Goal: Transaction & Acquisition: Purchase product/service

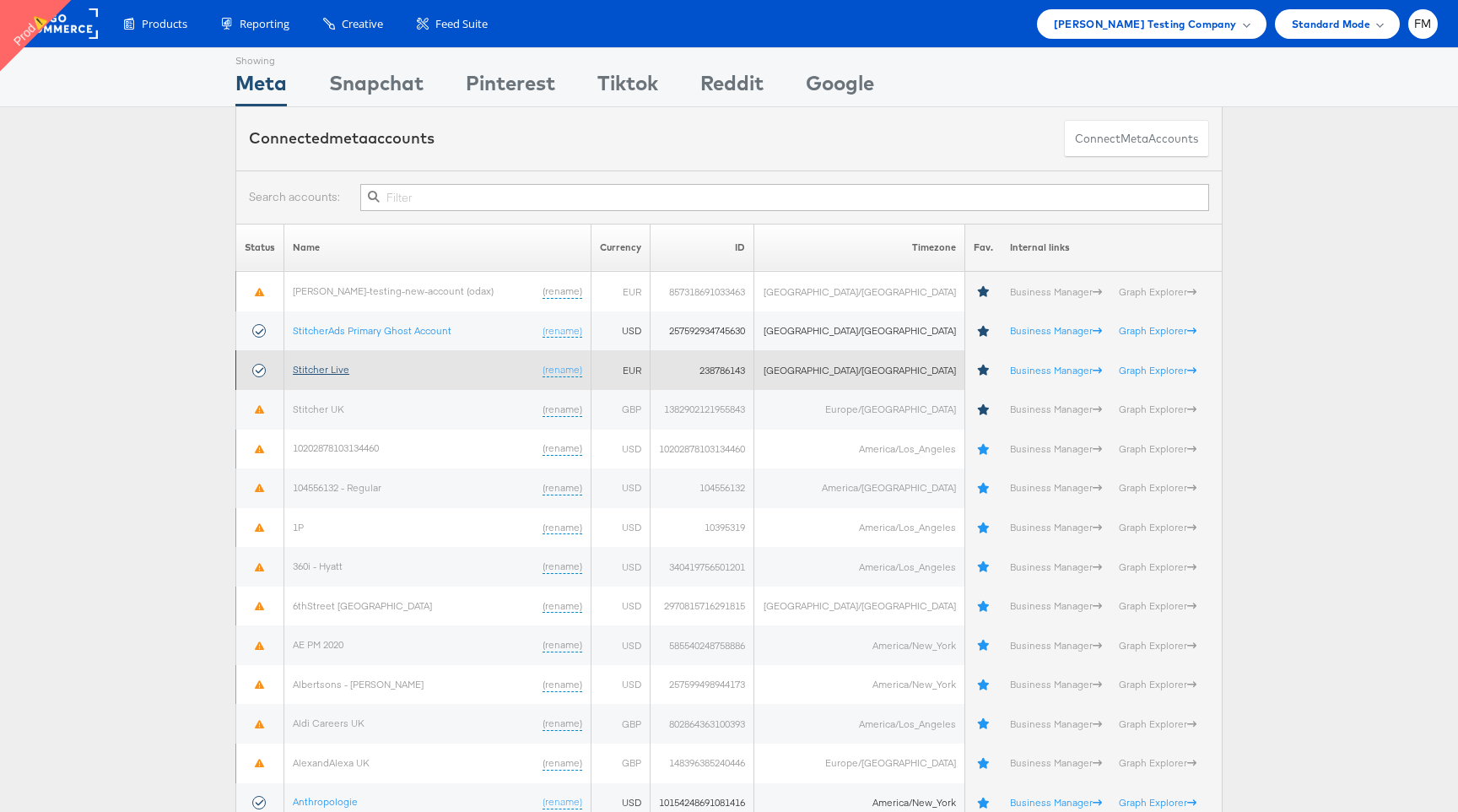
click at [332, 368] on link "Stitcher Live" at bounding box center [321, 369] width 56 height 13
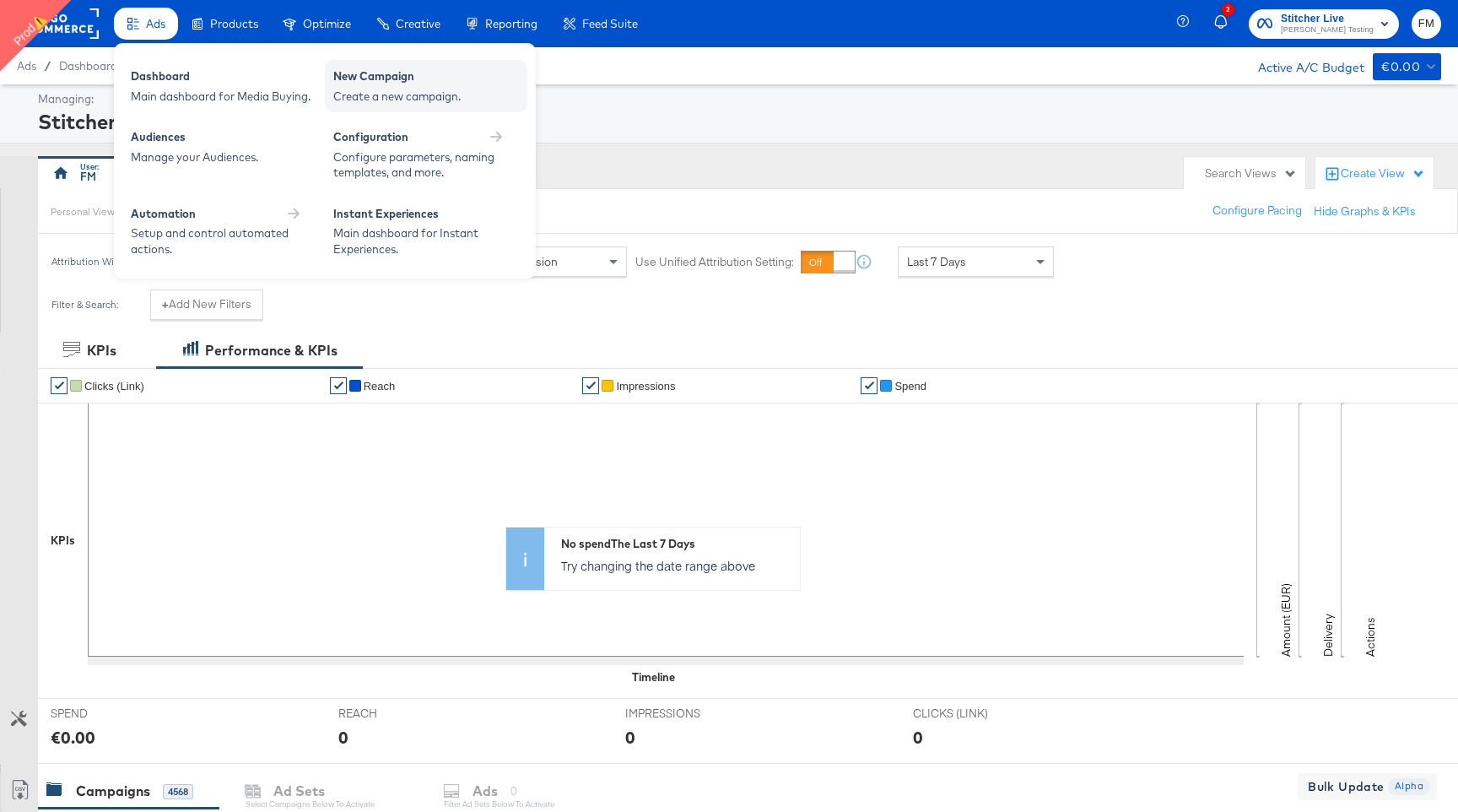
click at [414, 84] on div "New Campaign" at bounding box center [425, 78] width 186 height 20
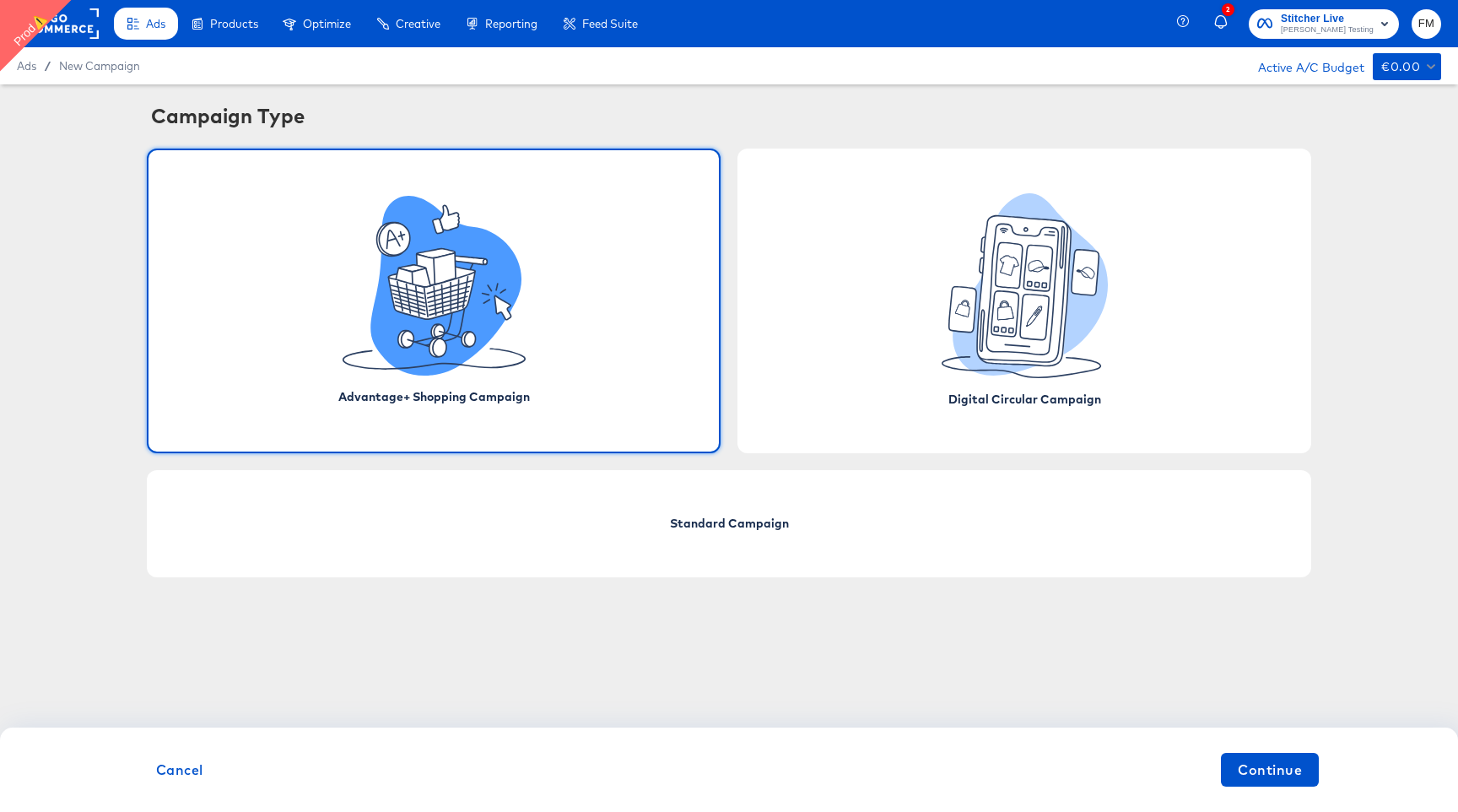
click at [414, 84] on div "Ads / New Campaign Active A/C Budget €0.00" at bounding box center [729, 66] width 1458 height 37
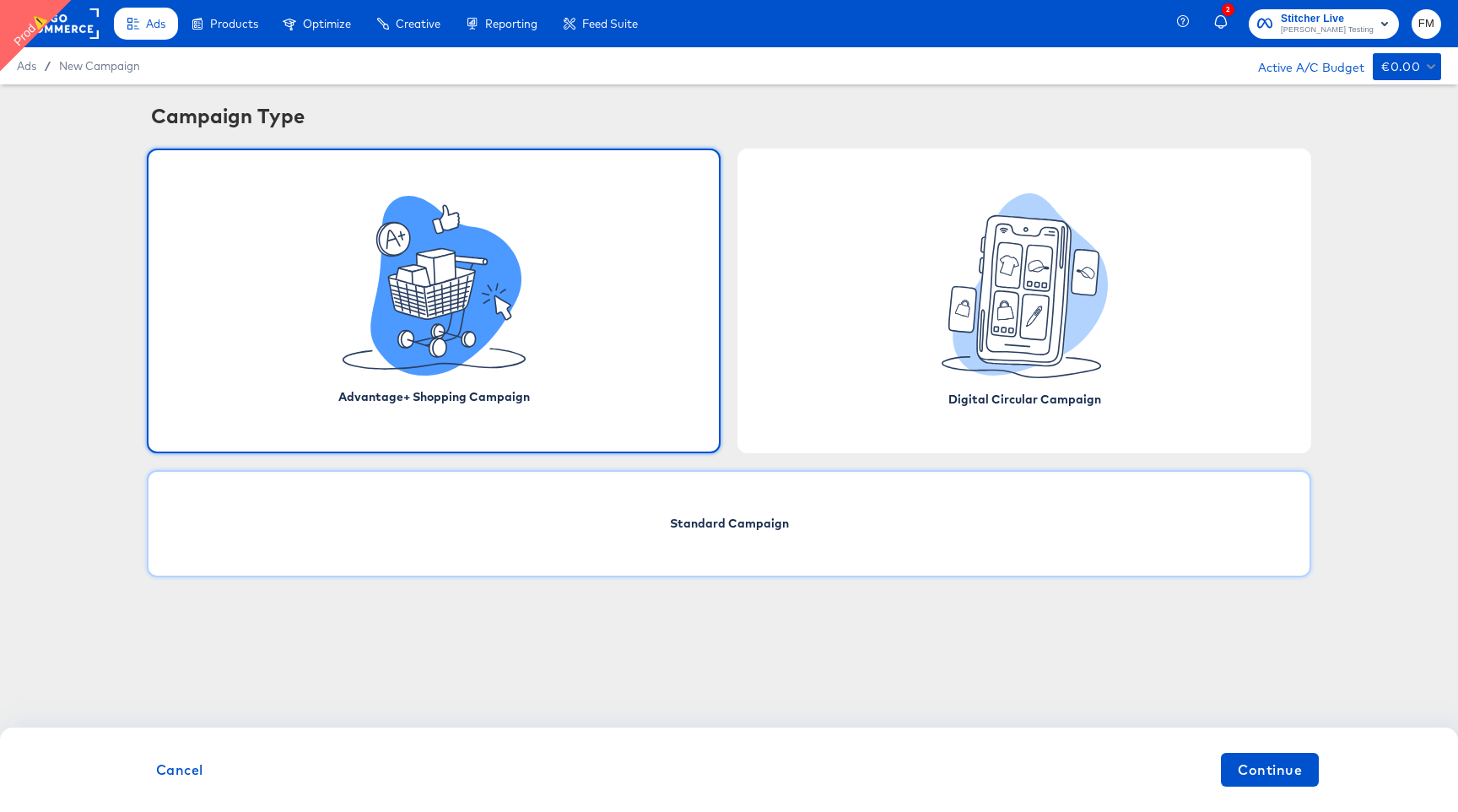
click at [840, 492] on div "Standard Campaign" at bounding box center [729, 524] width 1165 height 107
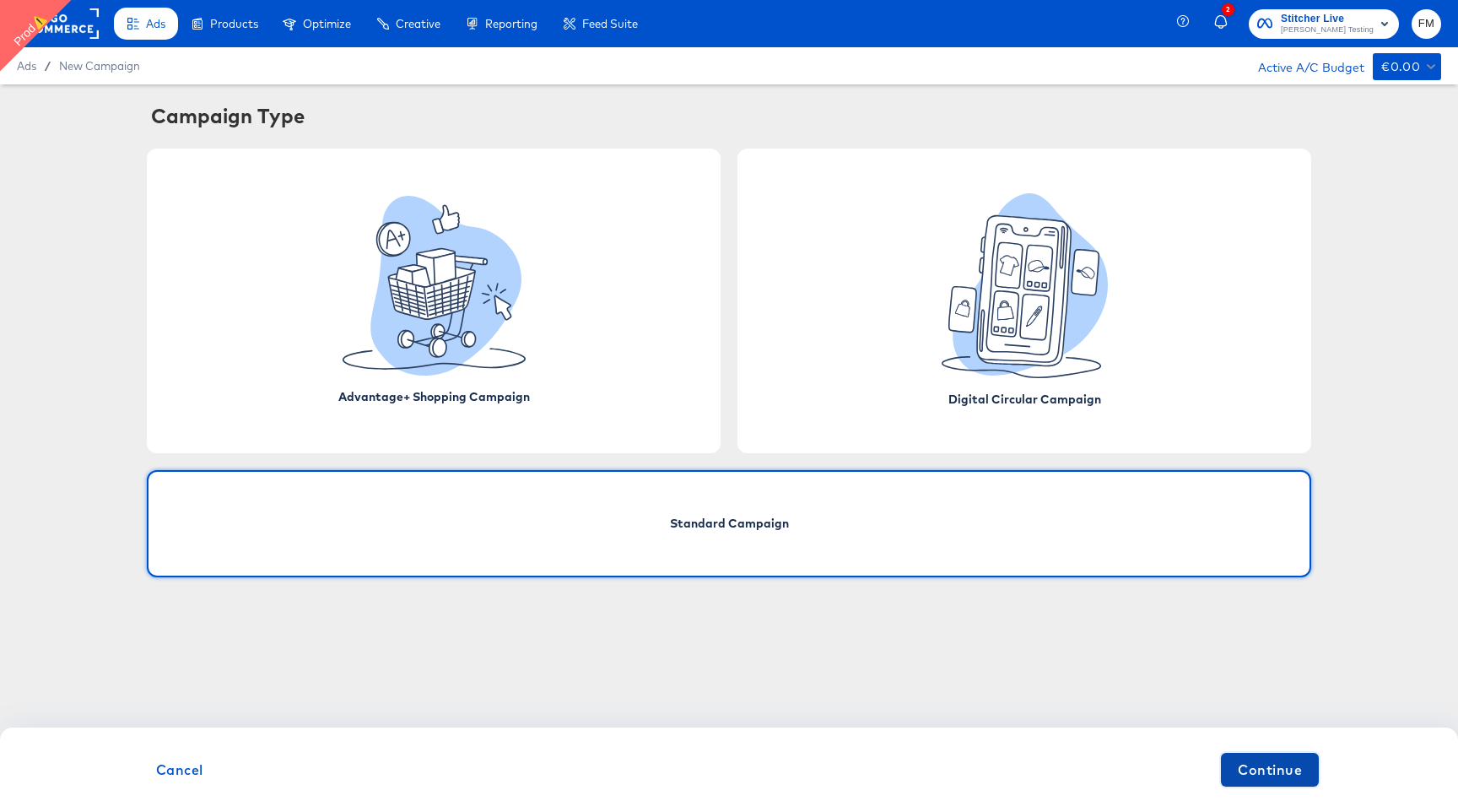
click at [1259, 764] on span "Continue" at bounding box center [1270, 769] width 64 height 23
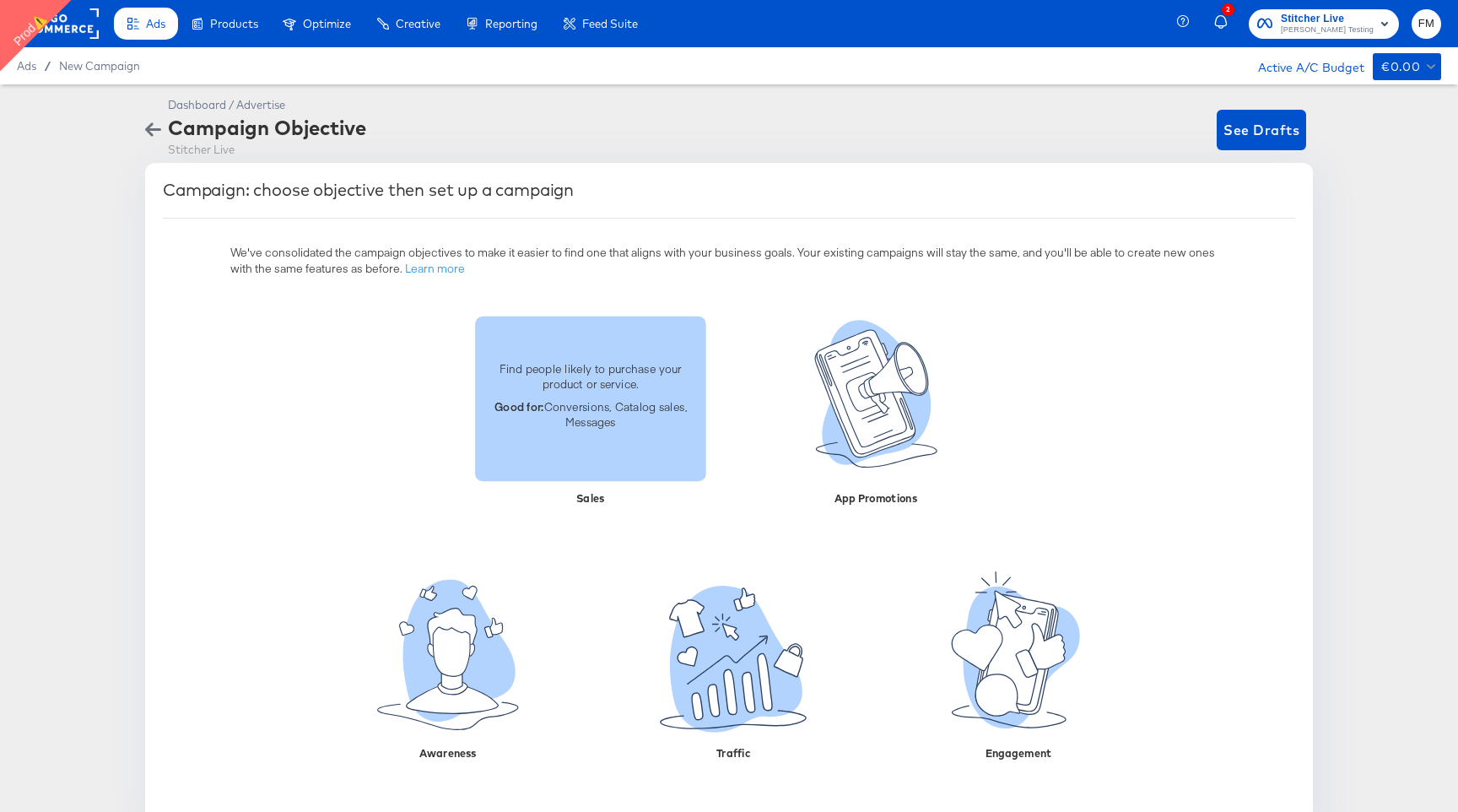
click at [657, 426] on p "Good for: Conversions, Catalog sales, Messages" at bounding box center [591, 414] width 211 height 31
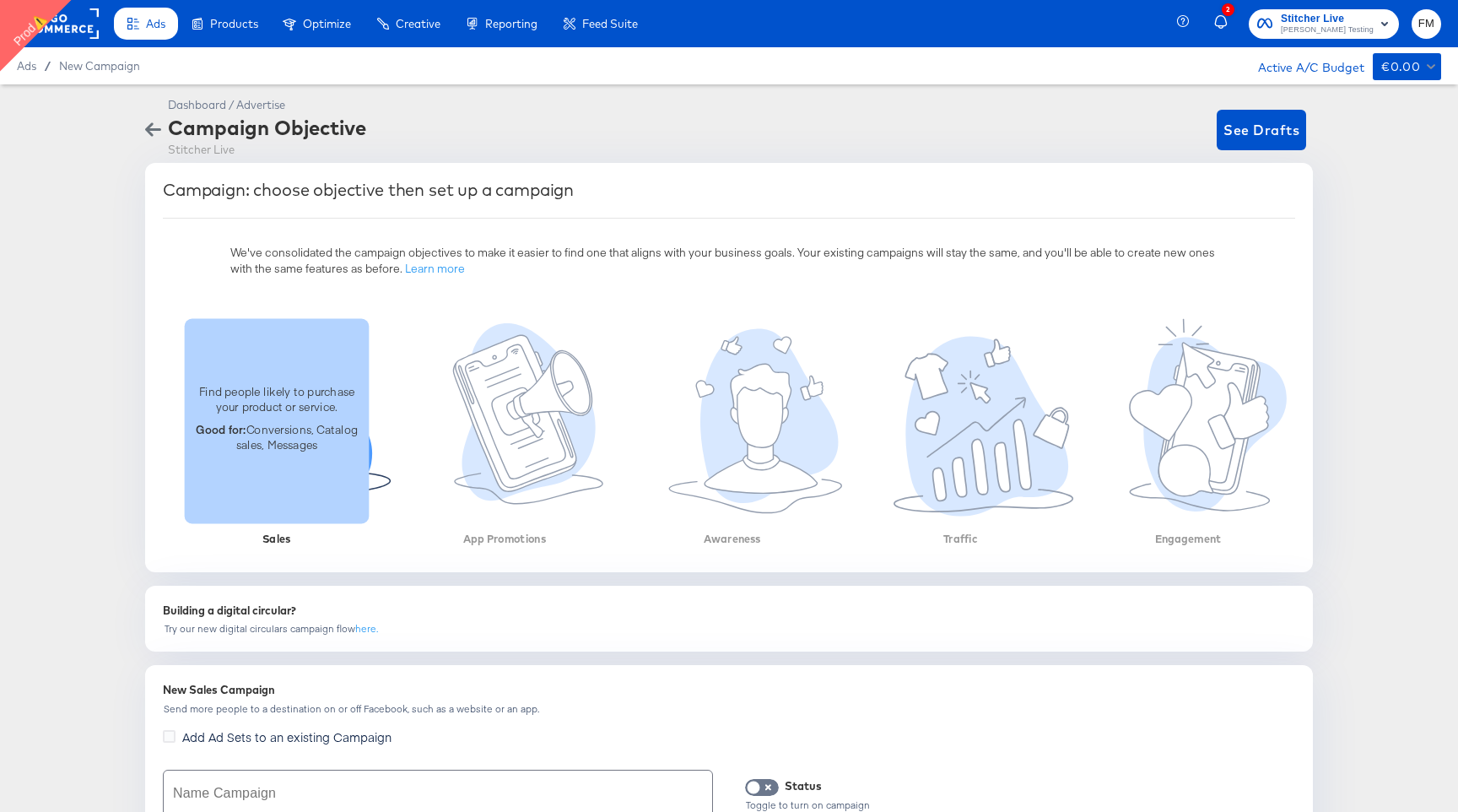
scroll to position [481, 0]
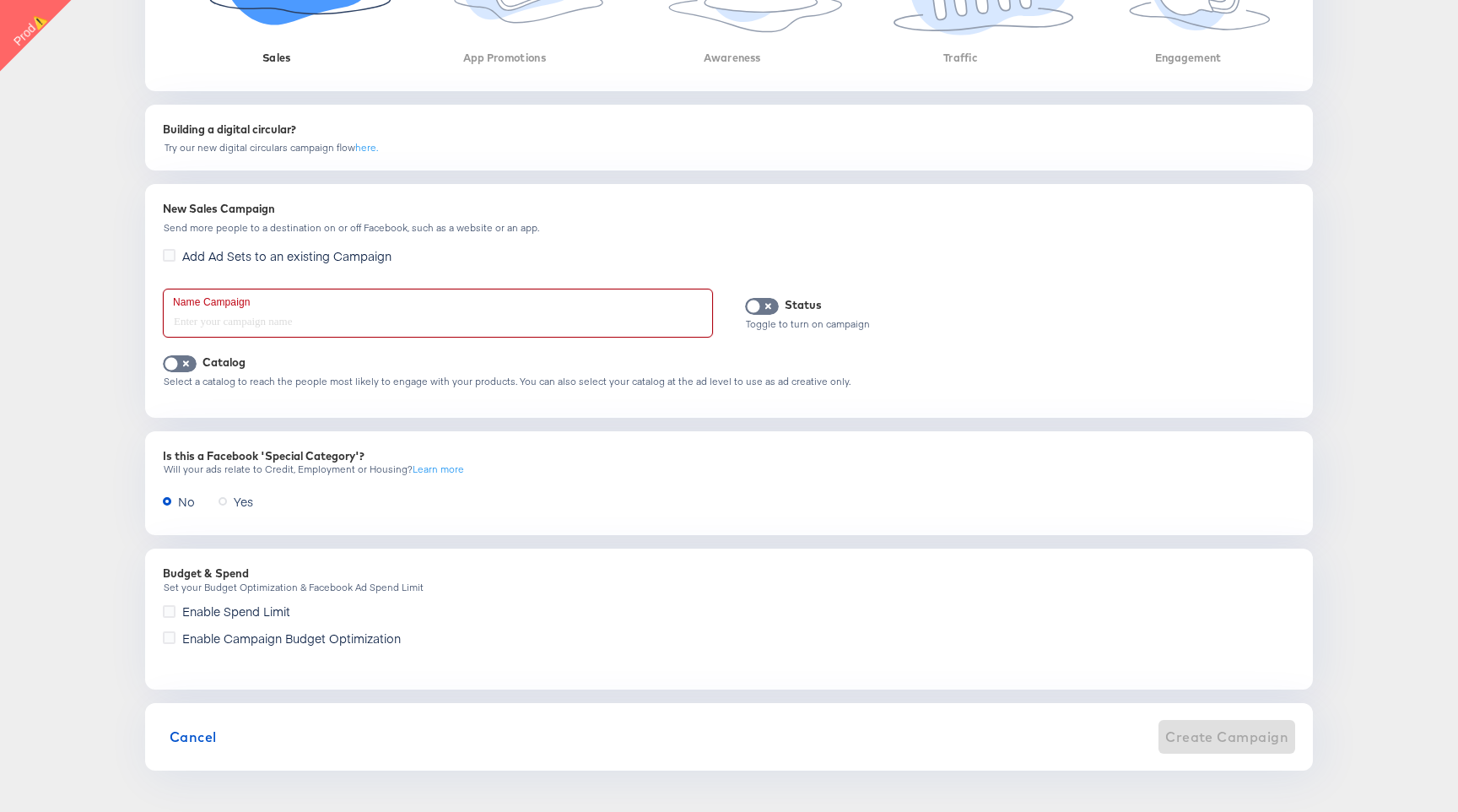
click at [483, 315] on input "text" at bounding box center [438, 313] width 548 height 48
type input "f"
click at [239, 317] on input "live verfictaion" at bounding box center [438, 313] width 548 height 48
type input "live verification"
click at [1279, 744] on span "Create Campaign" at bounding box center [1227, 736] width 123 height 23
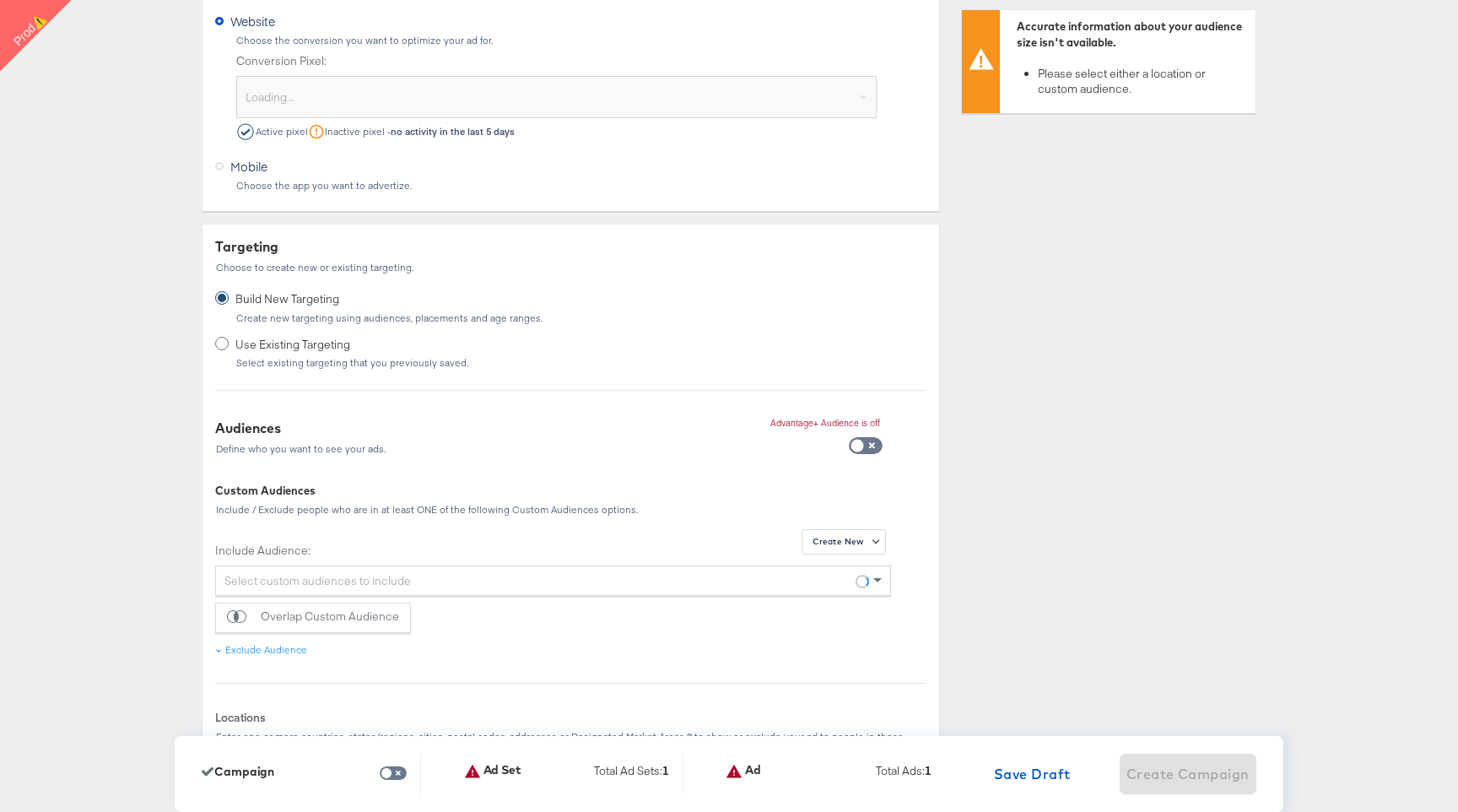
scroll to position [0, 0]
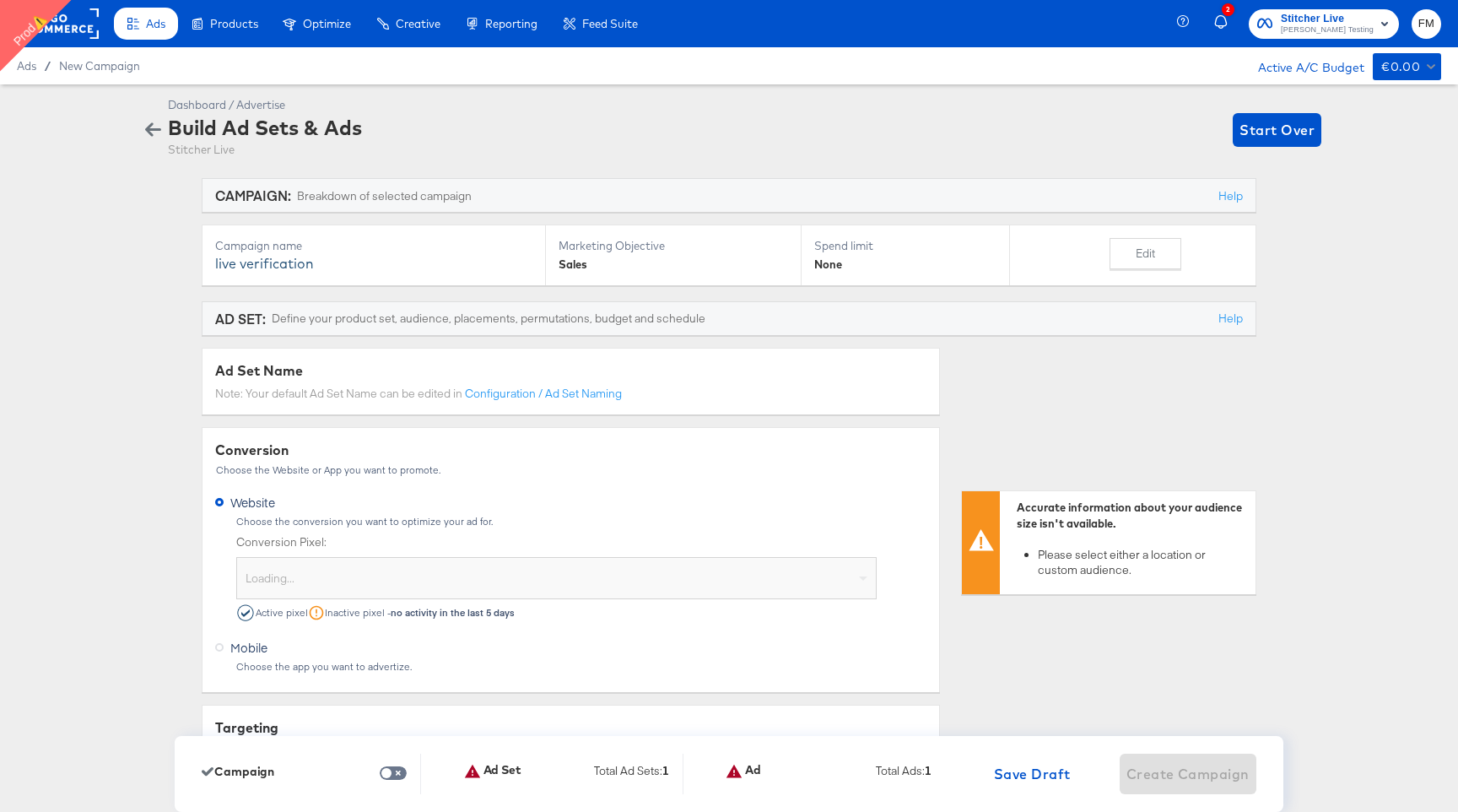
click at [669, 562] on div "Loading..." at bounding box center [556, 578] width 641 height 42
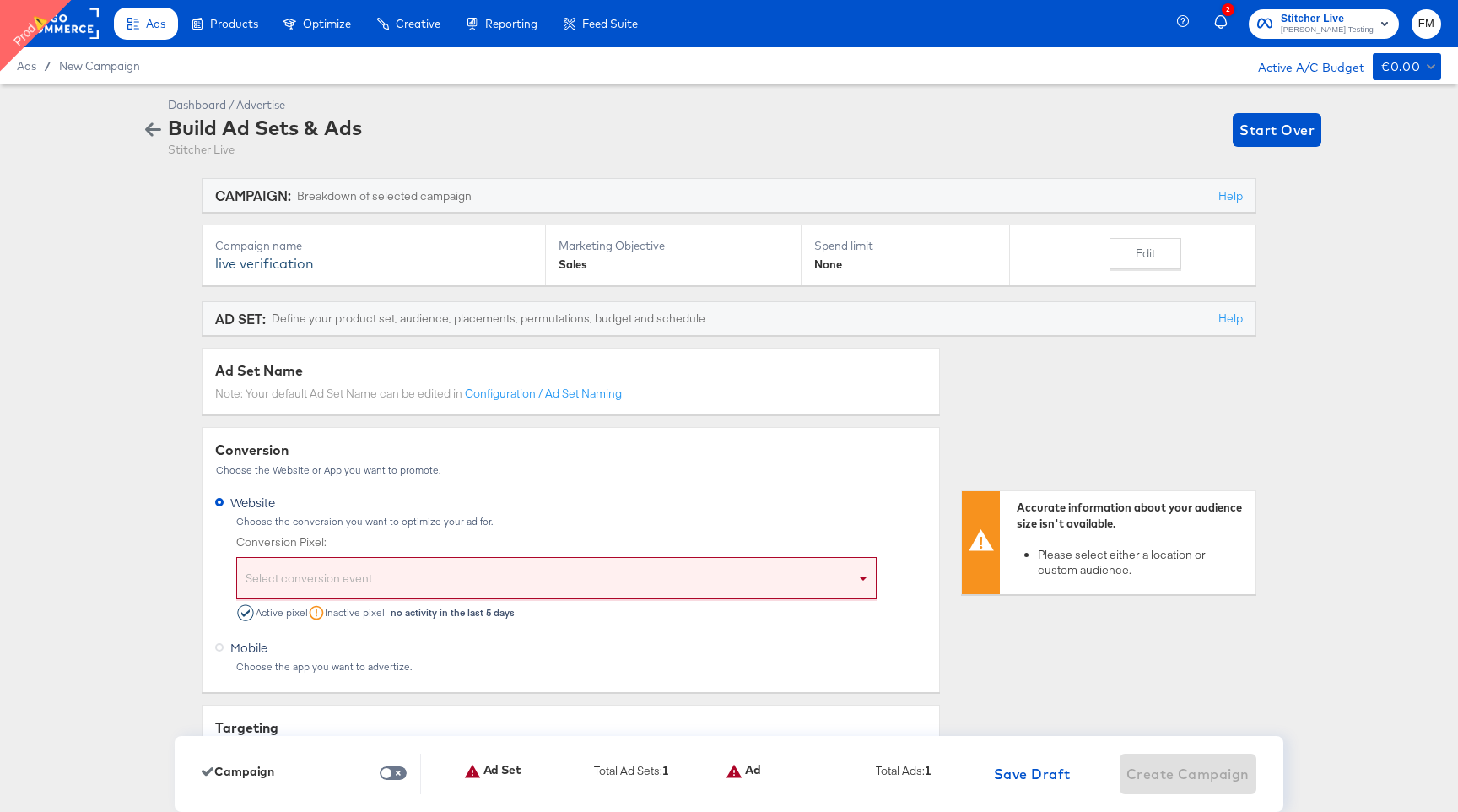
click at [848, 587] on div "Select conversion event" at bounding box center [556, 581] width 639 height 35
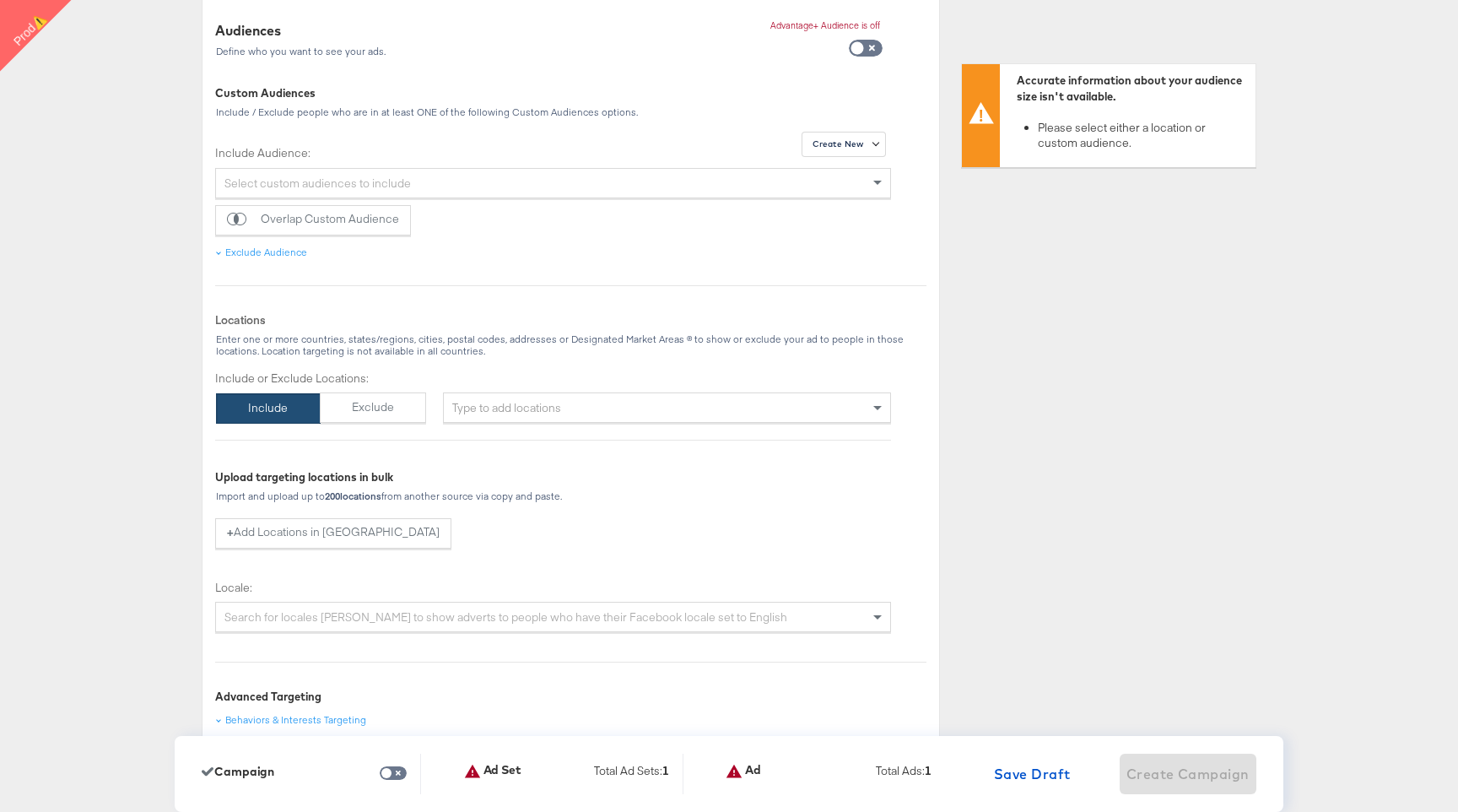
scroll to position [1184, 0]
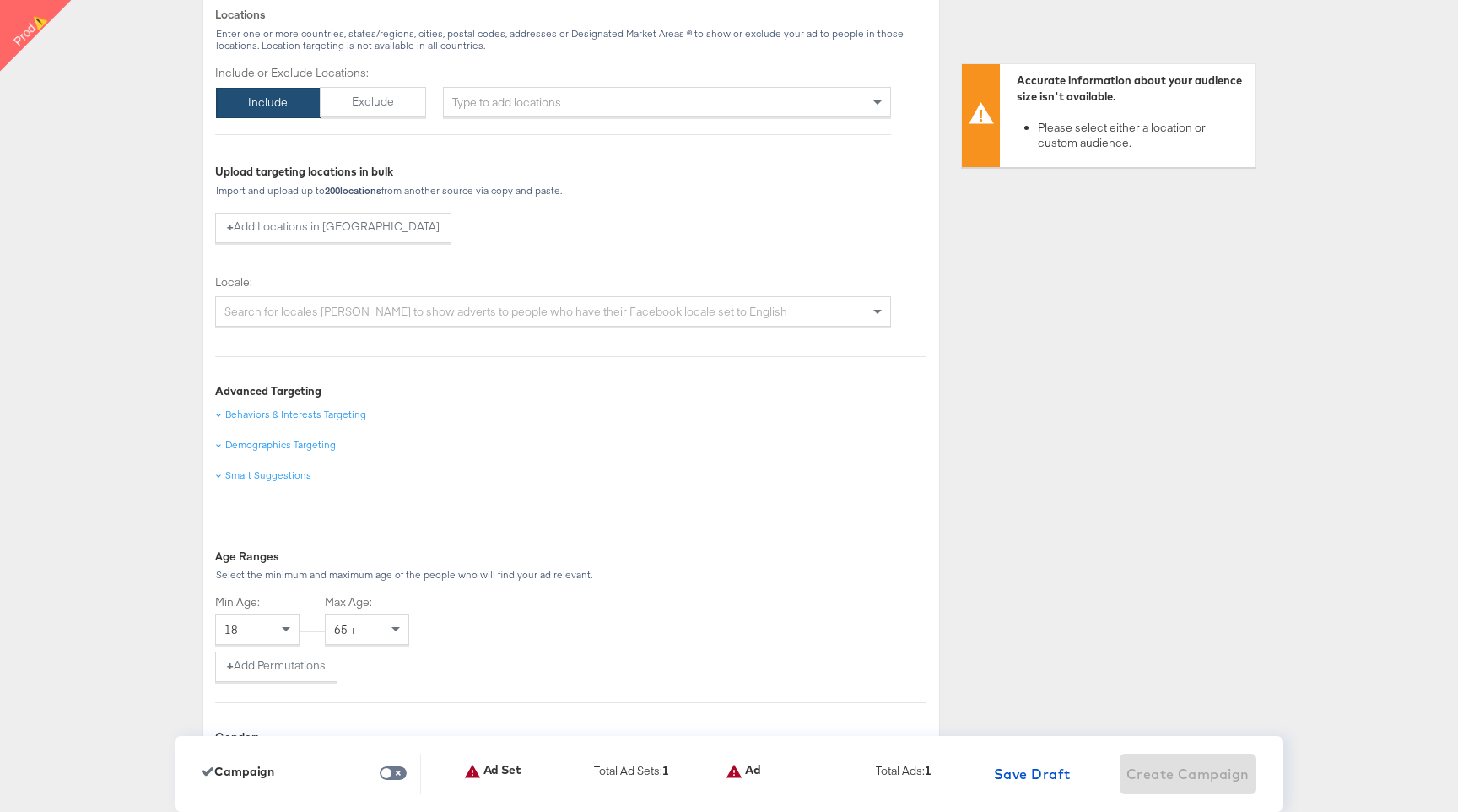
click at [701, 93] on div "Type to add locations" at bounding box center [667, 102] width 448 height 30
type input "new"
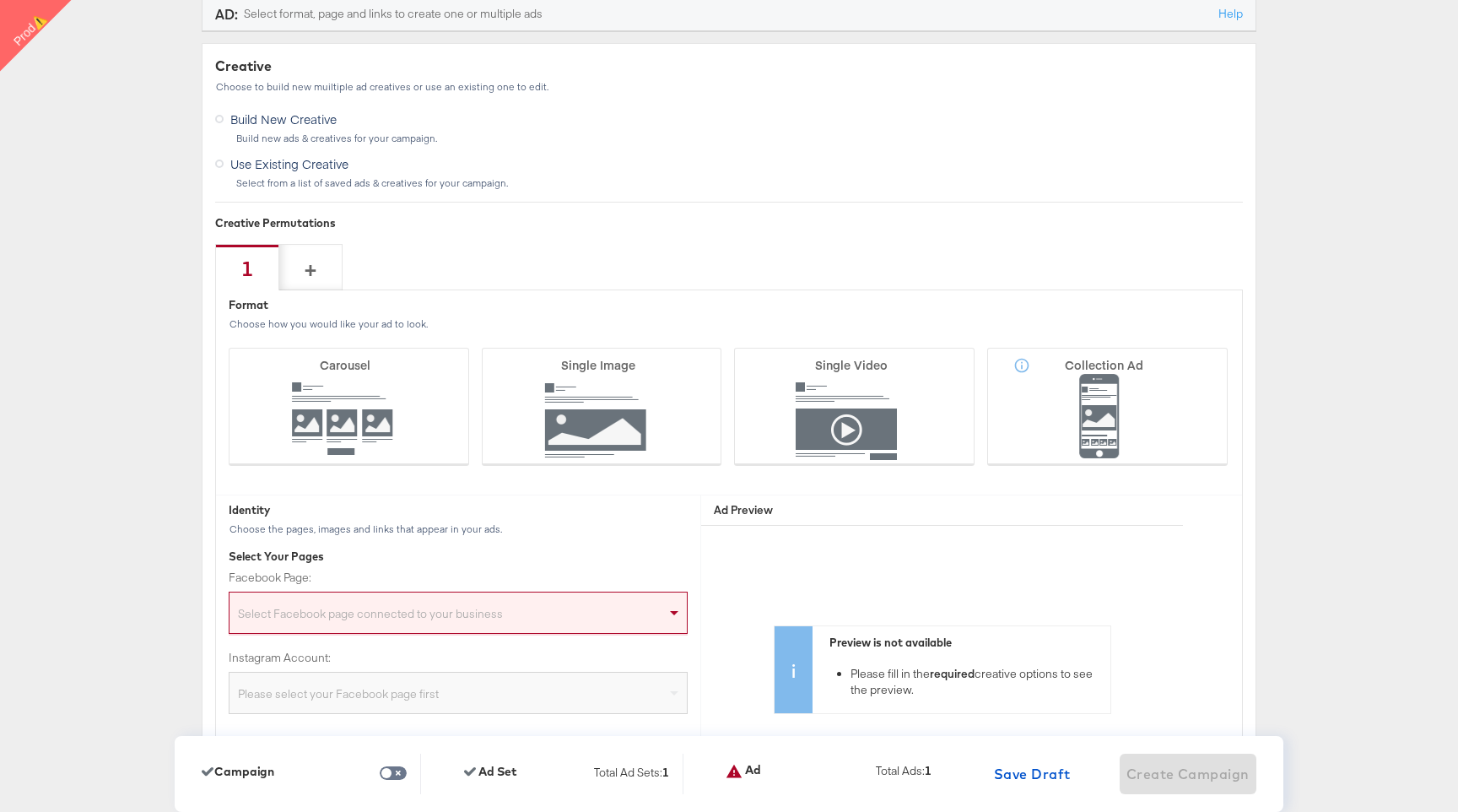
scroll to position [3910, 0]
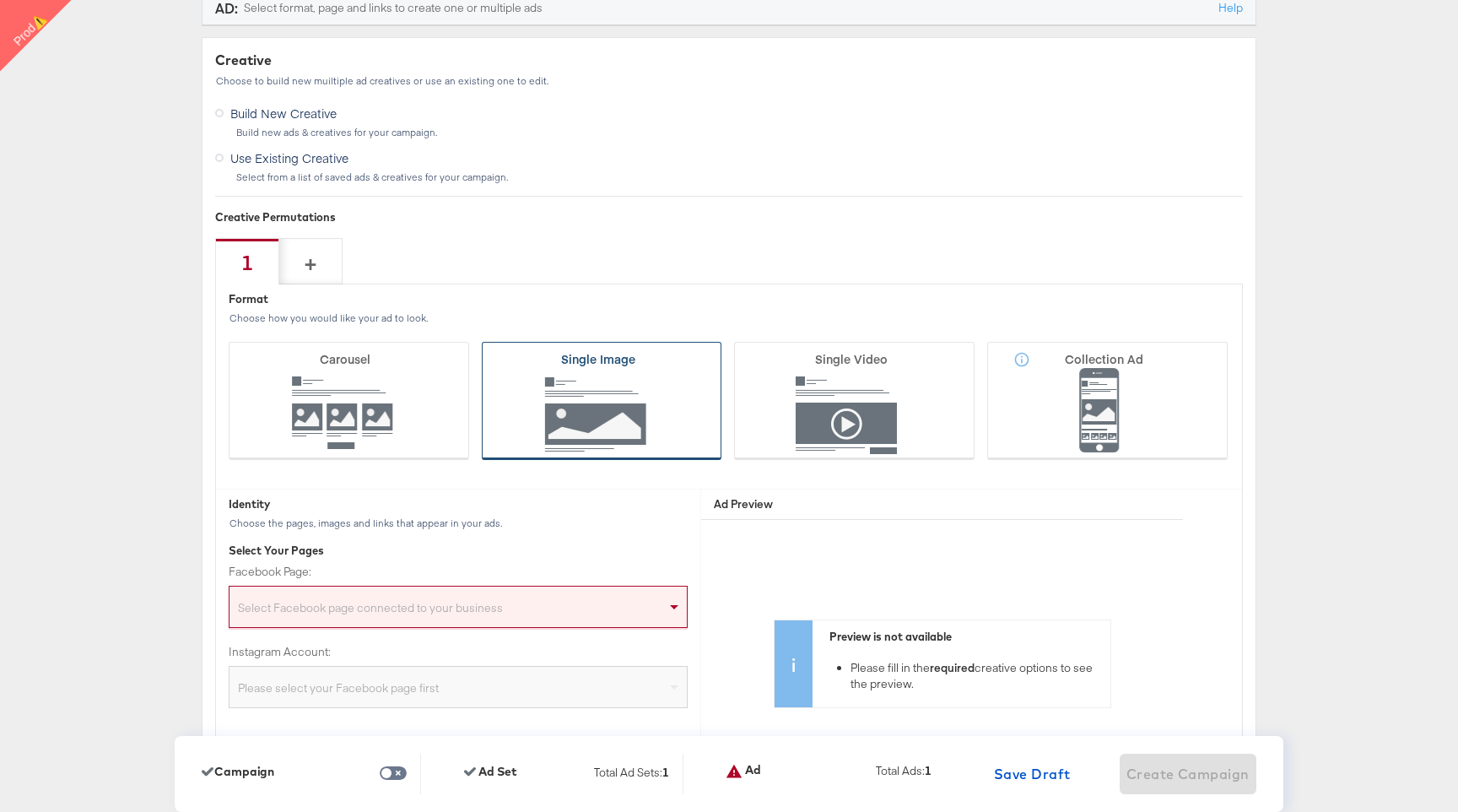
click at [668, 424] on icon at bounding box center [602, 400] width 240 height 118
click at [0, 0] on input "Single Image" at bounding box center [0, 0] width 0 height 0
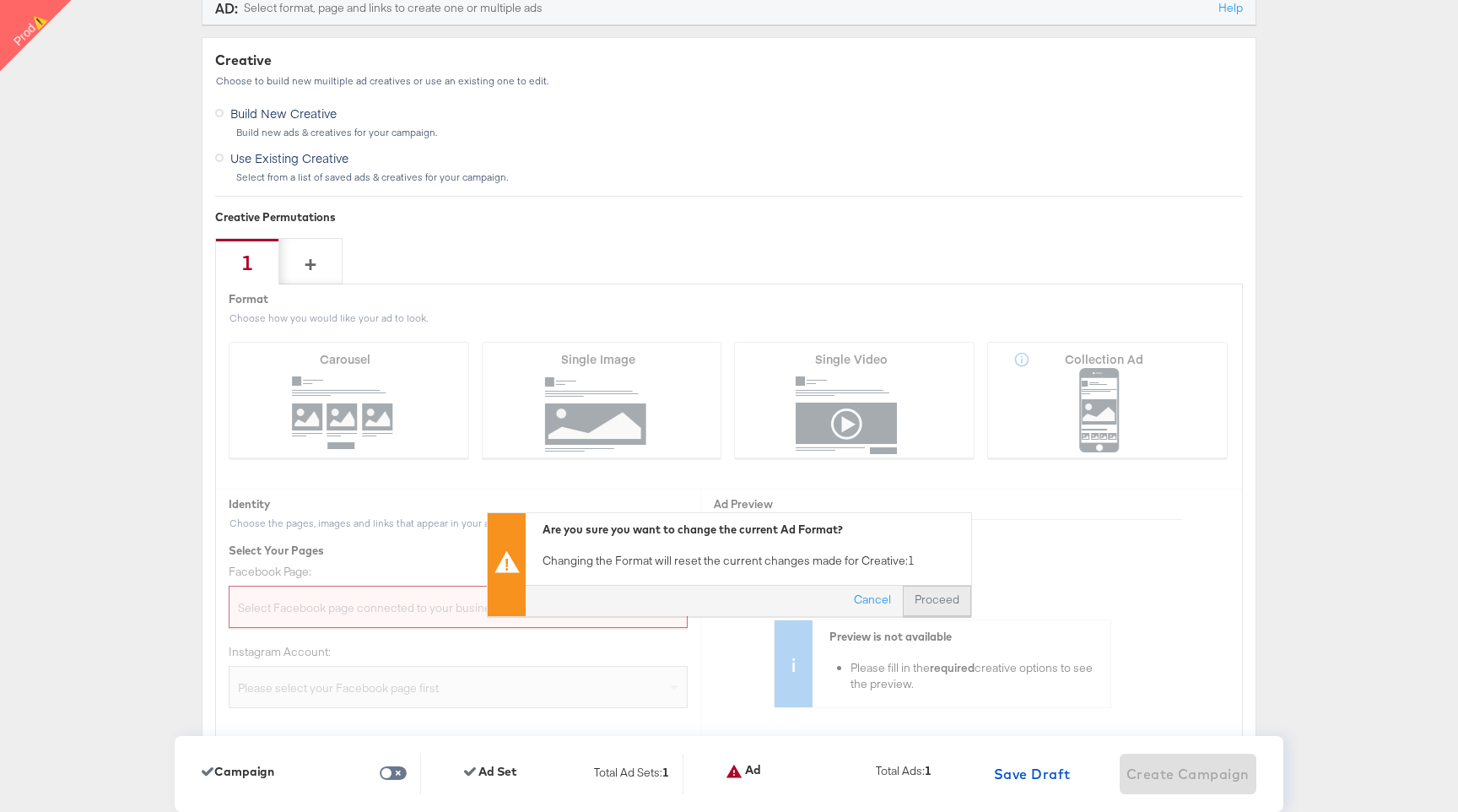
click at [956, 598] on button "Proceed" at bounding box center [937, 600] width 68 height 30
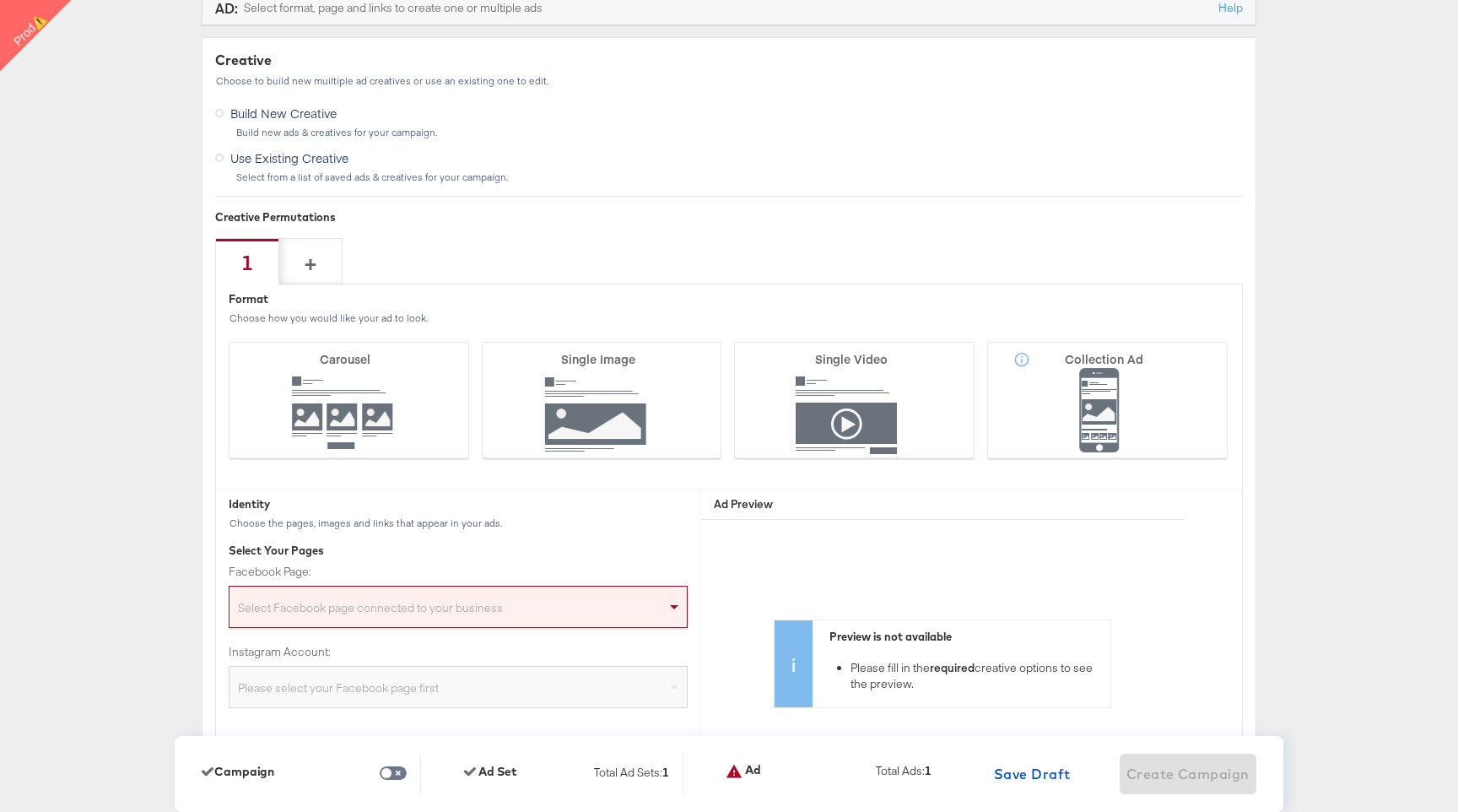
click at [620, 598] on div "Select Facebook page connected to your business" at bounding box center [457, 610] width 457 height 34
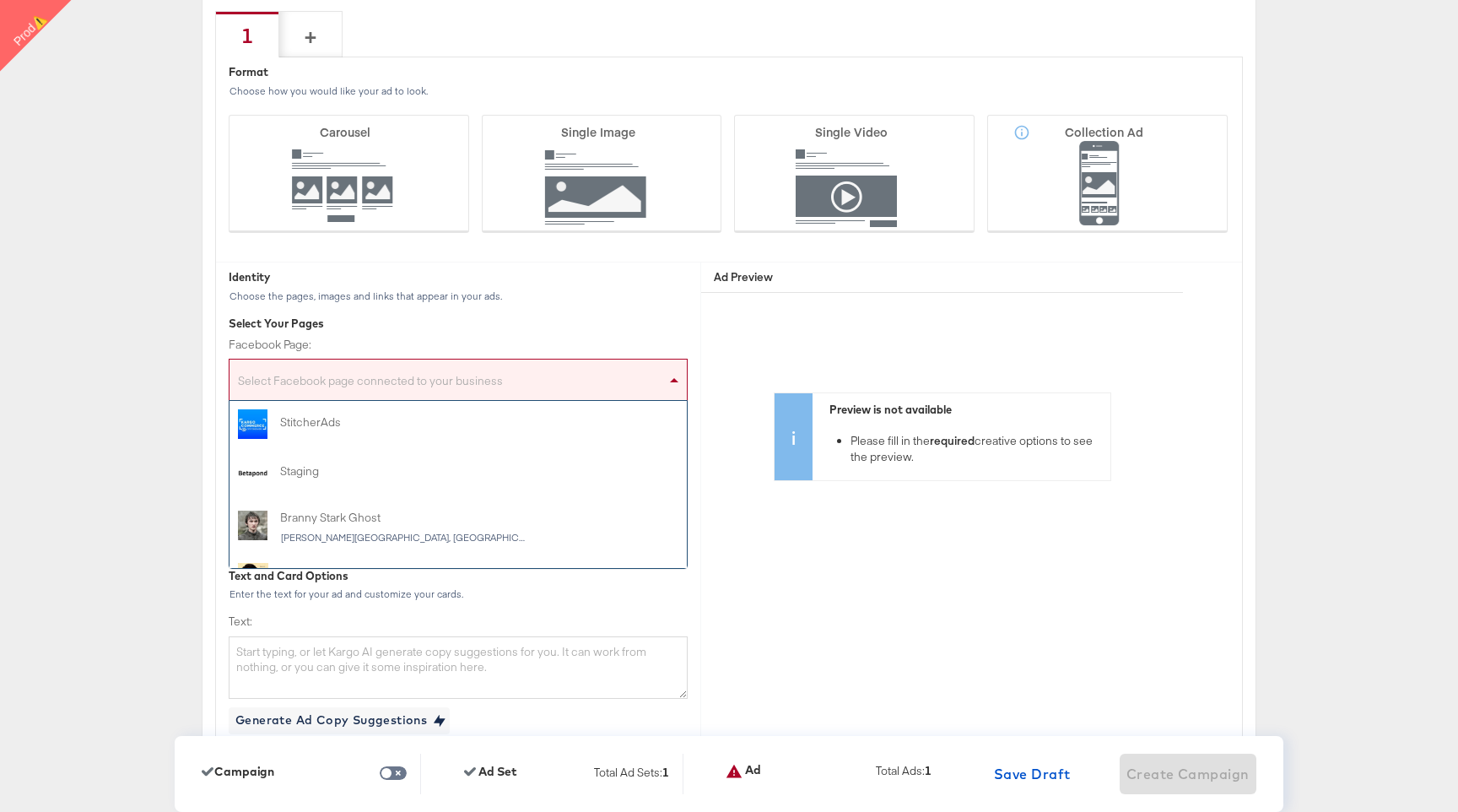
scroll to position [28, 0]
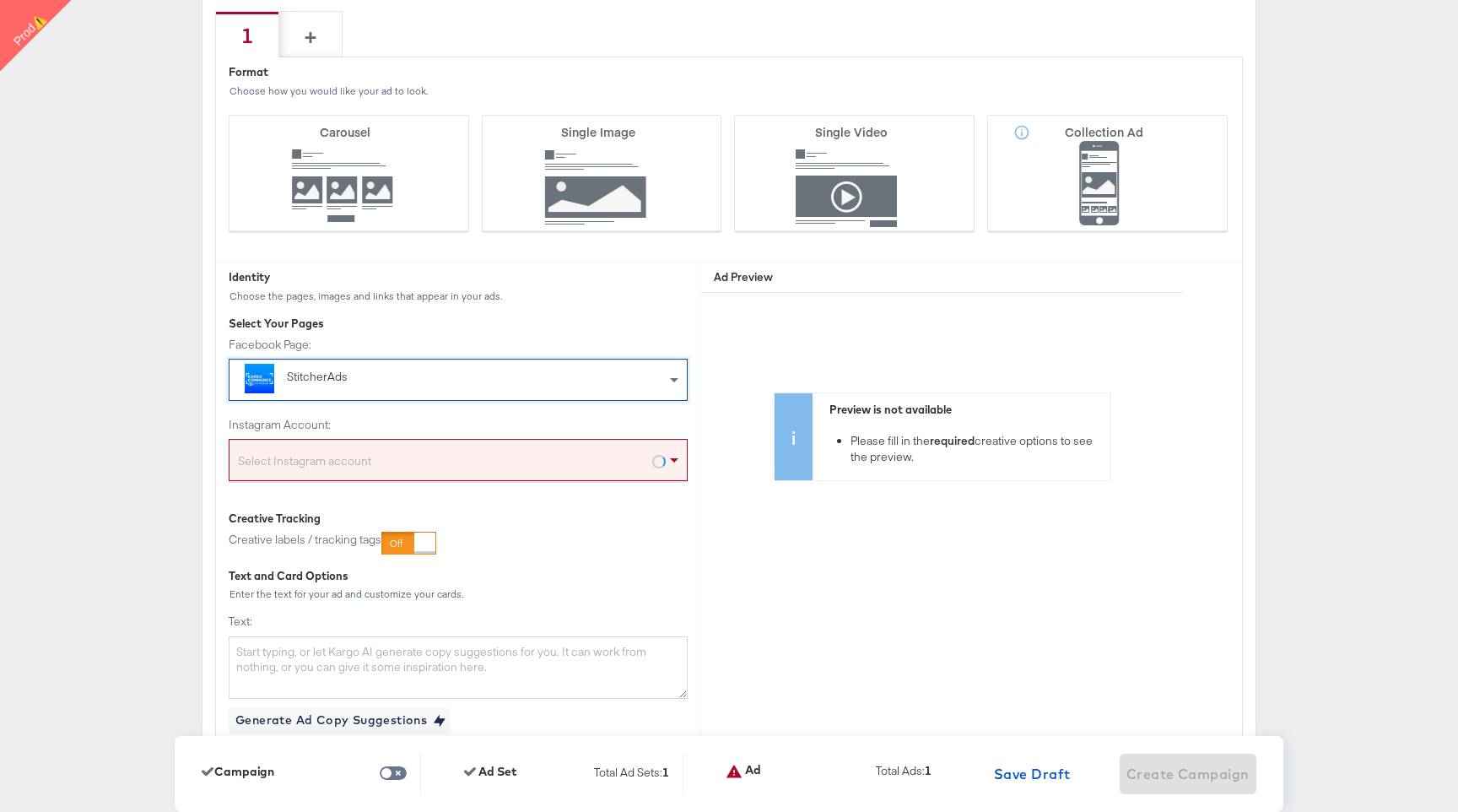
click at [451, 460] on div "Select Instagram account" at bounding box center [457, 463] width 457 height 34
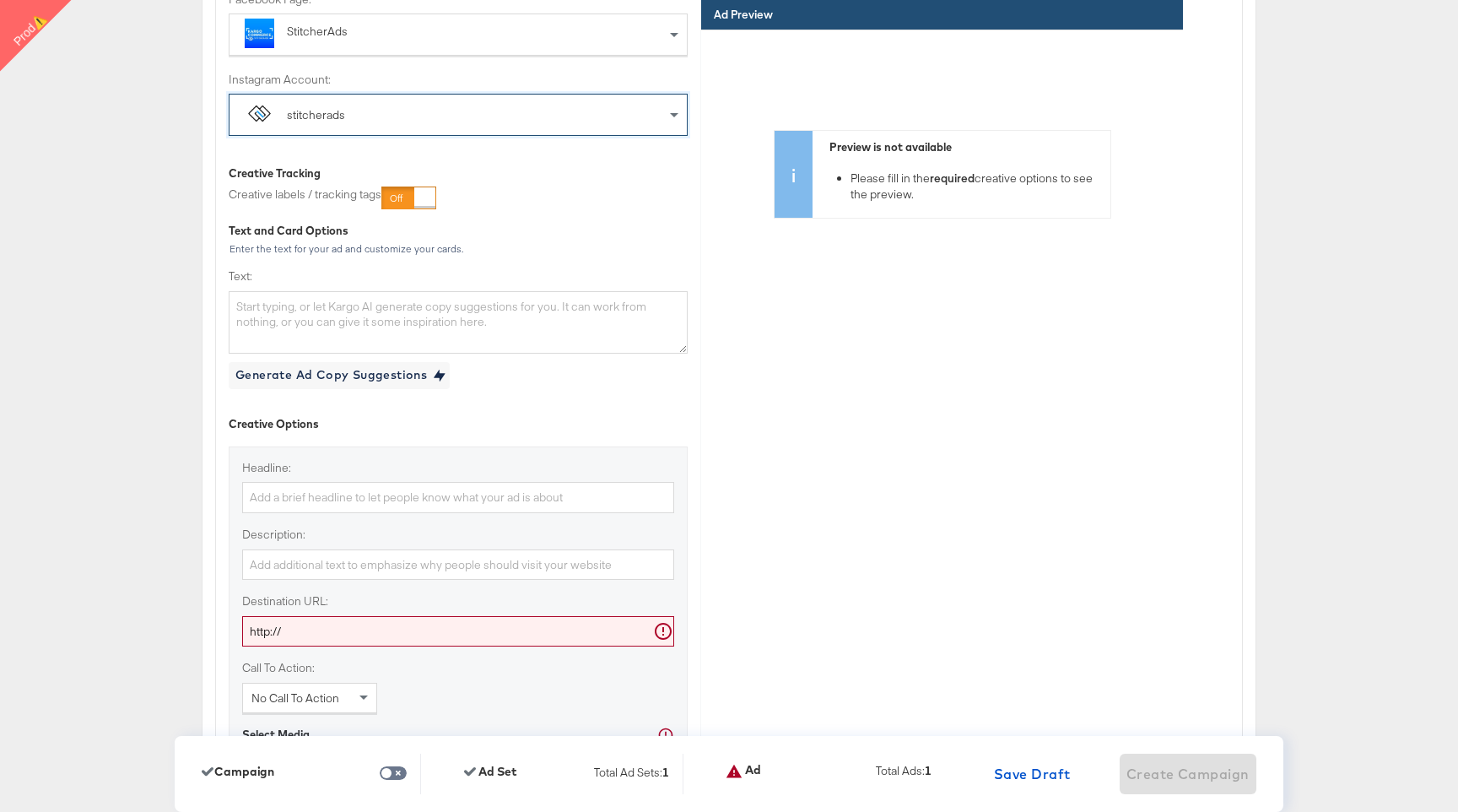
scroll to position [4486, 0]
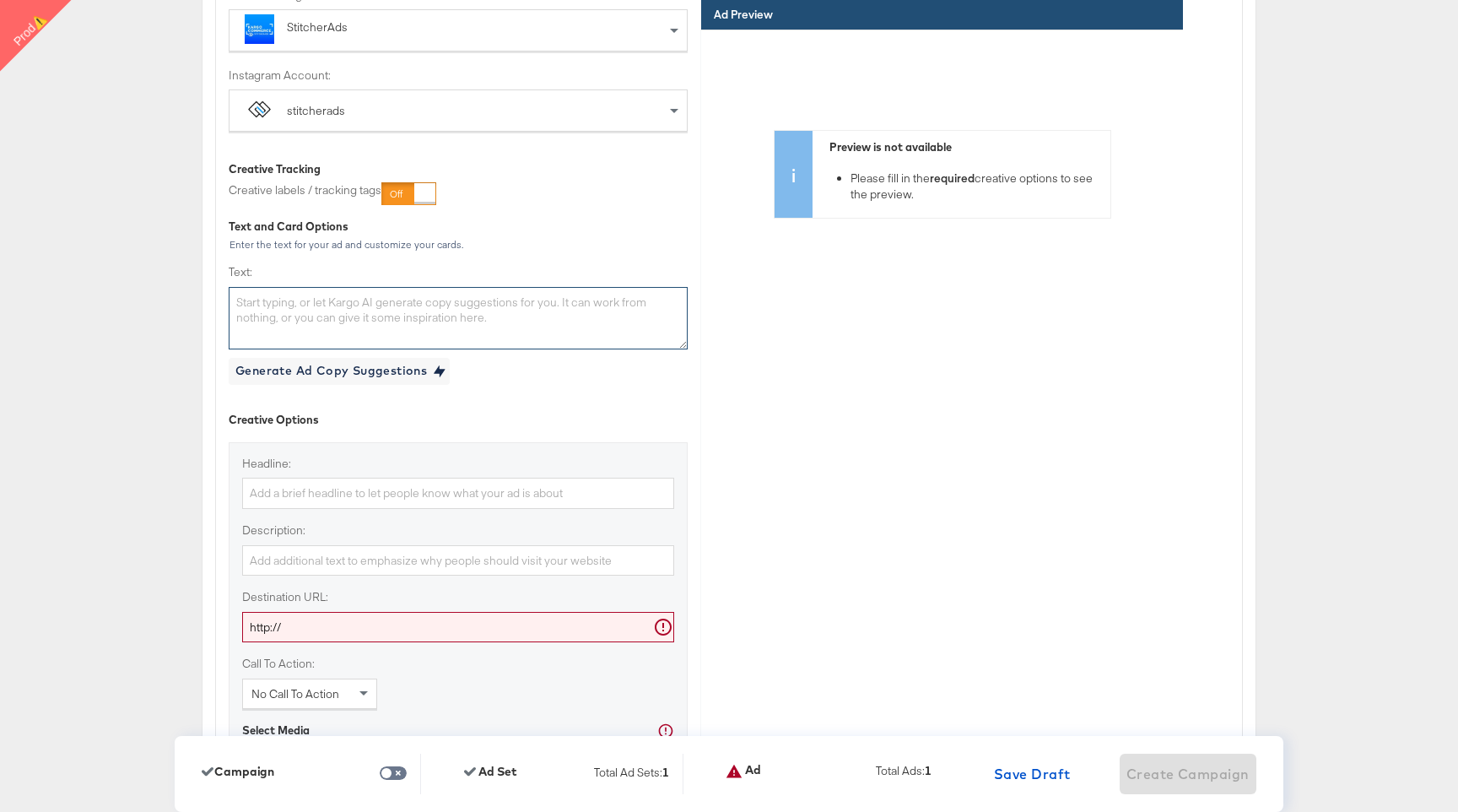
click at [470, 325] on textarea "Text:" at bounding box center [457, 318] width 459 height 62
click at [272, 300] on textarea "Hallowween" at bounding box center [457, 318] width 459 height 62
click at [321, 297] on textarea "Halloween Sale" at bounding box center [457, 318] width 459 height 62
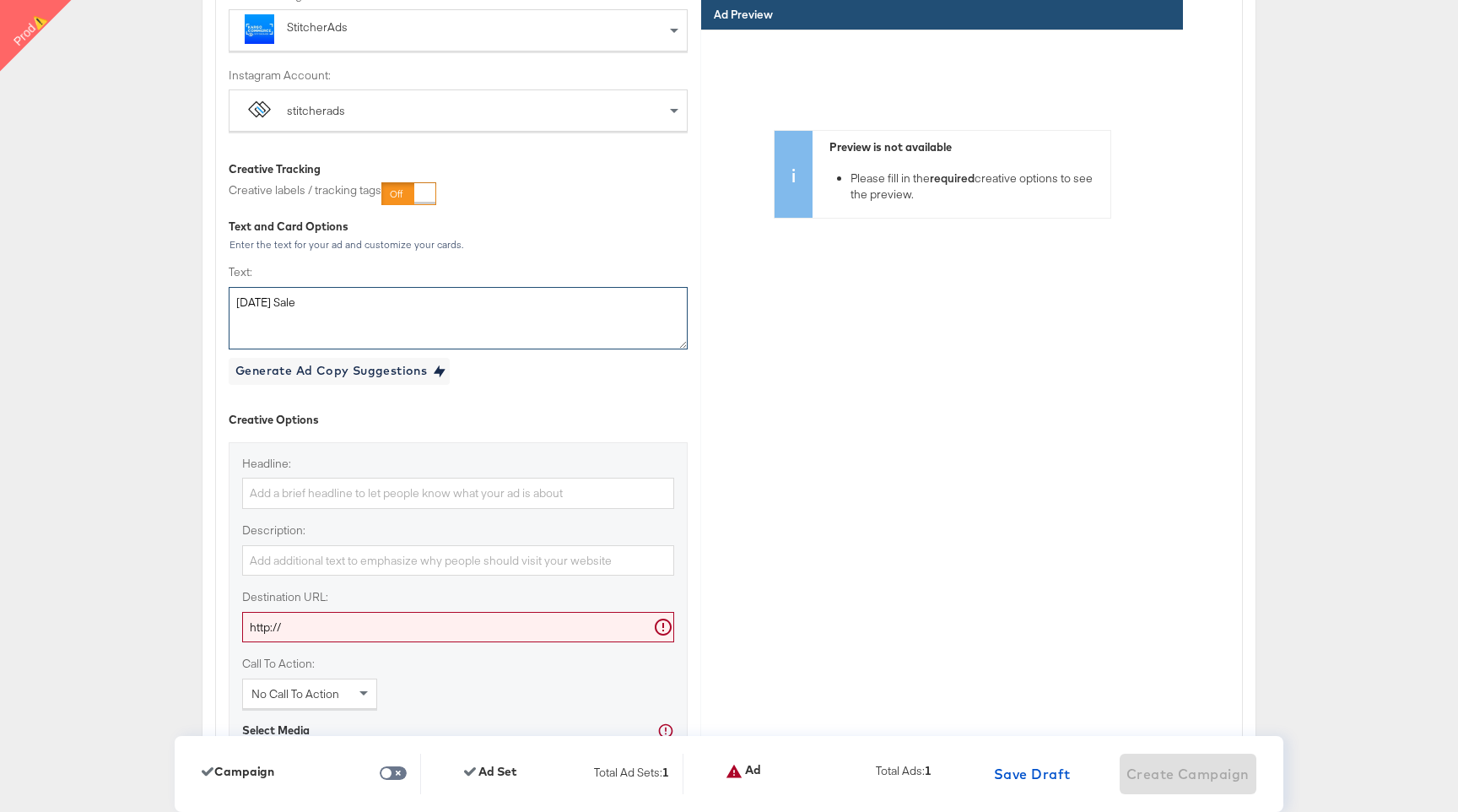
click at [321, 297] on textarea "Halloween Sale" at bounding box center [457, 318] width 459 height 62
type textarea "Halloween Sale"
click at [342, 484] on input "Headline:" at bounding box center [458, 493] width 432 height 31
paste input "Halloween Sale"
type input "Halloween Sale"
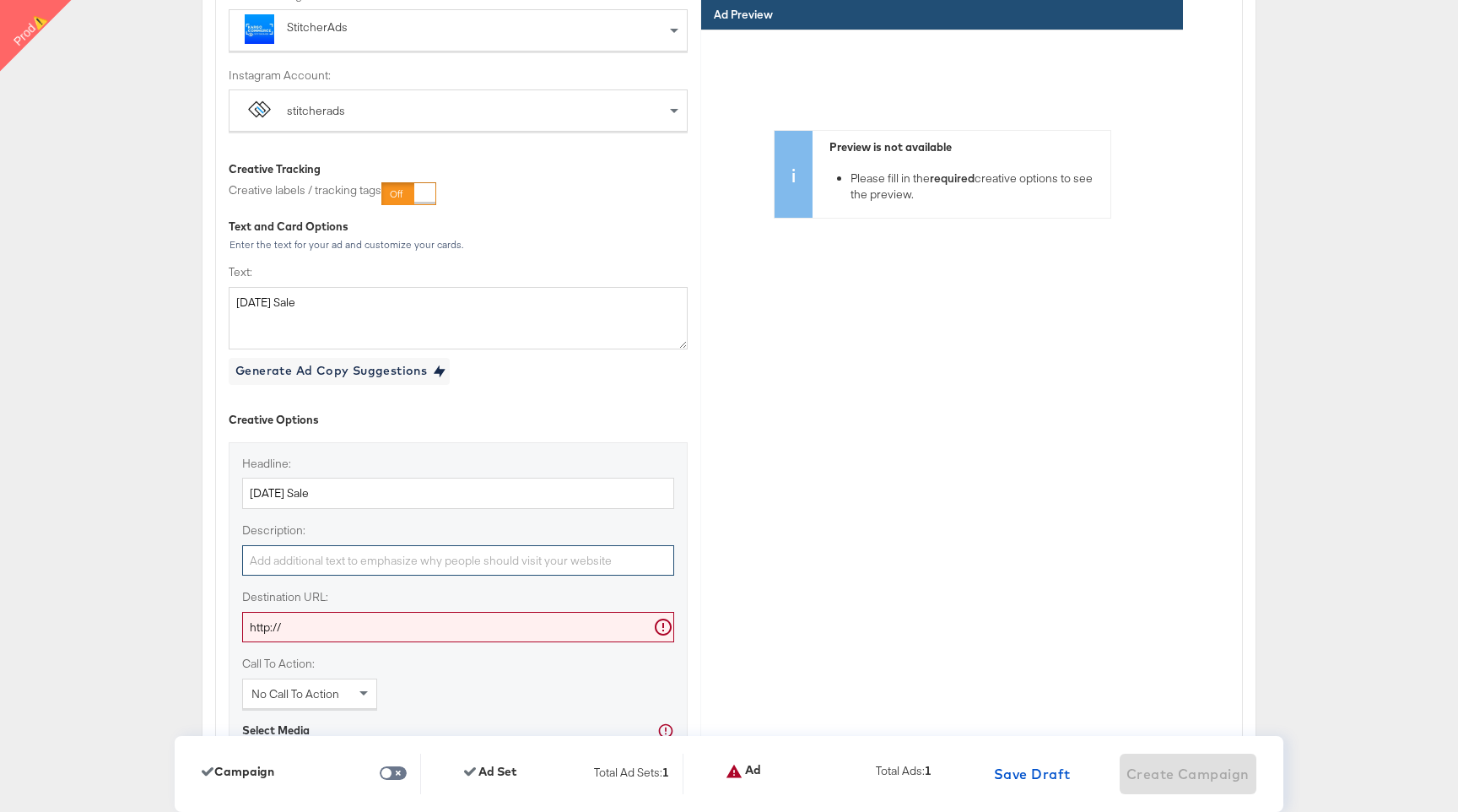
click at [314, 575] on input "Description:" at bounding box center [458, 560] width 432 height 31
paste input "Halloween Sale"
type input "Halloween Sale"
click at [310, 634] on input "http://" at bounding box center [458, 628] width 432 height 31
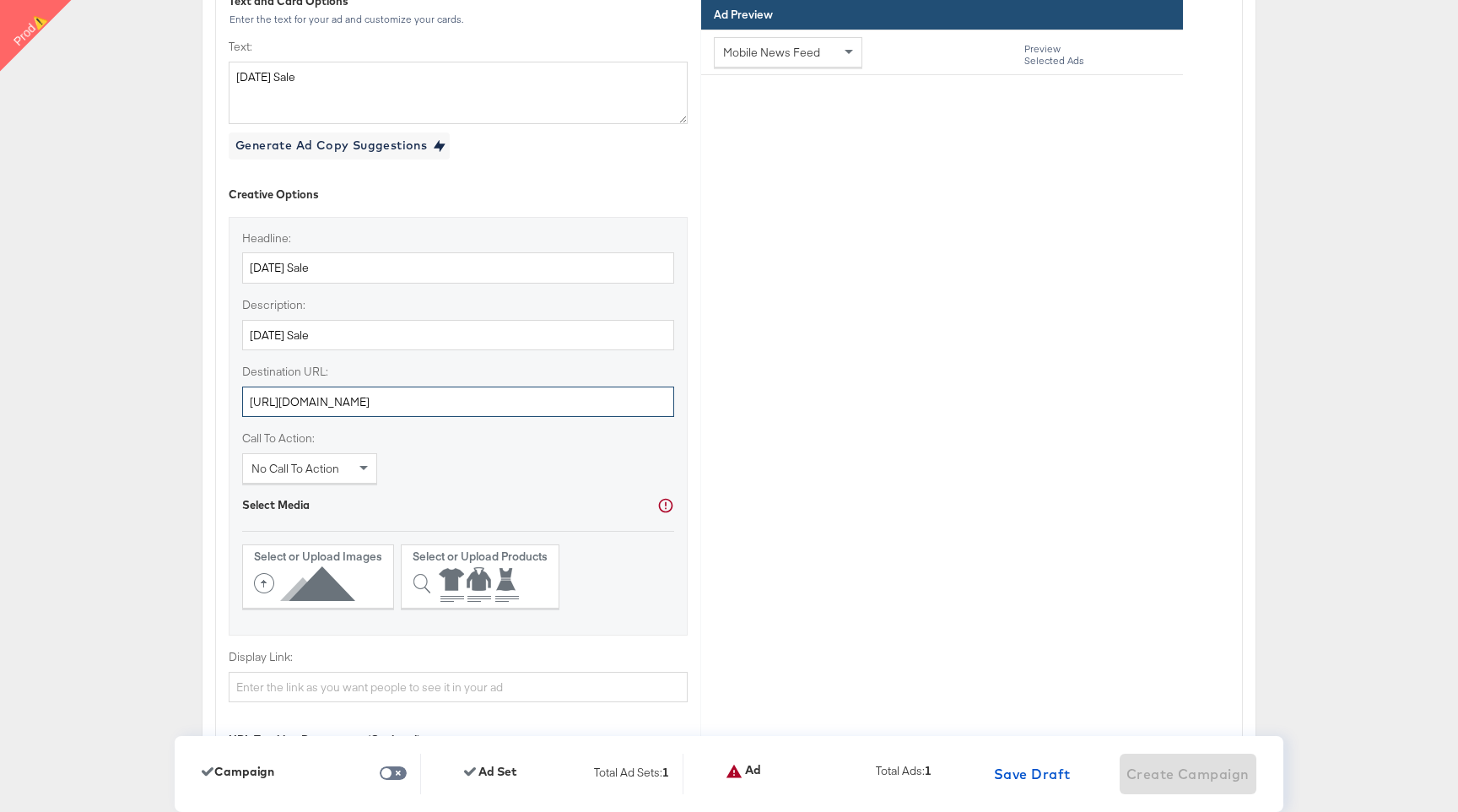
scroll to position [4760, 0]
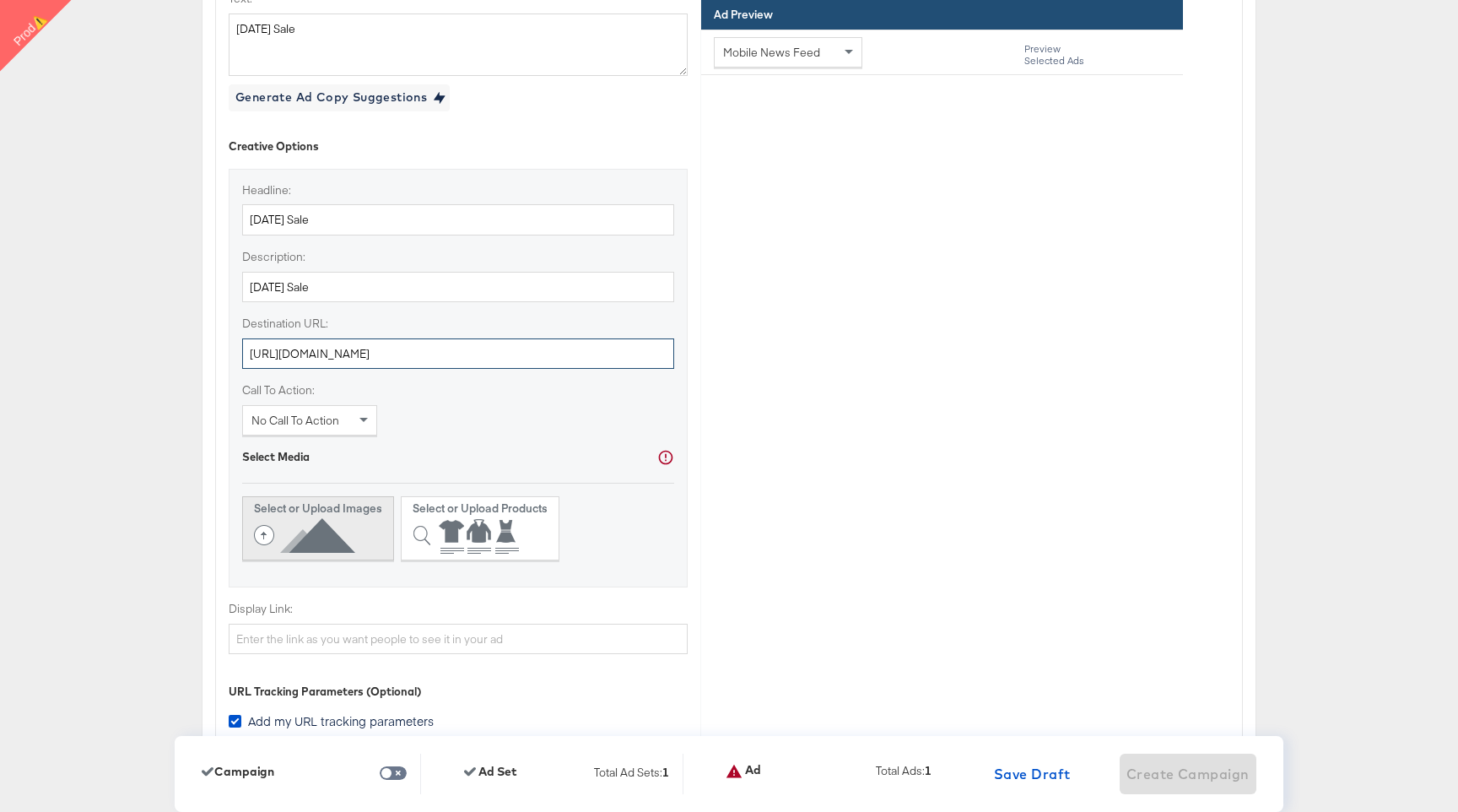
type input "http://www.kargo.com"
click at [351, 537] on icon at bounding box center [308, 535] width 108 height 38
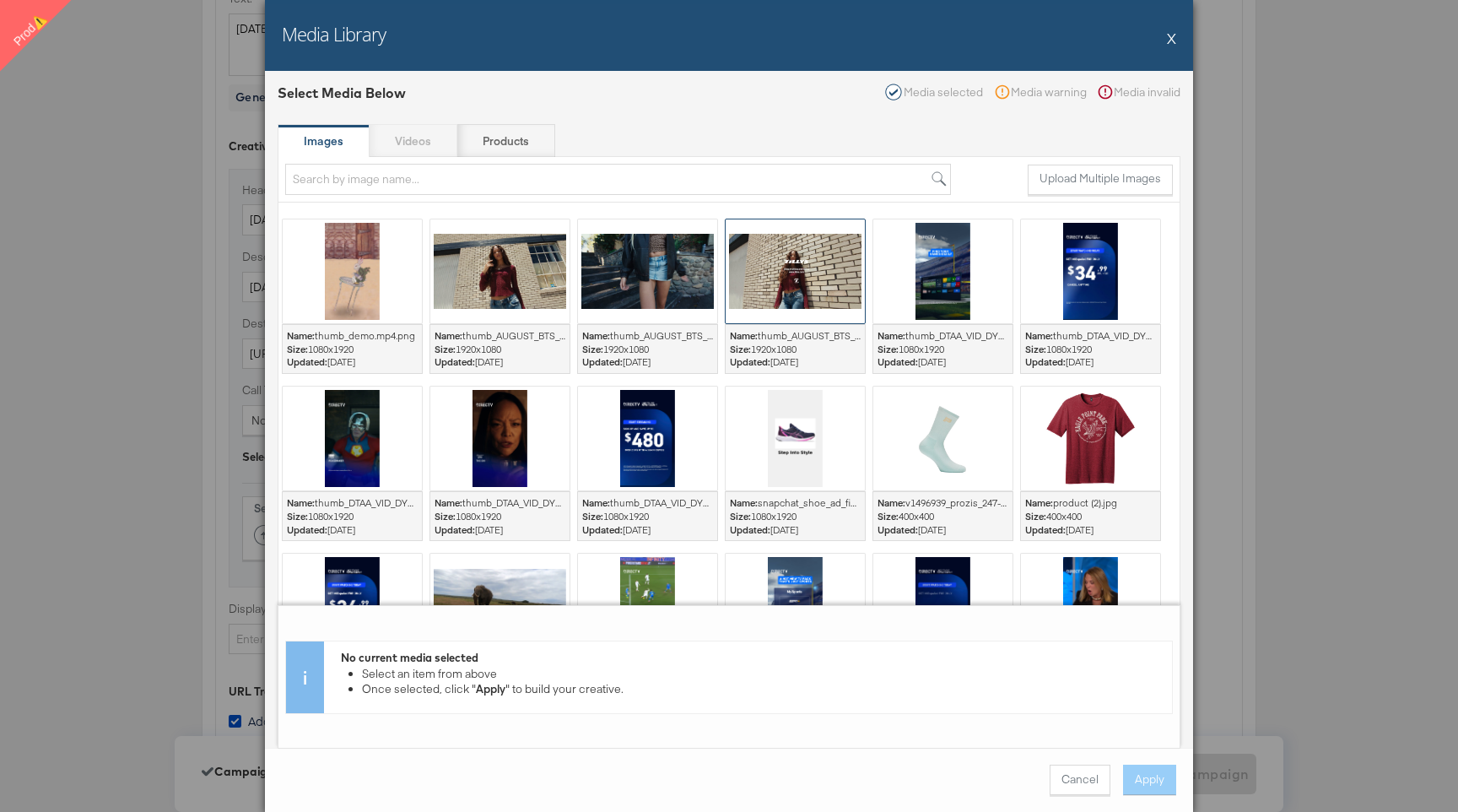
click at [804, 307] on div at bounding box center [795, 272] width 139 height 104
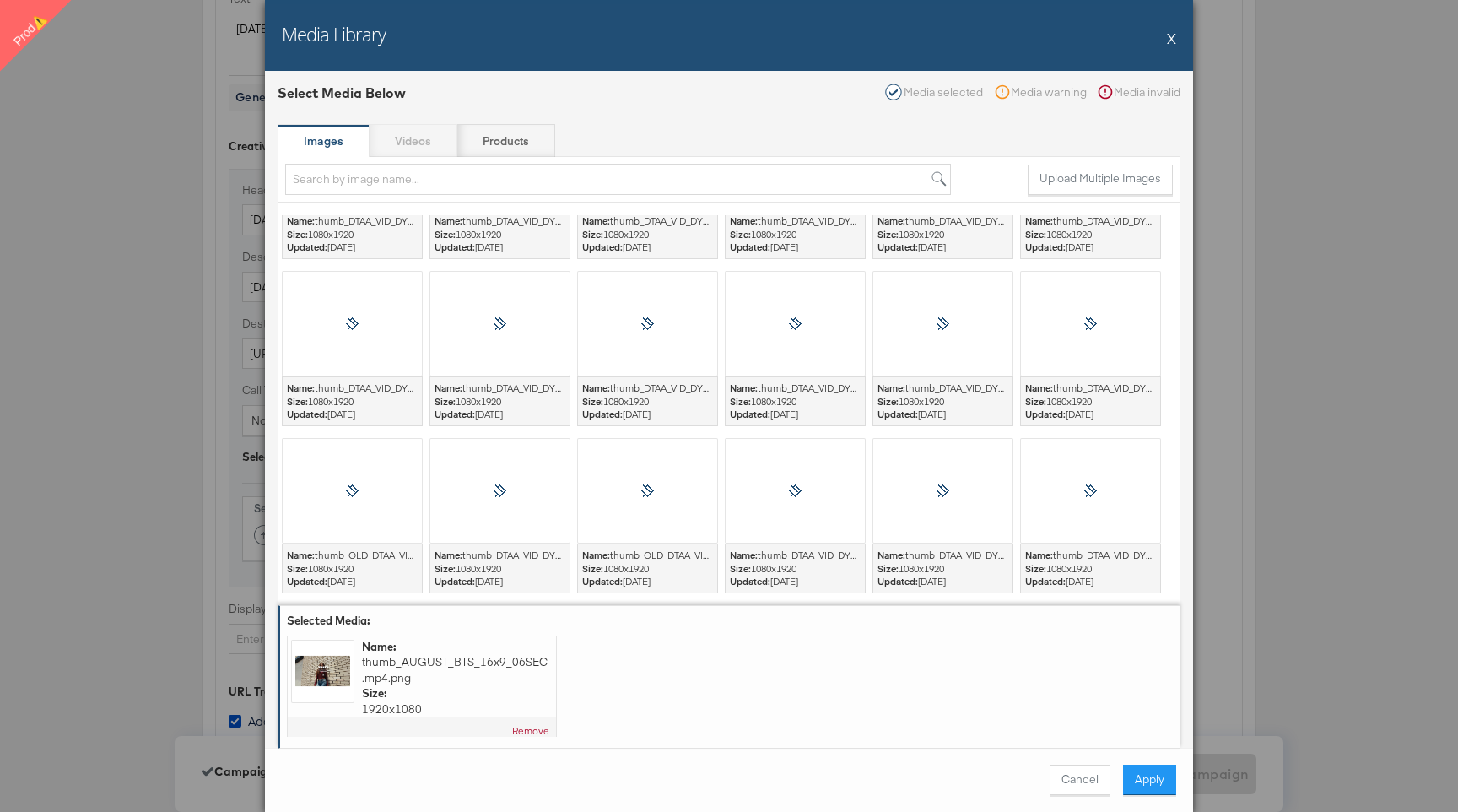
scroll to position [1300, 0]
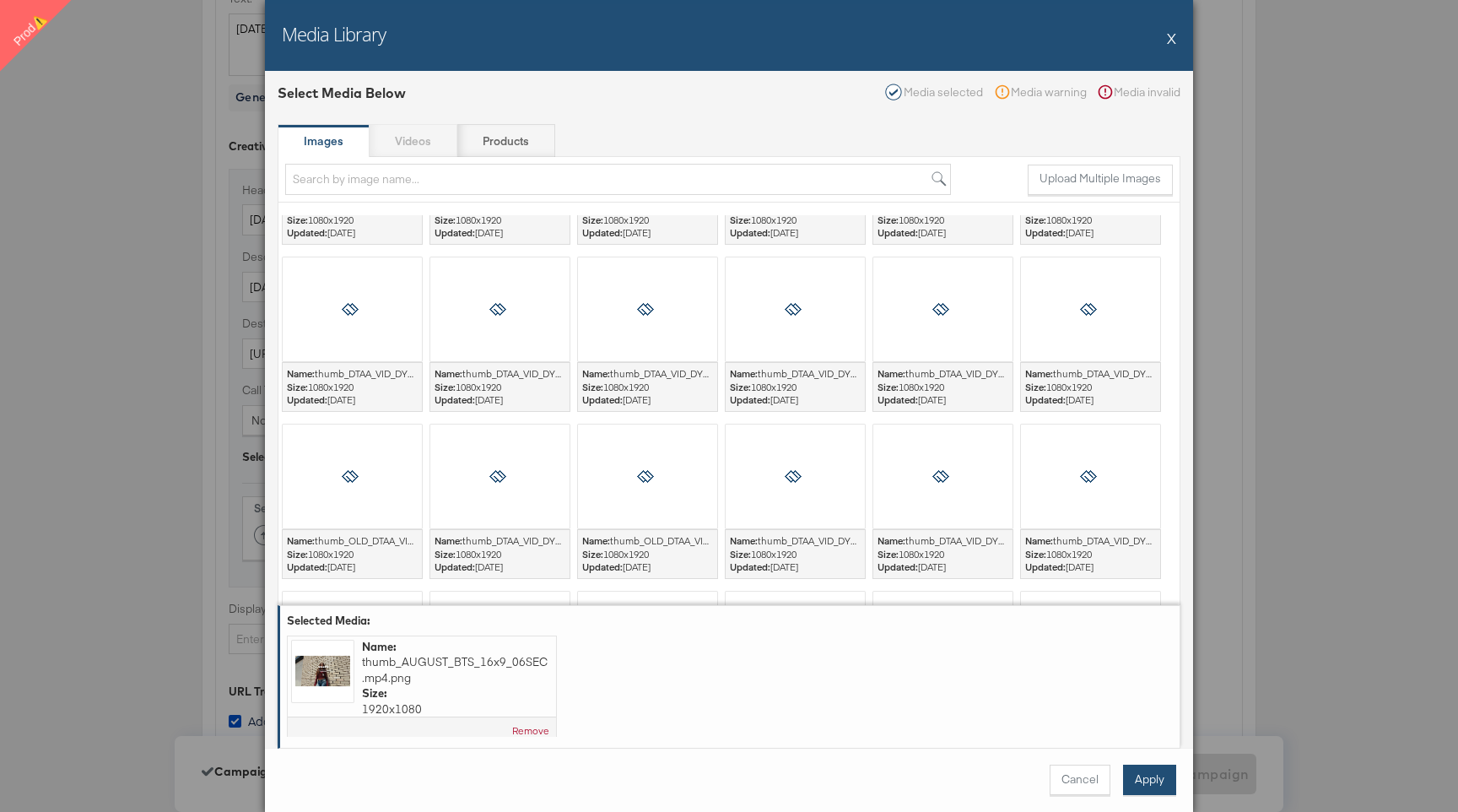
click at [1147, 785] on button "Apply" at bounding box center [1149, 779] width 53 height 30
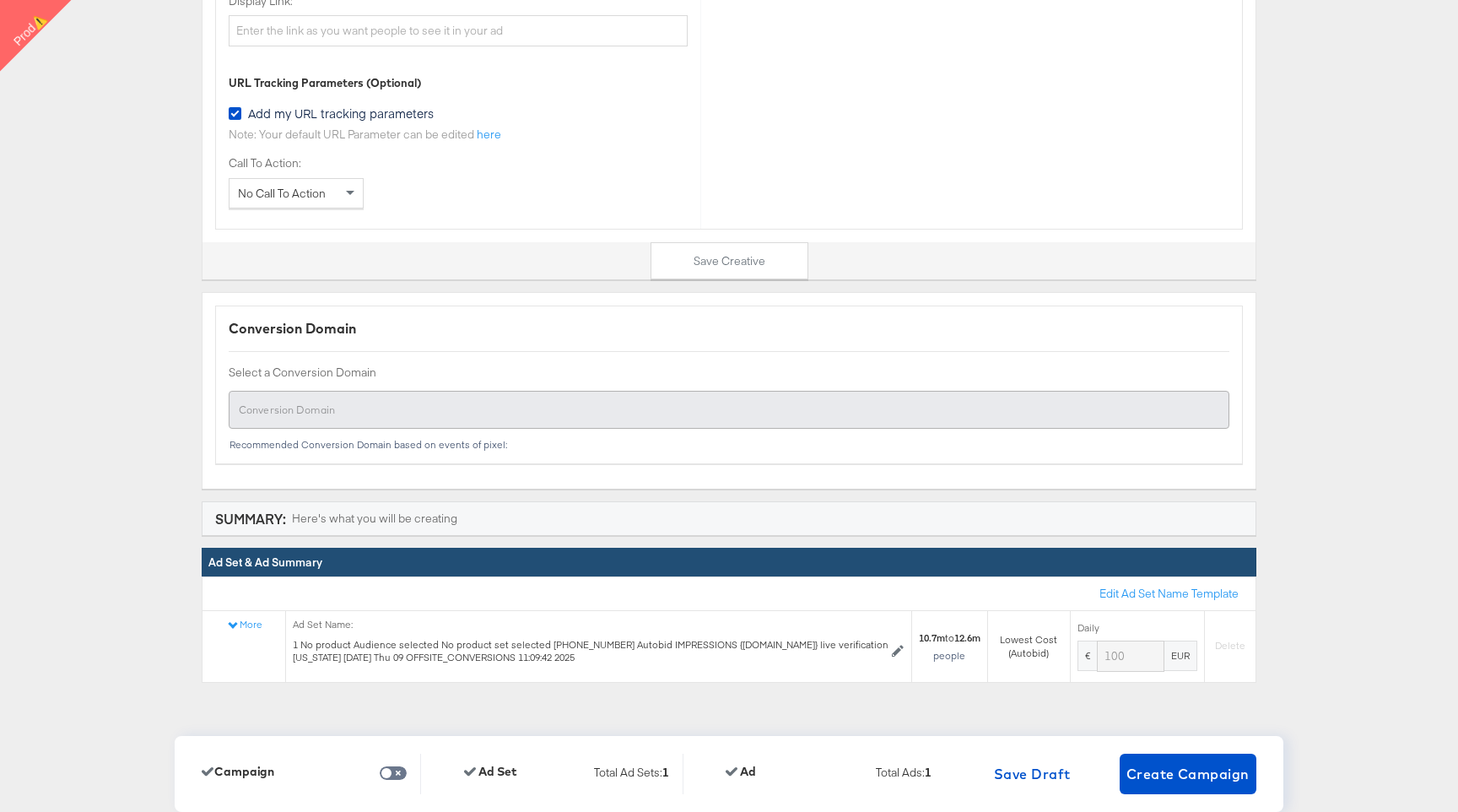
scroll to position [5492, 0]
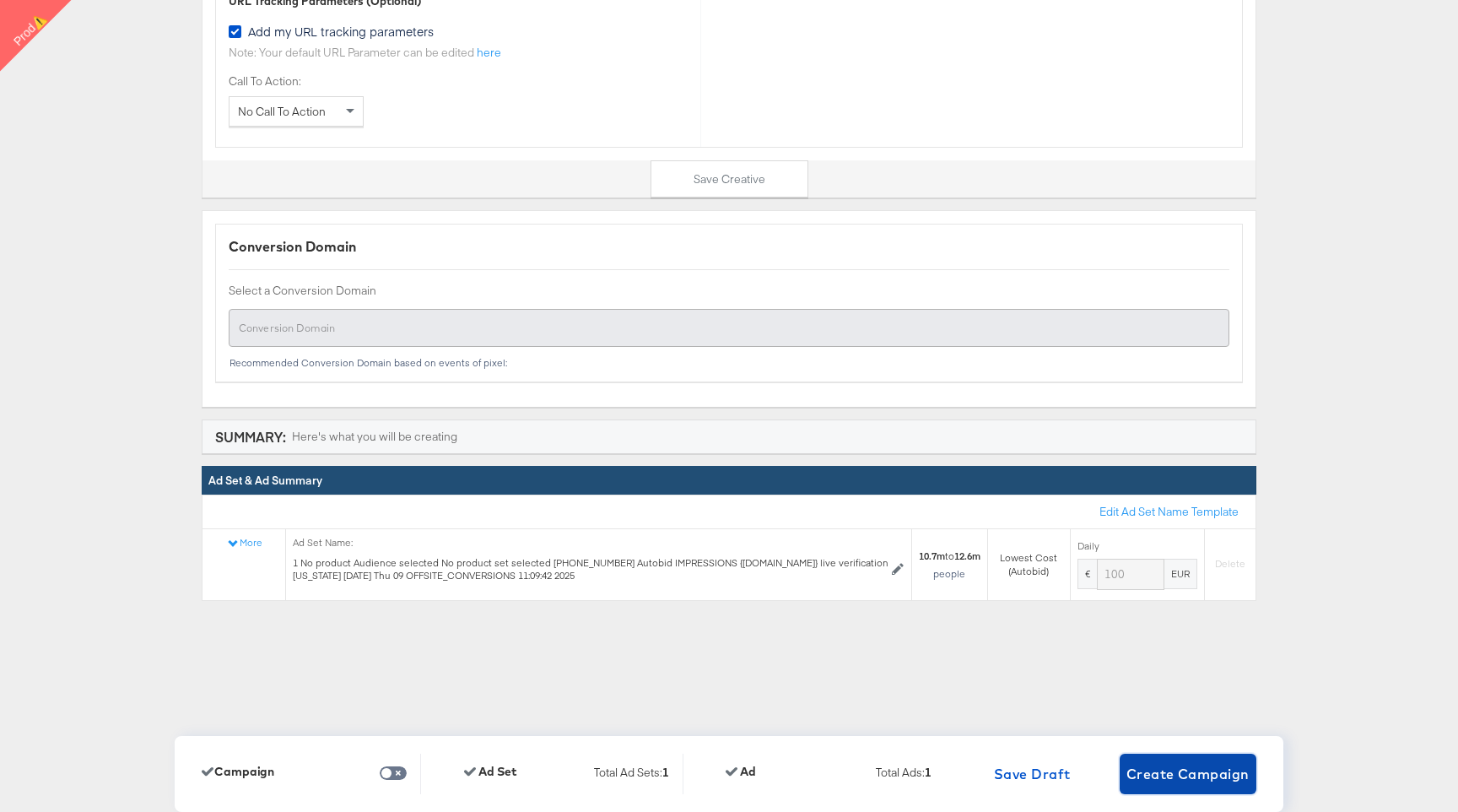
click at [1184, 775] on span "Create Campaign" at bounding box center [1188, 773] width 123 height 23
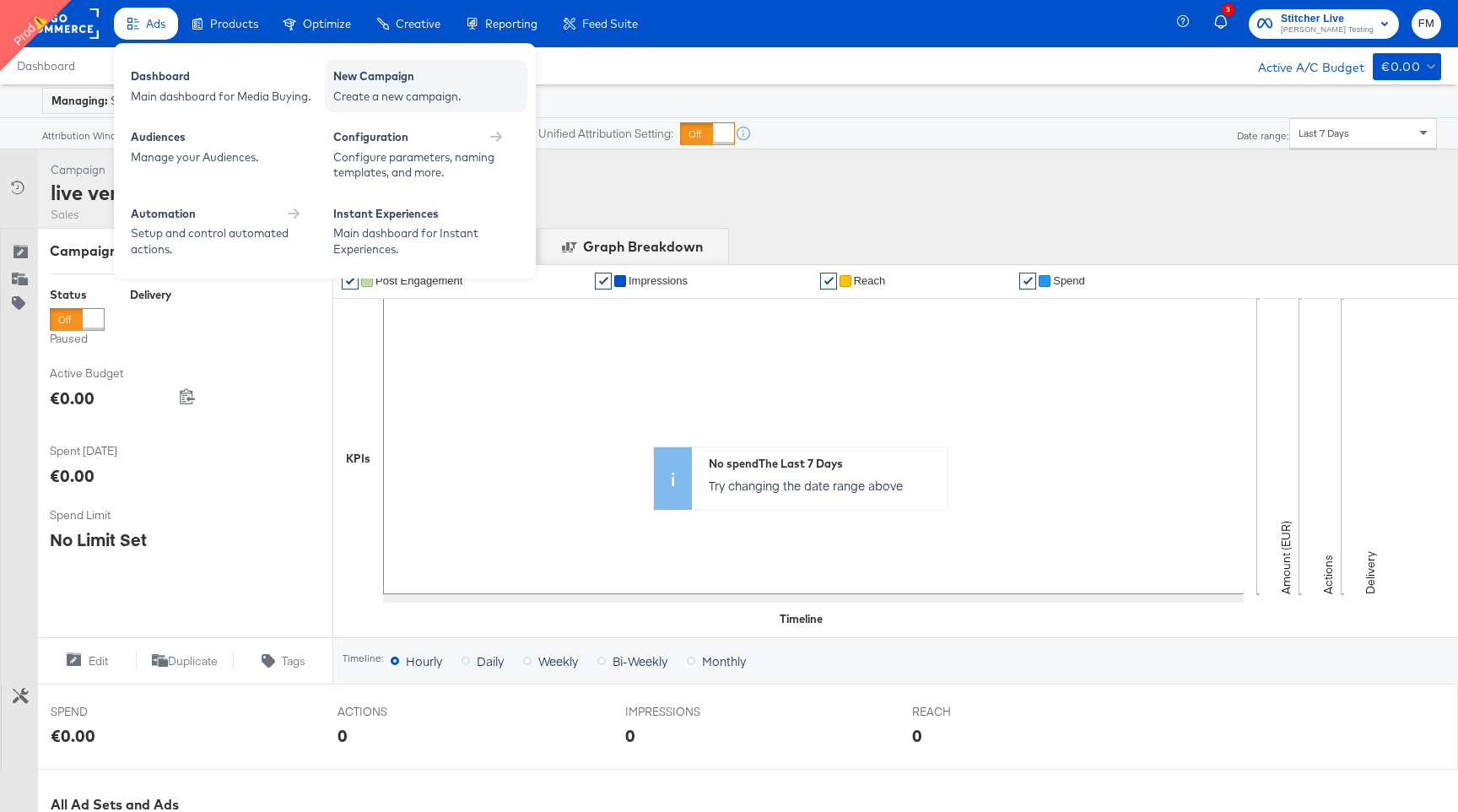
click at [432, 90] on div "Create a new campaign." at bounding box center [425, 96] width 186 height 16
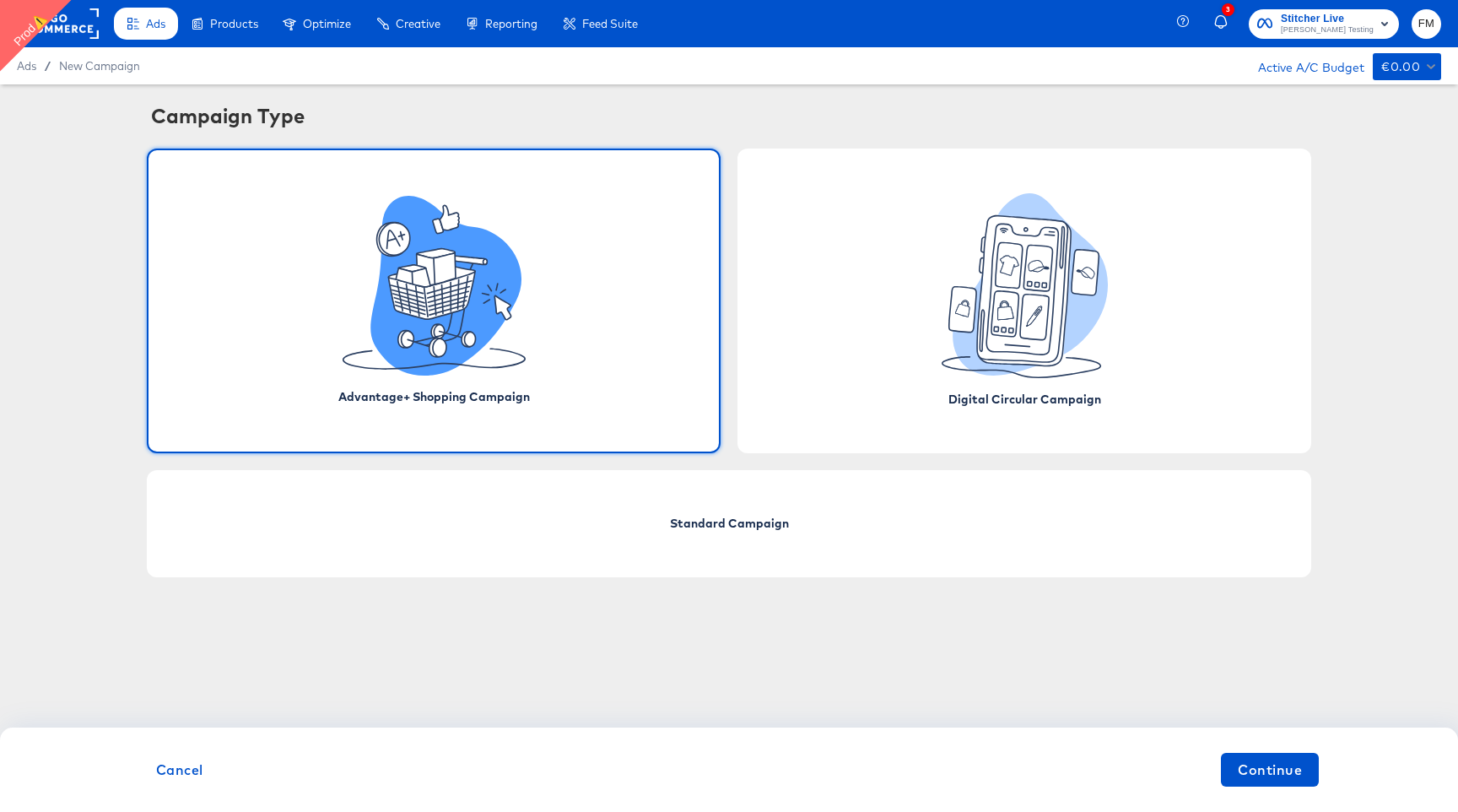
click at [368, 371] on icon at bounding box center [434, 285] width 183 height 180
click at [1272, 782] on button "Continue" at bounding box center [1269, 769] width 98 height 34
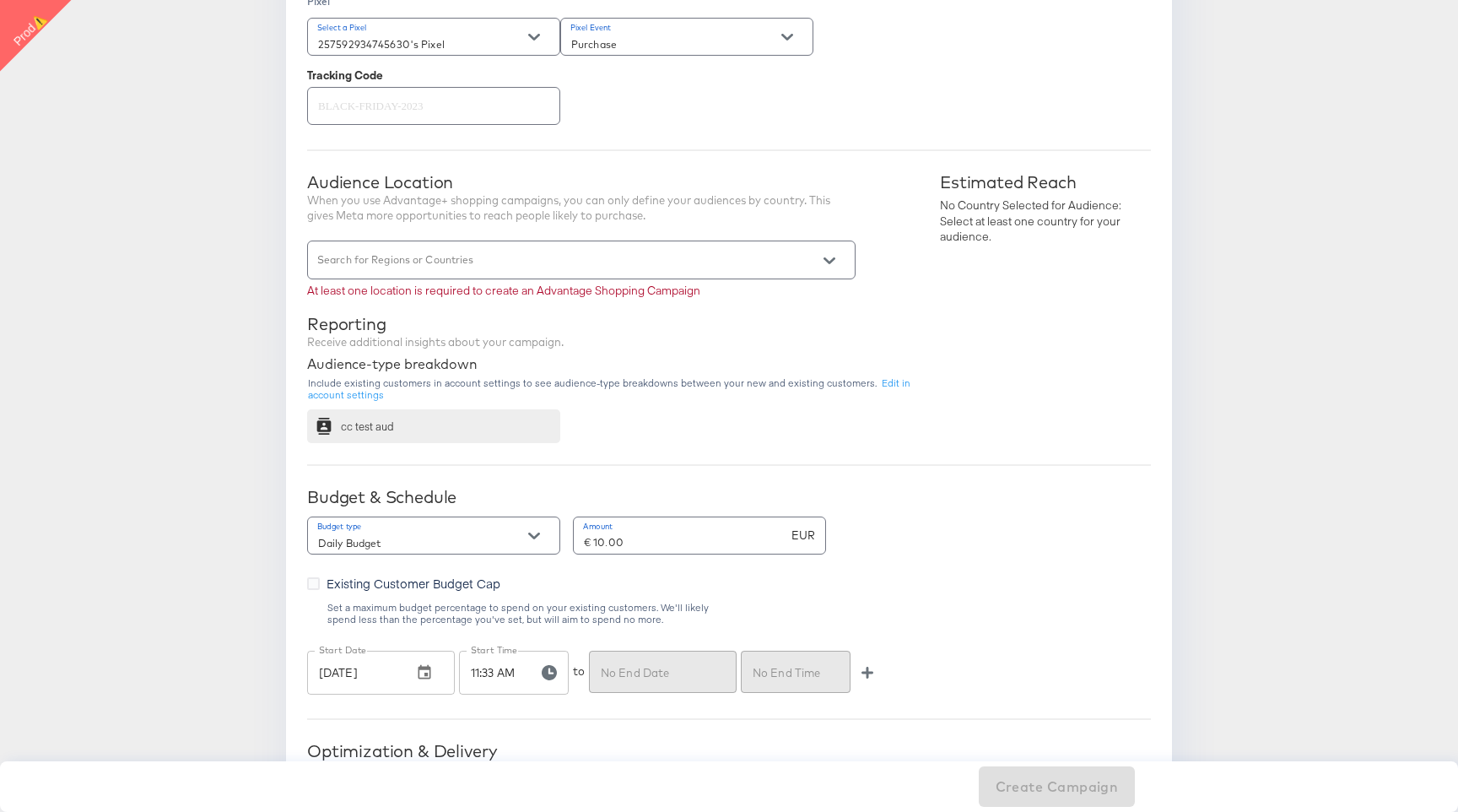
scroll to position [518, 0]
click at [746, 254] on div at bounding box center [581, 258] width 548 height 38
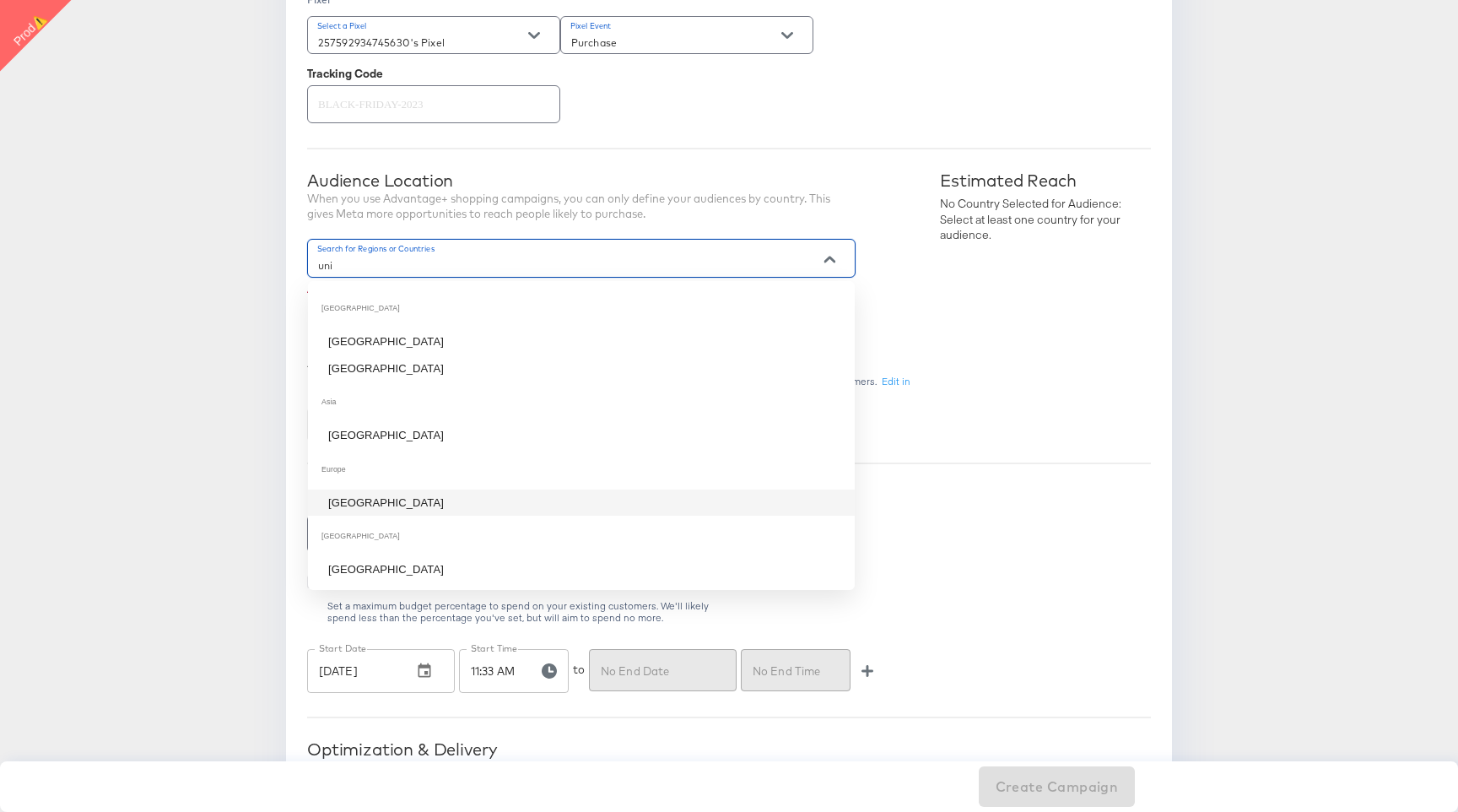
click at [646, 496] on li "United Kingdom" at bounding box center [581, 502] width 547 height 27
type input "uni"
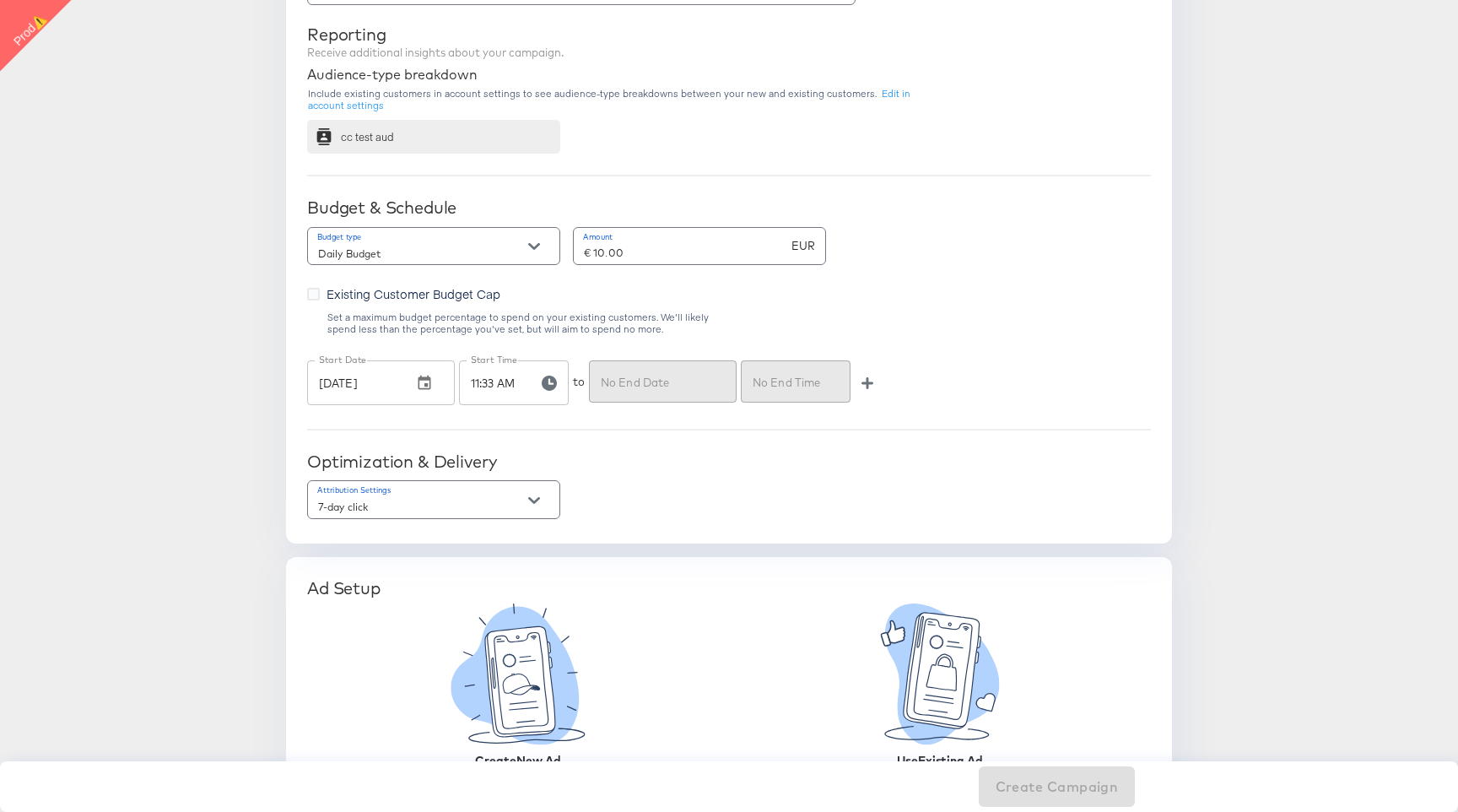
scroll to position [860, 0]
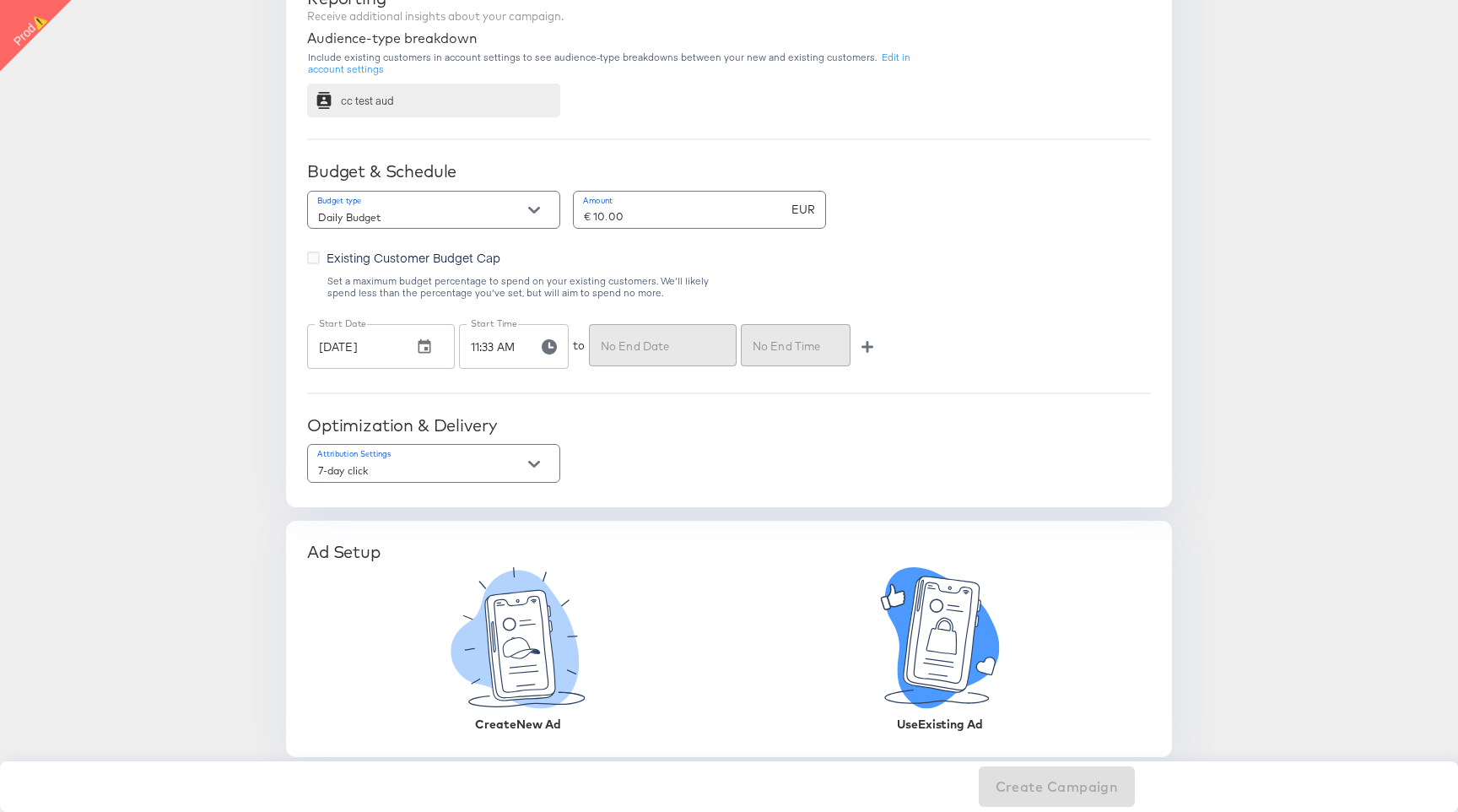
click at [921, 646] on icon at bounding box center [942, 635] width 76 height 116
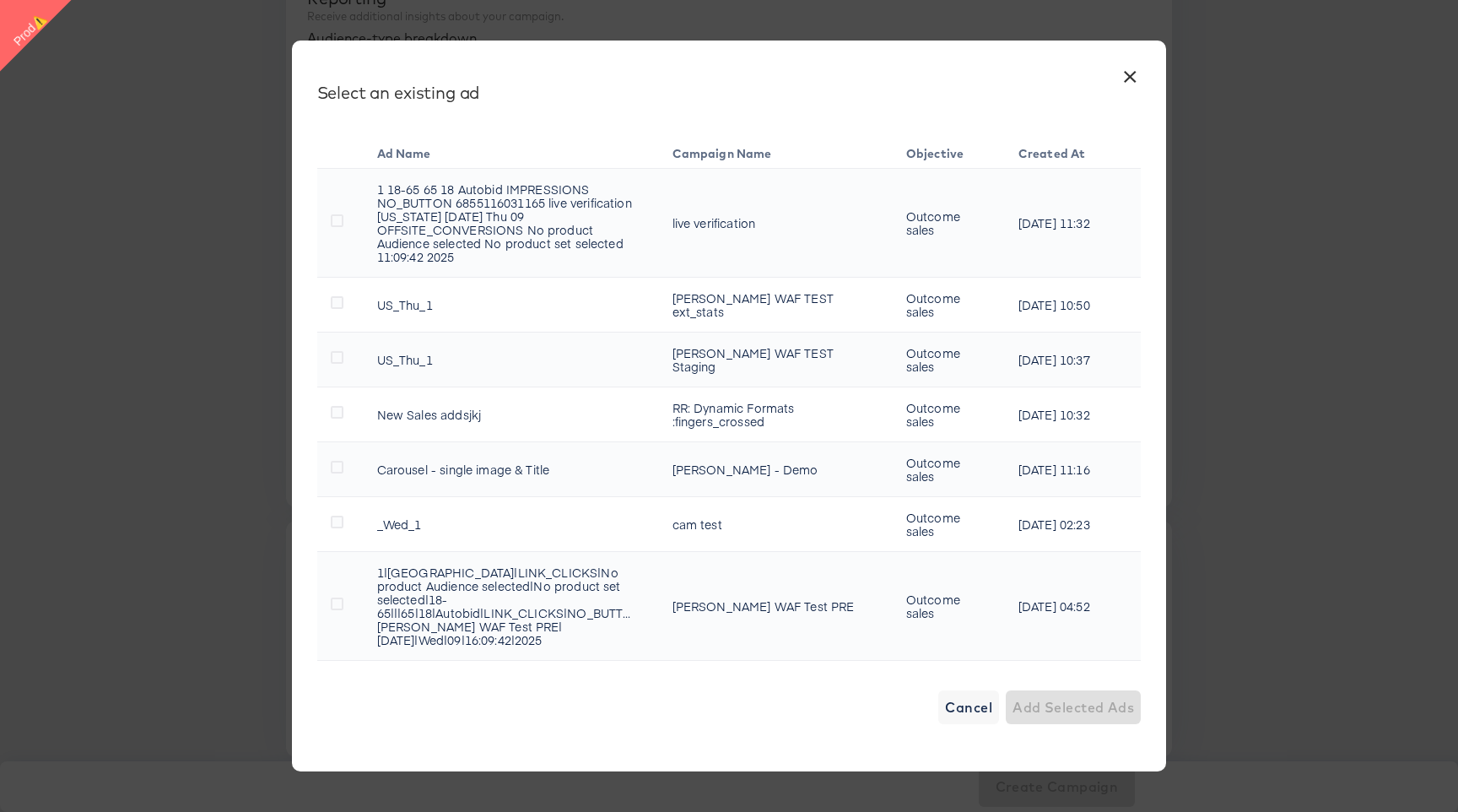
click at [417, 219] on td "1 18-65 65 18 Autobid IMPRESSIONS NO_BUTTON 6855116031165 live verification New…" at bounding box center [512, 223] width 296 height 109
click at [333, 226] on icon at bounding box center [337, 221] width 13 height 13
click at [0, 0] on input "checkbox" at bounding box center [0, 0] width 0 height 0
click at [1111, 700] on span "Add Selected Ad" at bounding box center [1078, 707] width 115 height 23
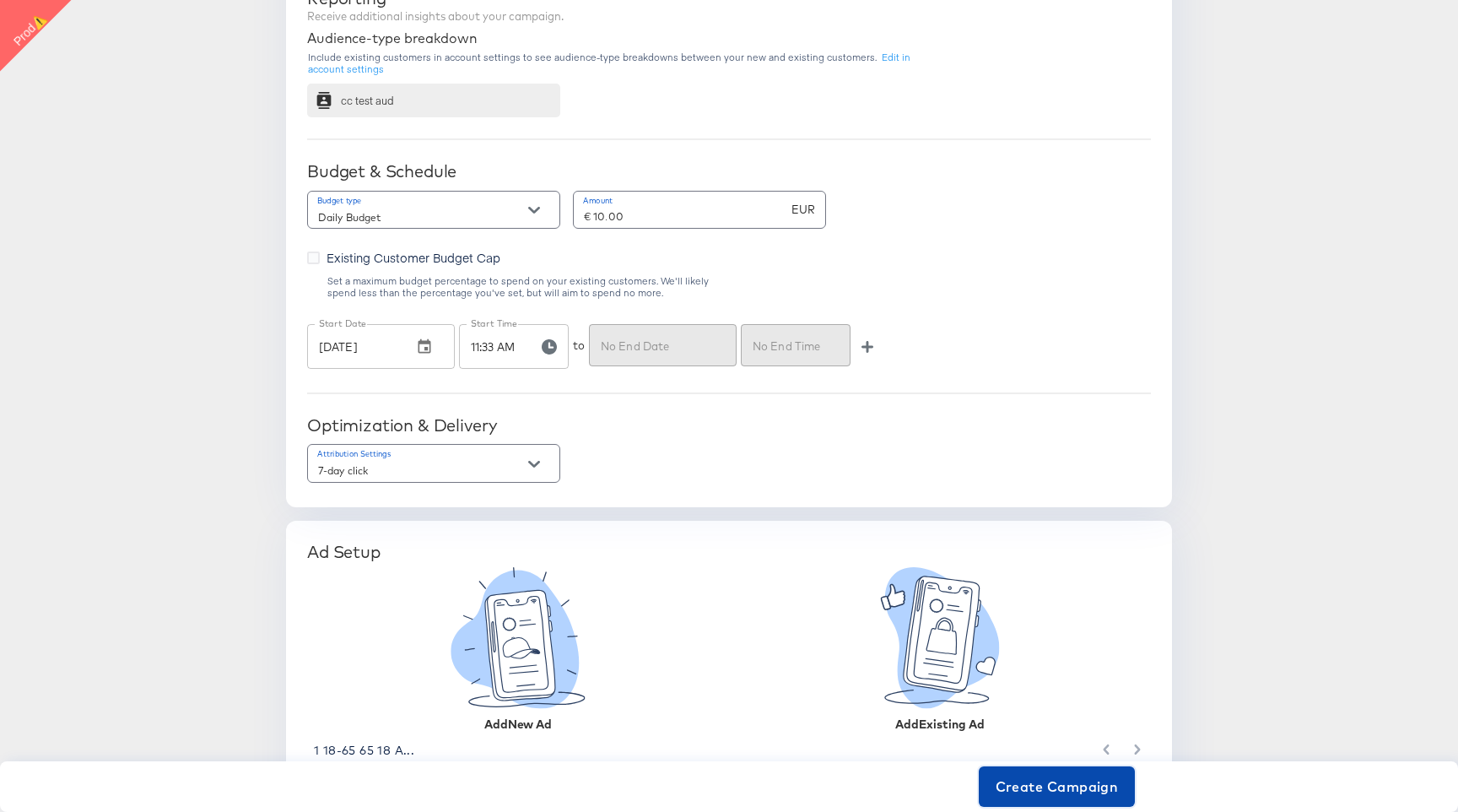
click at [1107, 783] on span "Create Campaign" at bounding box center [1058, 786] width 123 height 23
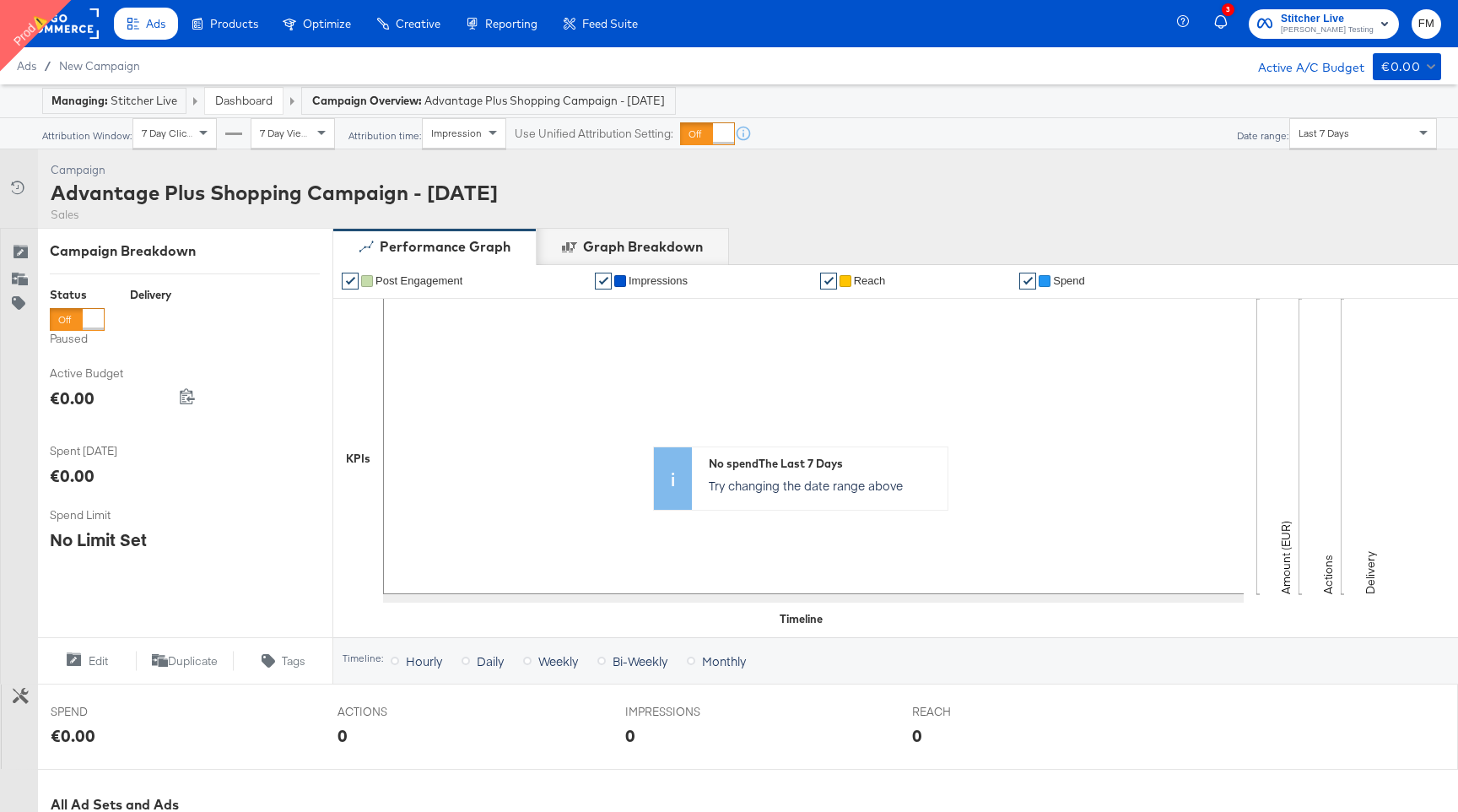
click at [98, 20] on rect at bounding box center [60, 23] width 78 height 30
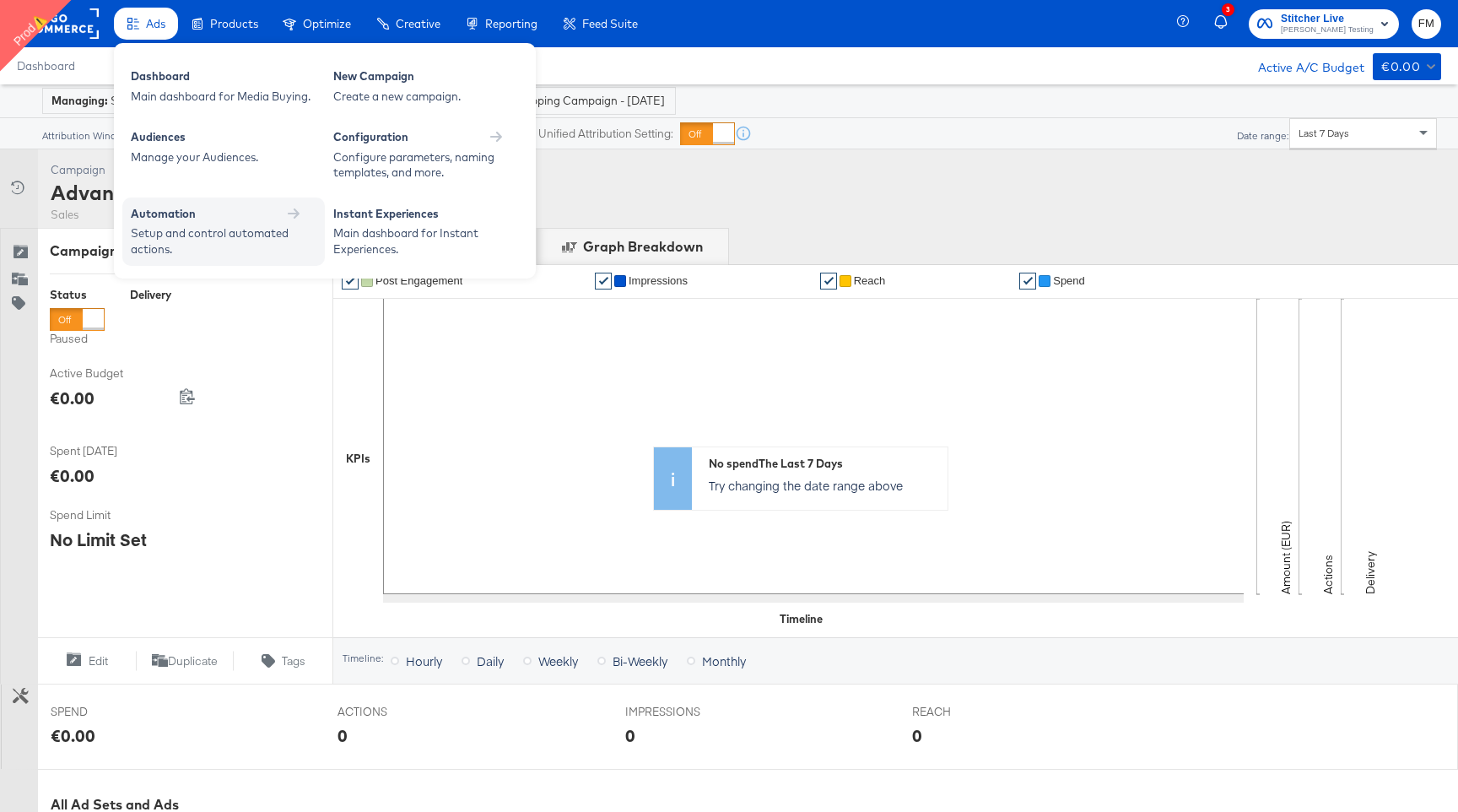
click at [193, 227] on div "Setup and control automated actions." at bounding box center [214, 241] width 169 height 31
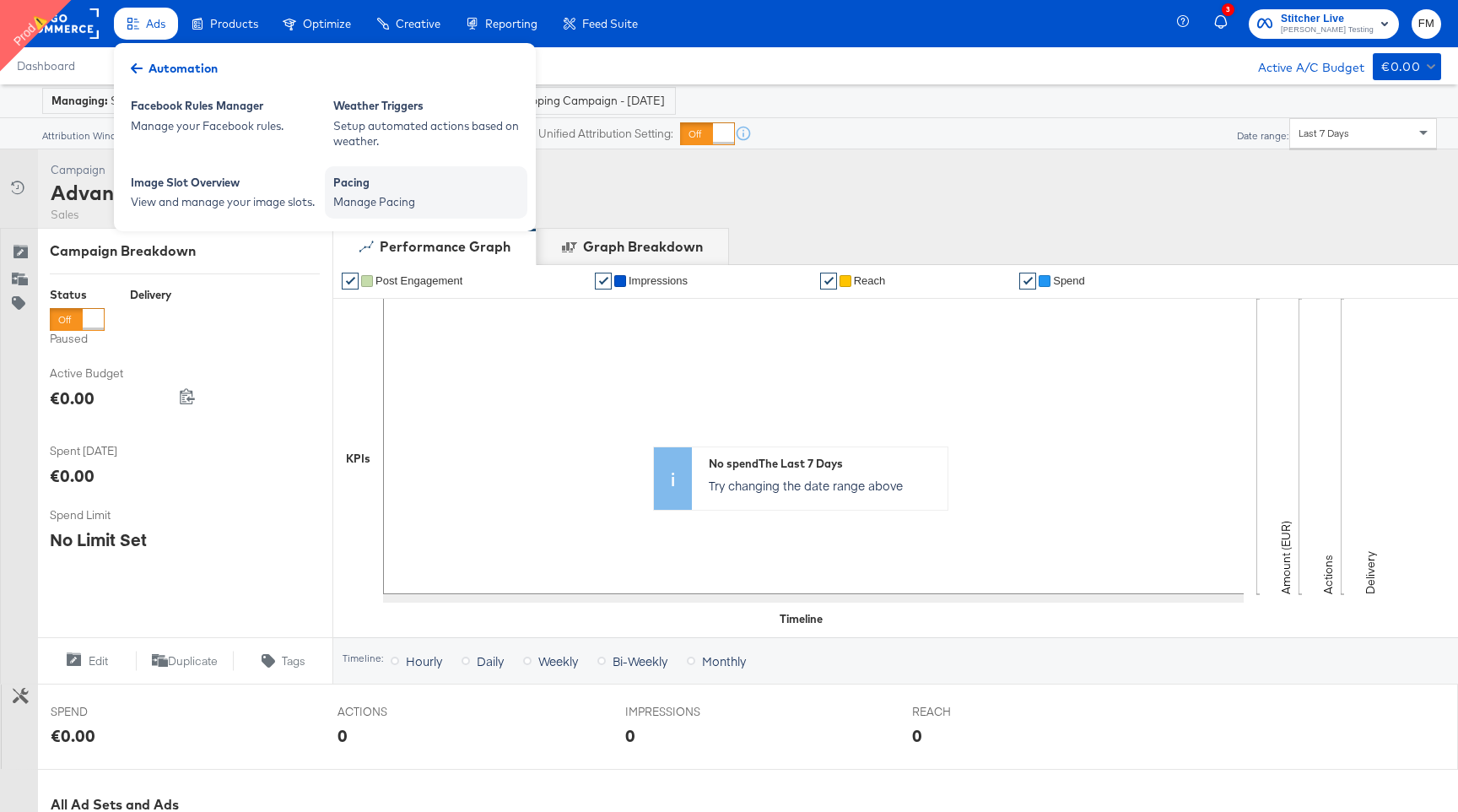
click at [365, 196] on div "Manage Pacing" at bounding box center [425, 201] width 186 height 16
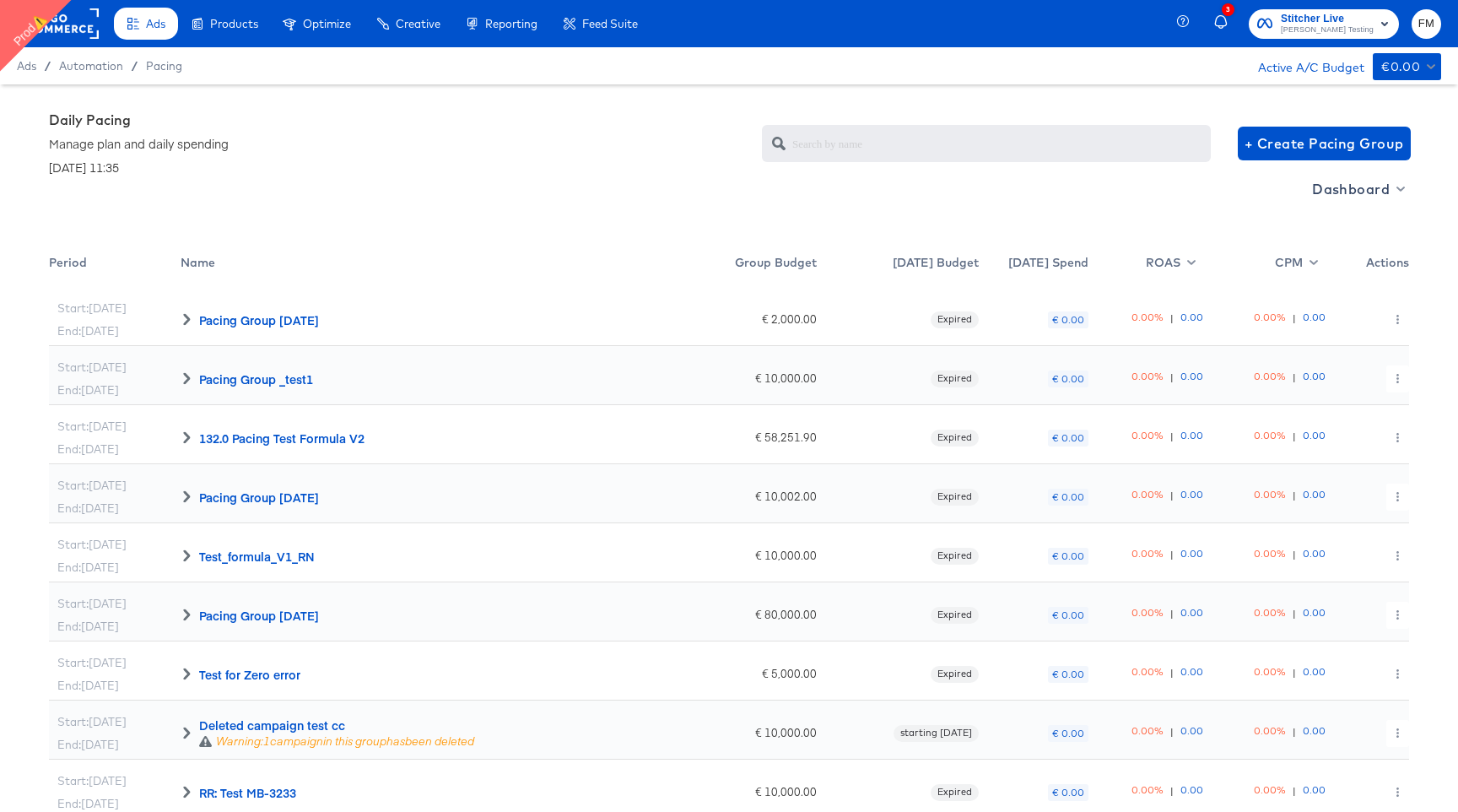
scroll to position [42, 0]
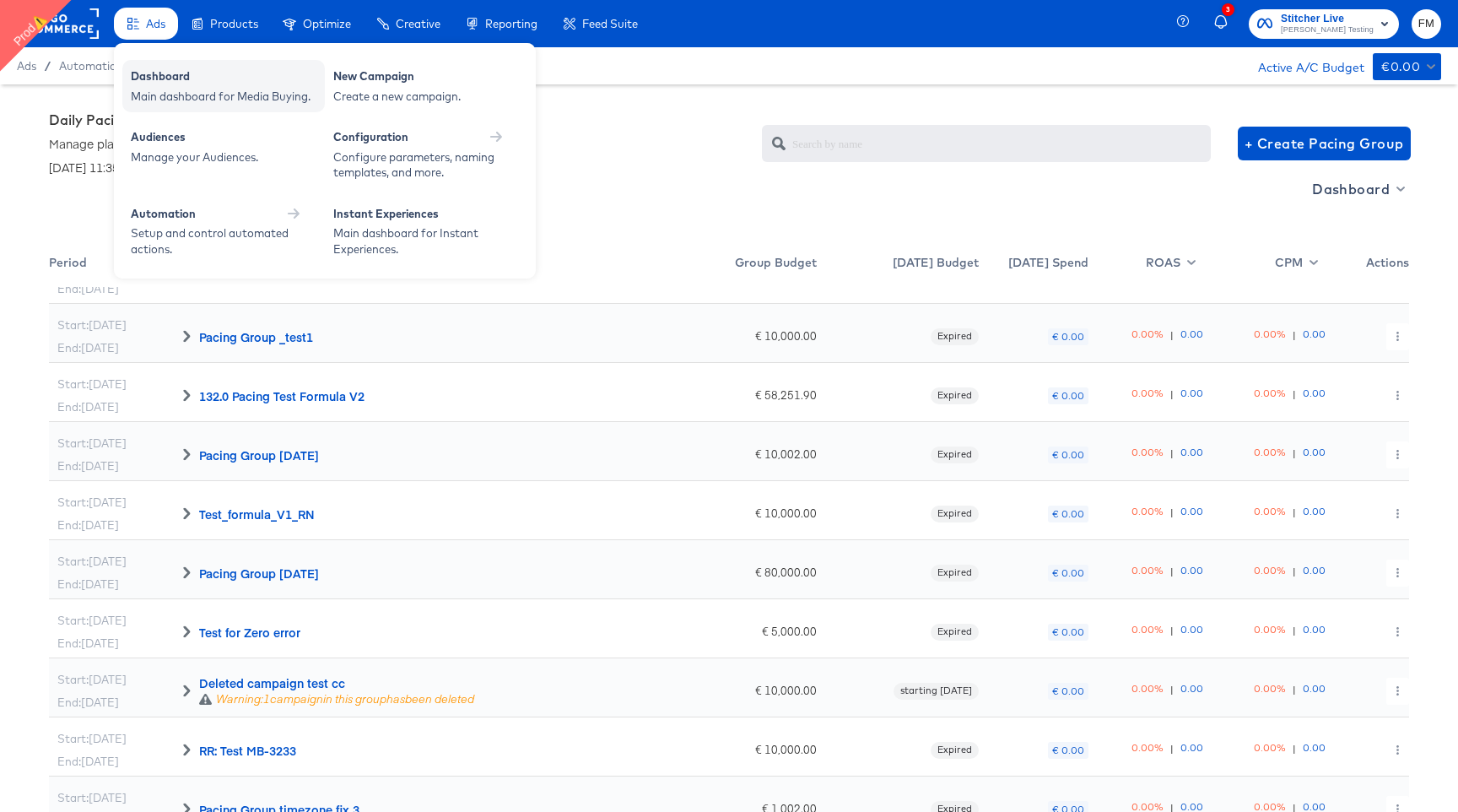
click at [151, 81] on div "Dashboard" at bounding box center [223, 78] width 186 height 20
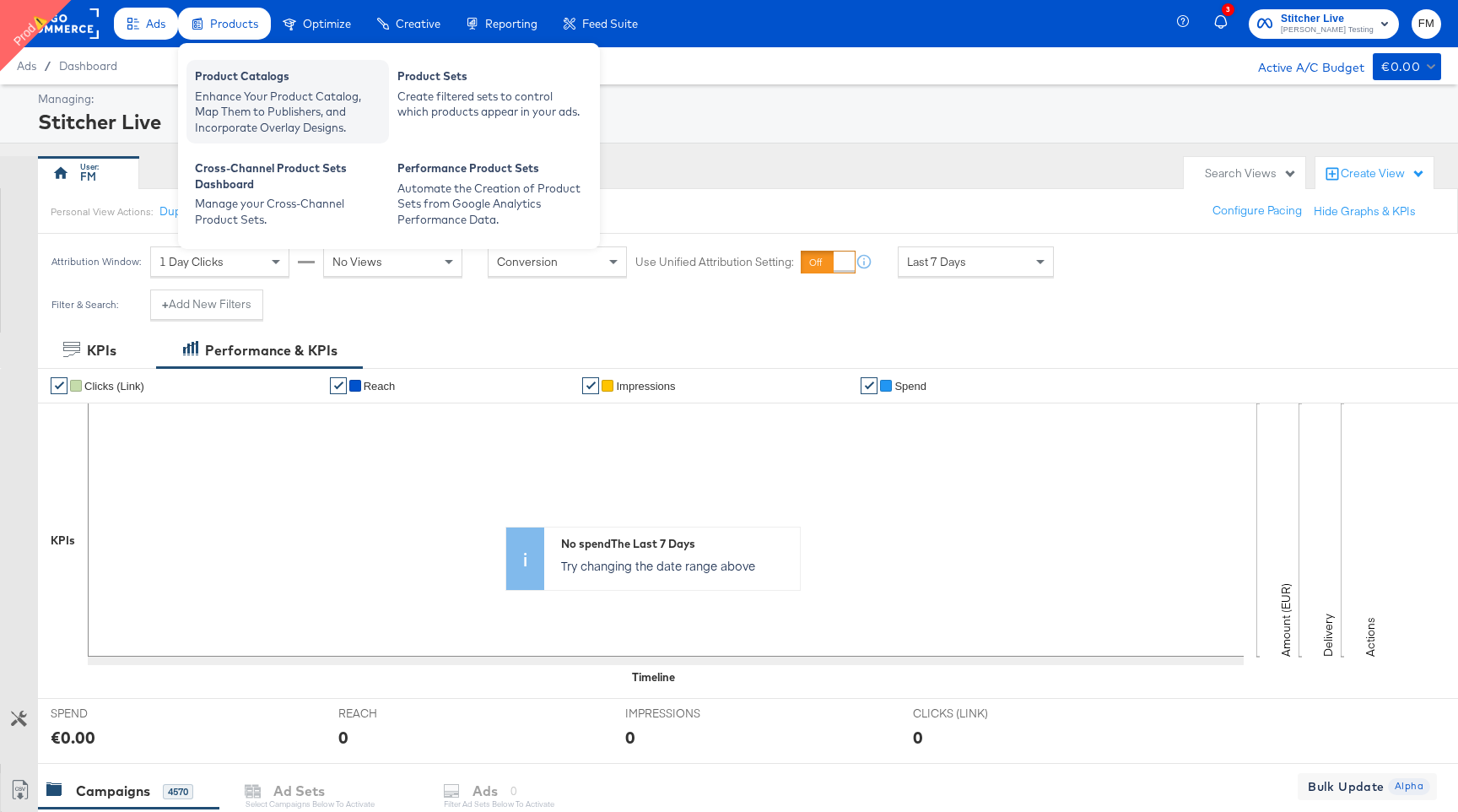
click at [251, 86] on div "Product Catalogs" at bounding box center [287, 78] width 186 height 20
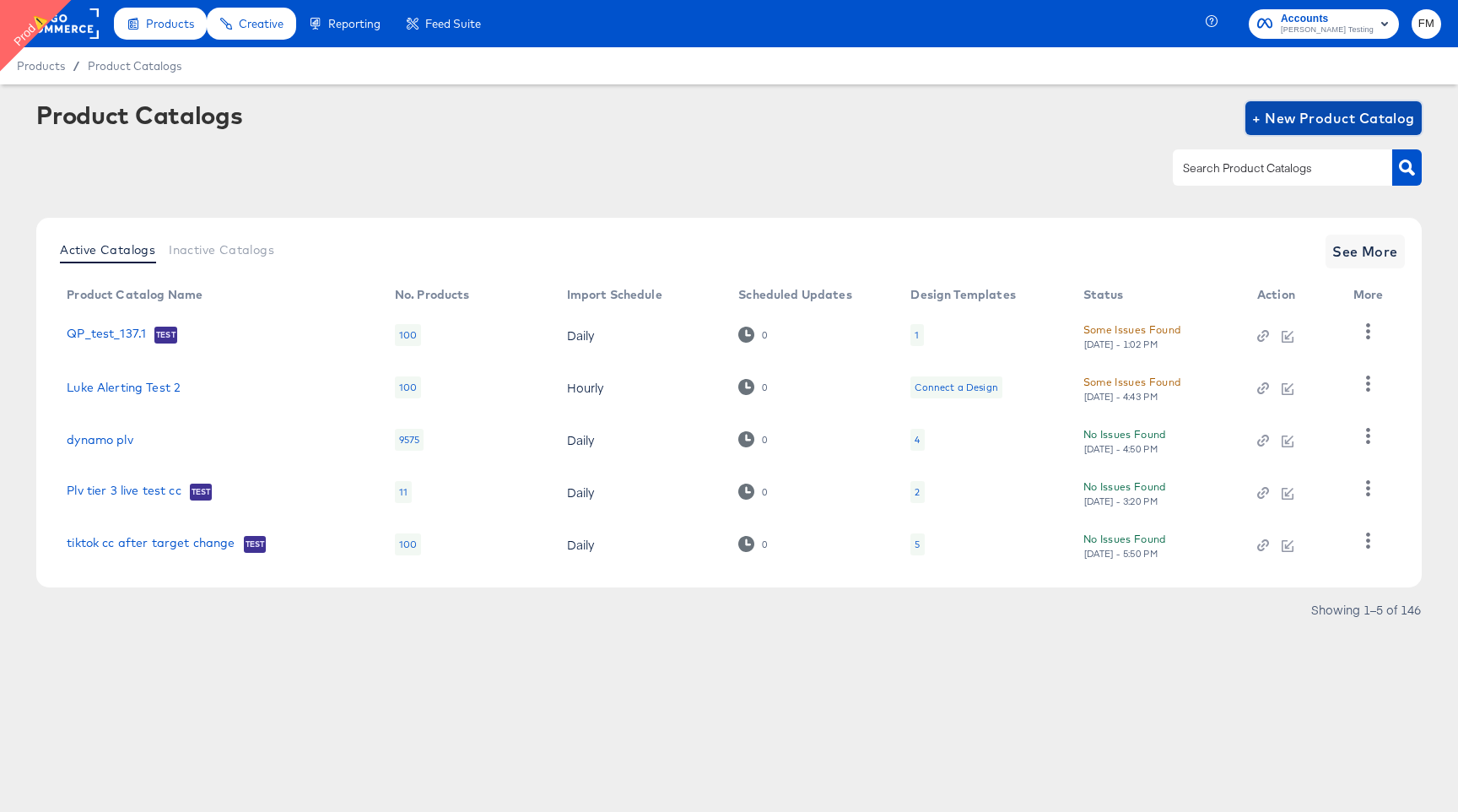
click at [1388, 117] on span "+ New Product Catalog" at bounding box center [1333, 118] width 163 height 23
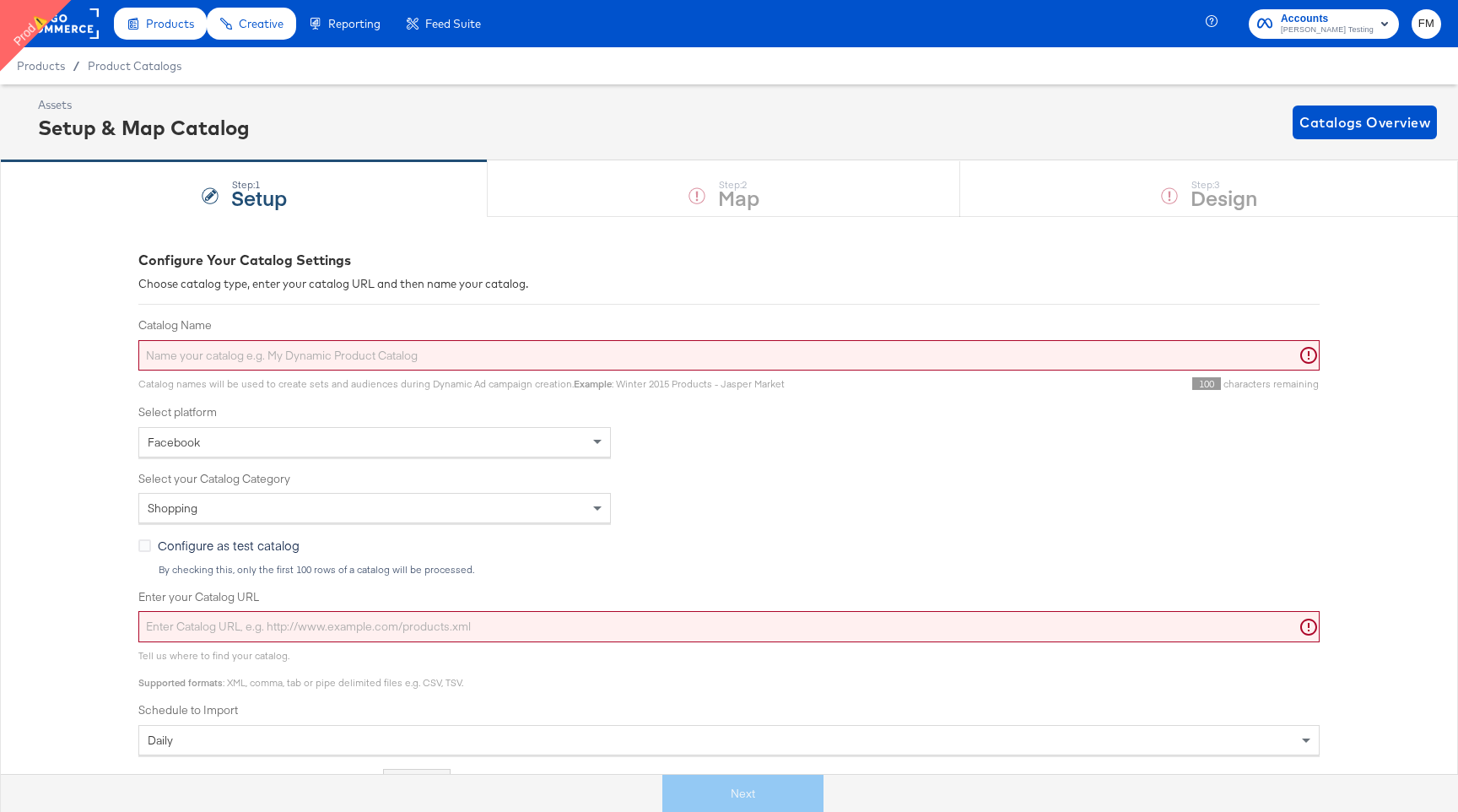
click at [579, 375] on div "Catalog names will be used to create sets and audiences during Dynamic Ad campa…" at bounding box center [729, 380] width 1181 height 20
click at [583, 360] on input "Catalog Name" at bounding box center [729, 355] width 1181 height 31
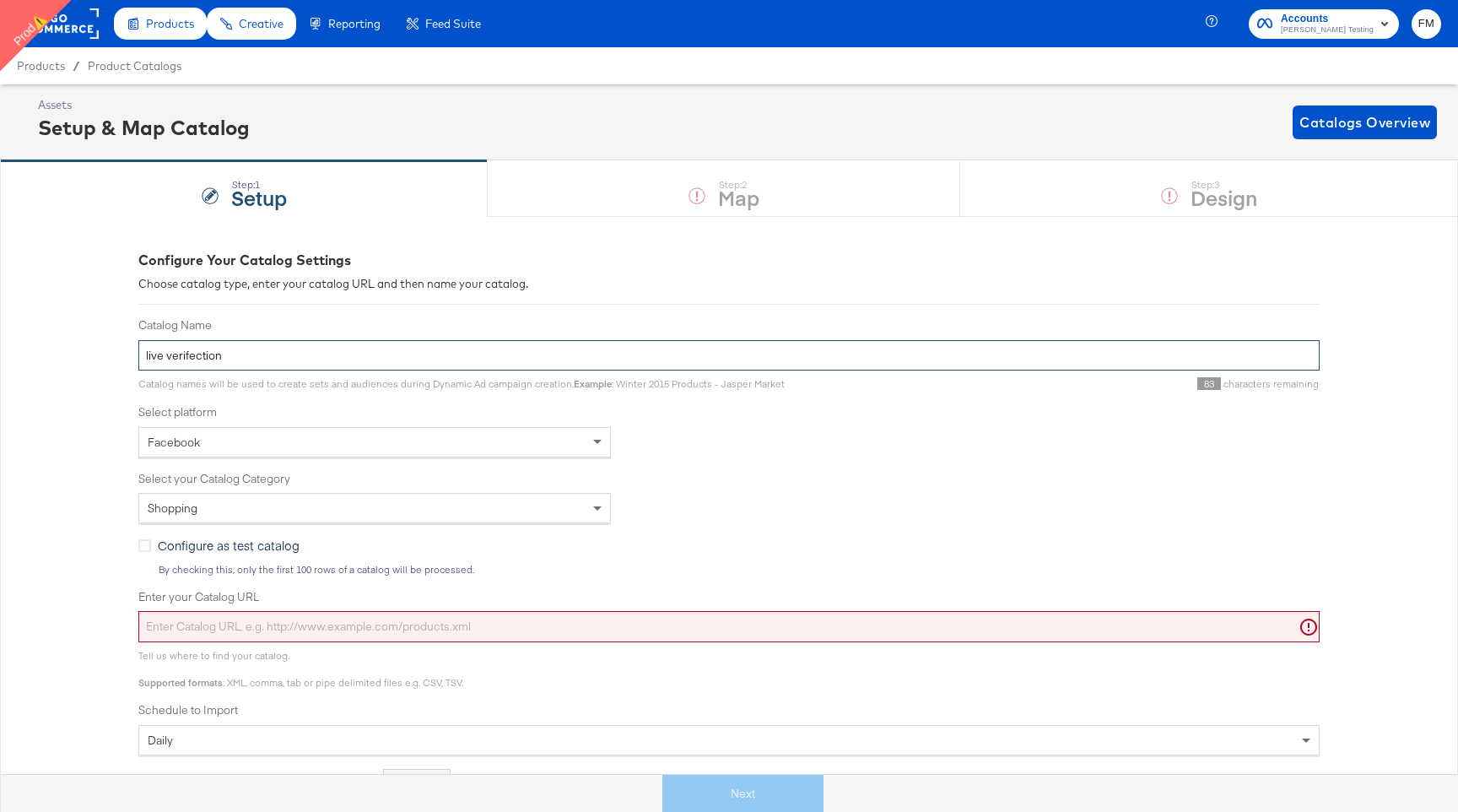
click at [174, 356] on input "live verifection" at bounding box center [729, 355] width 1181 height 31
click at [388, 348] on input "live verification" at bounding box center [729, 355] width 1181 height 31
type input "live verification"
click at [254, 624] on input "Enter your Catalog URL" at bounding box center [729, 627] width 1181 height 31
paste input "https://legacy.mainlinemenswear.co.uk/feeds/facebookFeed.csv"
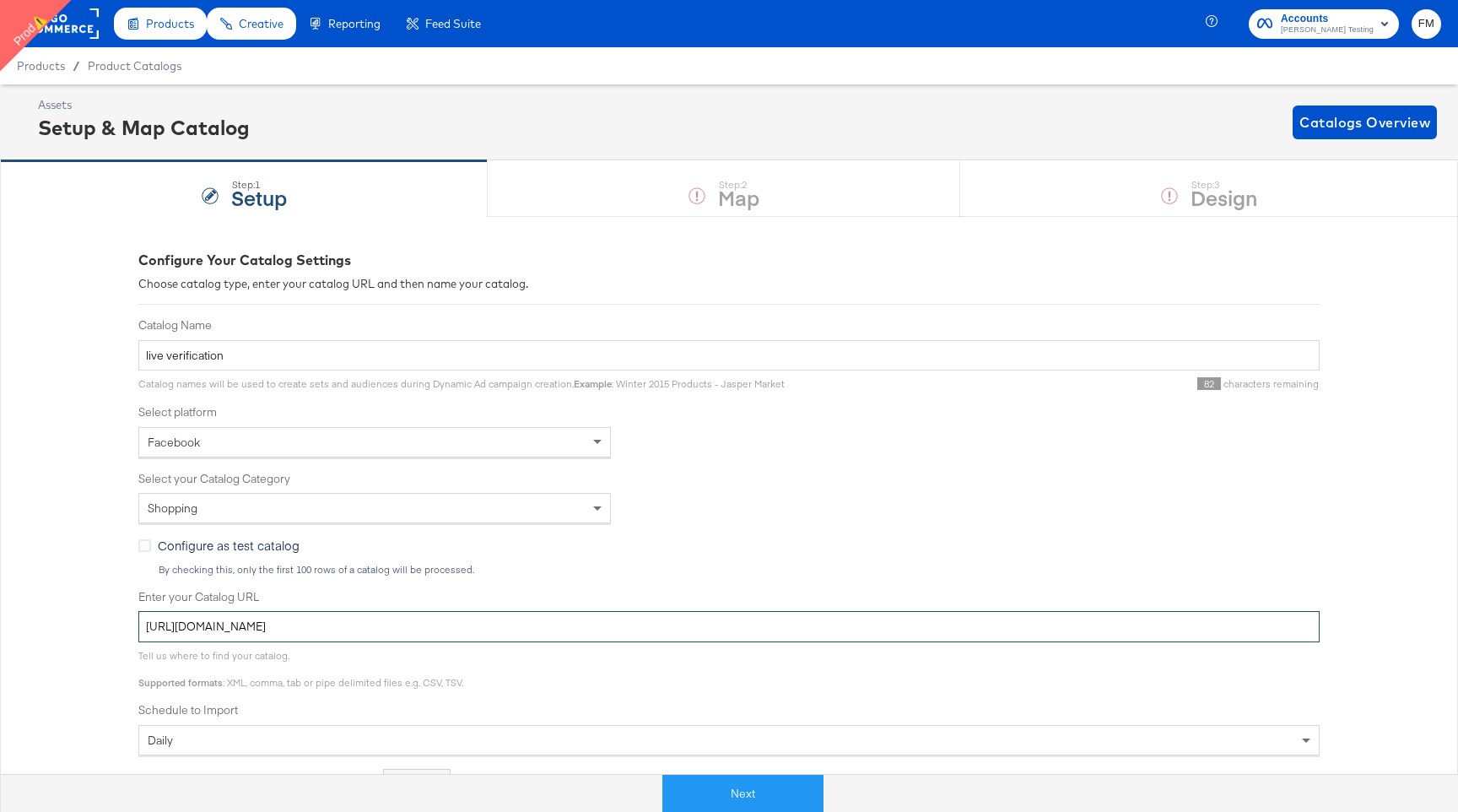
type input "https://legacy.mainlinemenswear.co.uk/feeds/facebookFeed.csv"
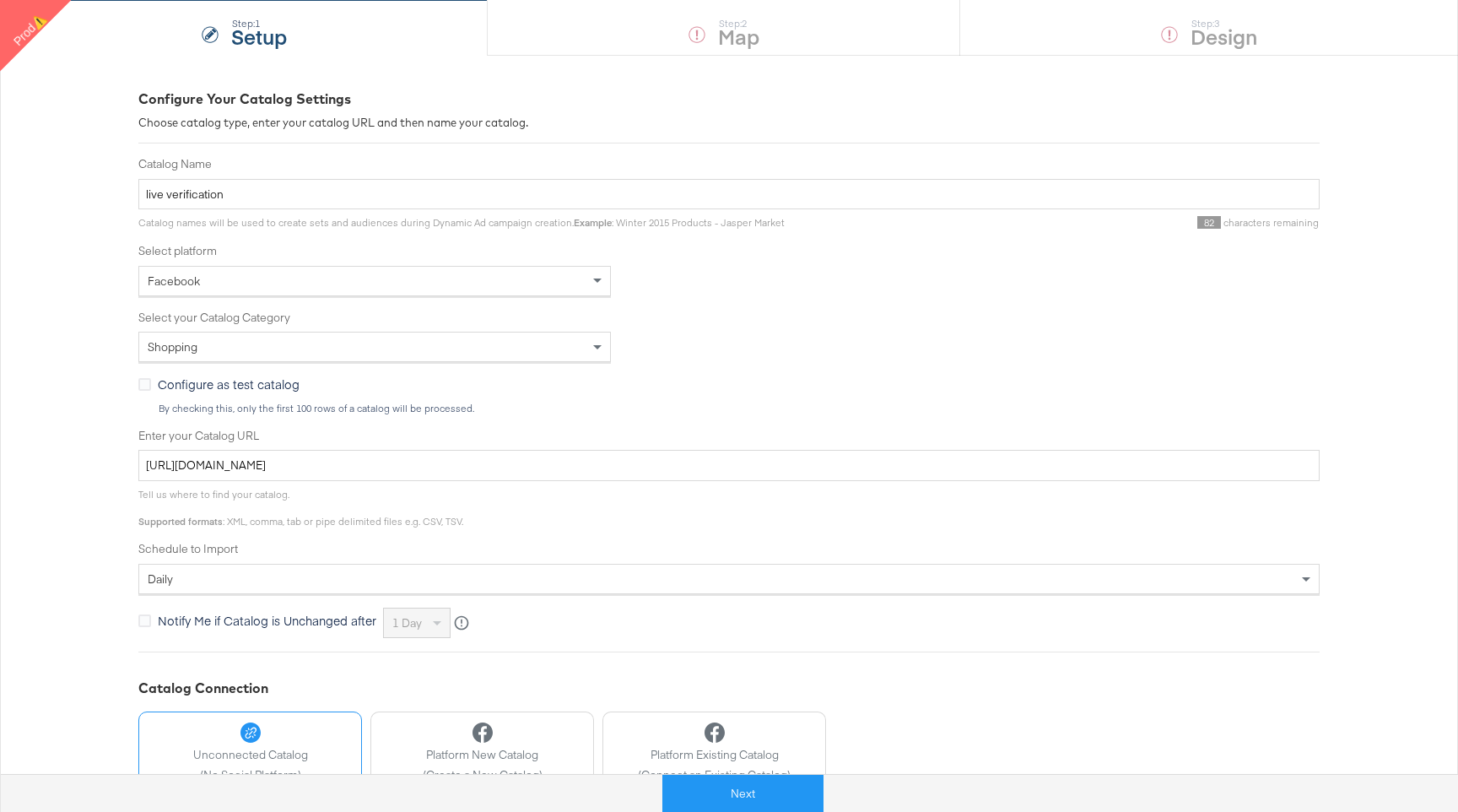
scroll to position [163, 0]
click at [151, 379] on label "Configure as test catalog" at bounding box center [222, 382] width 168 height 17
click at [0, 0] on input "Configure as test catalog" at bounding box center [0, 0] width 0 height 0
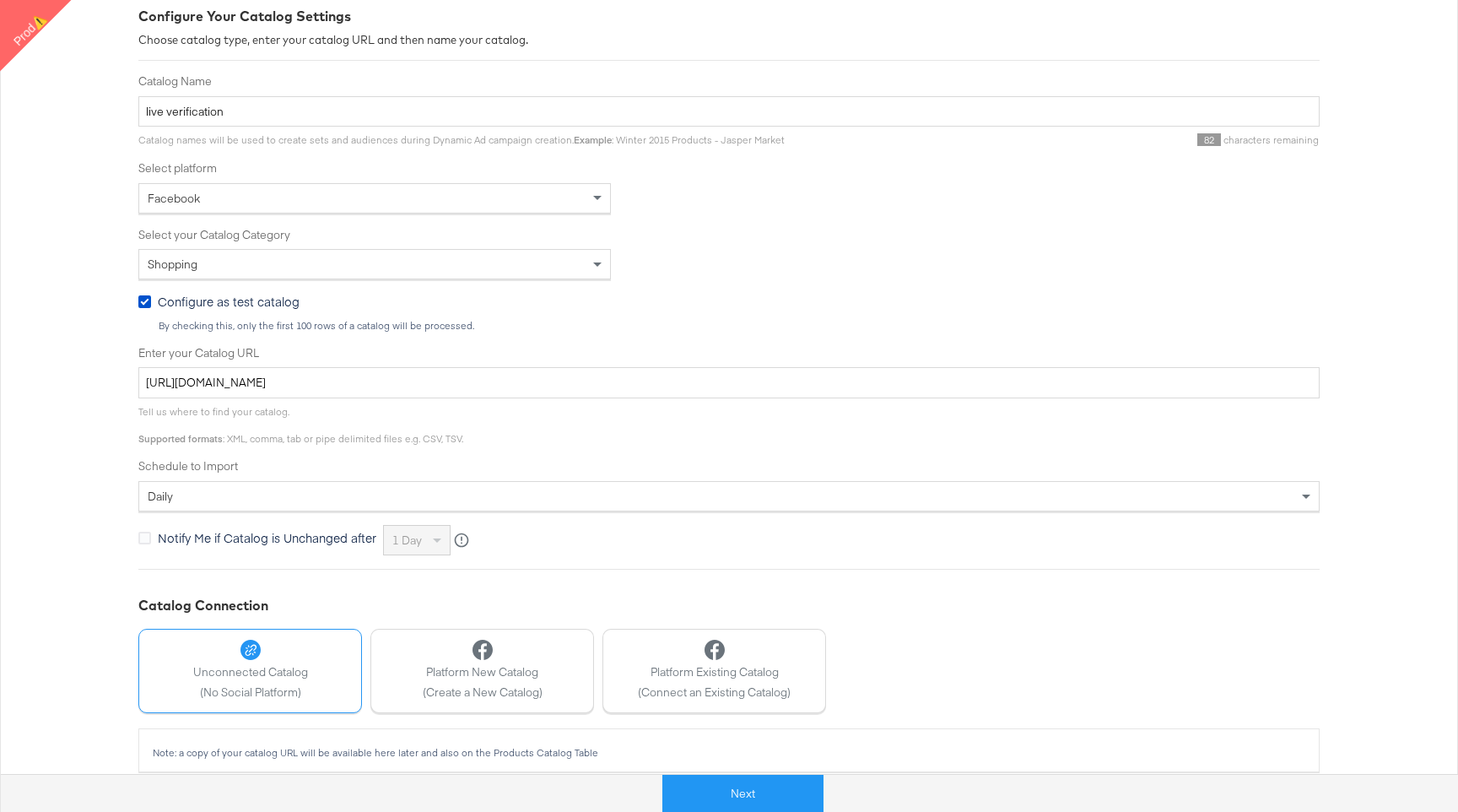
scroll to position [262, 0]
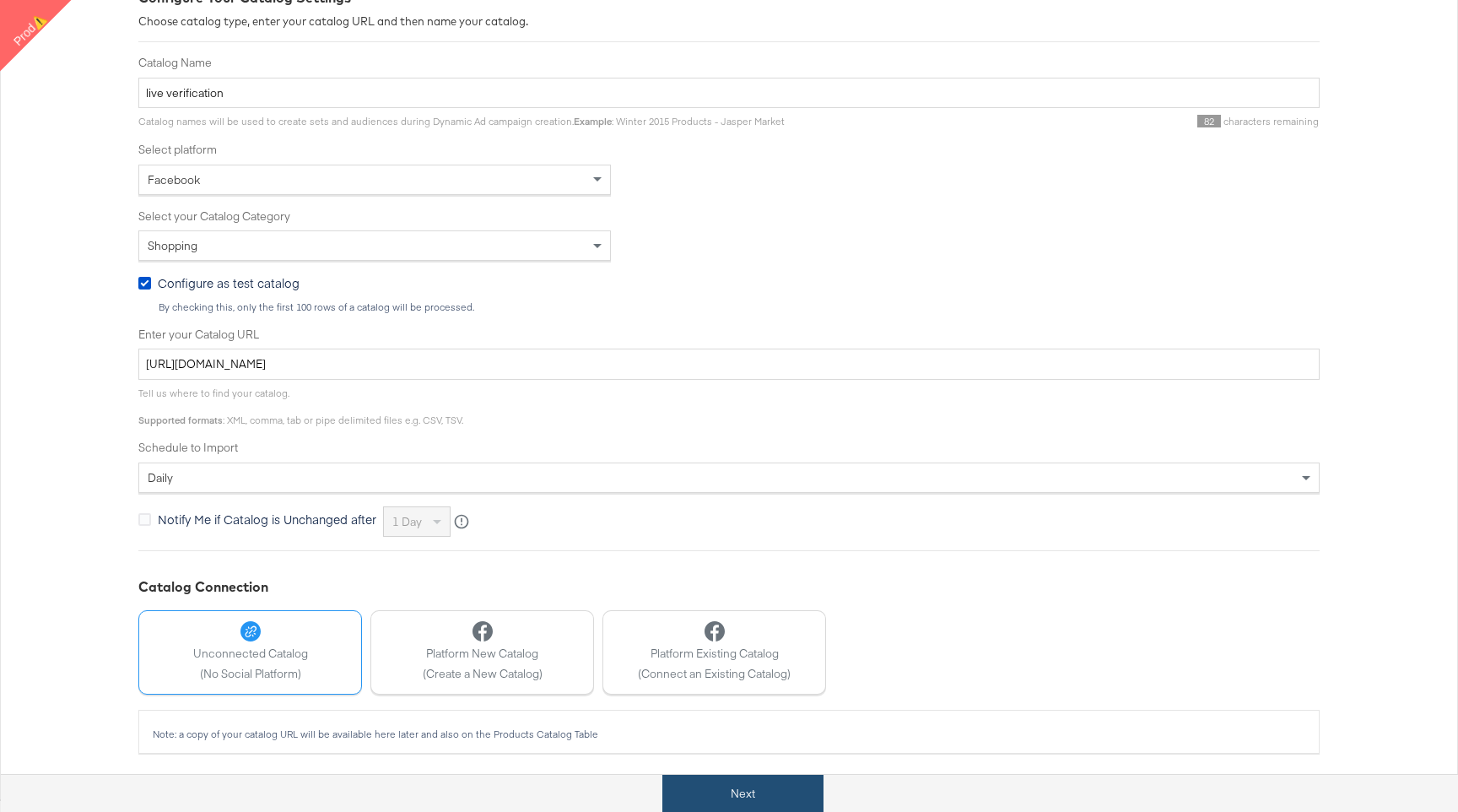
click at [711, 787] on button "Next" at bounding box center [743, 794] width 161 height 38
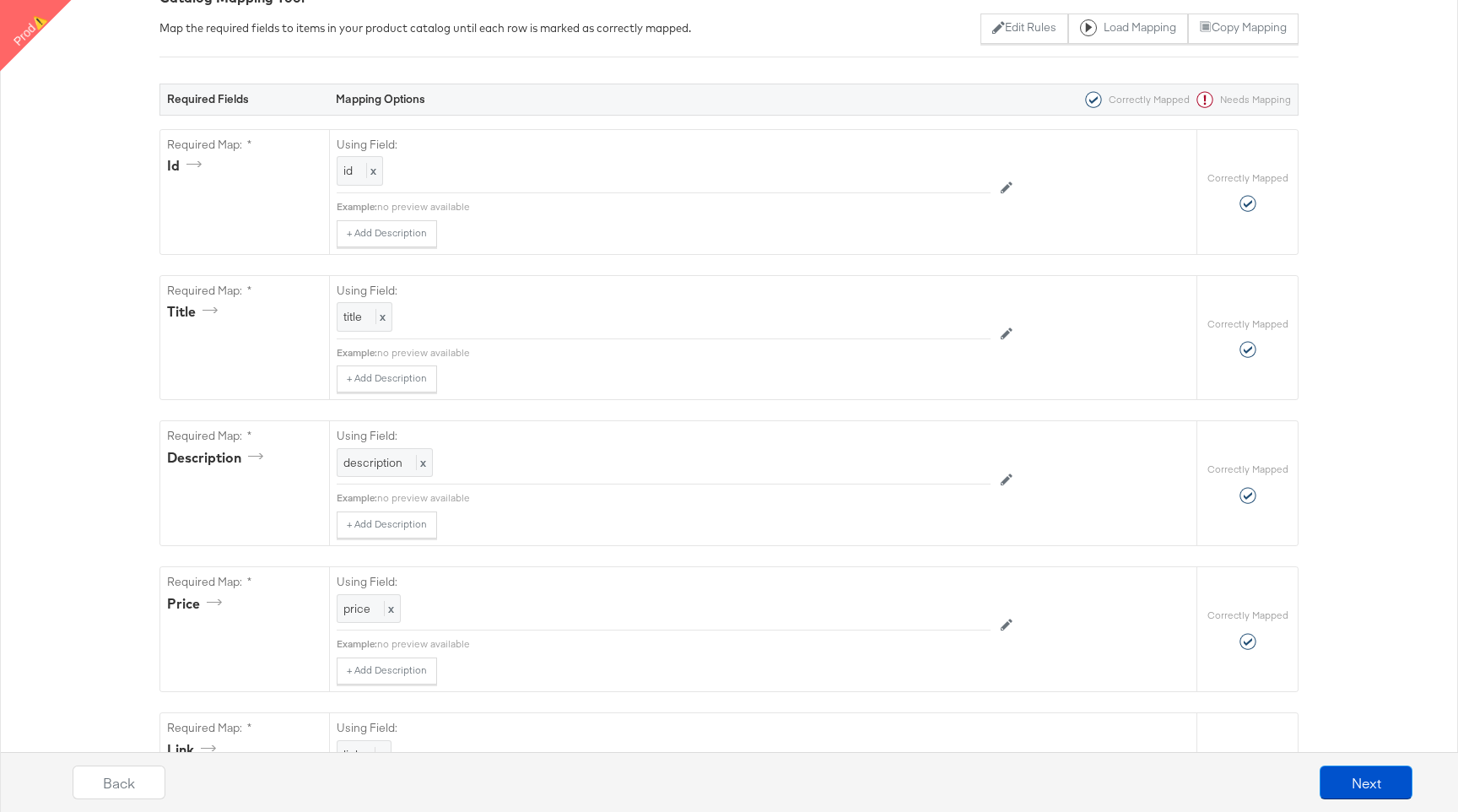
scroll to position [0, 0]
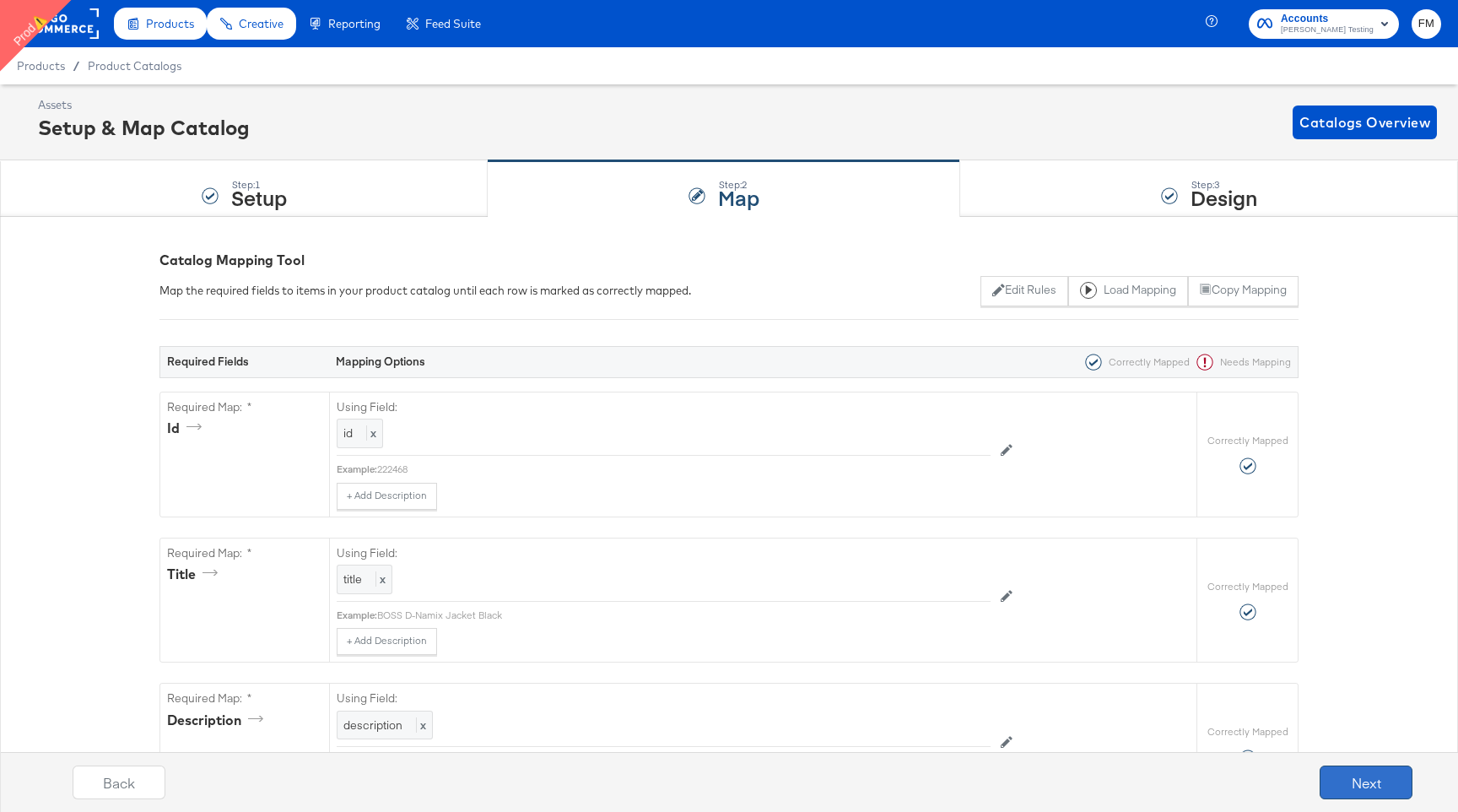
click at [1336, 773] on button "Next" at bounding box center [1365, 782] width 93 height 34
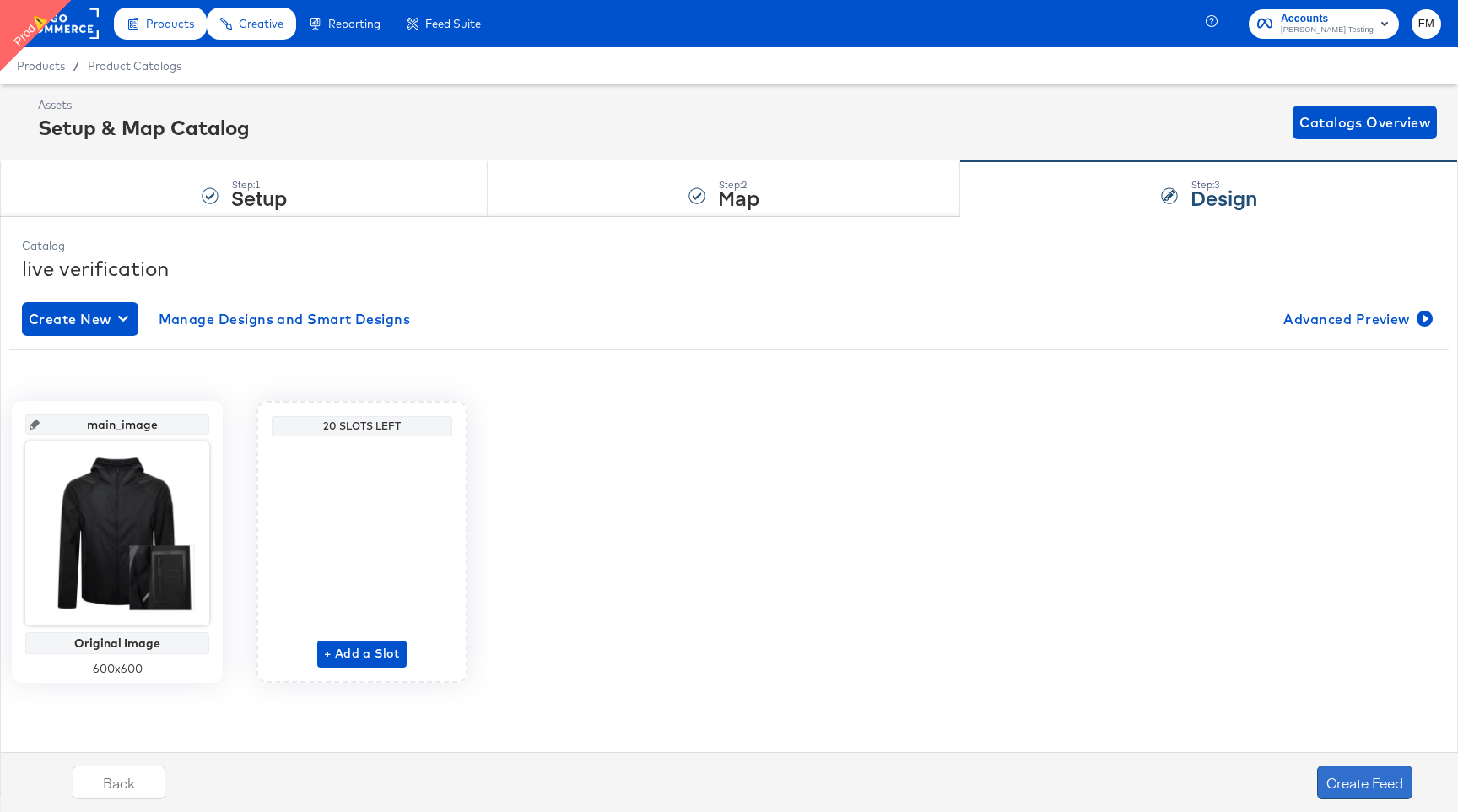
click at [1379, 777] on button "Create Feed" at bounding box center [1365, 782] width 95 height 34
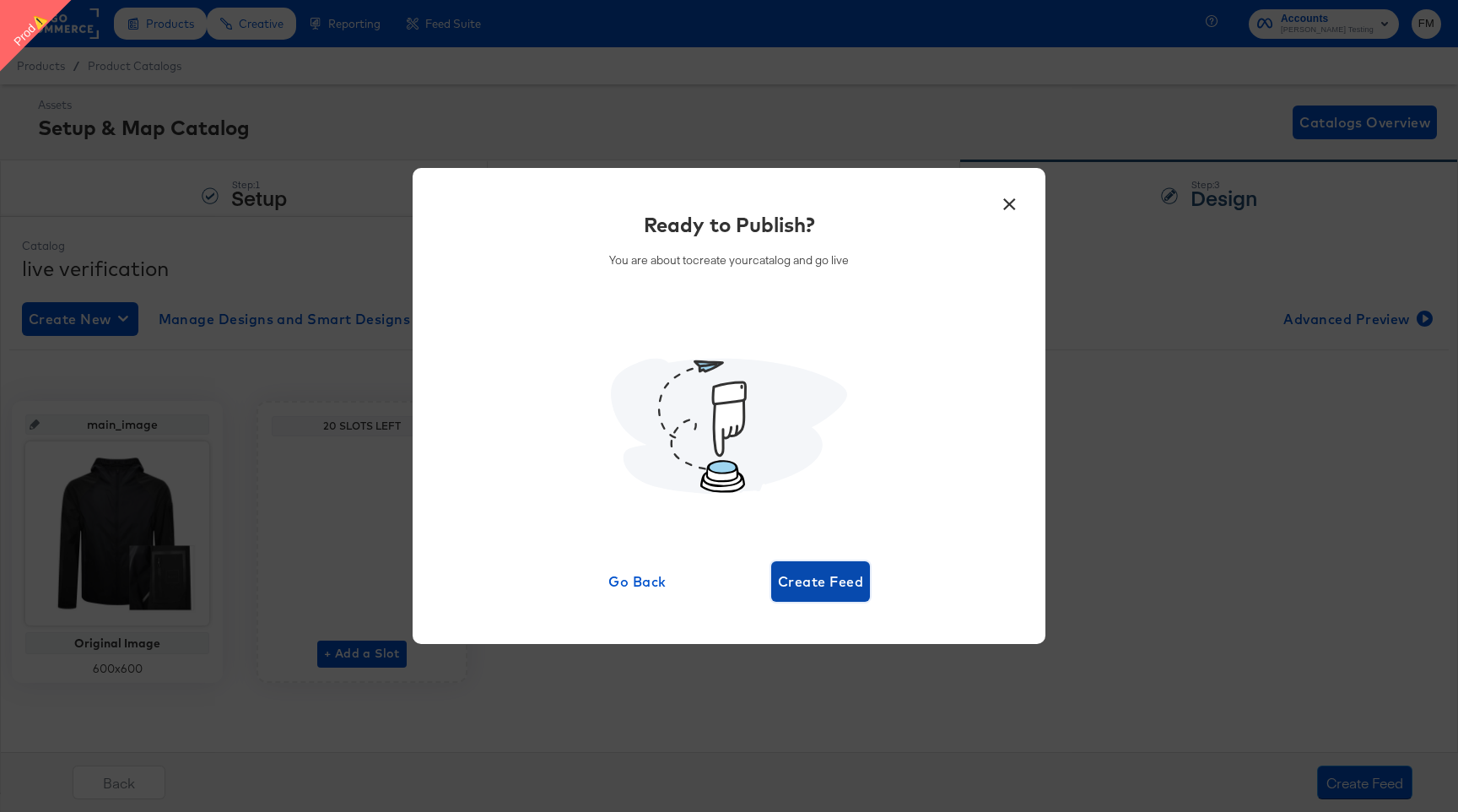
click at [825, 591] on span "Create Feed" at bounding box center [821, 581] width 86 height 23
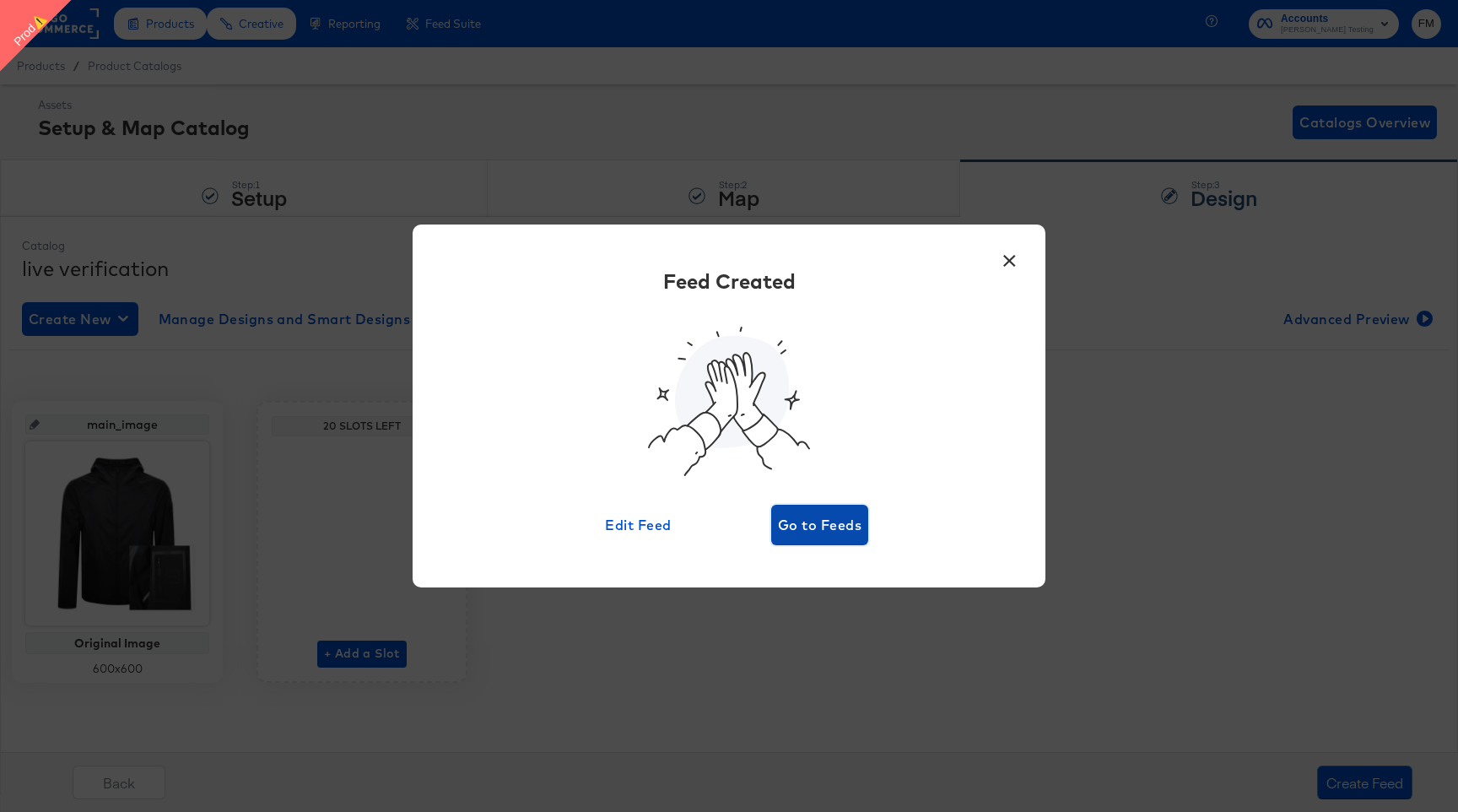
click at [835, 521] on span "Go to Feeds" at bounding box center [820, 524] width 84 height 23
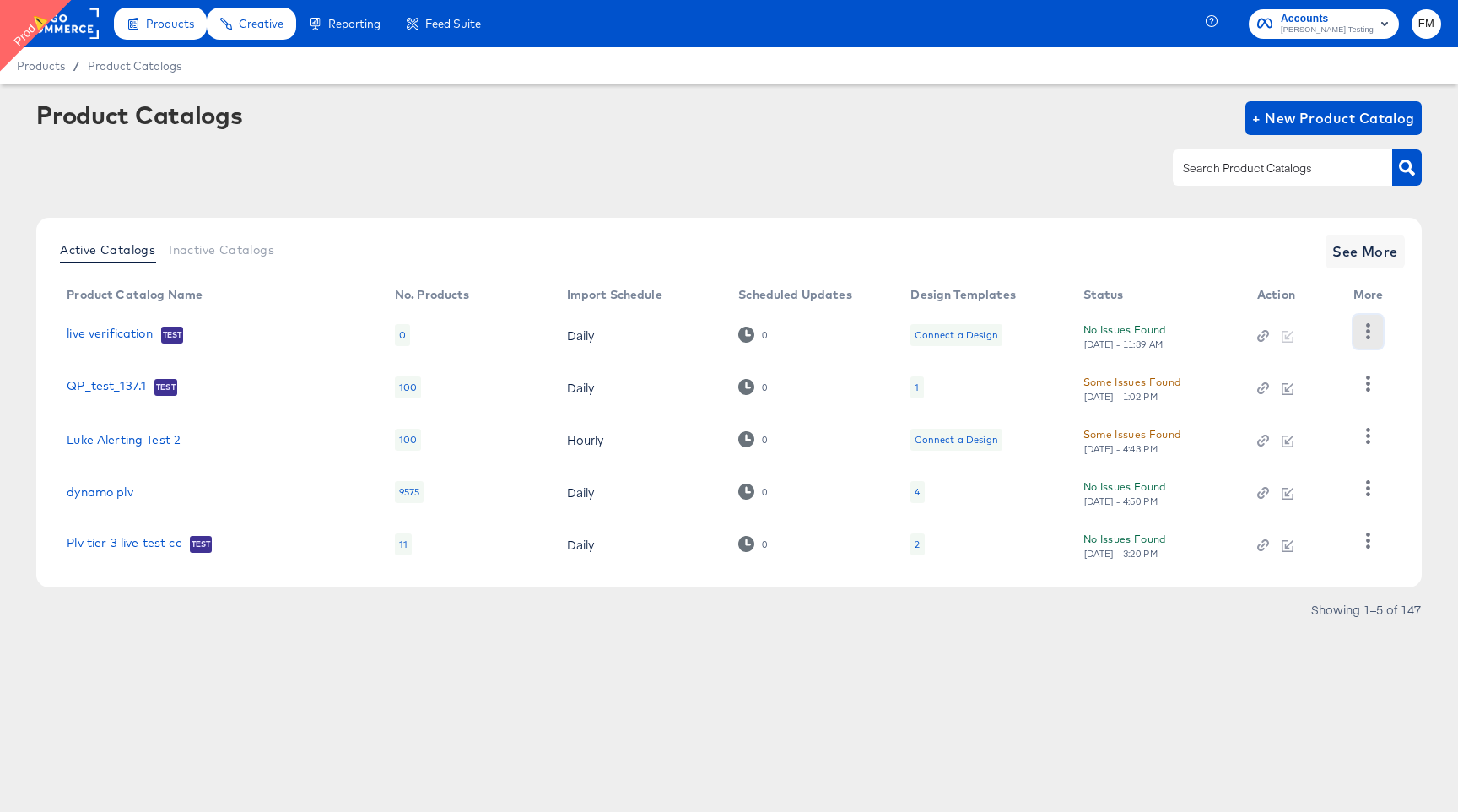
click at [1366, 337] on icon "button" at bounding box center [1368, 331] width 4 height 16
click at [1346, 394] on div "HUD Checks (Internal)" at bounding box center [1298, 393] width 169 height 27
click at [1150, 444] on div "[DATE] - 4:43 PM" at bounding box center [1122, 449] width 76 height 12
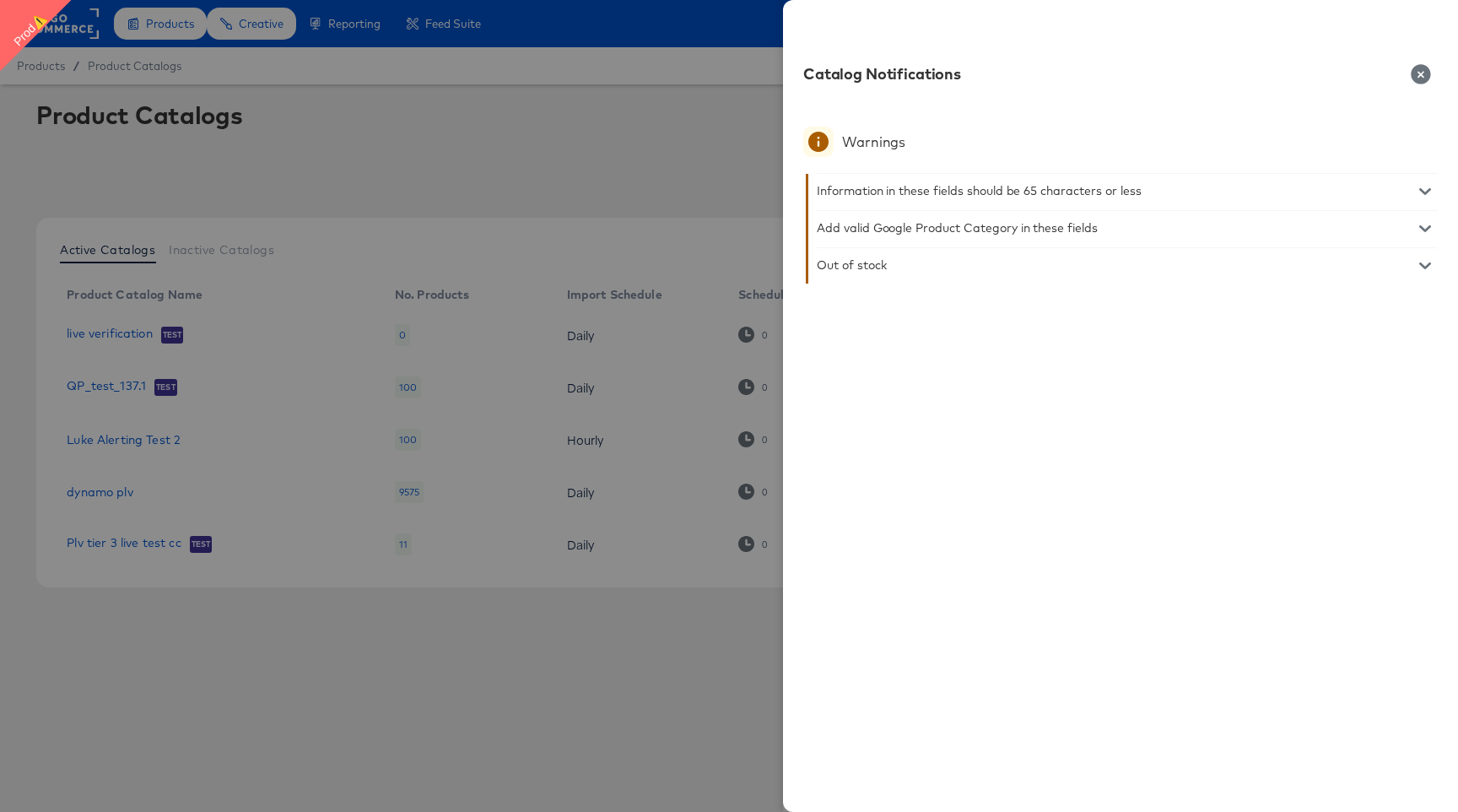
click at [706, 196] on div at bounding box center [729, 406] width 1458 height 812
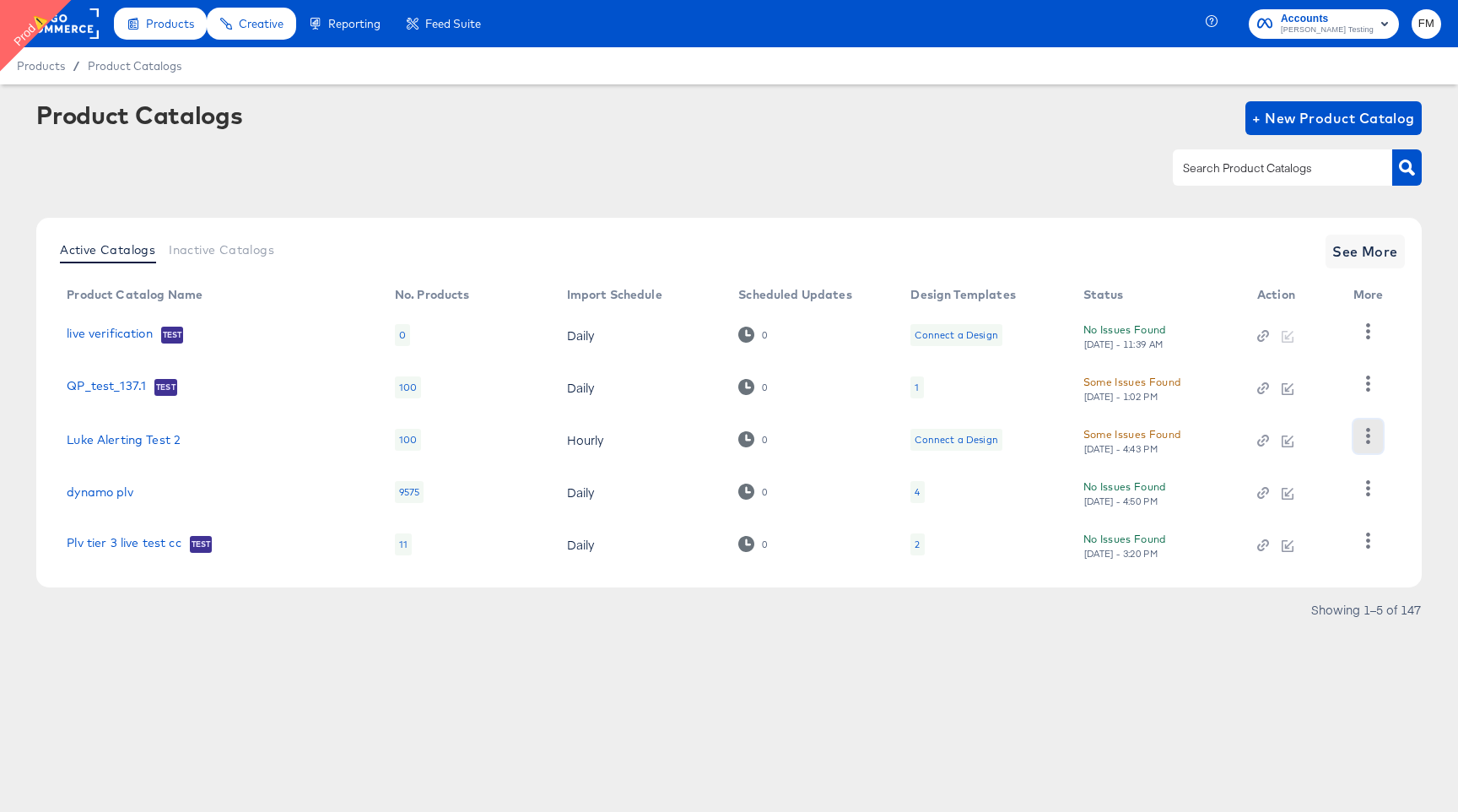
click at [1371, 442] on icon "button" at bounding box center [1368, 436] width 16 height 16
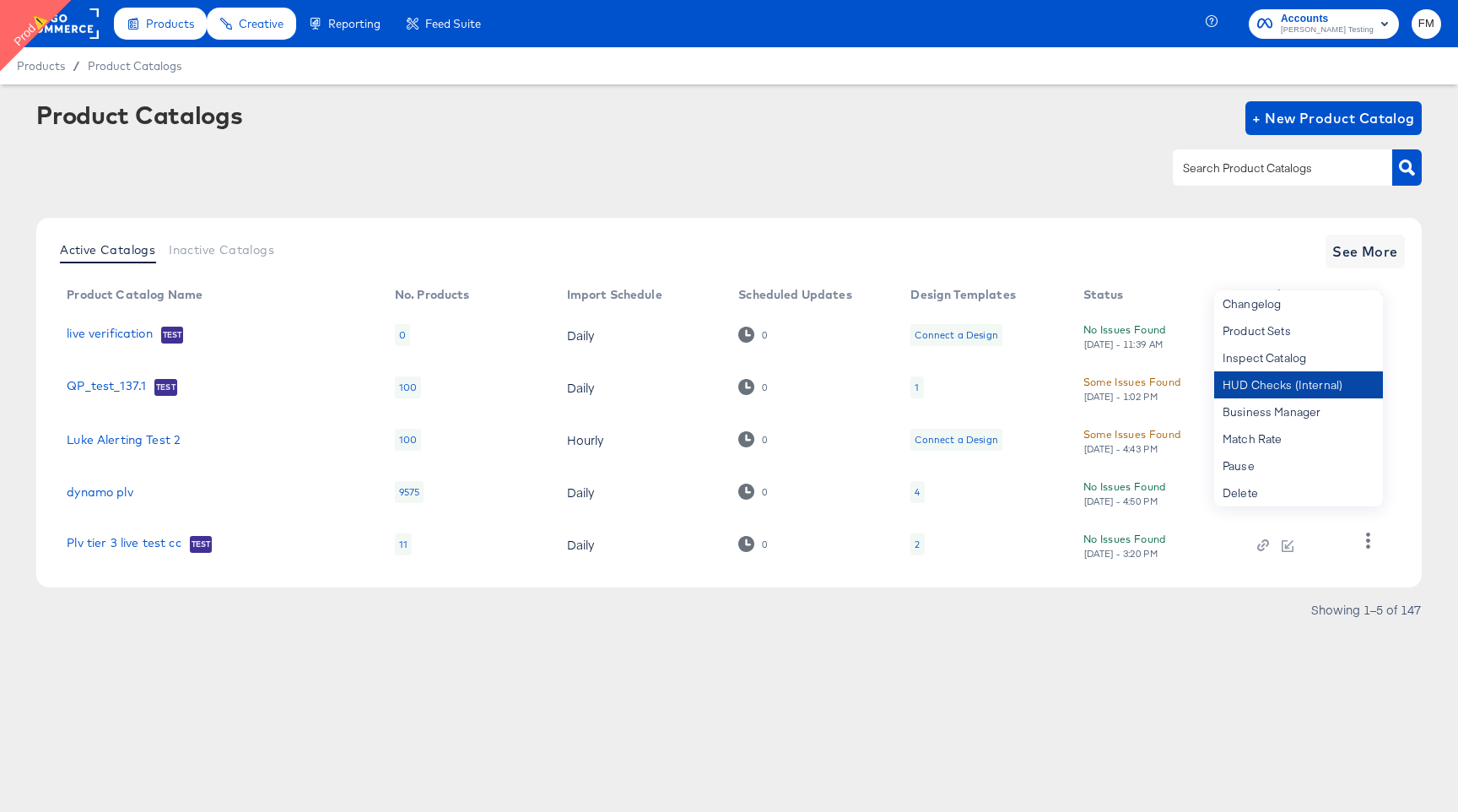
click at [1338, 387] on div "HUD Checks (Internal)" at bounding box center [1298, 384] width 169 height 27
click at [126, 339] on link "live verification" at bounding box center [110, 336] width 86 height 17
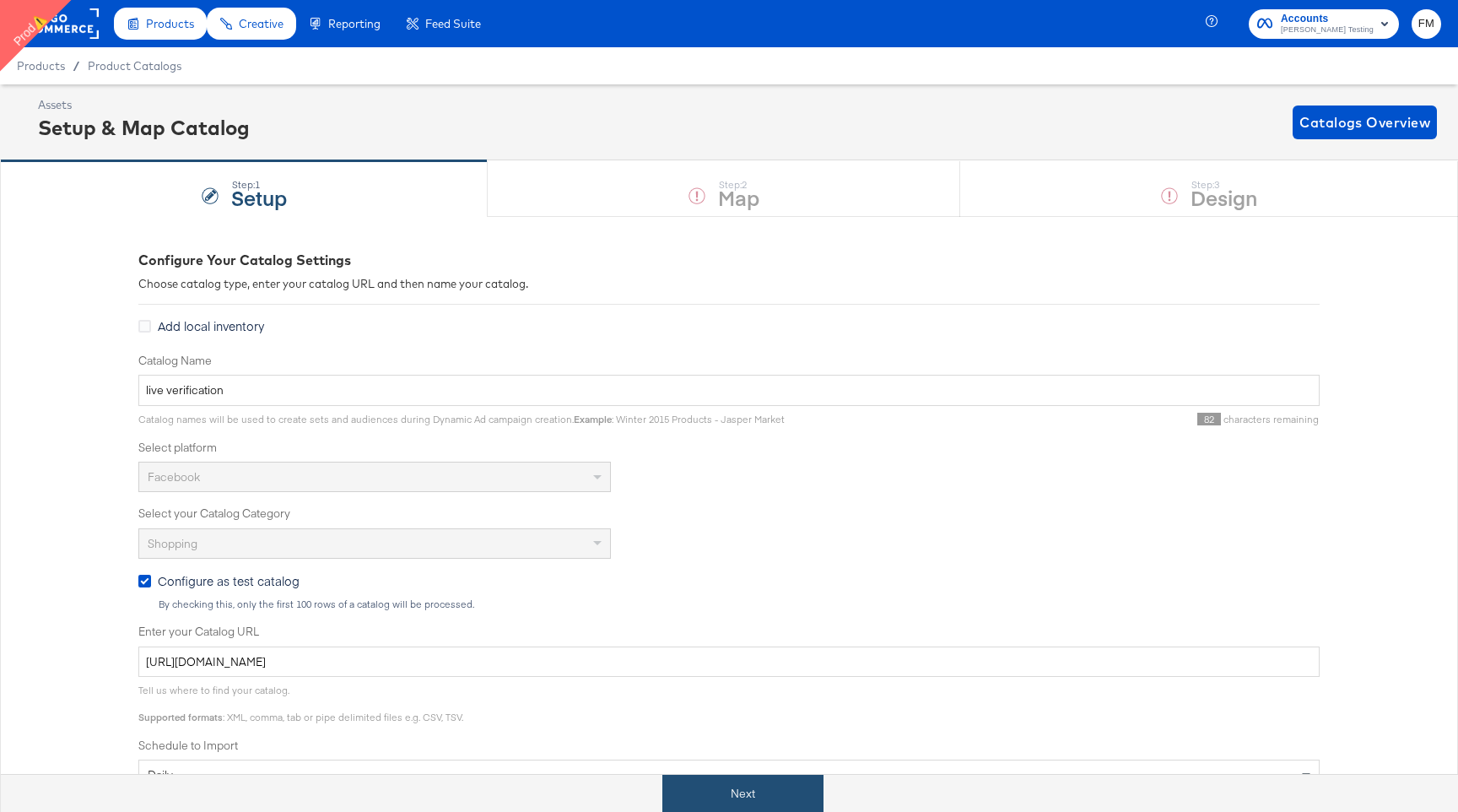
click at [687, 780] on button "Next" at bounding box center [743, 794] width 161 height 38
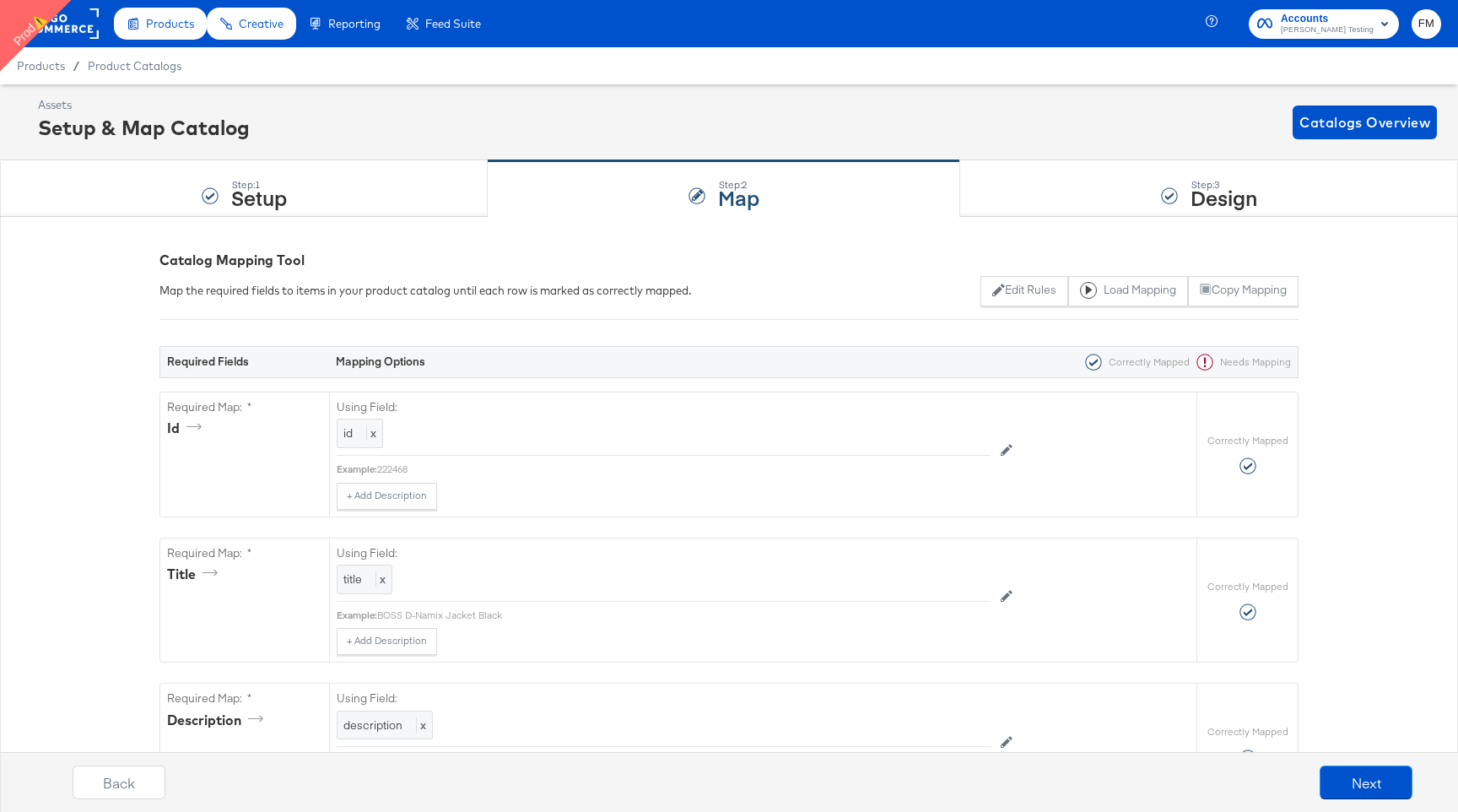
click at [687, 780] on div "Back Next" at bounding box center [743, 788] width 1475 height 63
click at [1377, 789] on button "Next" at bounding box center [1365, 782] width 93 height 34
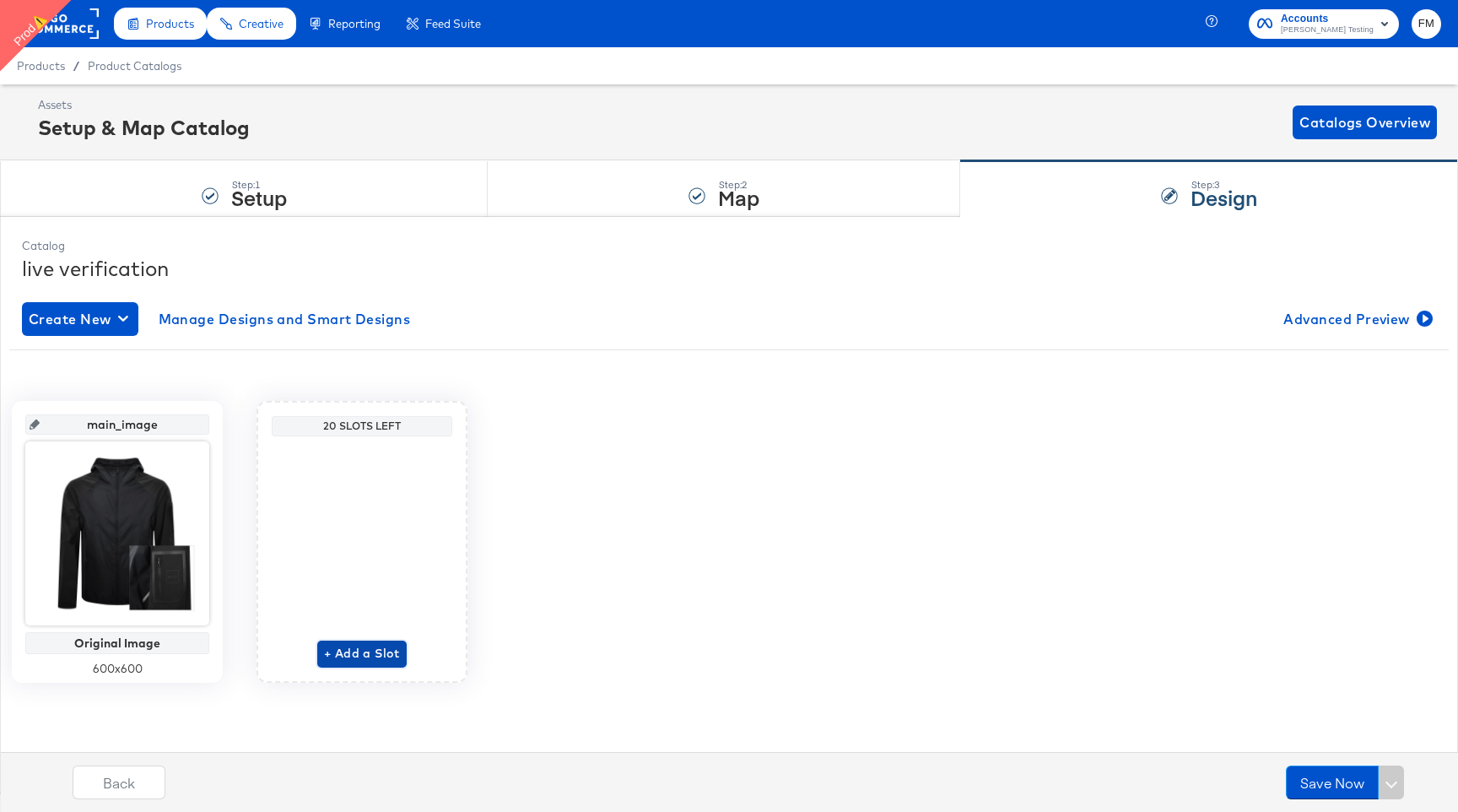
click at [393, 642] on button "+ Add a Slot" at bounding box center [361, 654] width 89 height 27
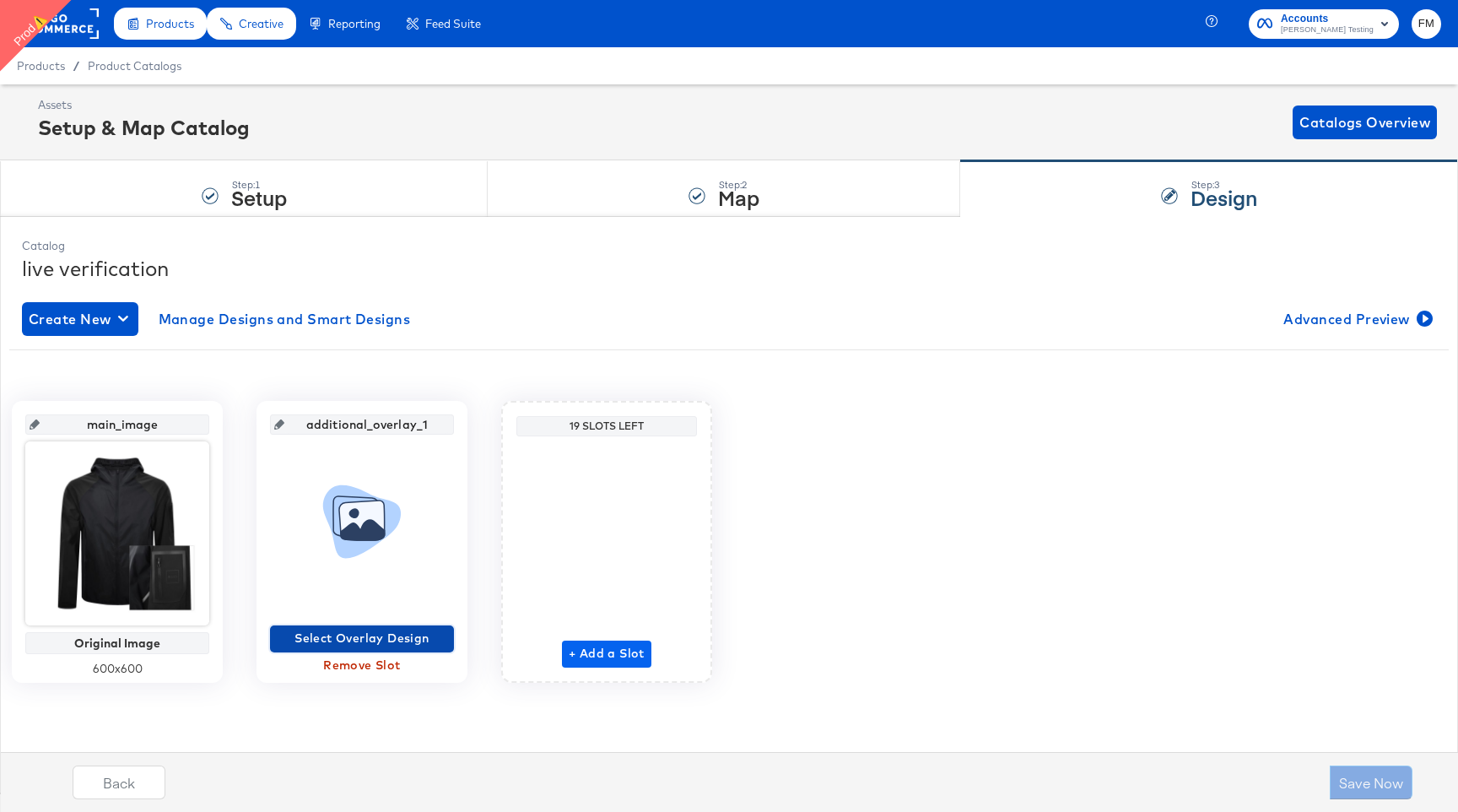
click at [393, 642] on span "Select Overlay Design" at bounding box center [361, 638] width 170 height 21
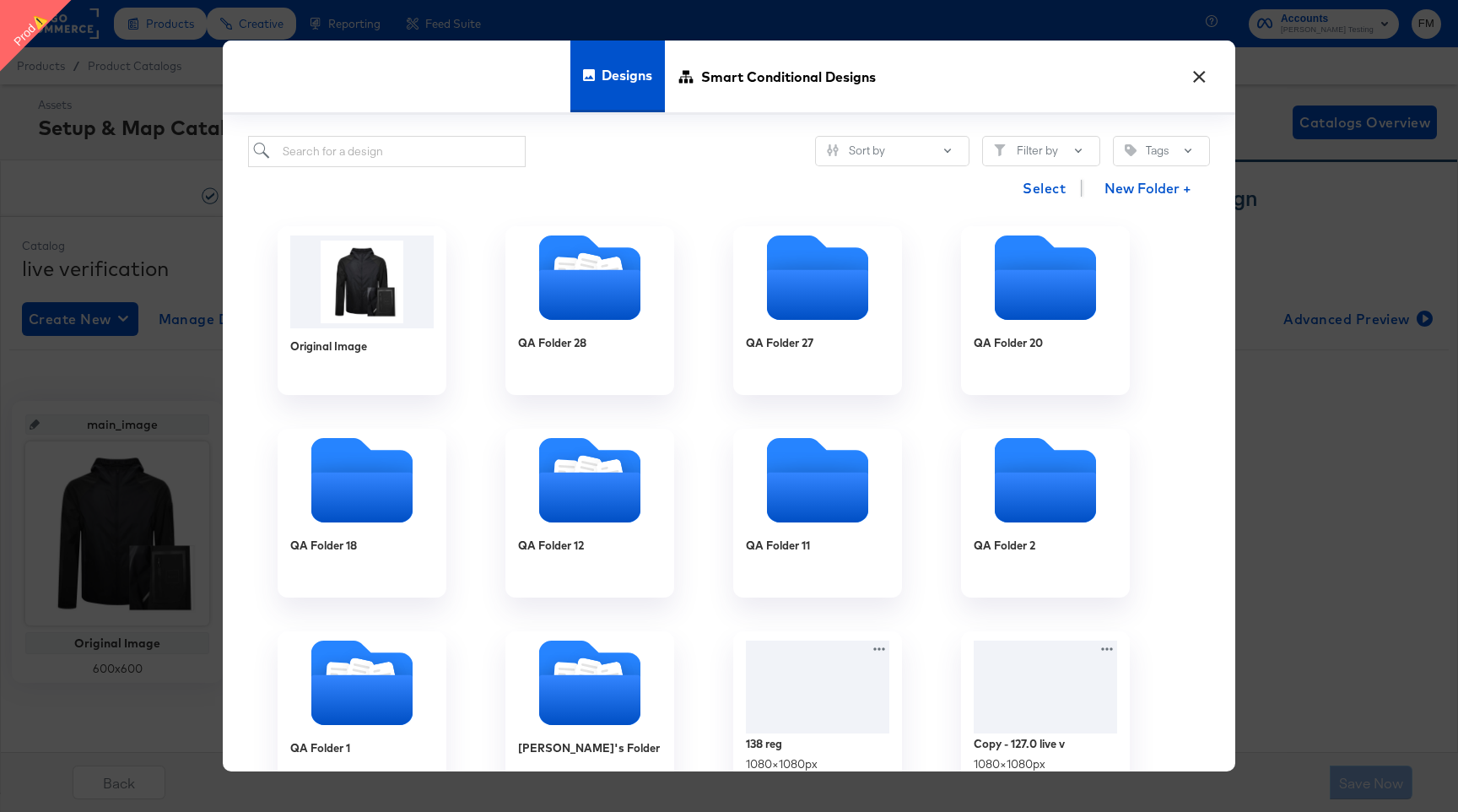
click at [1201, 74] on button "×" at bounding box center [1199, 72] width 30 height 30
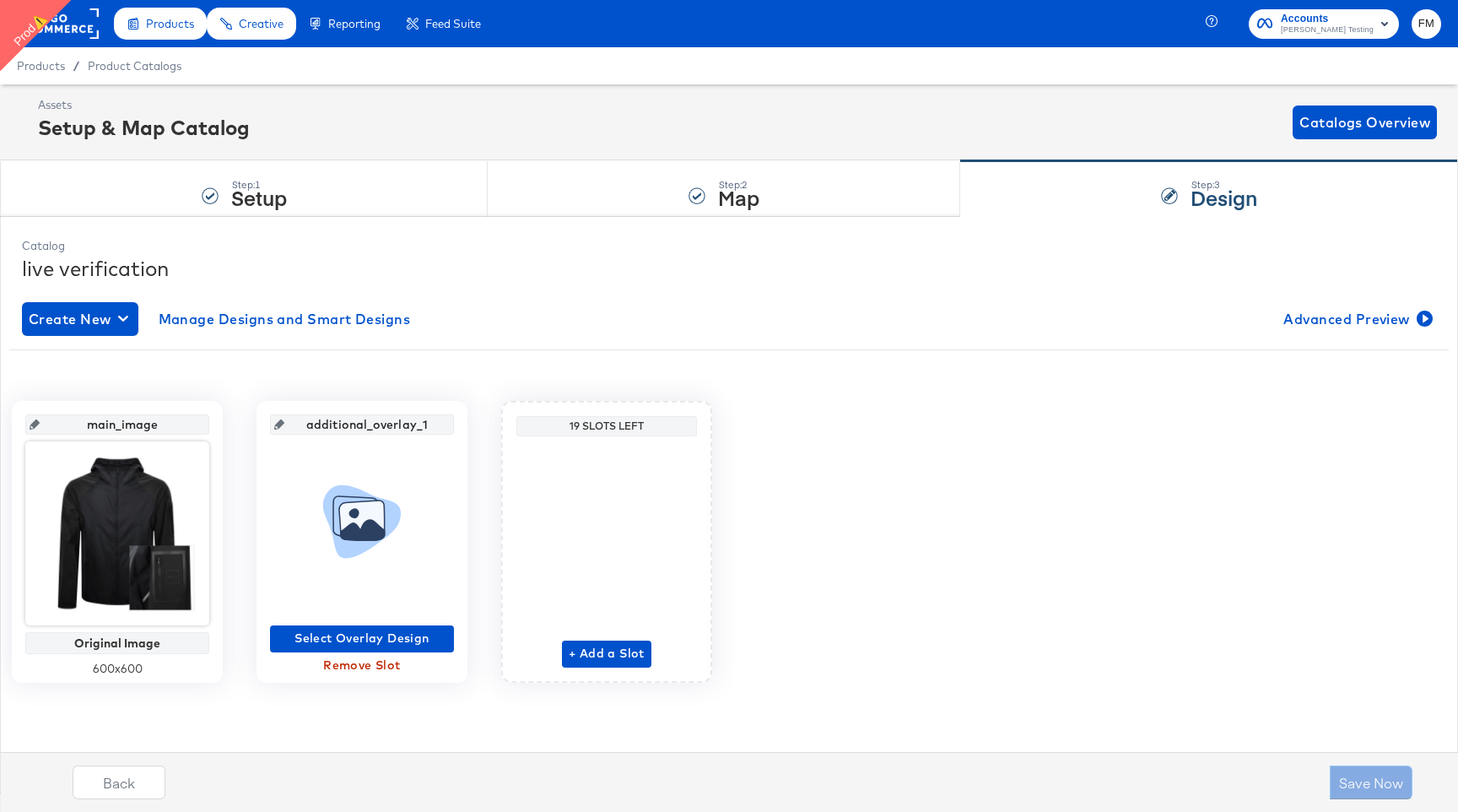
click at [582, 667] on div "+ Add a Slot" at bounding box center [606, 555] width 89 height 225
click at [604, 630] on div "+ Add a Slot" at bounding box center [606, 555] width 89 height 225
click at [604, 643] on span "+ Add a Slot" at bounding box center [607, 654] width 76 height 21
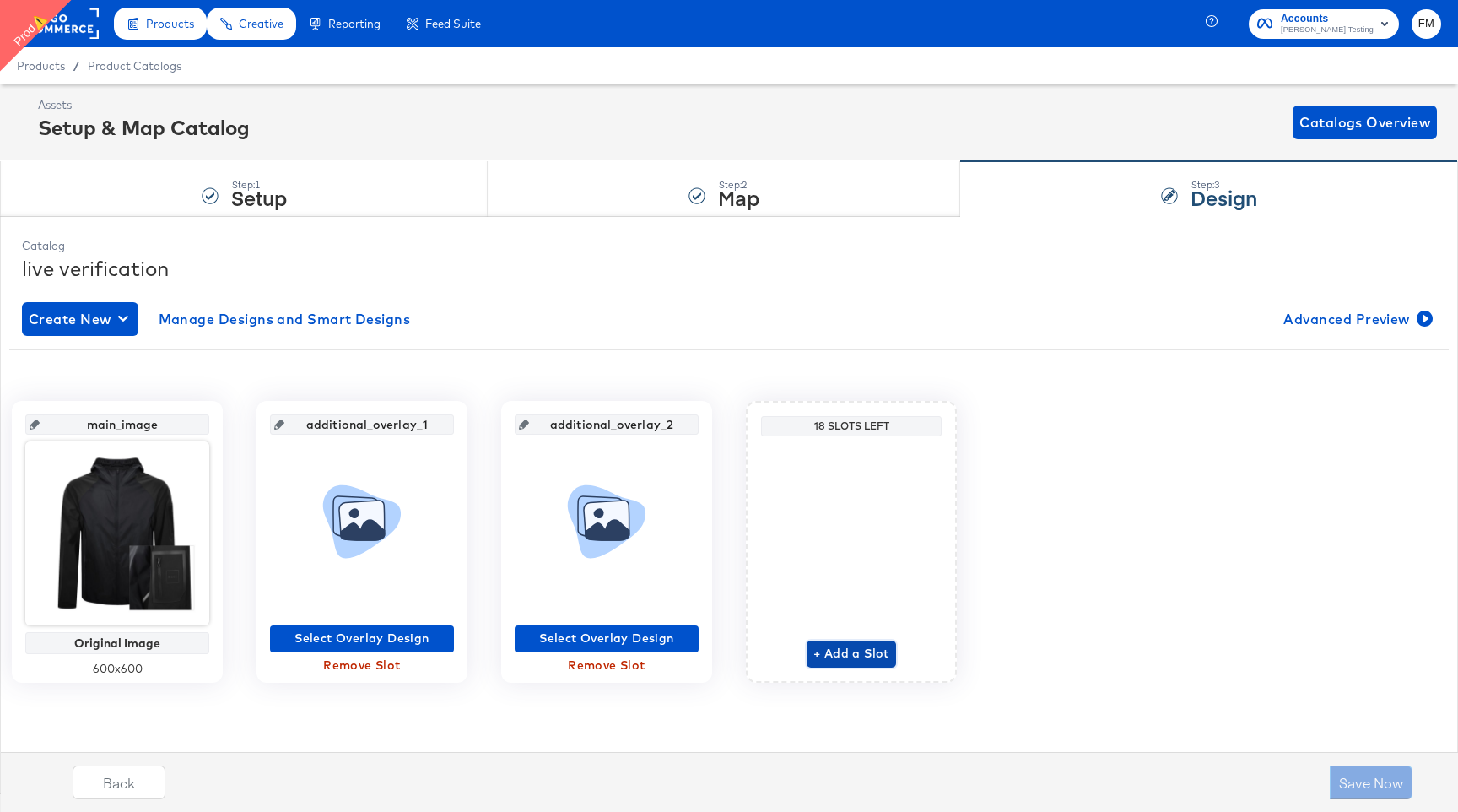
click at [839, 647] on span "+ Add a Slot" at bounding box center [852, 654] width 76 height 21
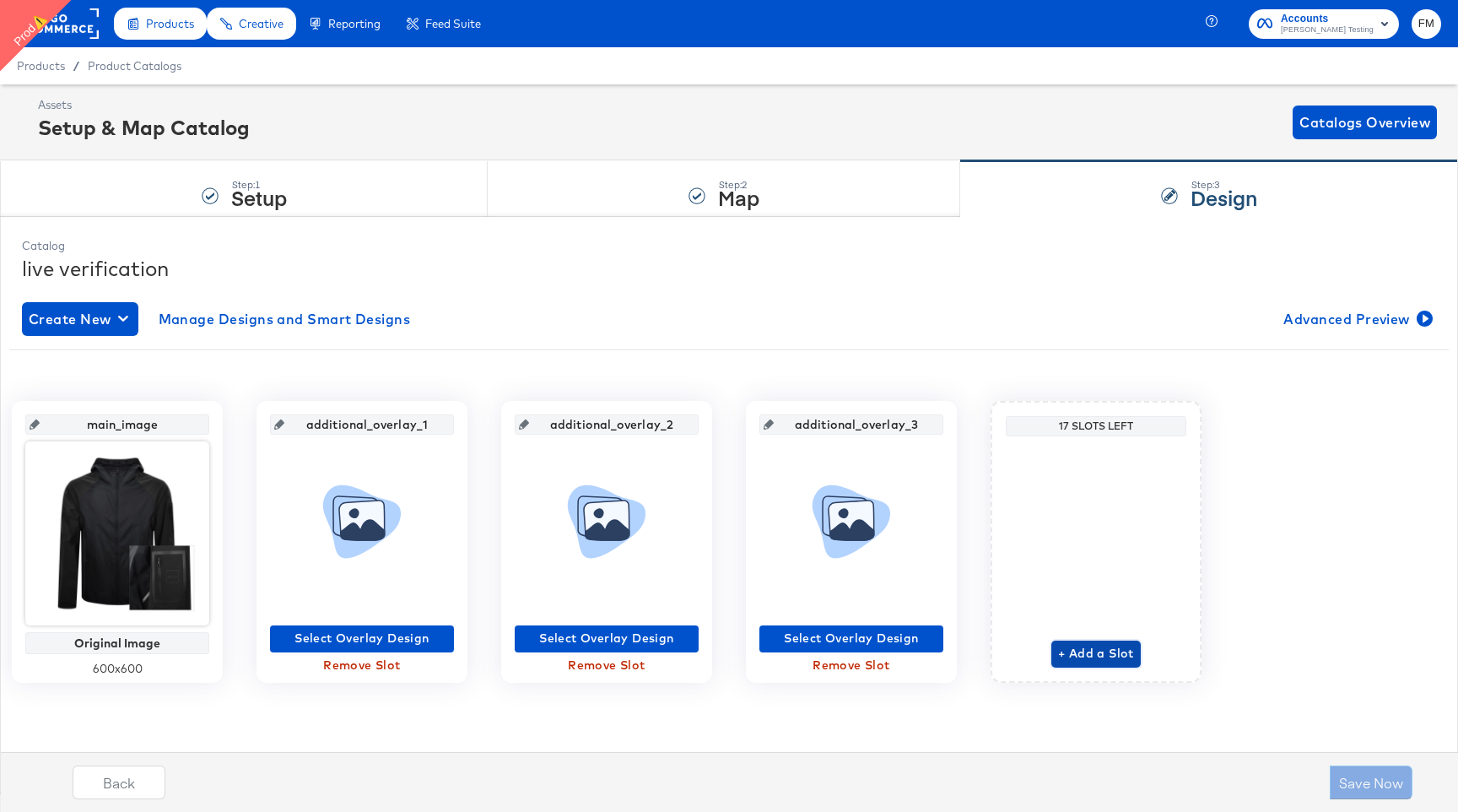
click at [1099, 655] on span "+ Add a Slot" at bounding box center [1097, 654] width 76 height 21
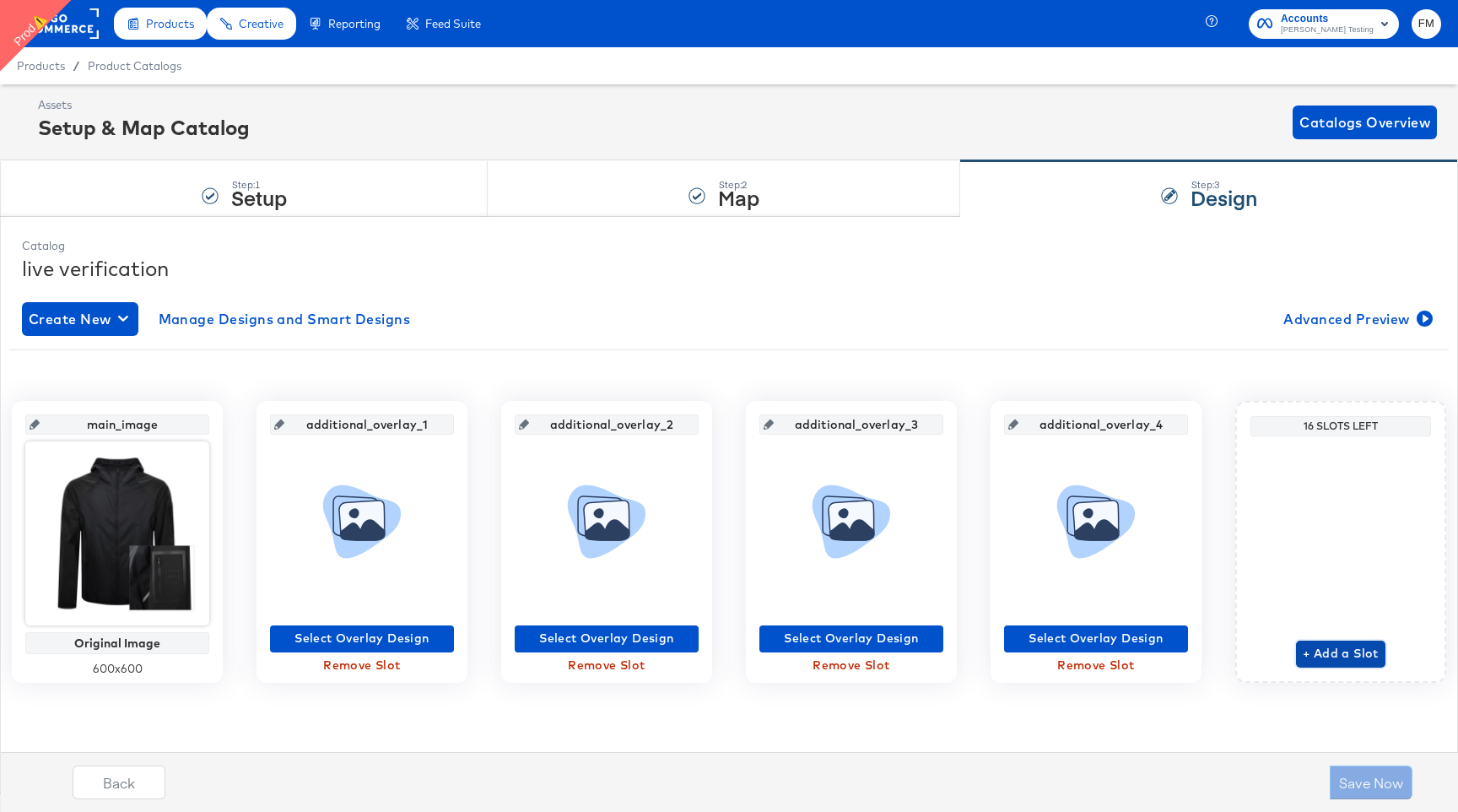
click at [1370, 653] on span "+ Add a Slot" at bounding box center [1341, 654] width 76 height 21
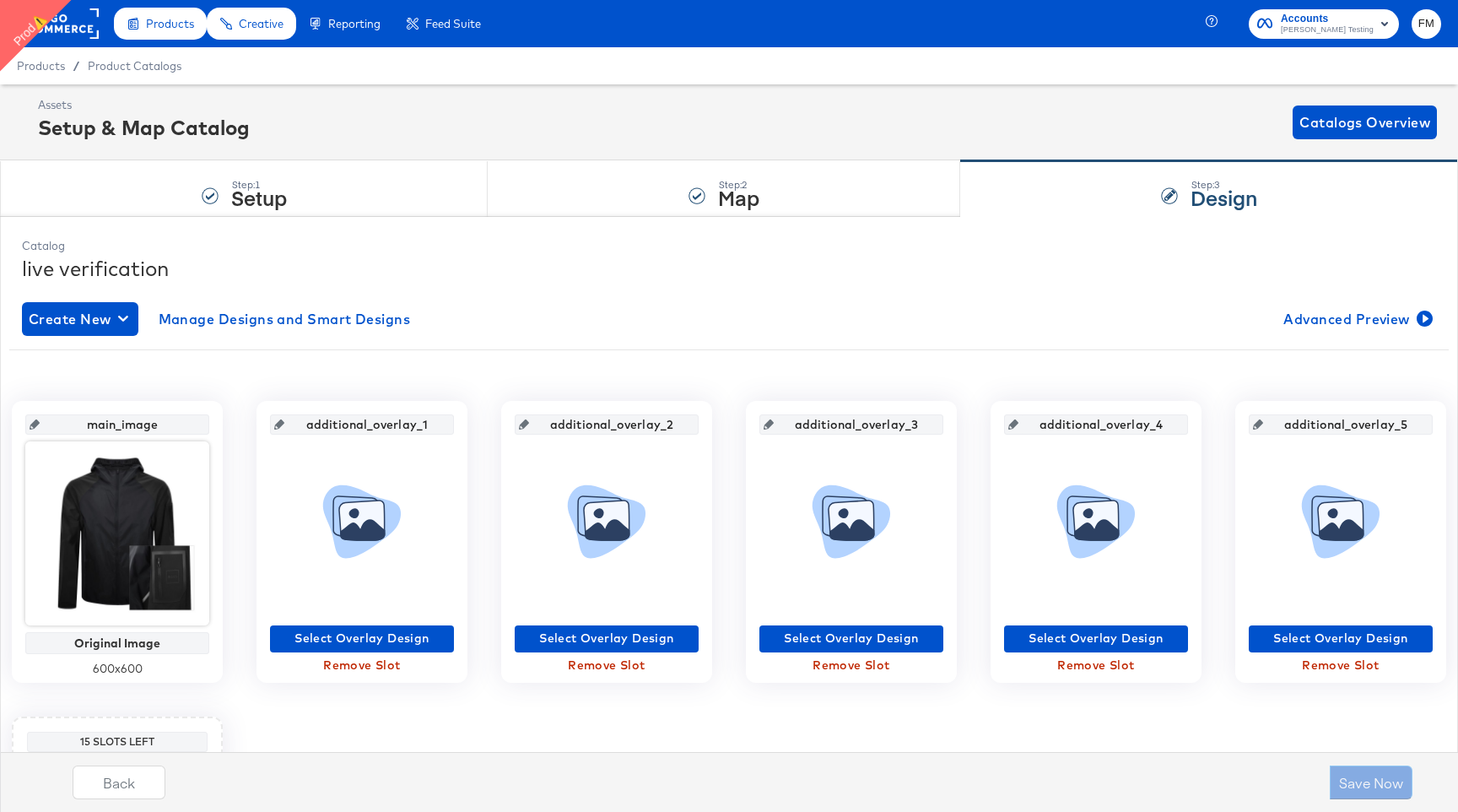
scroll to position [308, 0]
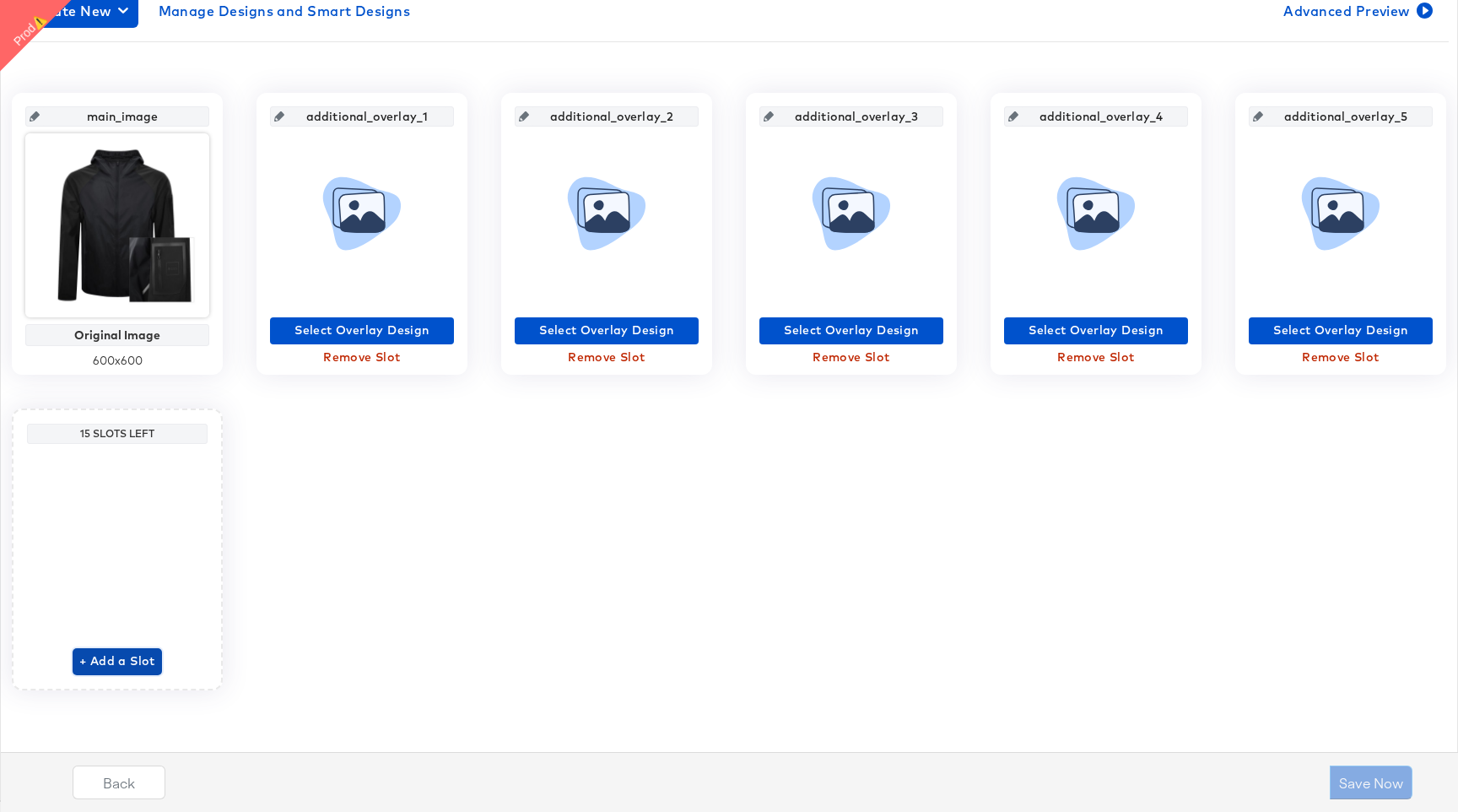
click at [119, 655] on span "+ Add a Slot" at bounding box center [118, 661] width 76 height 21
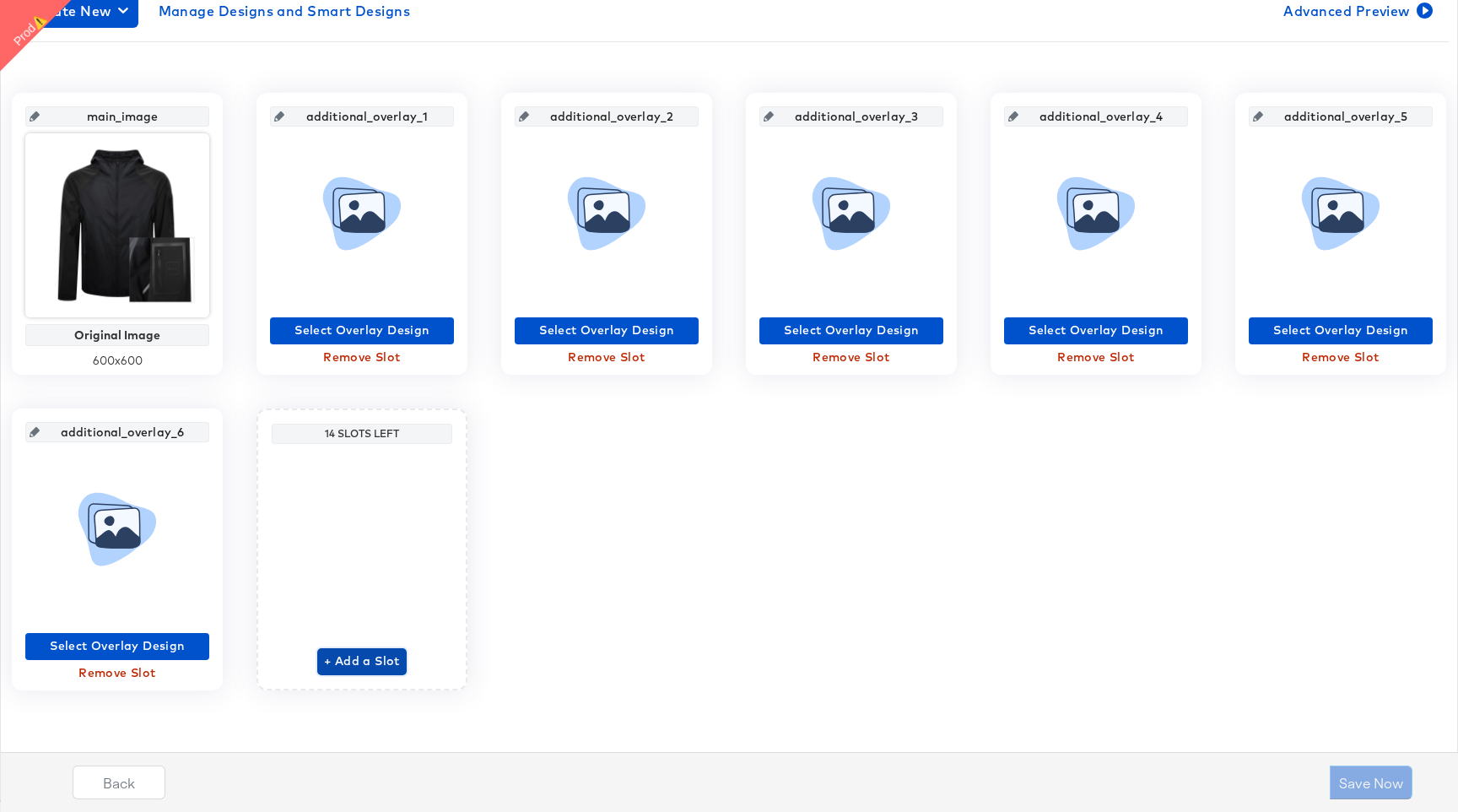
click at [353, 648] on button "+ Add a Slot" at bounding box center [361, 661] width 89 height 27
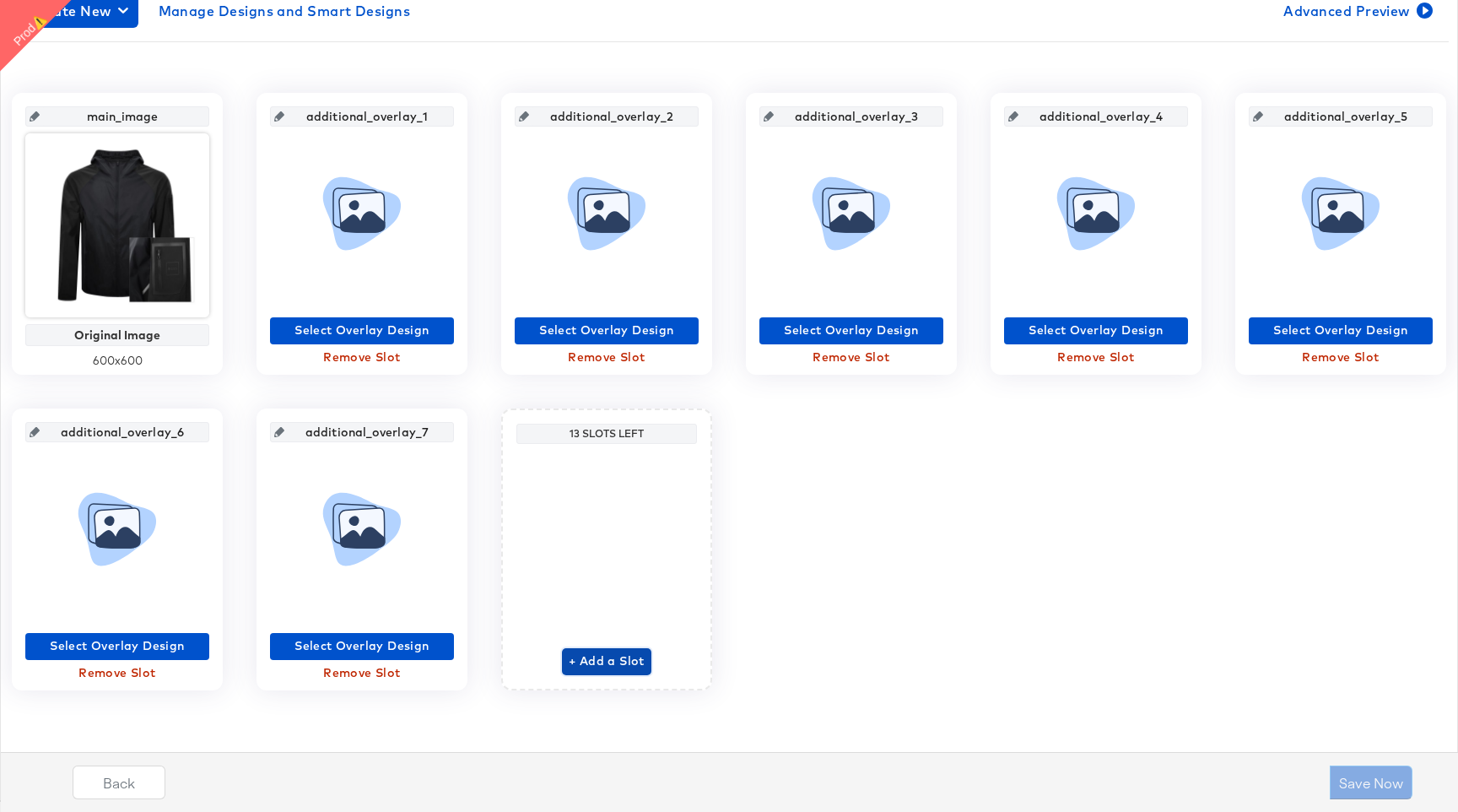
click at [606, 665] on span "+ Add a Slot" at bounding box center [607, 661] width 76 height 21
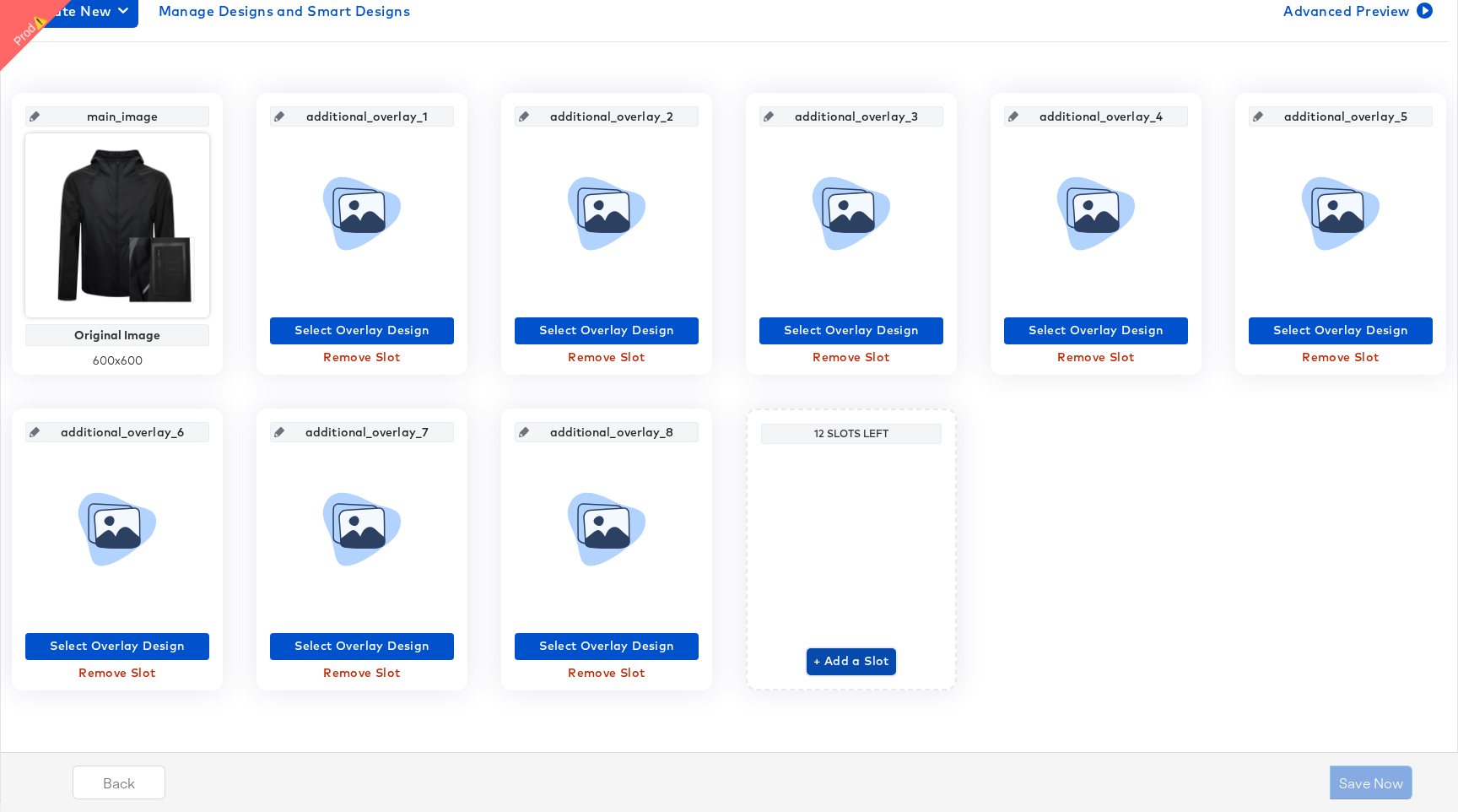
click at [822, 662] on span "+ Add a Slot" at bounding box center [852, 661] width 76 height 21
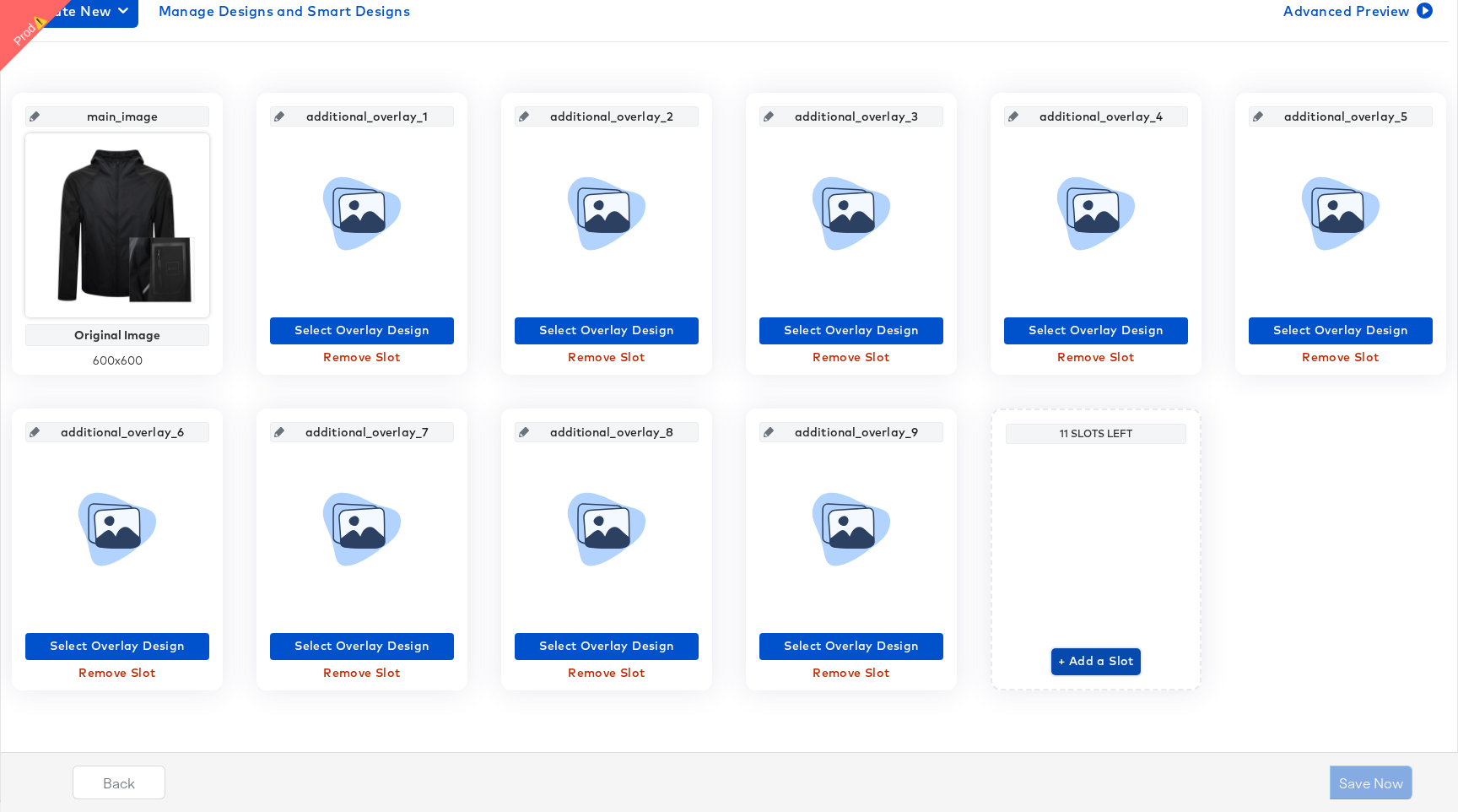
click at [1104, 655] on span "+ Add a Slot" at bounding box center [1097, 661] width 76 height 21
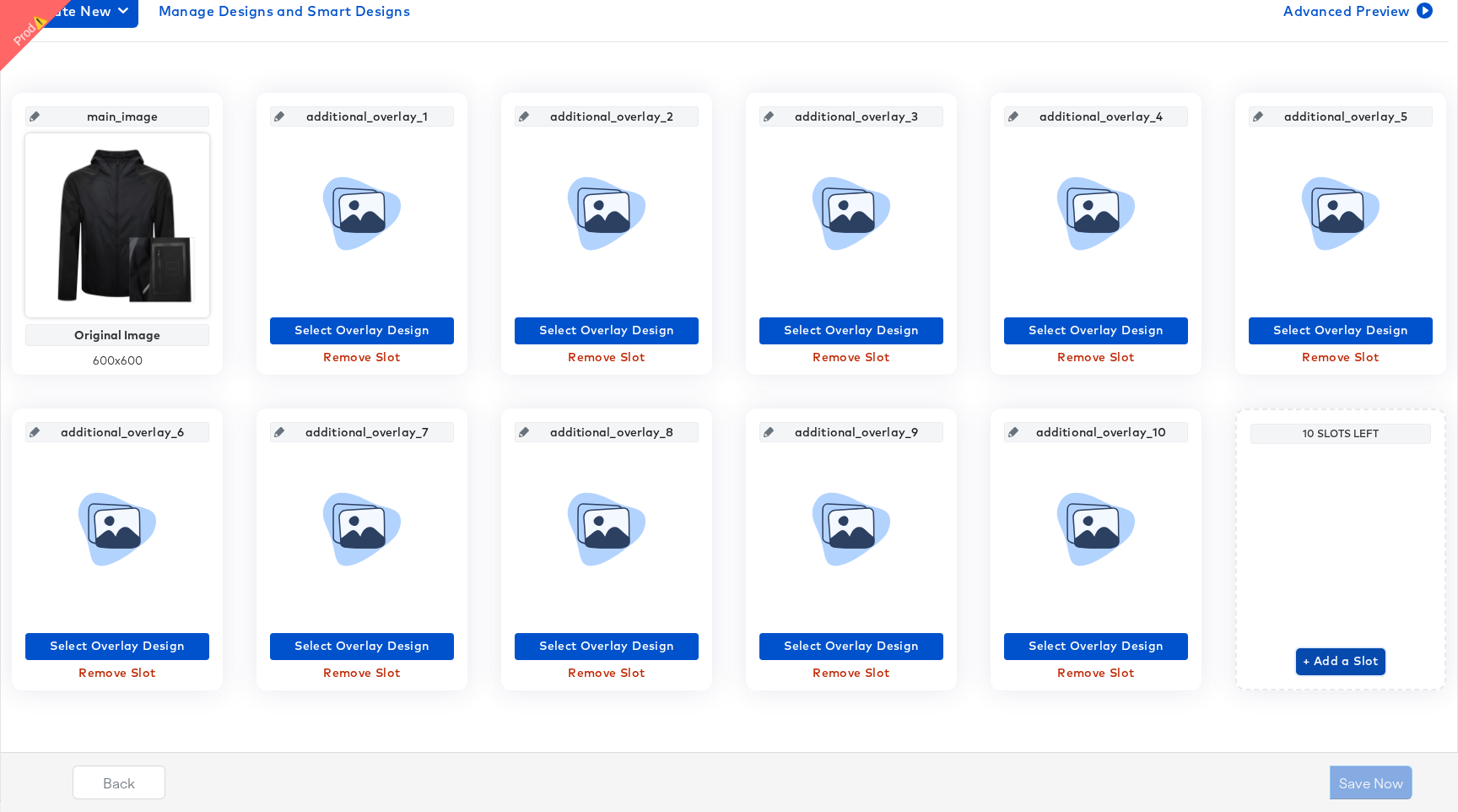
click at [1347, 657] on span "+ Add a Slot" at bounding box center [1341, 661] width 76 height 21
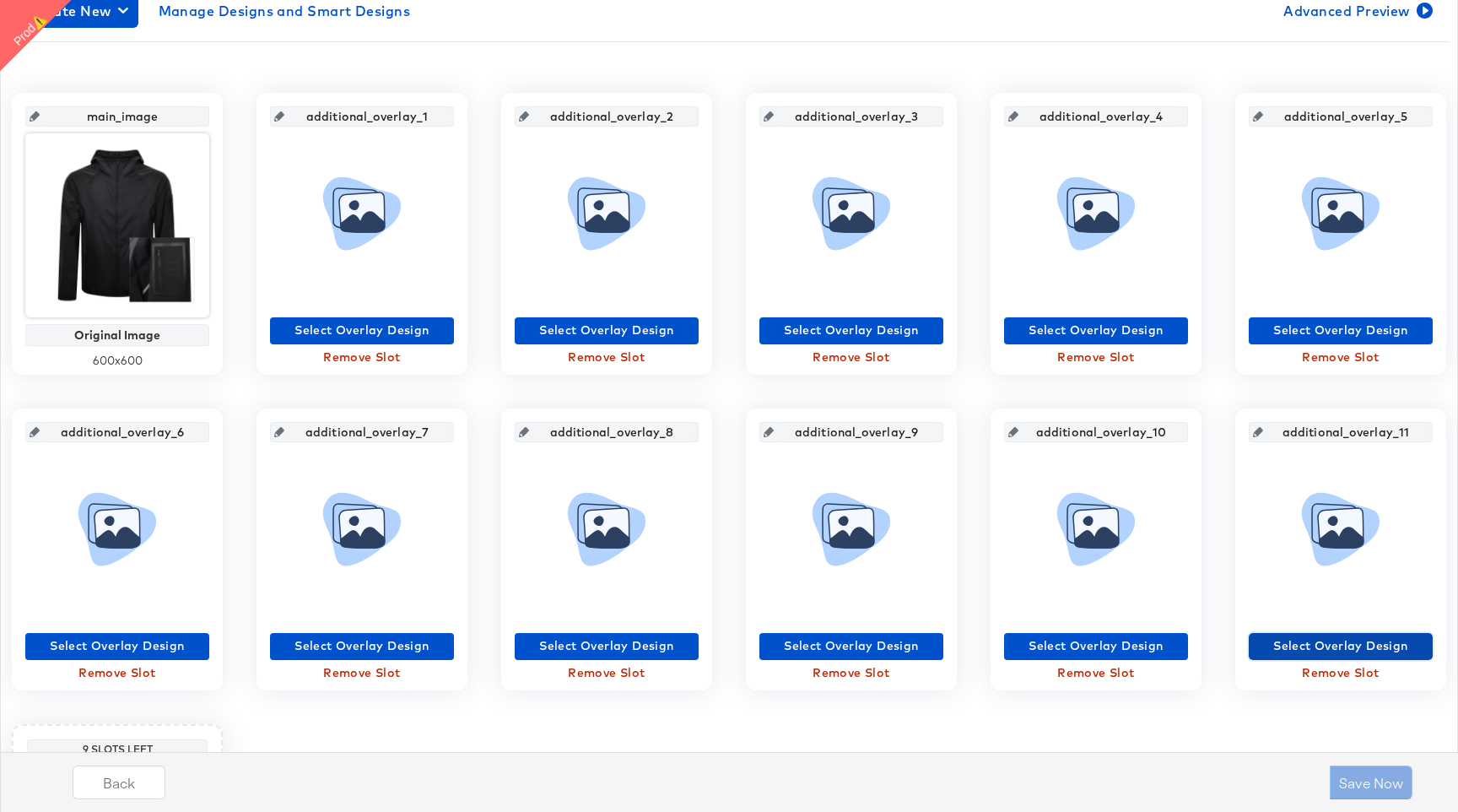
click at [1347, 649] on span "Select Overlay Design" at bounding box center [1340, 646] width 170 height 21
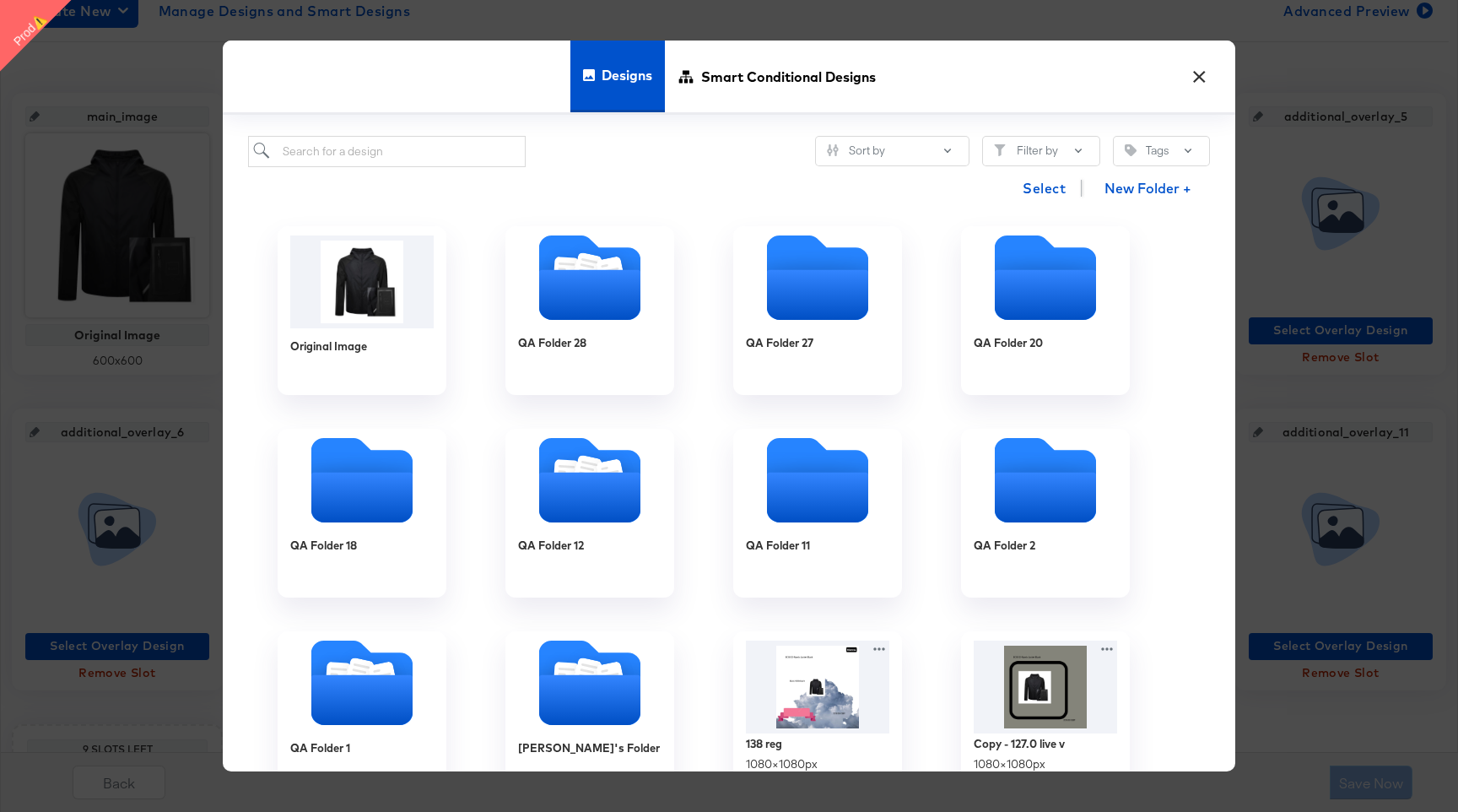
click at [1198, 83] on button "×" at bounding box center [1199, 72] width 30 height 30
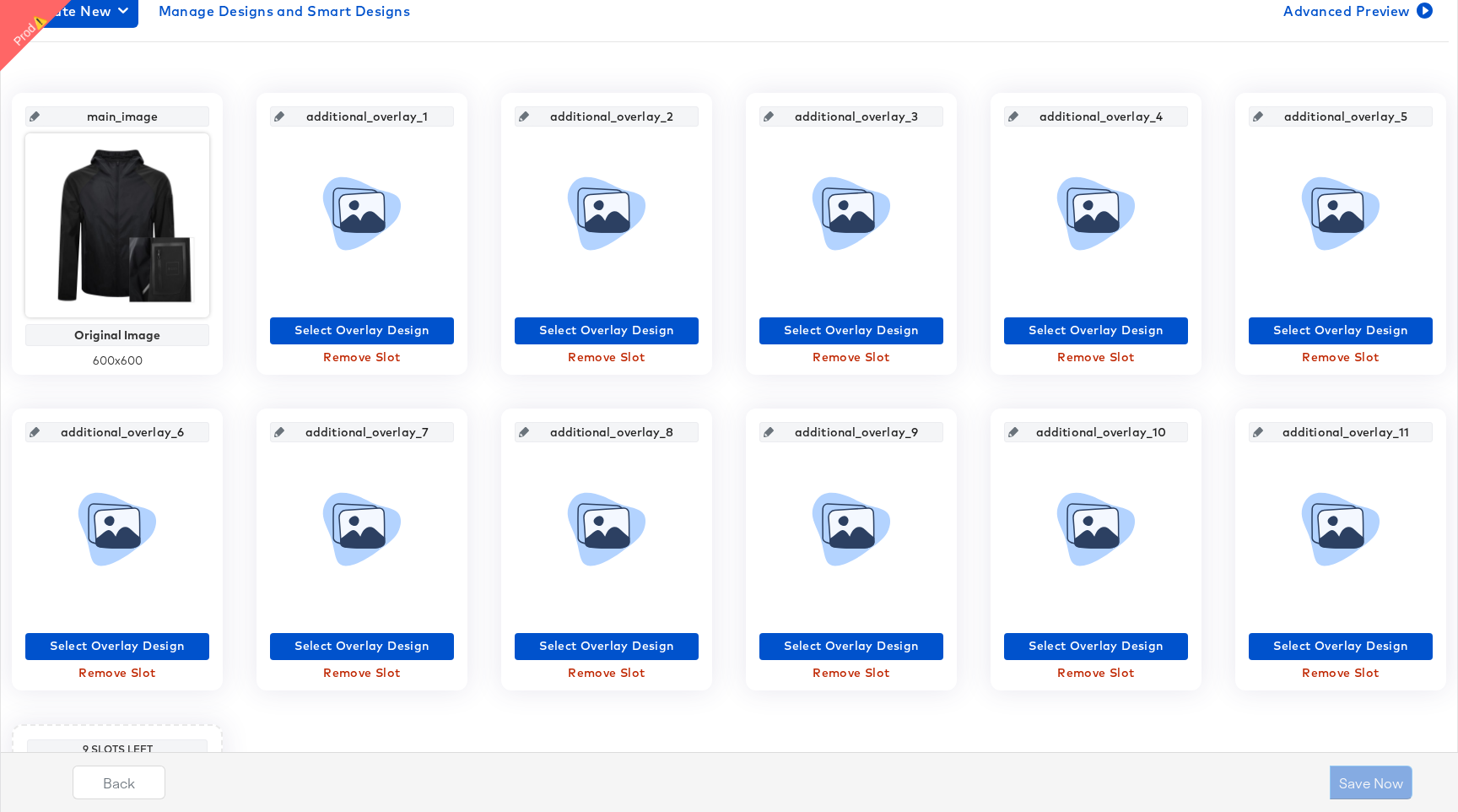
scroll to position [623, 0]
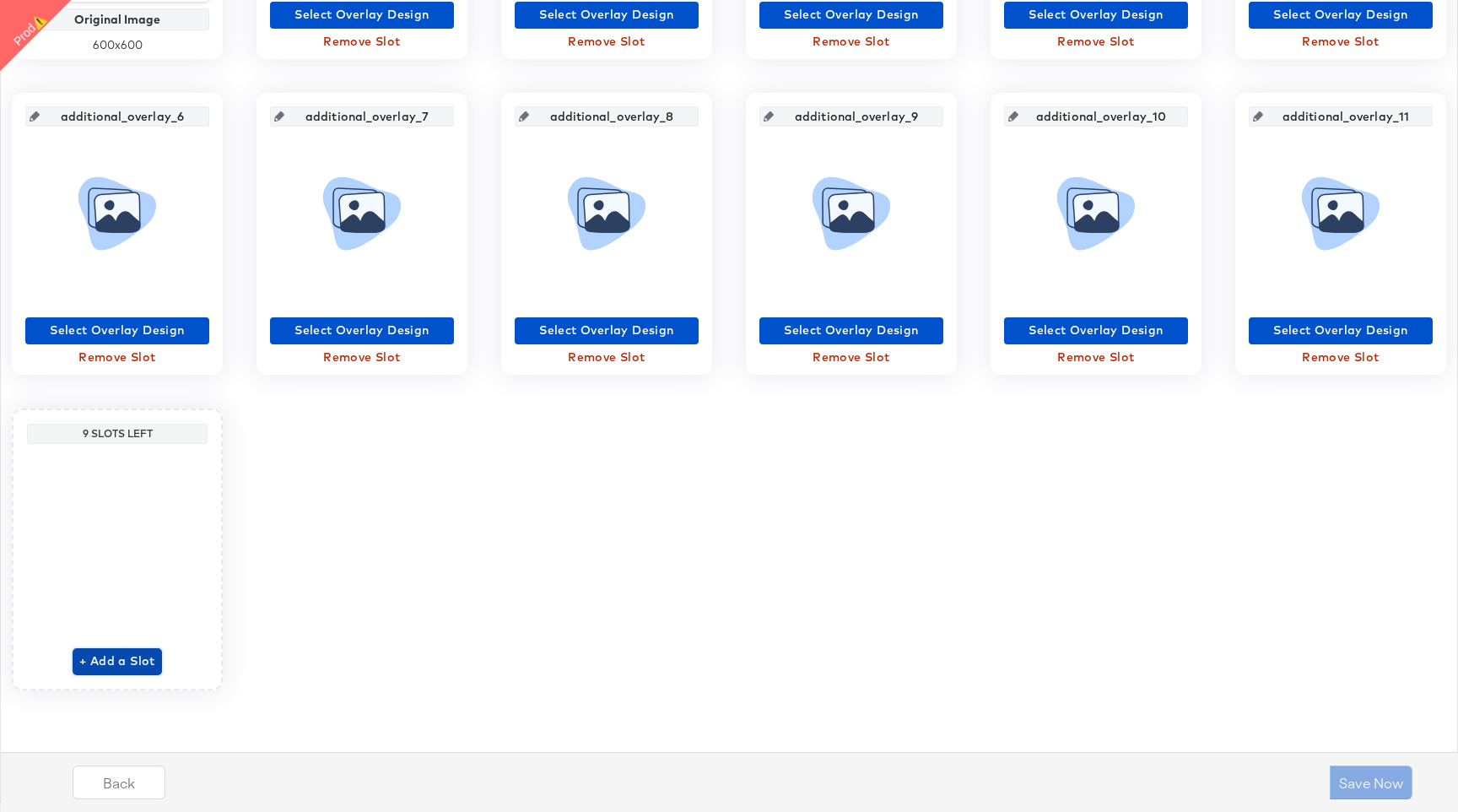
click at [128, 656] on span "+ Add a Slot" at bounding box center [118, 661] width 76 height 21
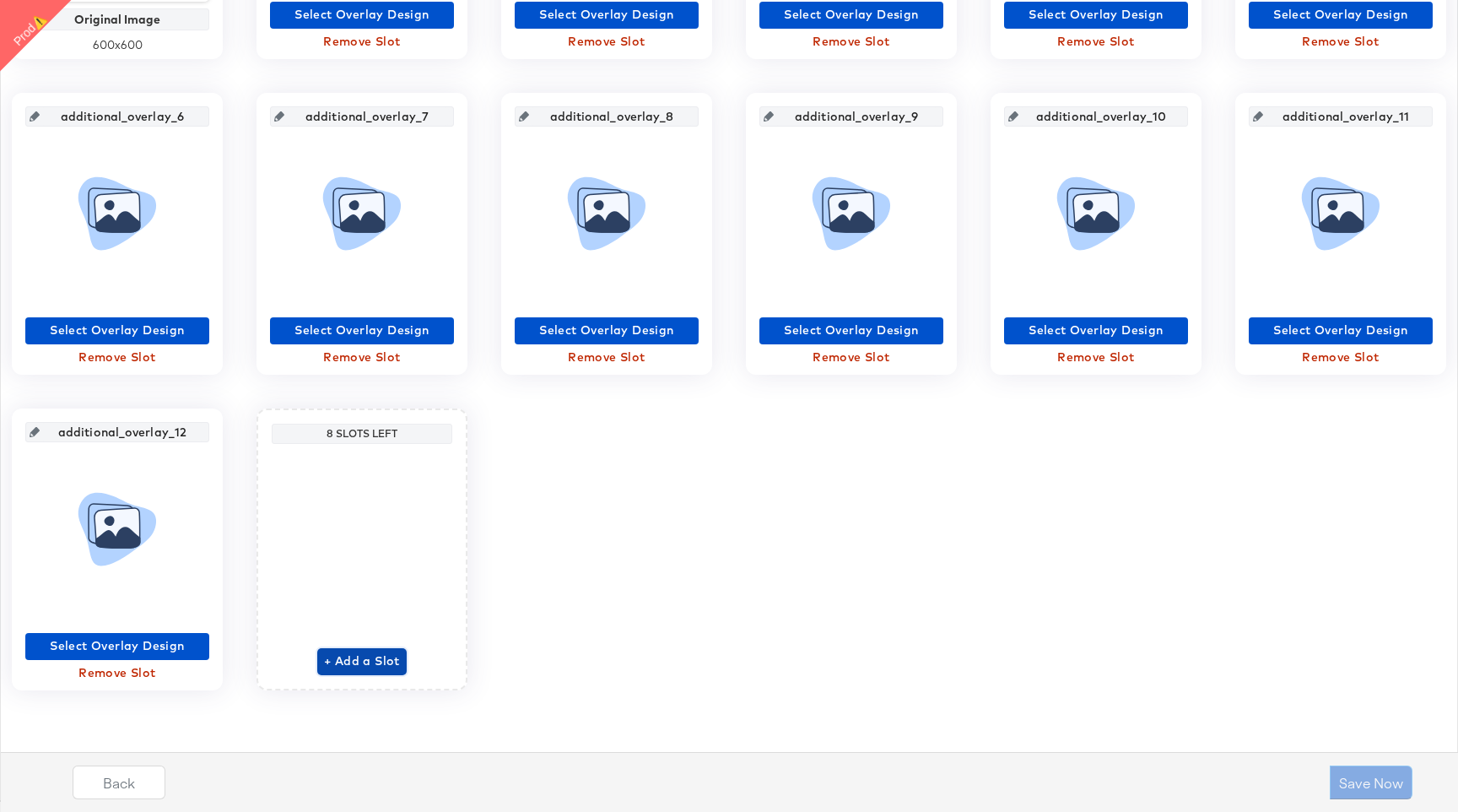
click at [375, 654] on span "+ Add a Slot" at bounding box center [362, 661] width 76 height 21
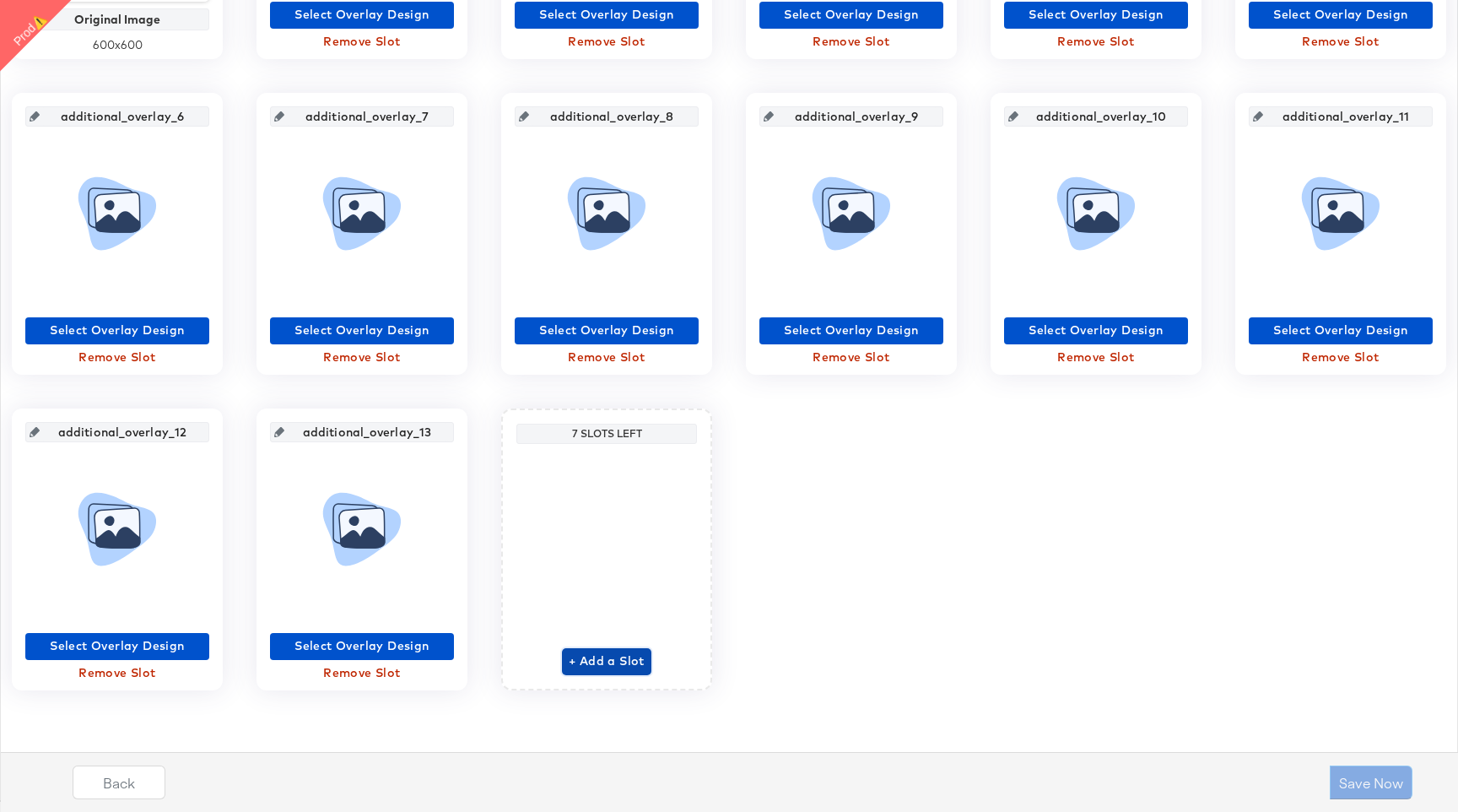
click at [647, 664] on button "+ Add a Slot" at bounding box center [606, 661] width 89 height 27
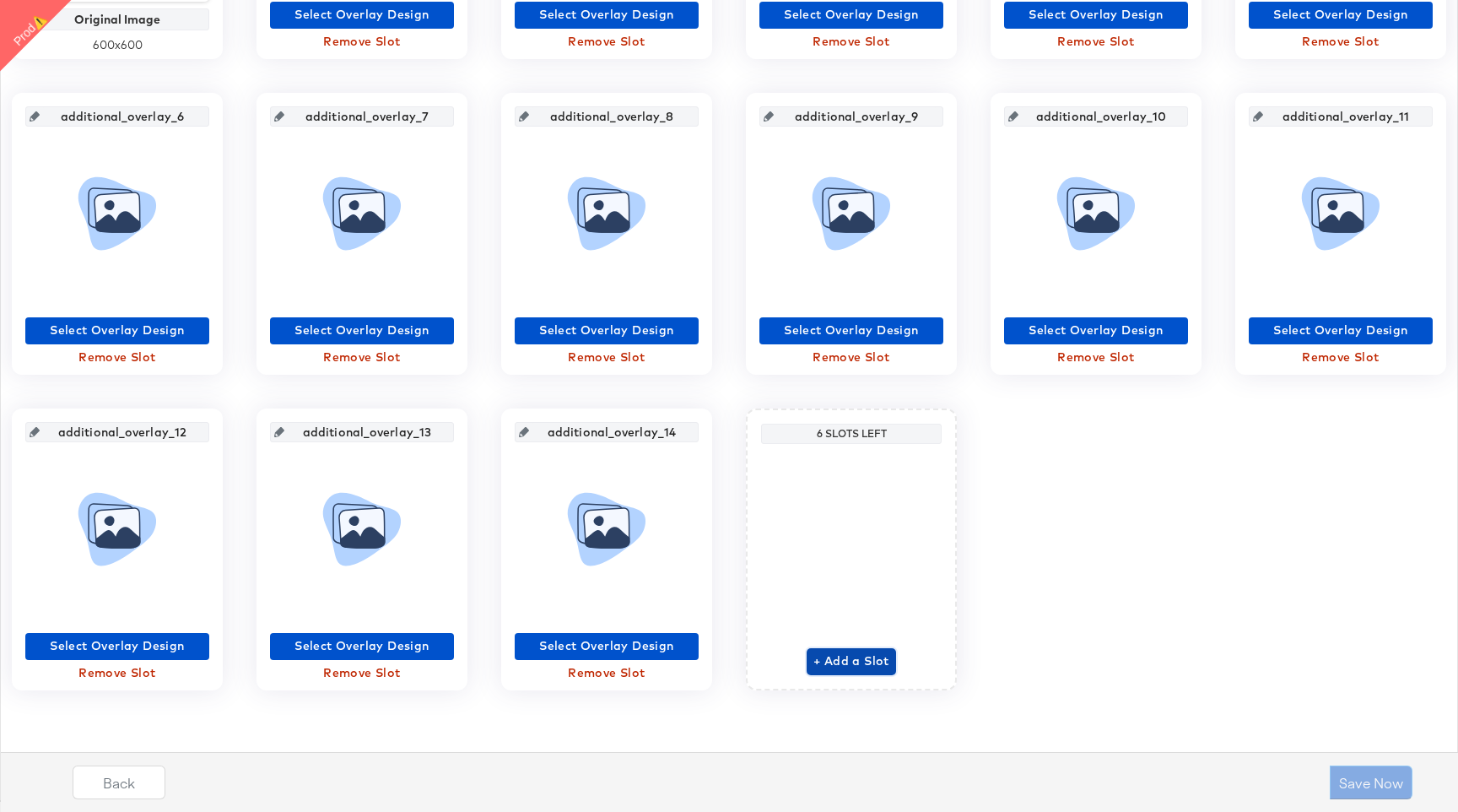
click at [878, 663] on span "+ Add a Slot" at bounding box center [852, 661] width 76 height 21
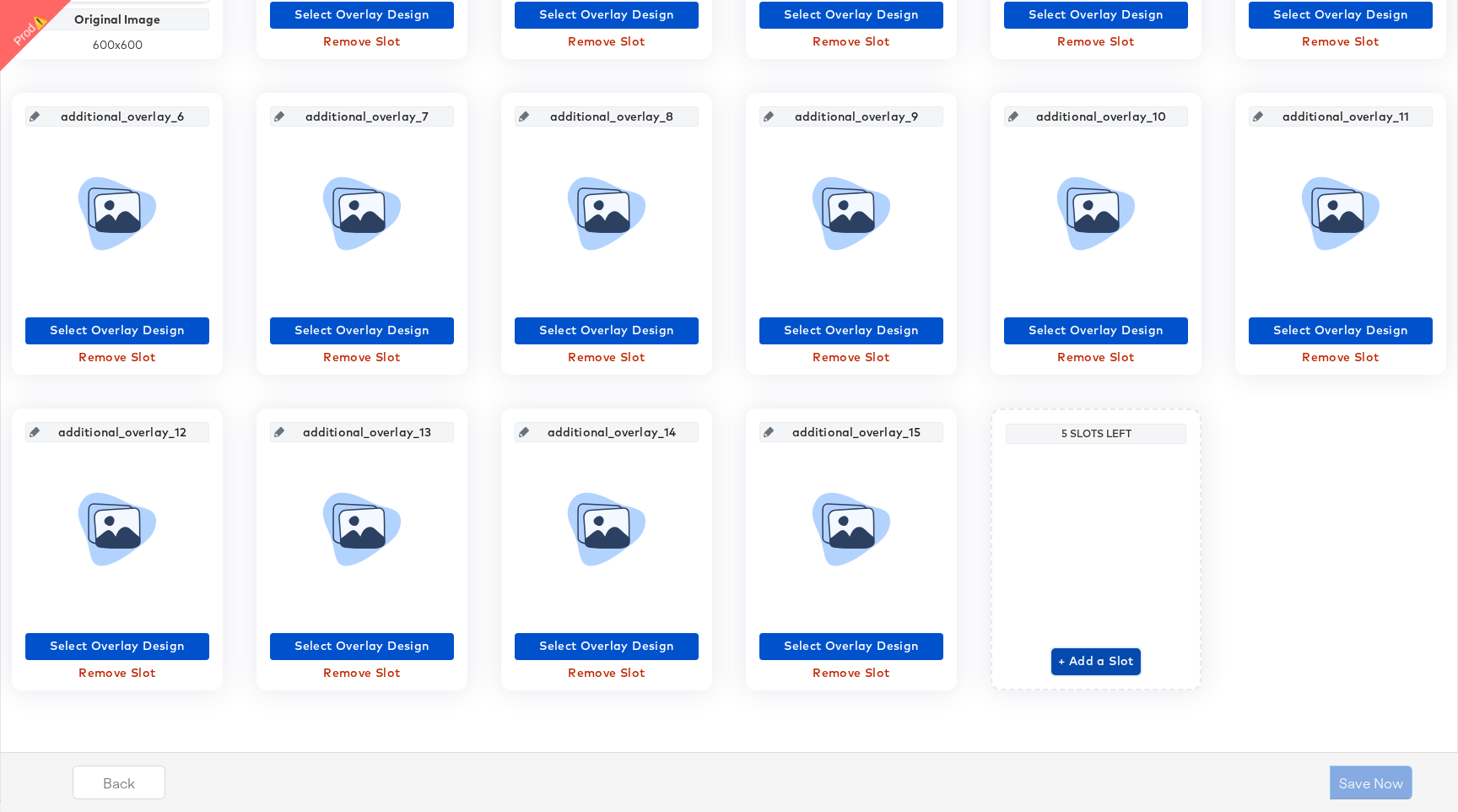
click at [1100, 657] on span "+ Add a Slot" at bounding box center [1097, 661] width 76 height 21
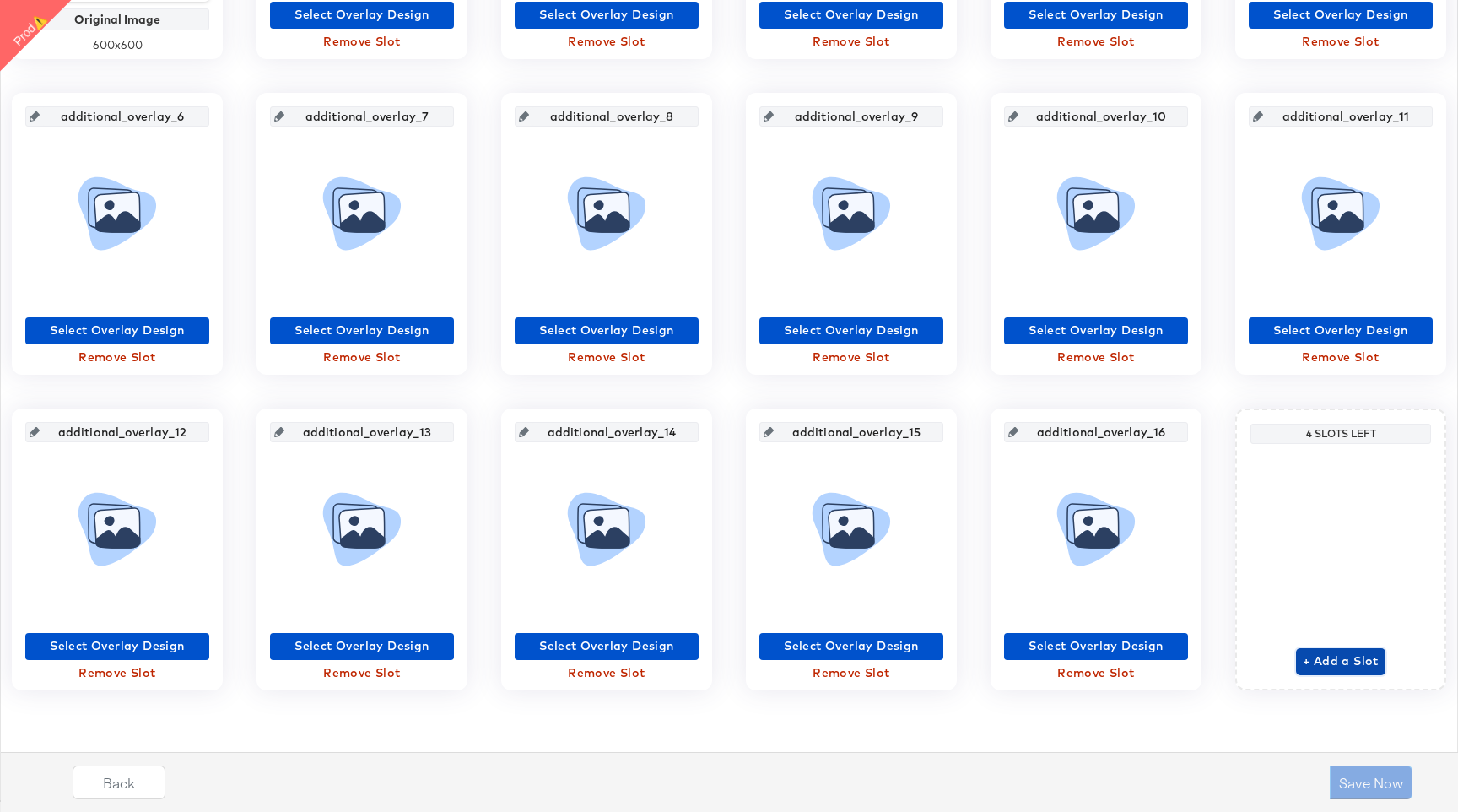
click at [1359, 652] on span "+ Add a Slot" at bounding box center [1341, 661] width 76 height 21
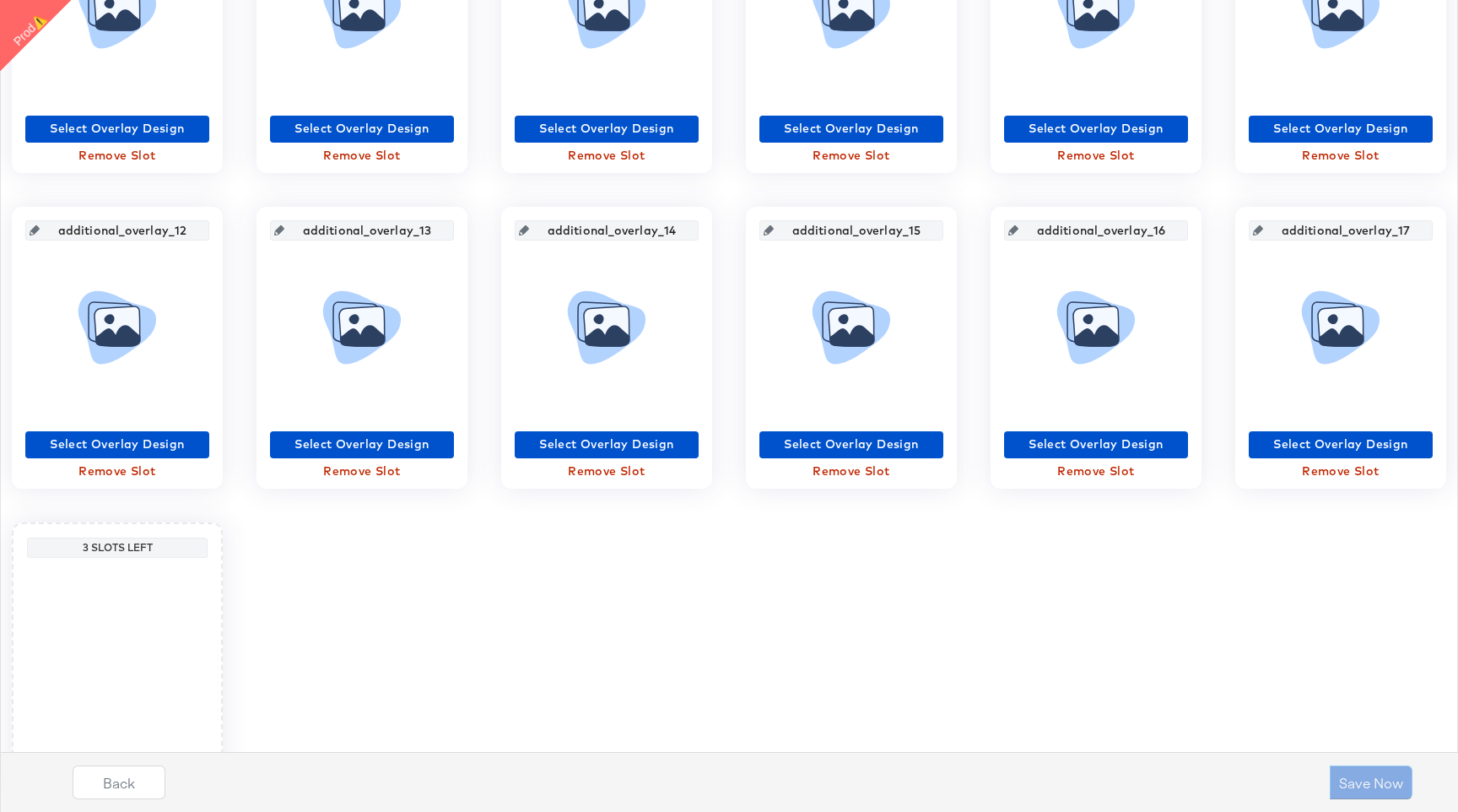
scroll to position [939, 0]
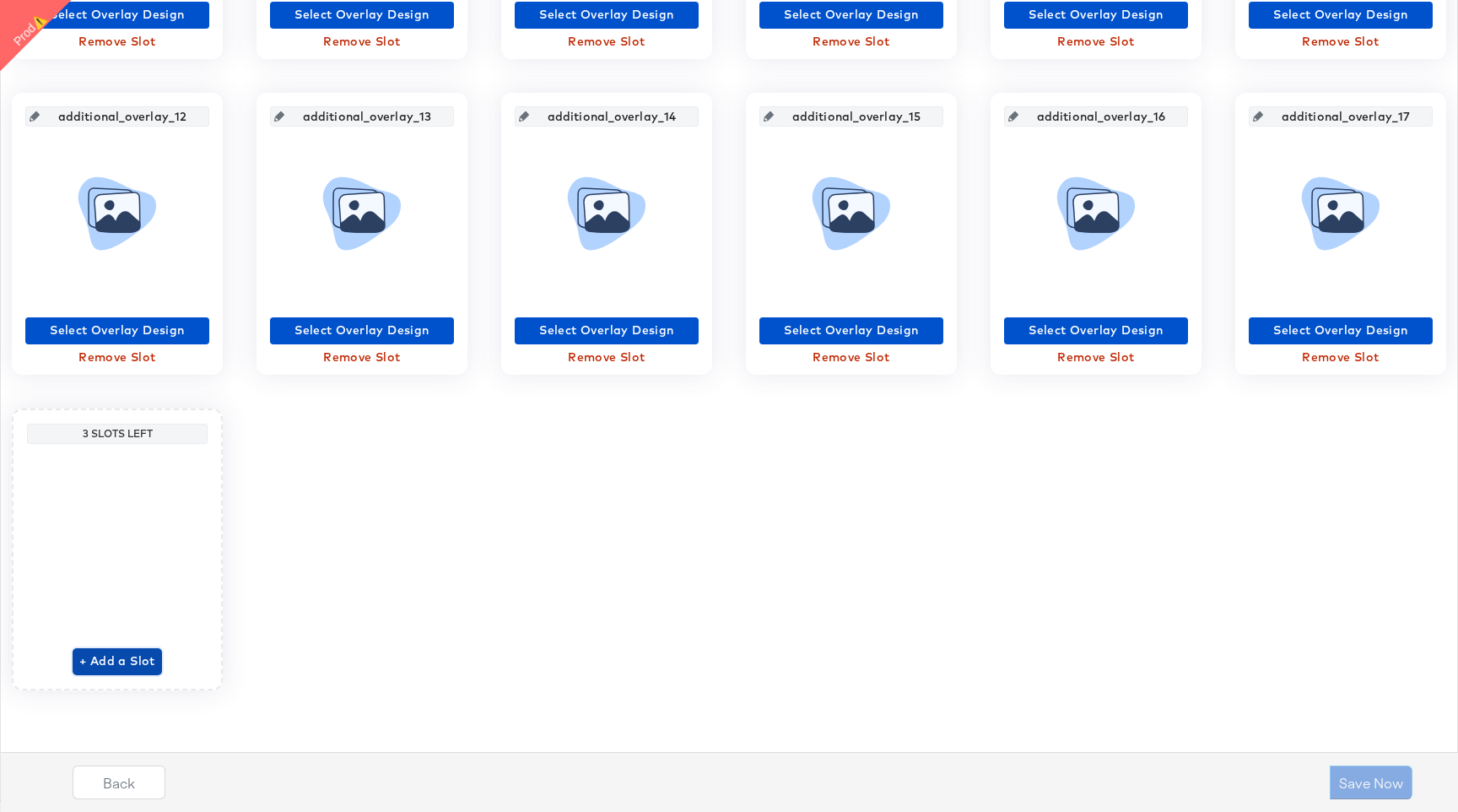
click at [130, 655] on span "+ Add a Slot" at bounding box center [118, 661] width 76 height 21
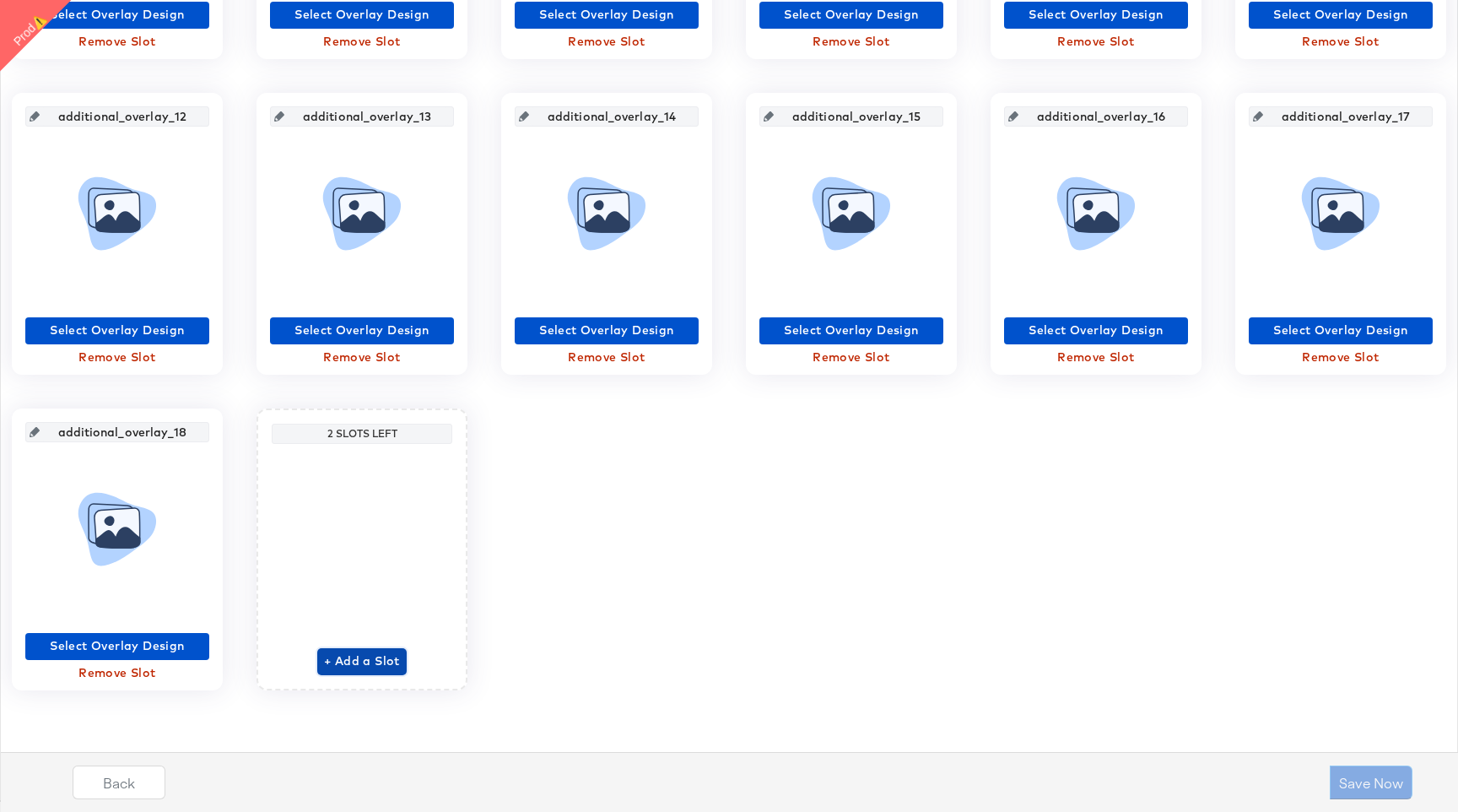
click at [371, 657] on span "+ Add a Slot" at bounding box center [362, 661] width 76 height 21
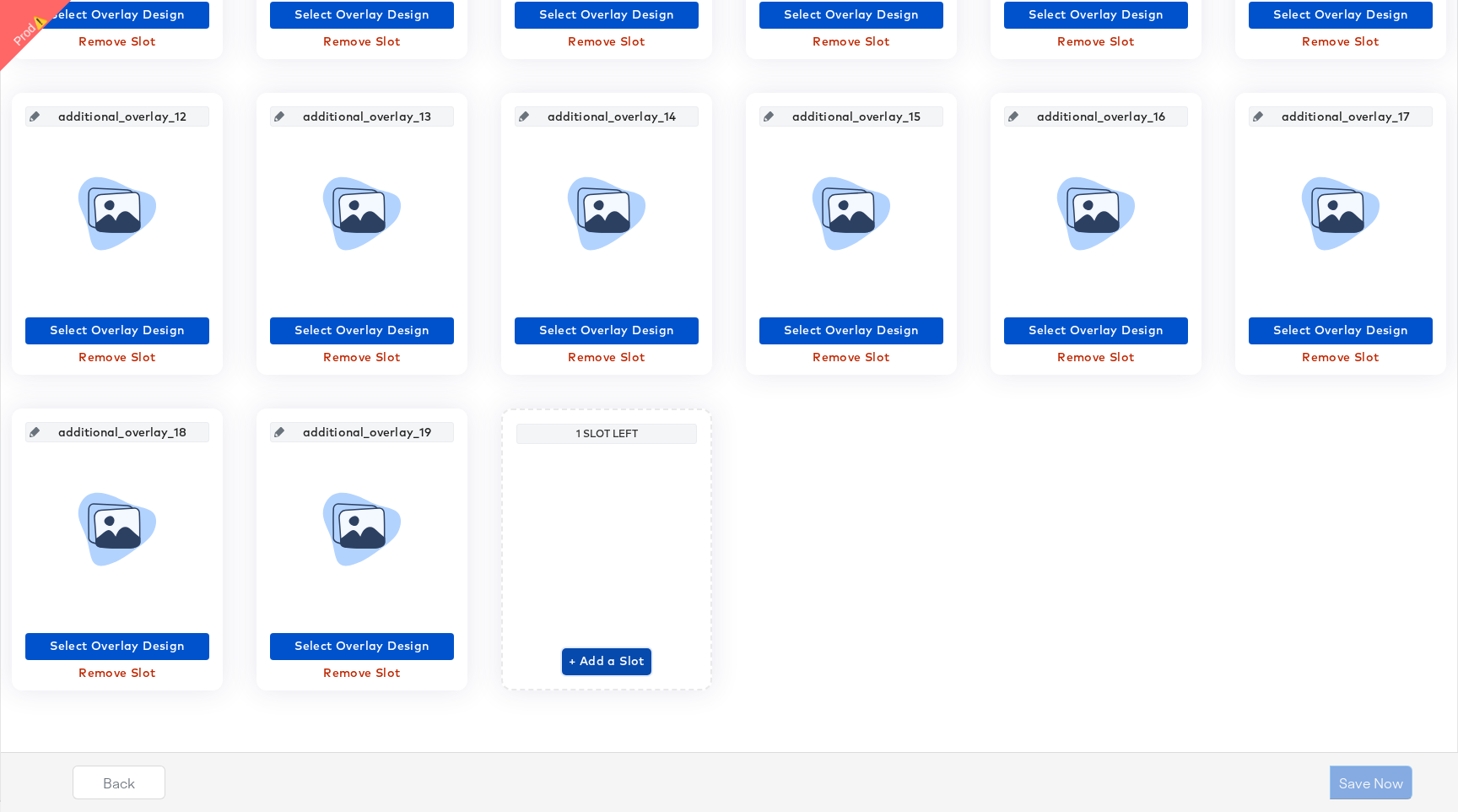
click at [610, 659] on span "+ Add a Slot" at bounding box center [607, 661] width 76 height 21
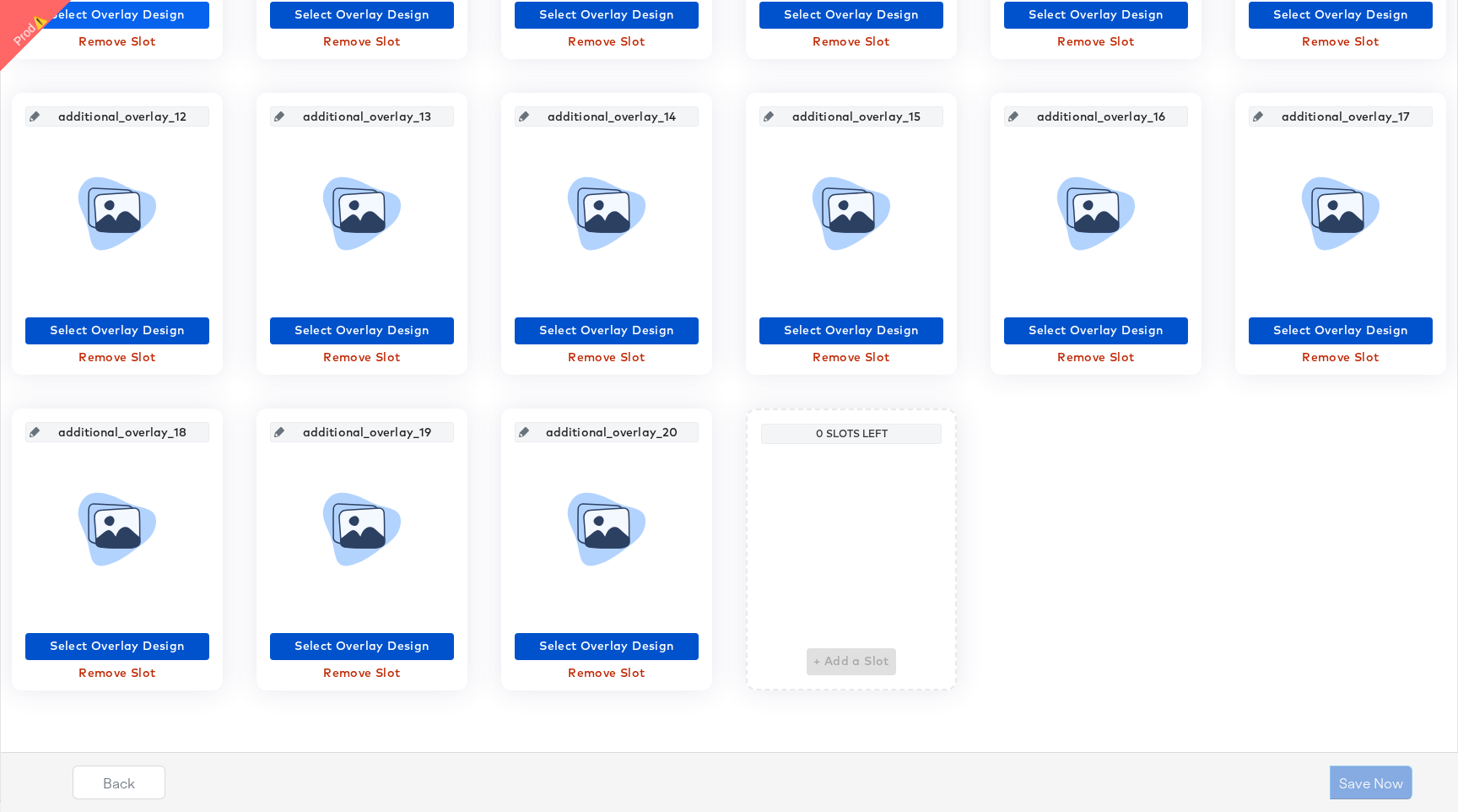
scroll to position [0, 0]
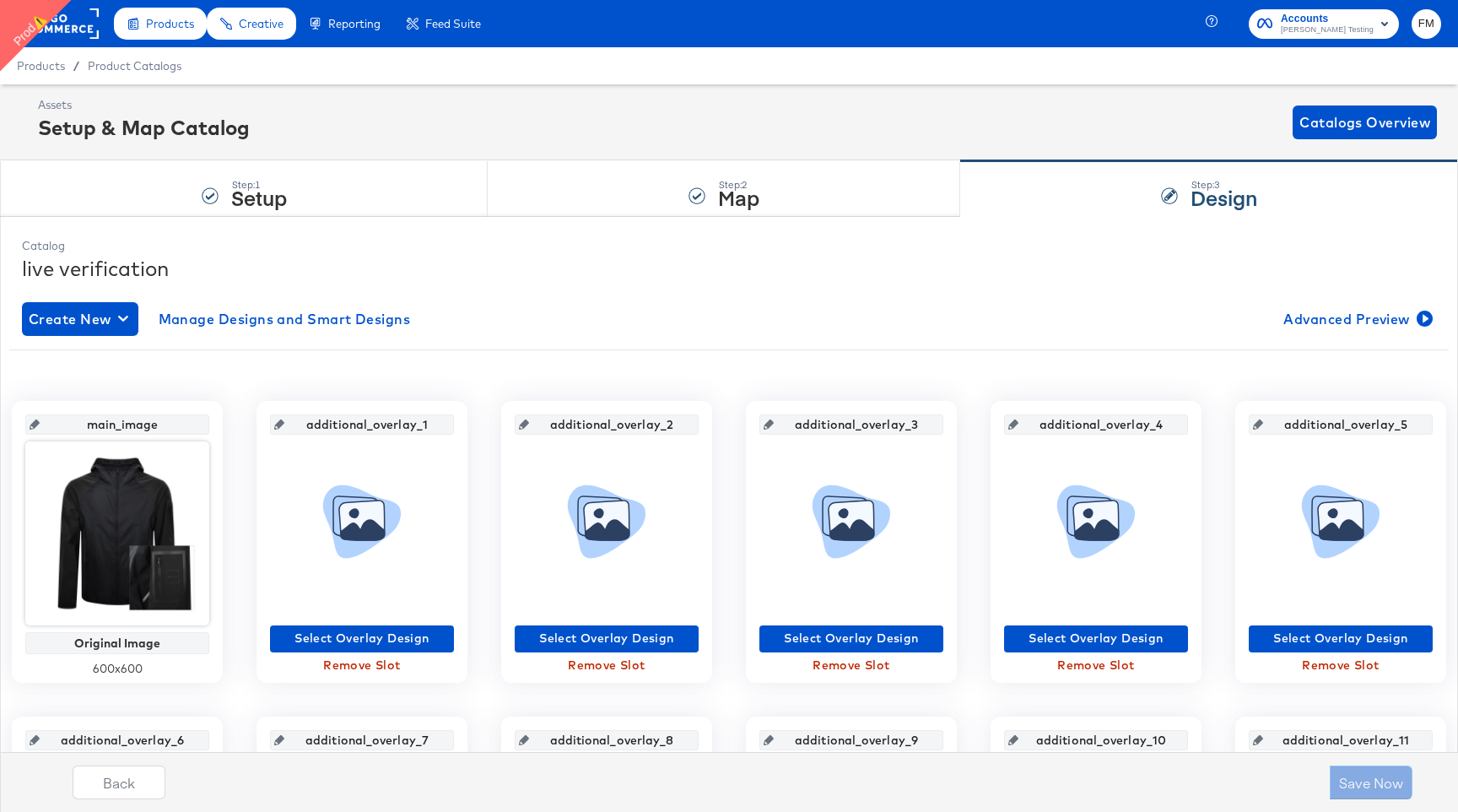
click at [83, 24] on rect at bounding box center [60, 23] width 78 height 30
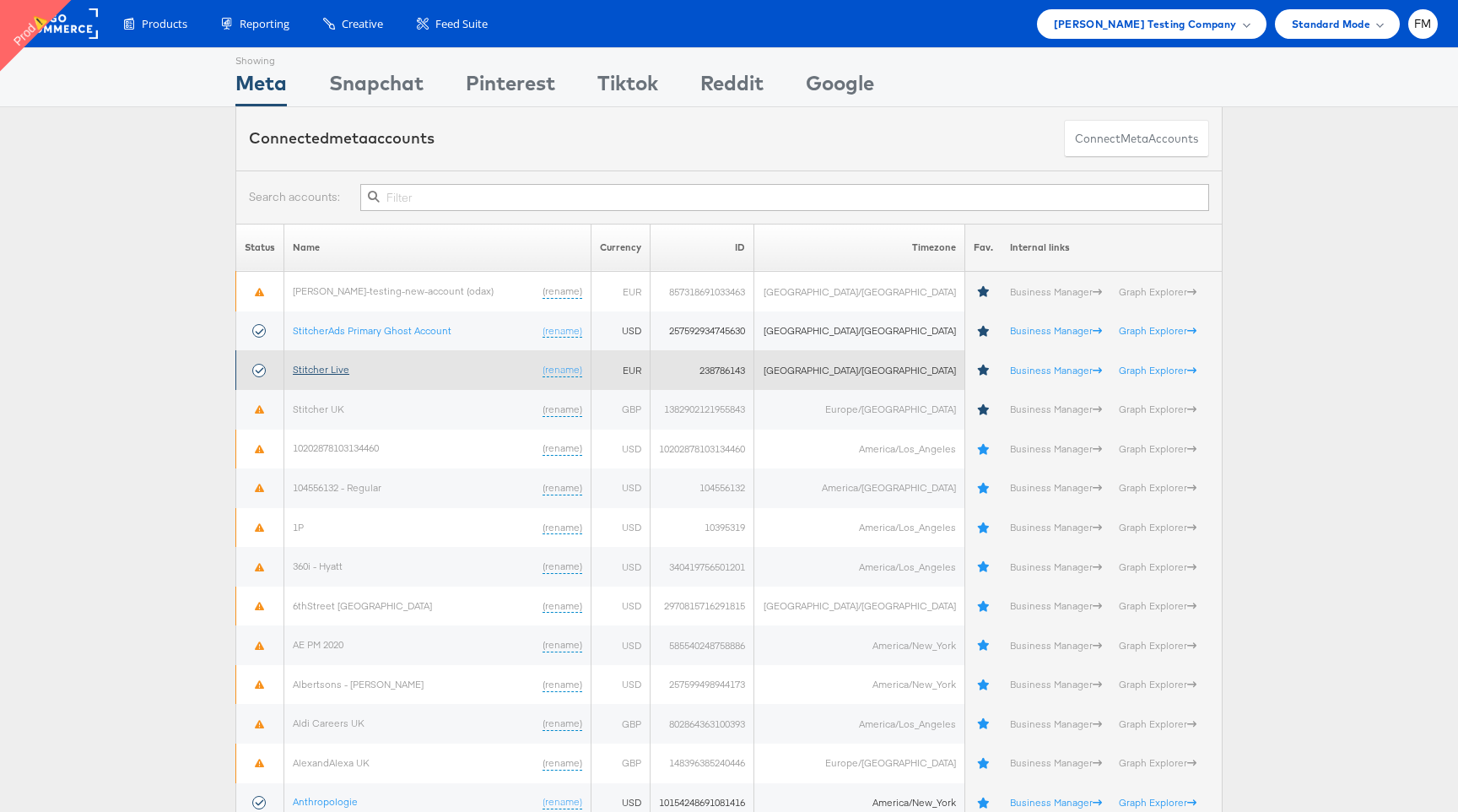
click at [336, 369] on link "Stitcher Live" at bounding box center [321, 369] width 56 height 13
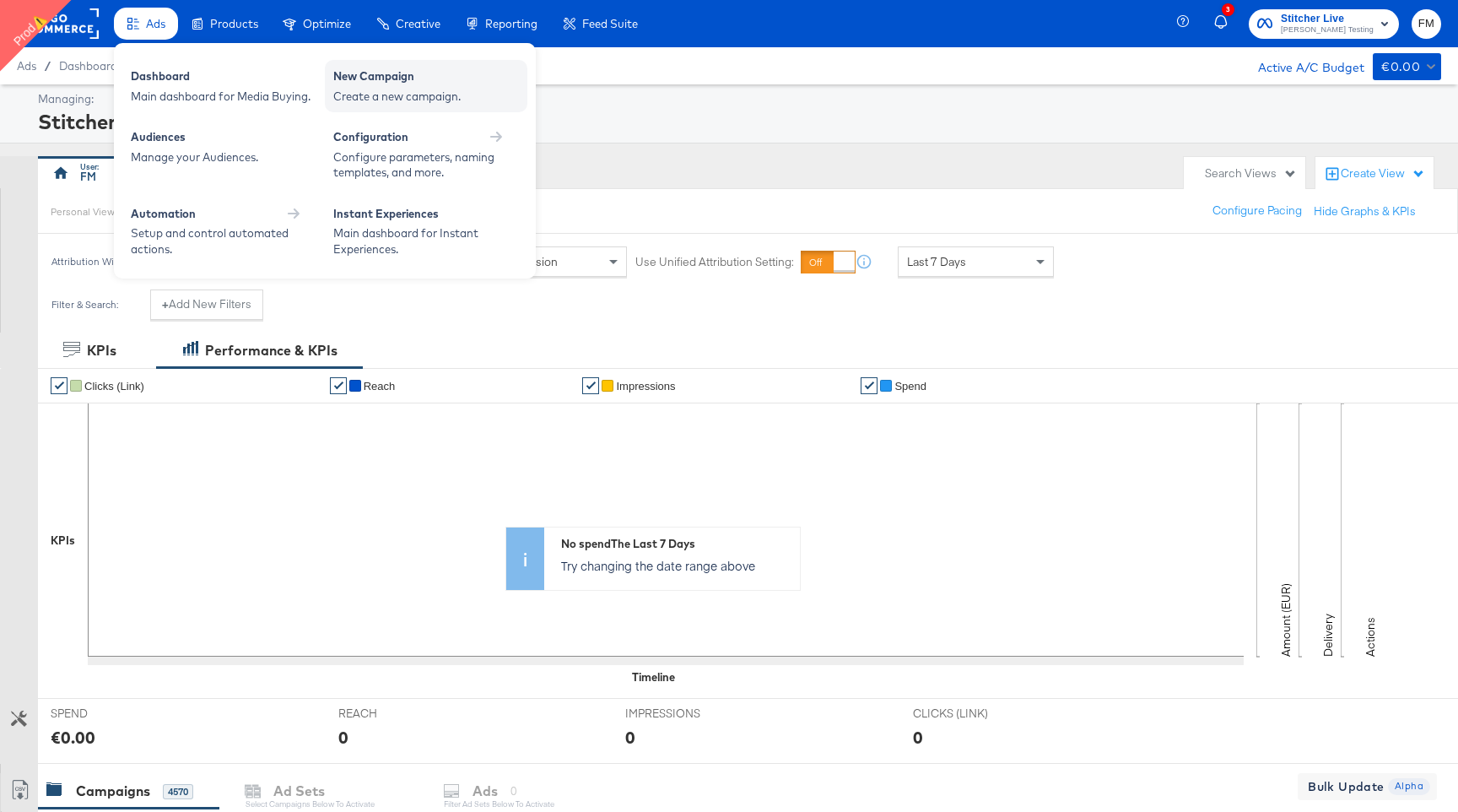
click at [414, 88] on div "Create a new campaign." at bounding box center [425, 96] width 186 height 16
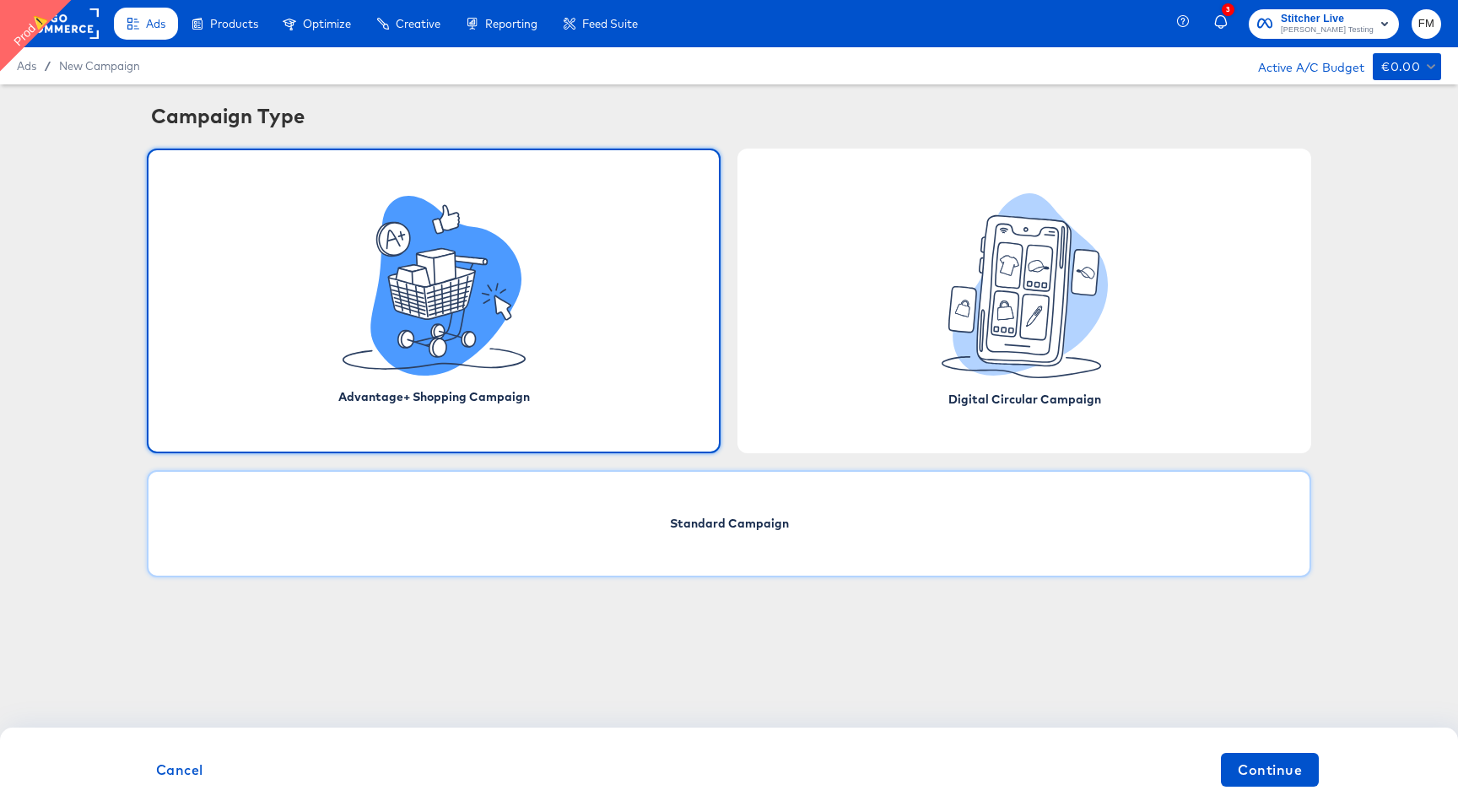
click at [884, 515] on div "Standard Campaign" at bounding box center [729, 524] width 1165 height 107
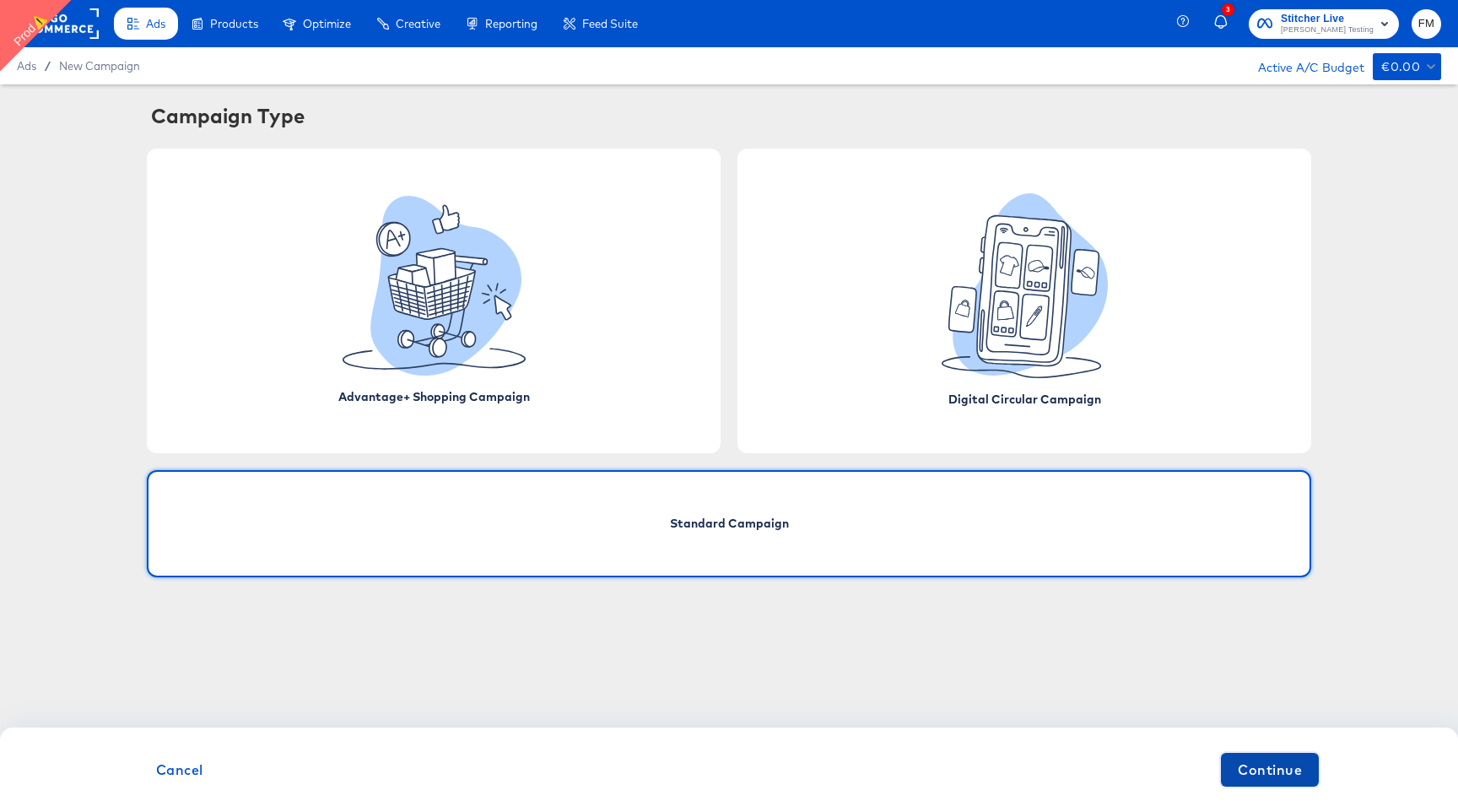
click at [1279, 776] on span "Continue" at bounding box center [1270, 769] width 64 height 23
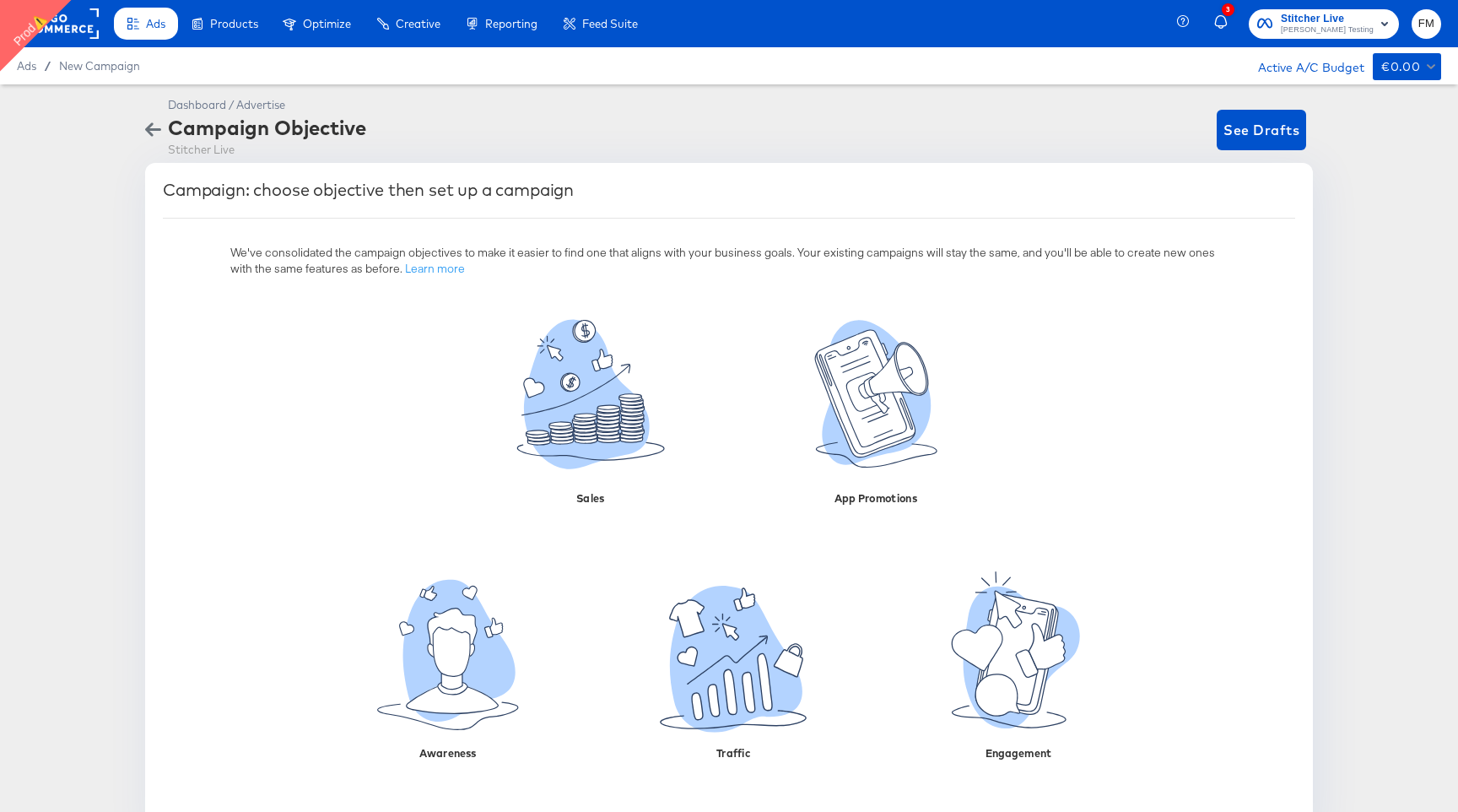
scroll to position [39, 0]
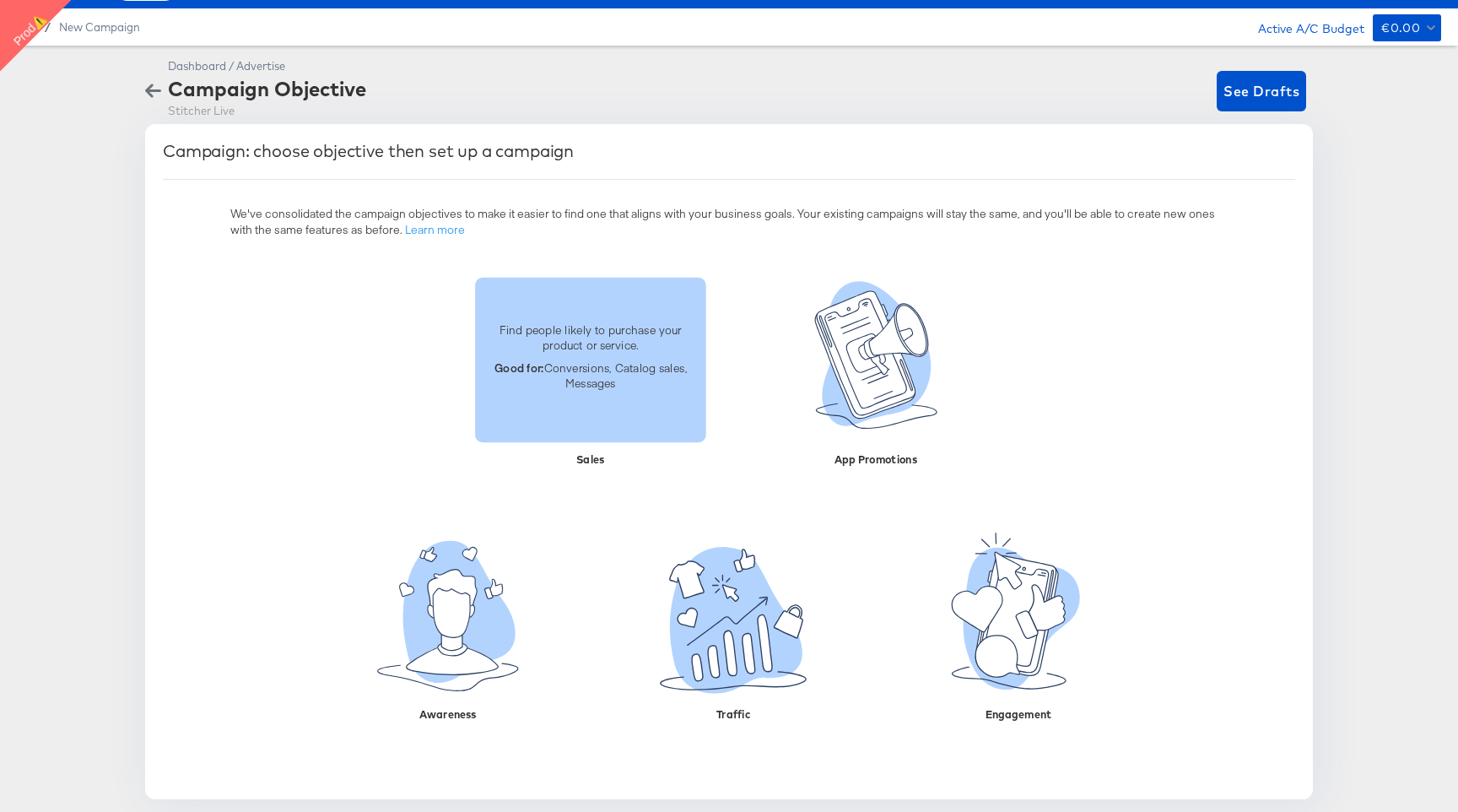
click at [597, 383] on p "Good for: Conversions, Catalog sales, Messages" at bounding box center [591, 375] width 211 height 31
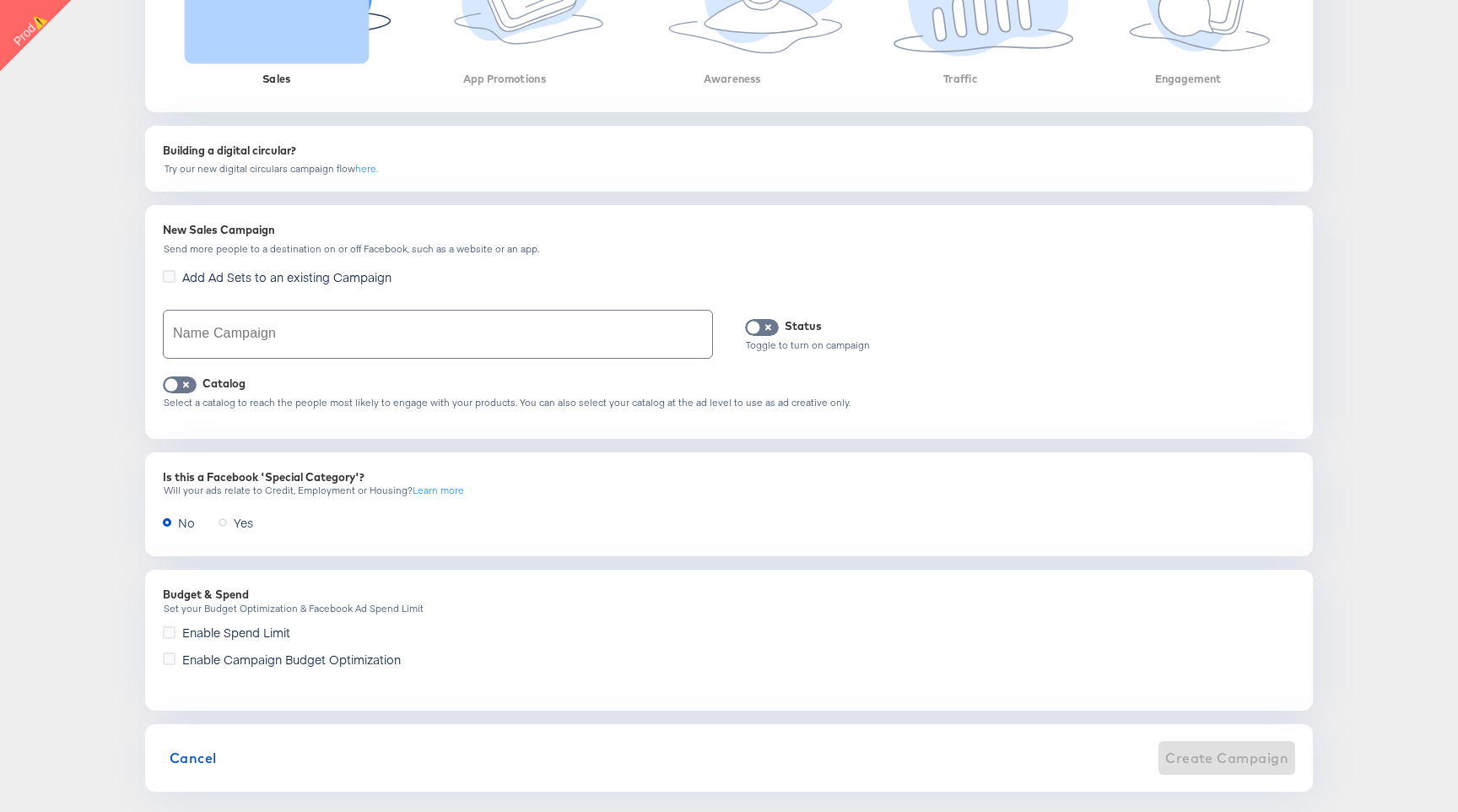
scroll to position [481, 0]
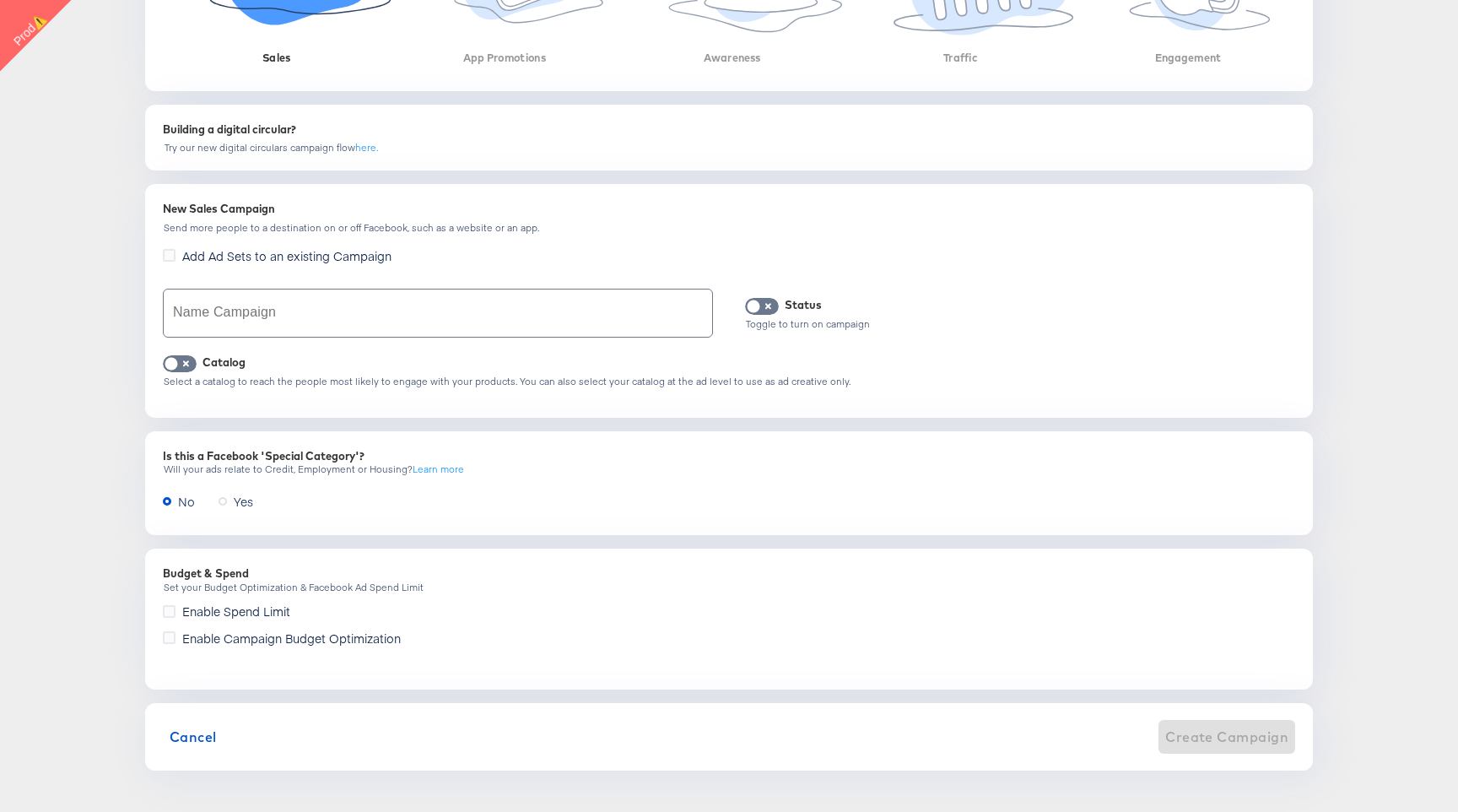
click at [457, 304] on input "text" at bounding box center [438, 313] width 548 height 48
type input "test"
click at [1199, 751] on button "Create Campaign" at bounding box center [1227, 736] width 137 height 34
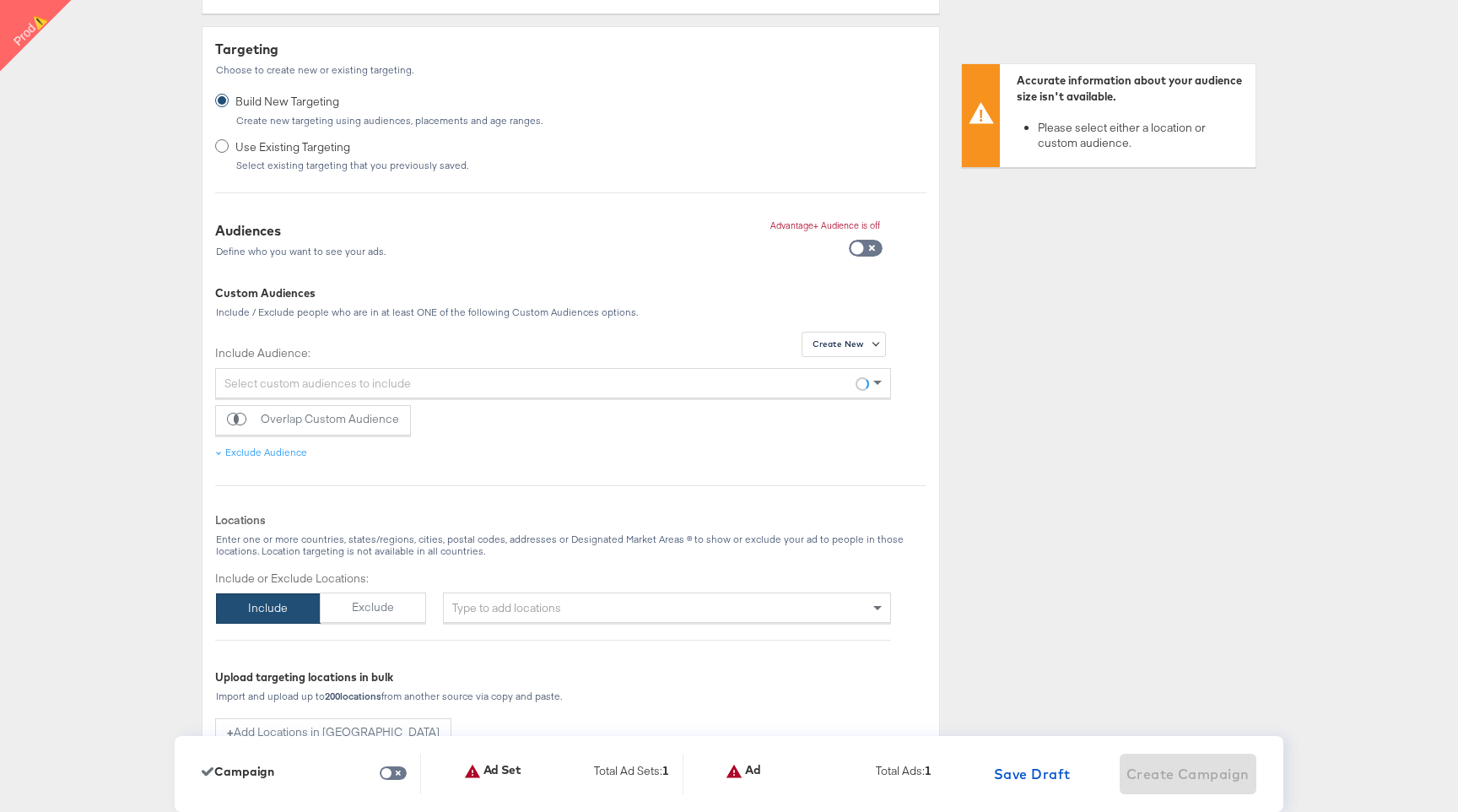
scroll to position [692, 0]
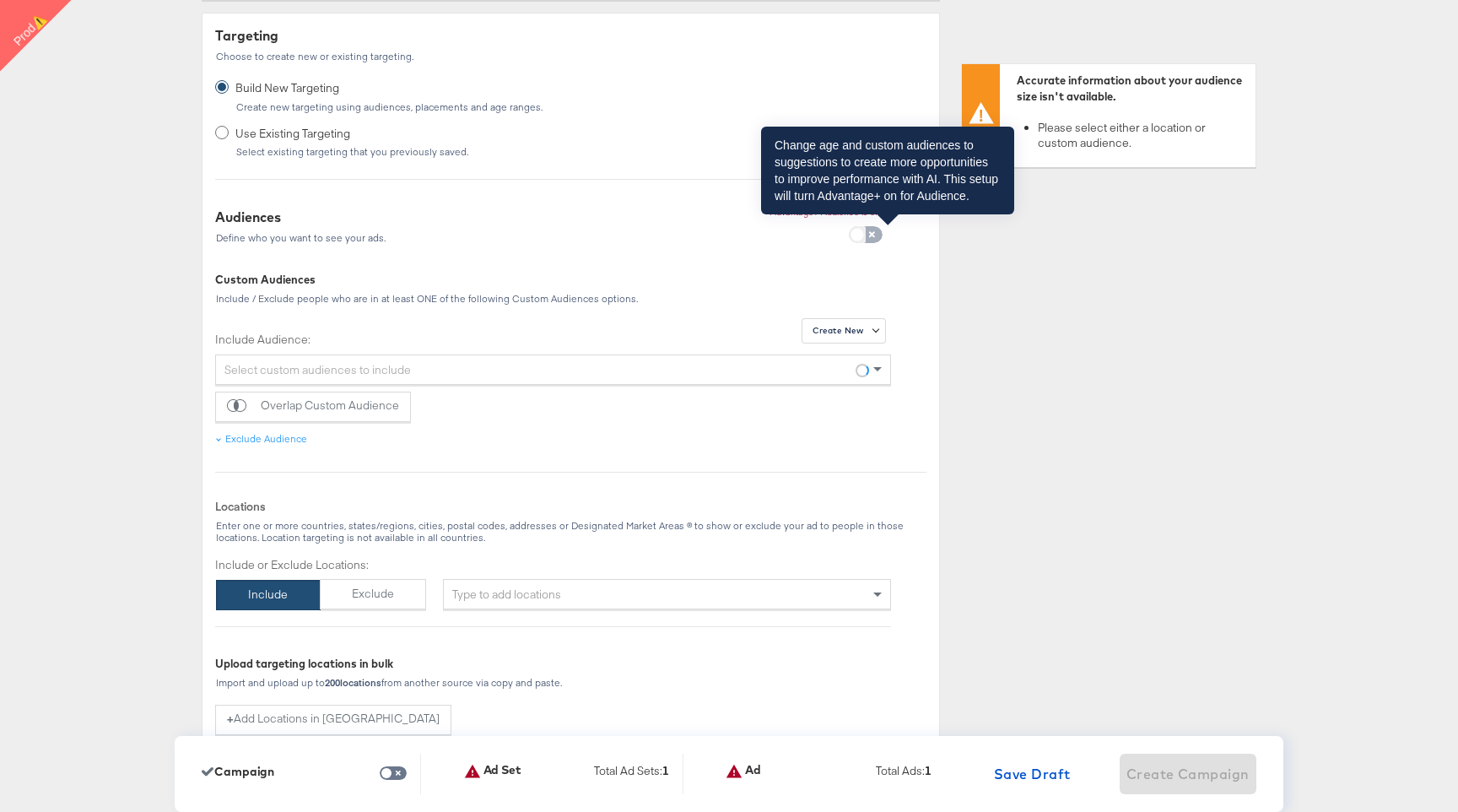
click at [866, 237] on input "checkbox" at bounding box center [857, 239] width 51 height 17
checkbox input "true"
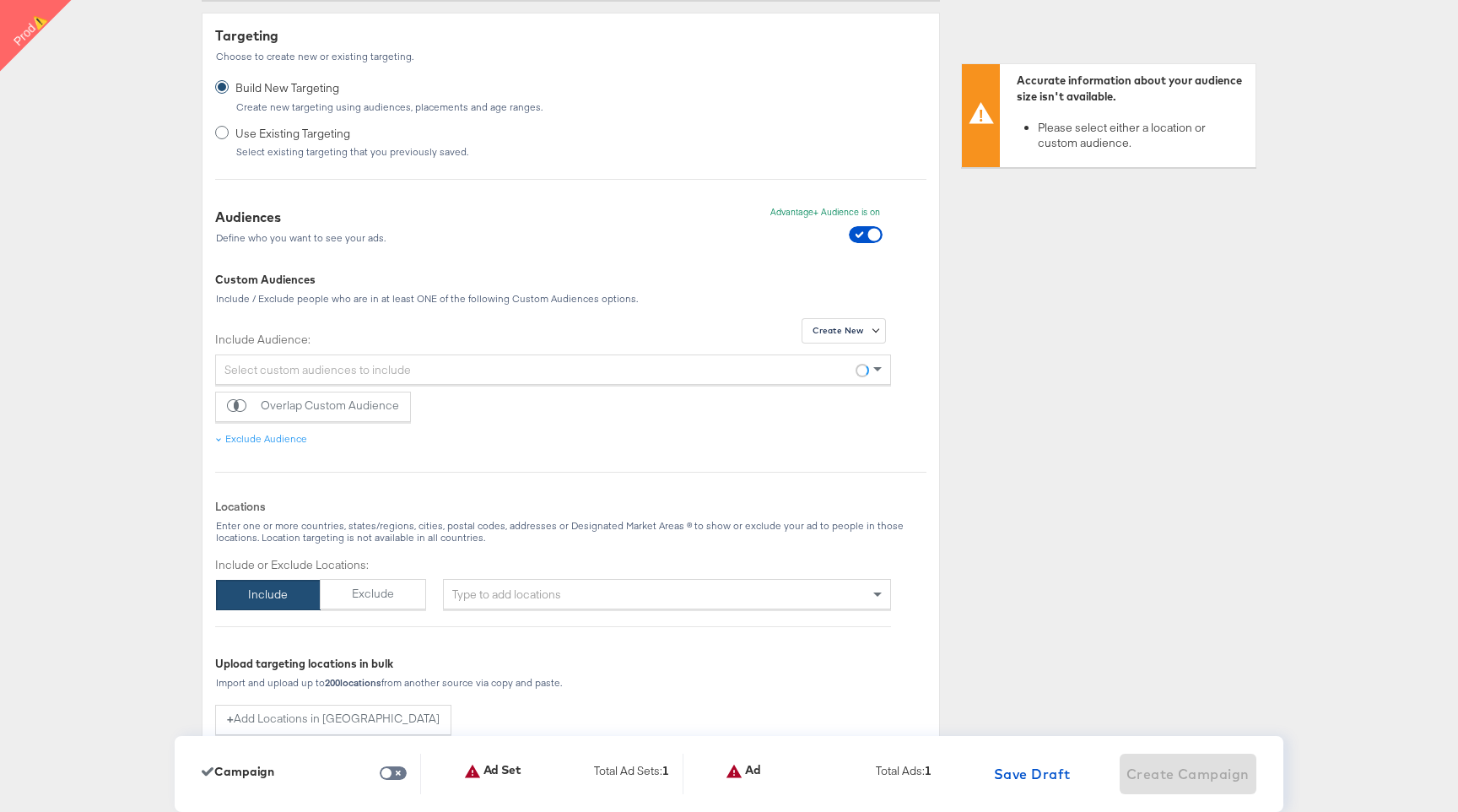
click at [632, 588] on div "Type to add locations" at bounding box center [667, 593] width 448 height 30
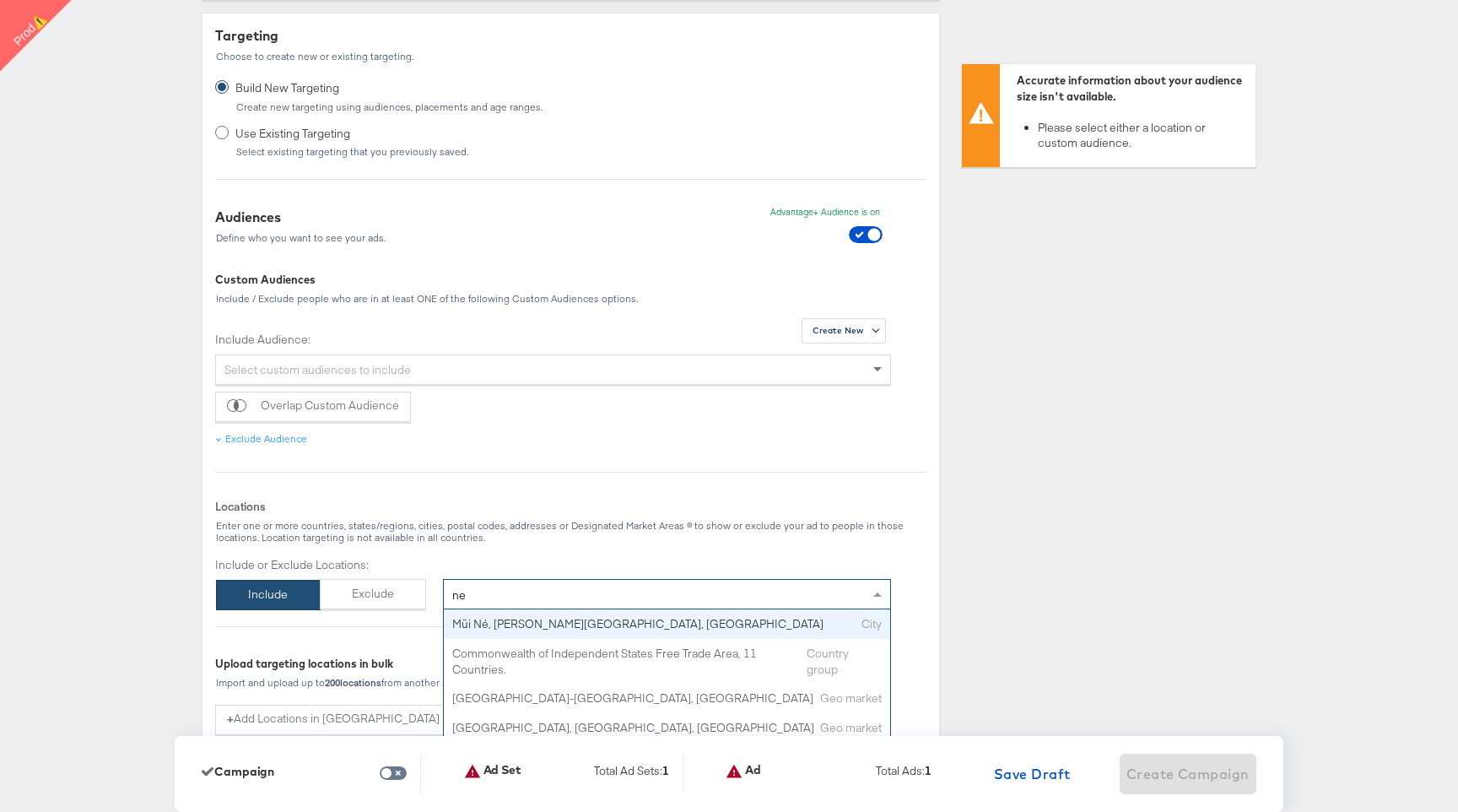
type input "new"
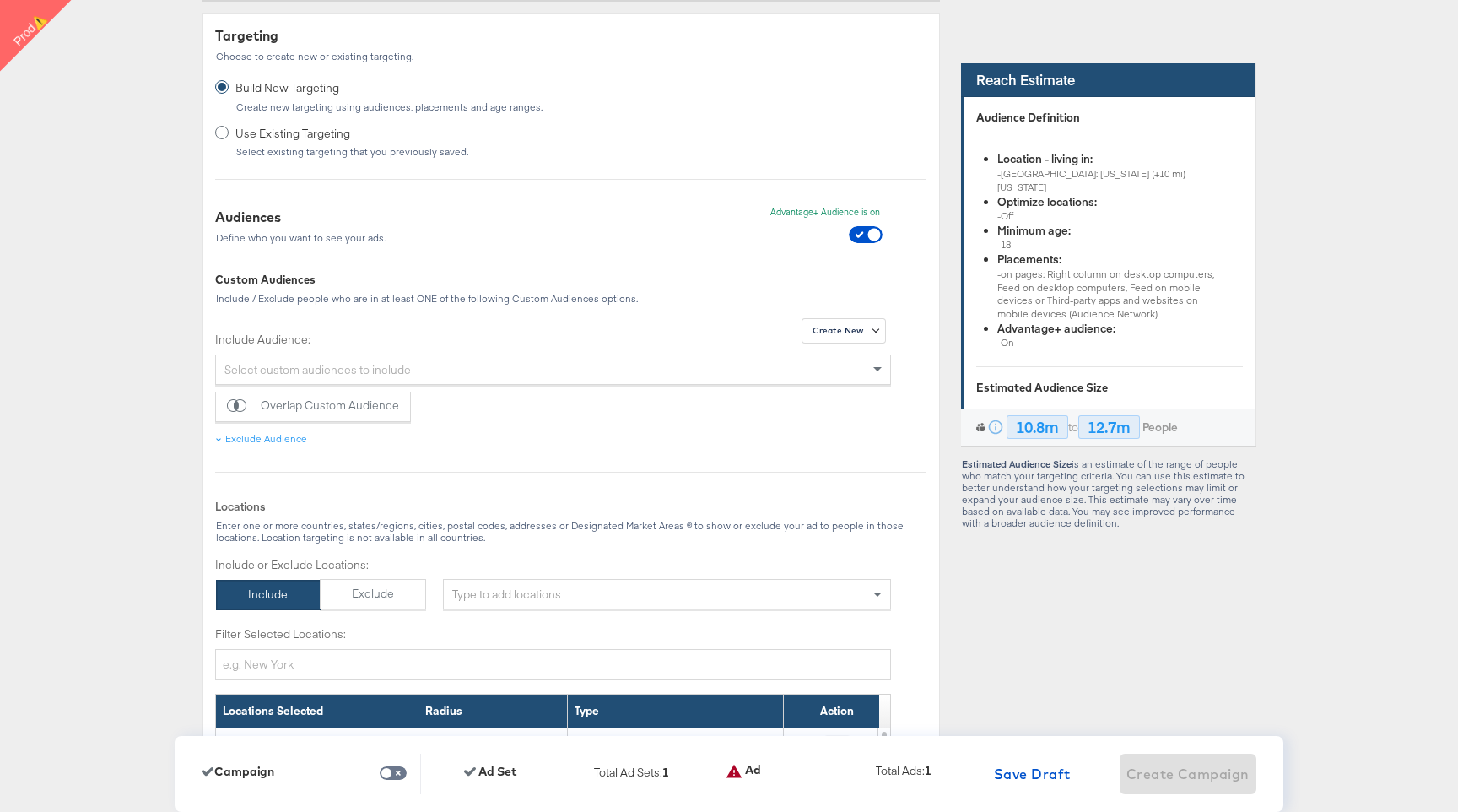
scroll to position [0, 0]
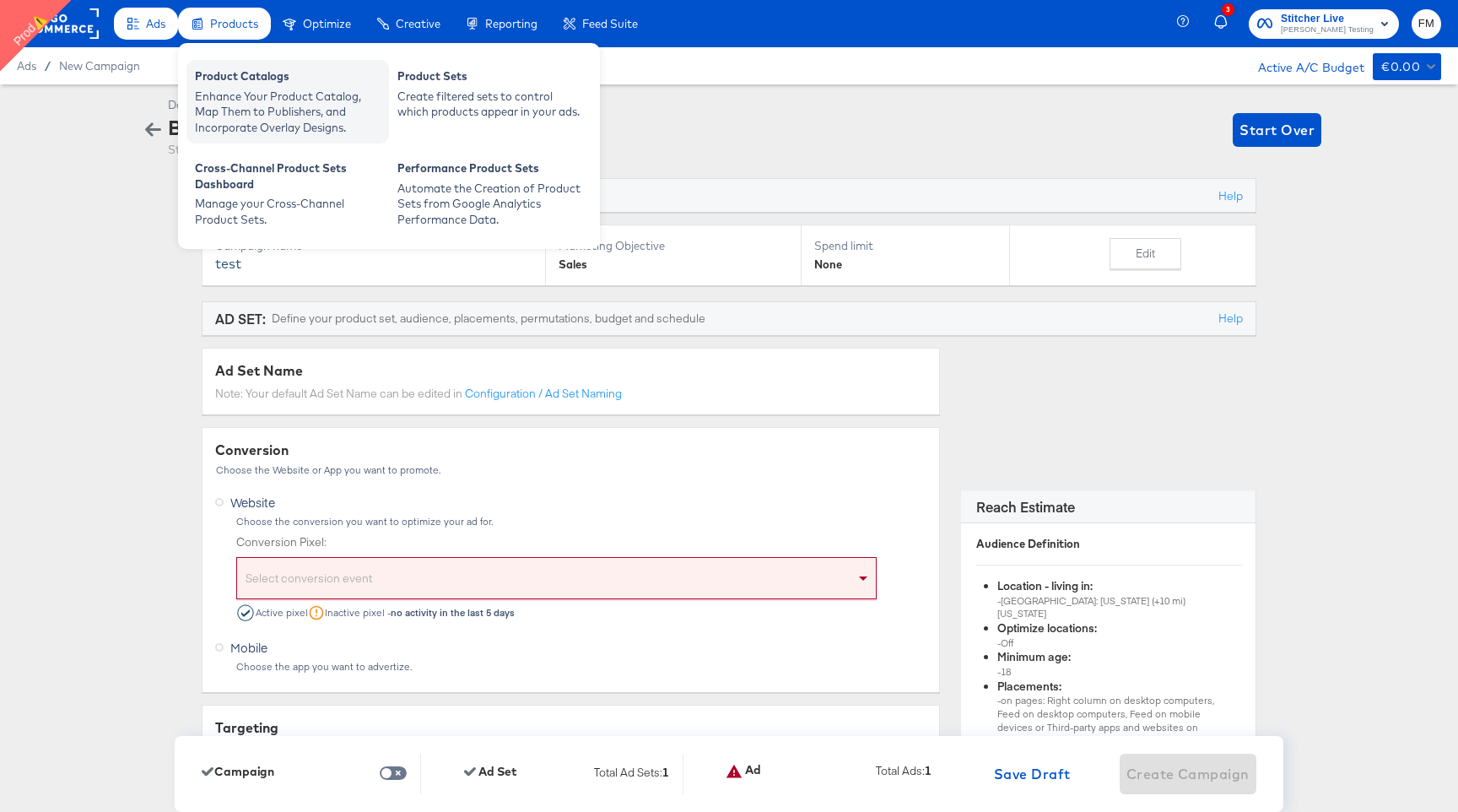
click at [262, 102] on div "Enhance Your Product Catalog, Map Them to Publishers, and Incorporate Overlay D…" at bounding box center [287, 112] width 186 height 48
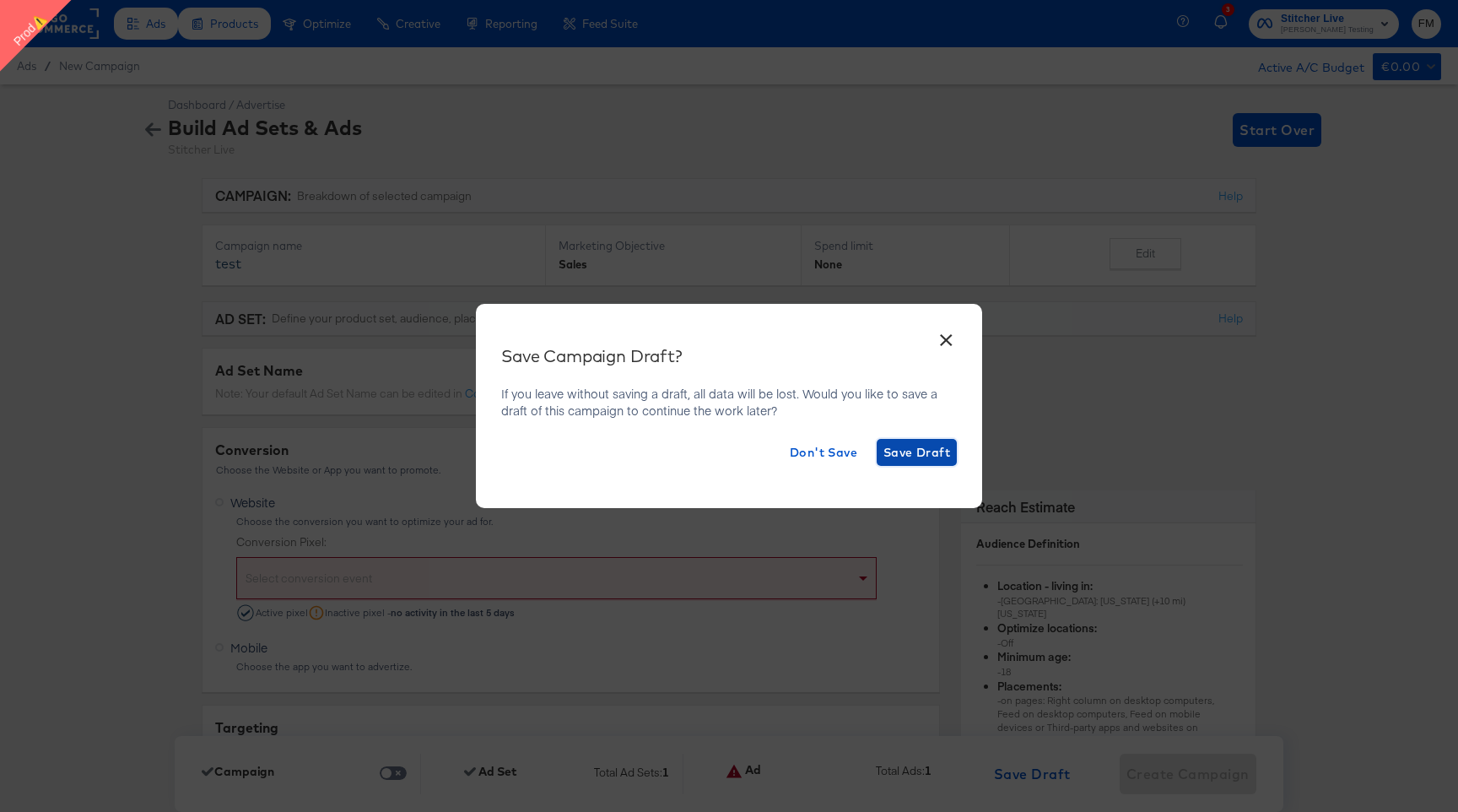
click at [916, 463] on button "Save Draft" at bounding box center [917, 451] width 80 height 27
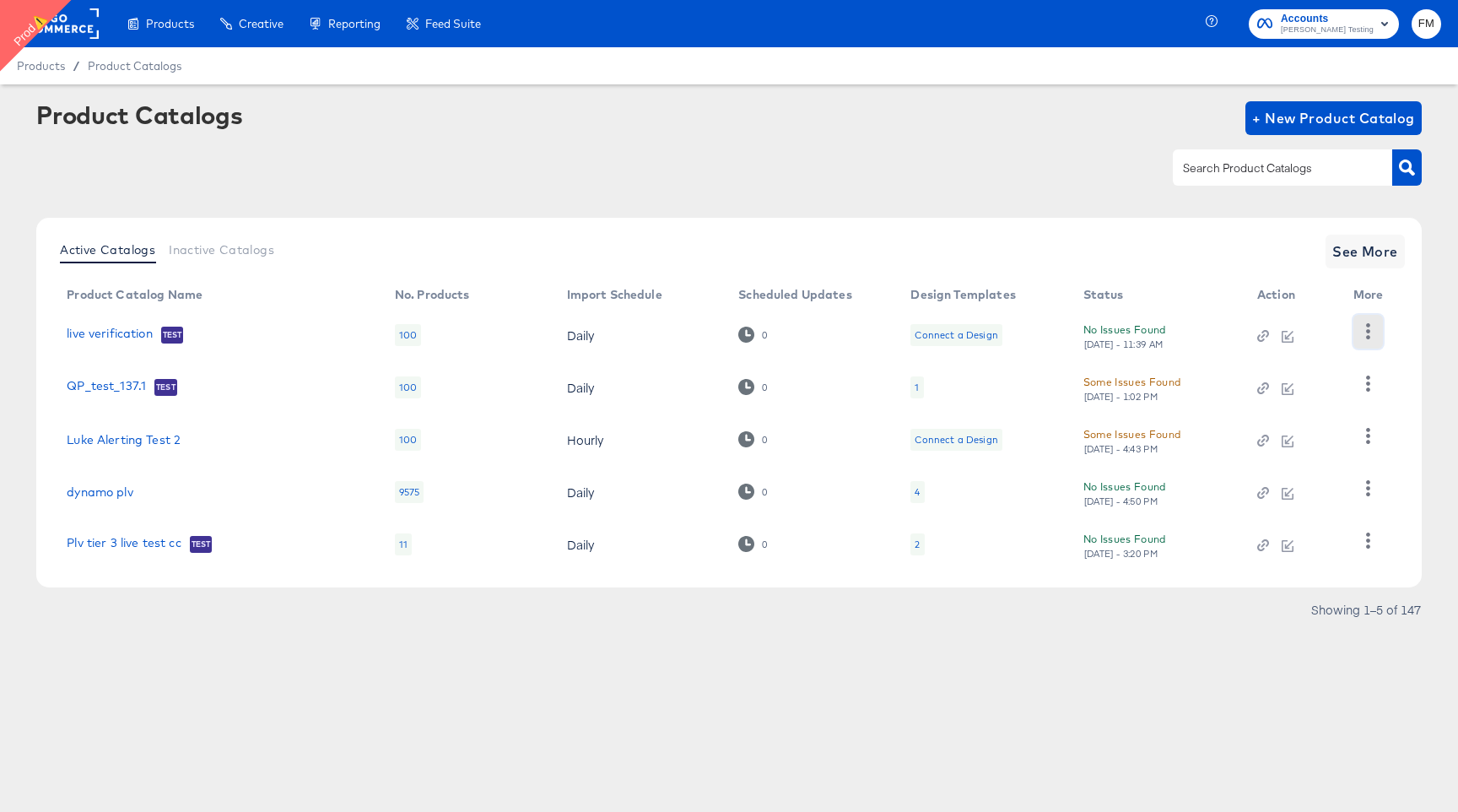
click at [1374, 329] on icon "button" at bounding box center [1368, 331] width 16 height 16
click at [1283, 382] on div "HUD Checks (Internal)" at bounding box center [1298, 393] width 169 height 27
click at [1374, 497] on button "button" at bounding box center [1368, 489] width 29 height 34
click at [1301, 409] on div "HUD Checks (Internal)" at bounding box center [1298, 404] width 169 height 27
click at [1365, 293] on th "More" at bounding box center [1372, 295] width 64 height 27
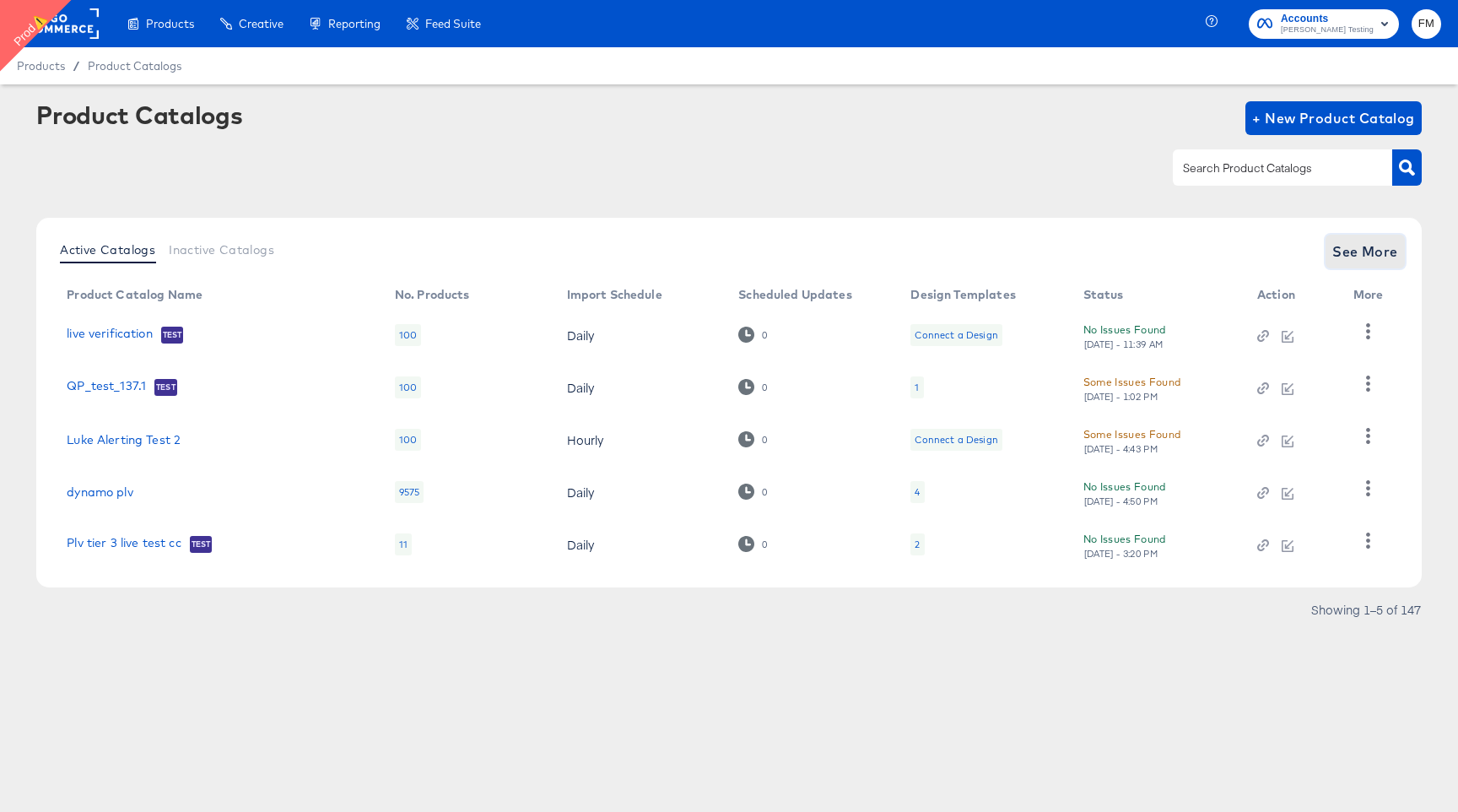
click at [1365, 258] on span "See More" at bounding box center [1365, 251] width 66 height 23
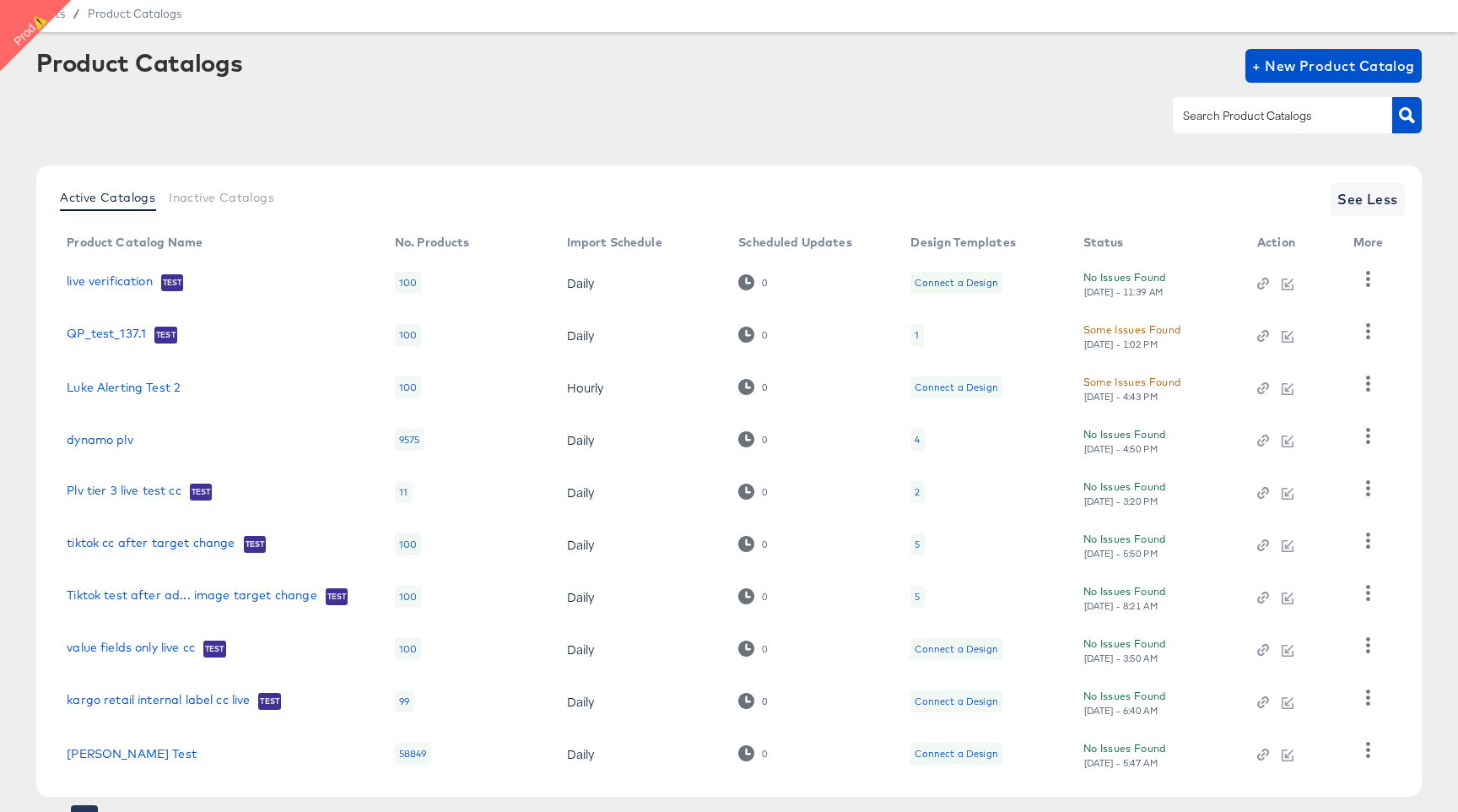
scroll to position [131, 0]
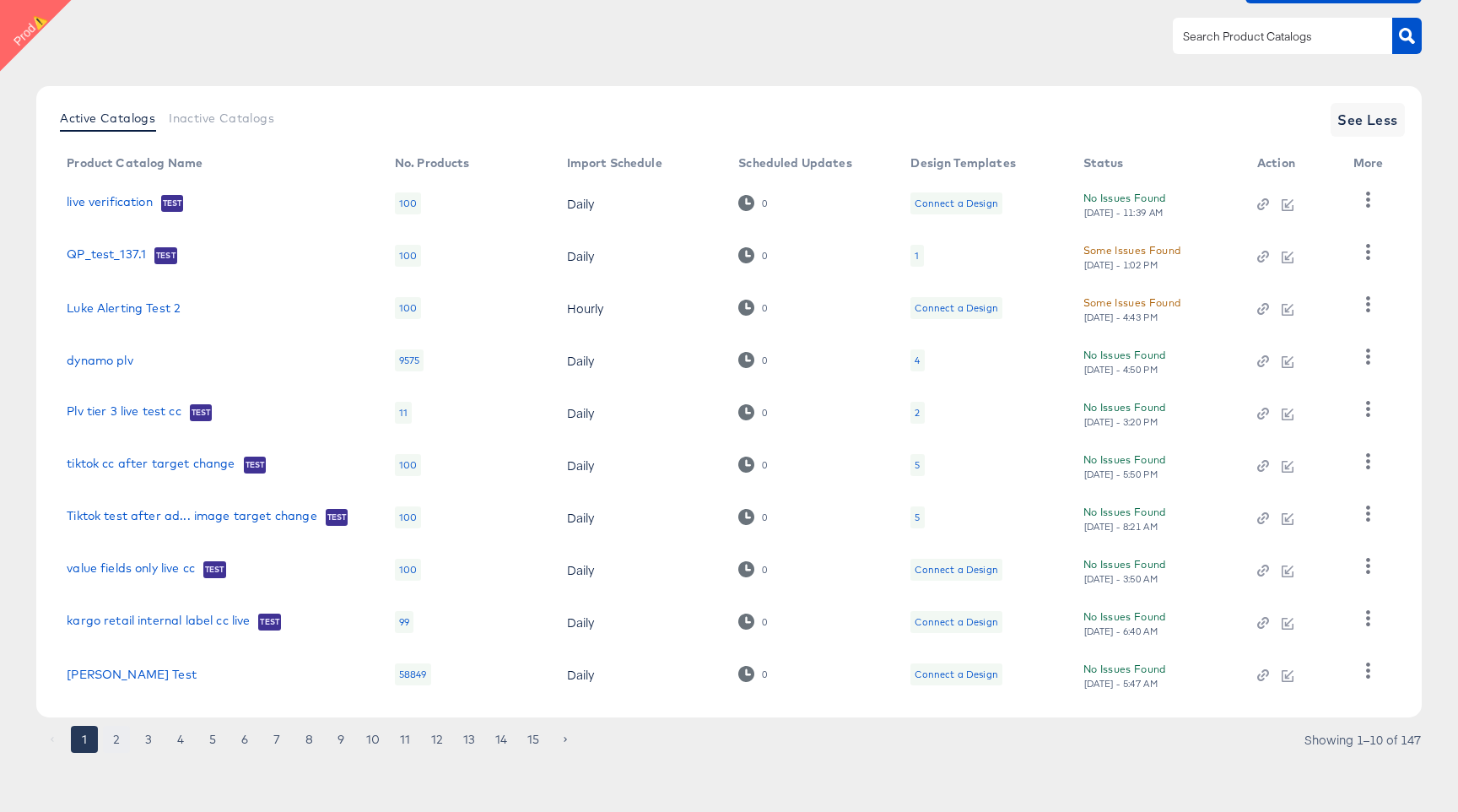
click at [124, 739] on button "2" at bounding box center [116, 738] width 27 height 27
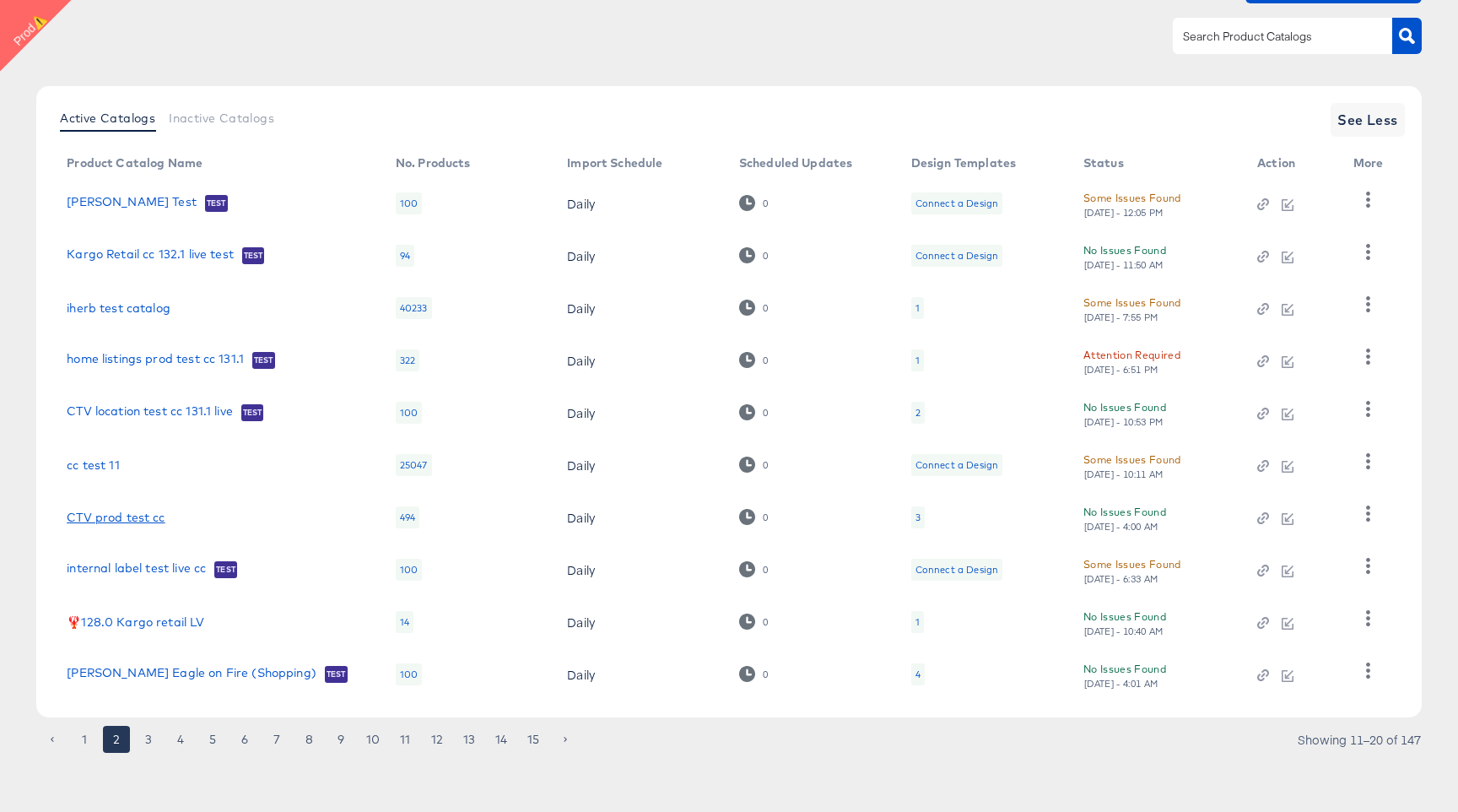
click at [139, 521] on link "CTV prod test cc" at bounding box center [115, 517] width 98 height 14
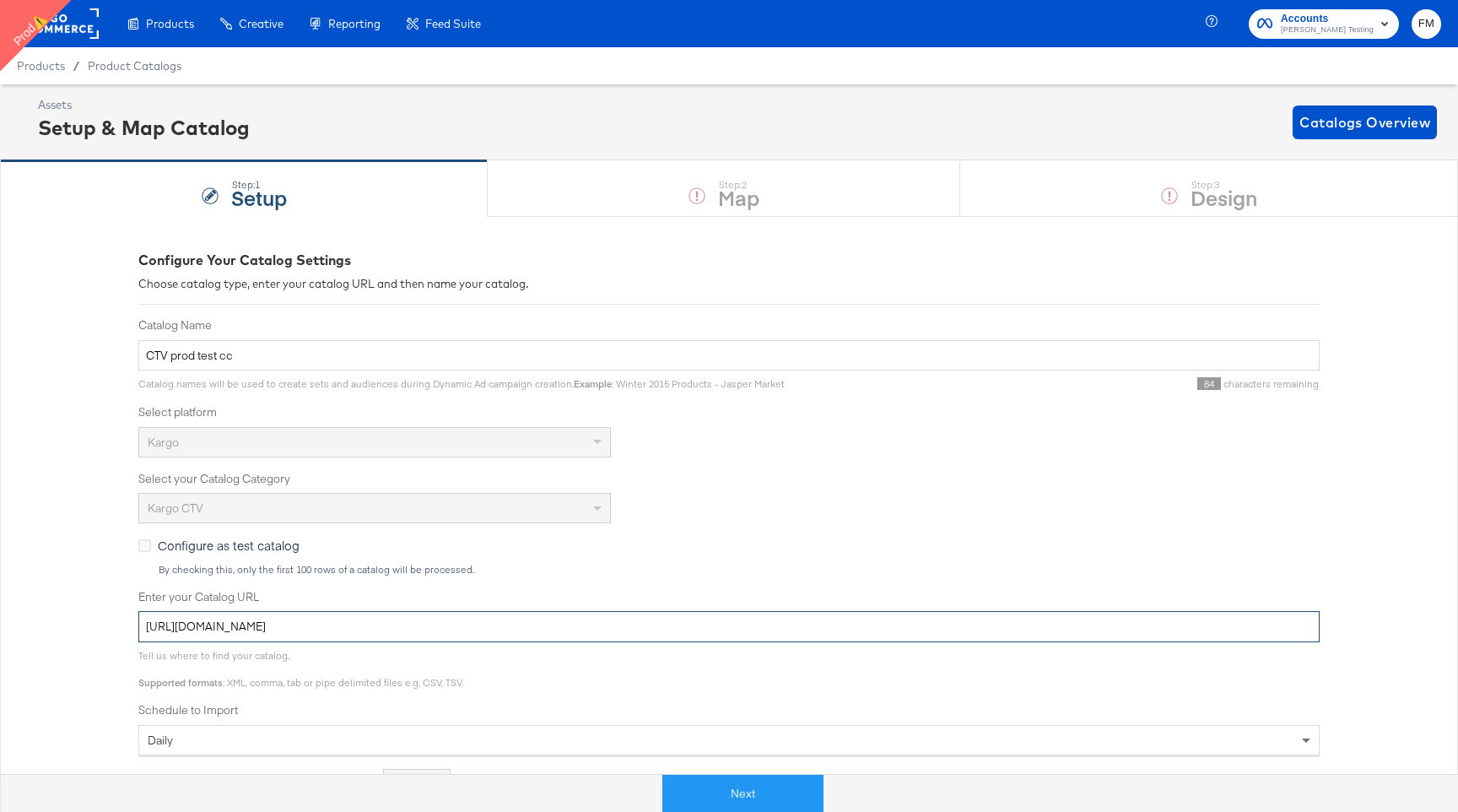
click at [300, 628] on input "[URL][DOMAIN_NAME]" at bounding box center [729, 627] width 1181 height 31
click at [1318, 128] on span "Catalogs Overview" at bounding box center [1365, 122] width 131 height 23
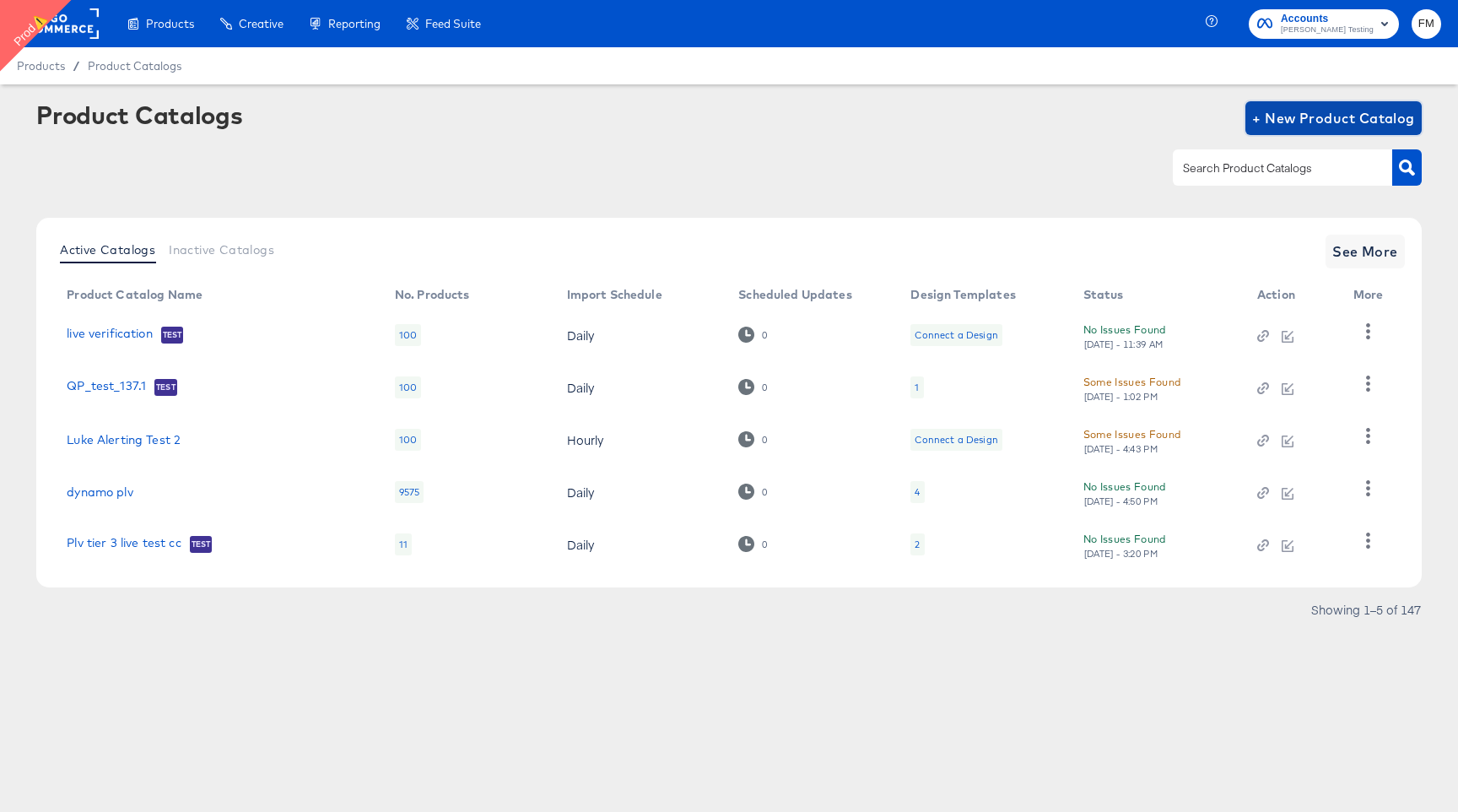
click at [1321, 112] on span "+ New Product Catalog" at bounding box center [1333, 118] width 163 height 23
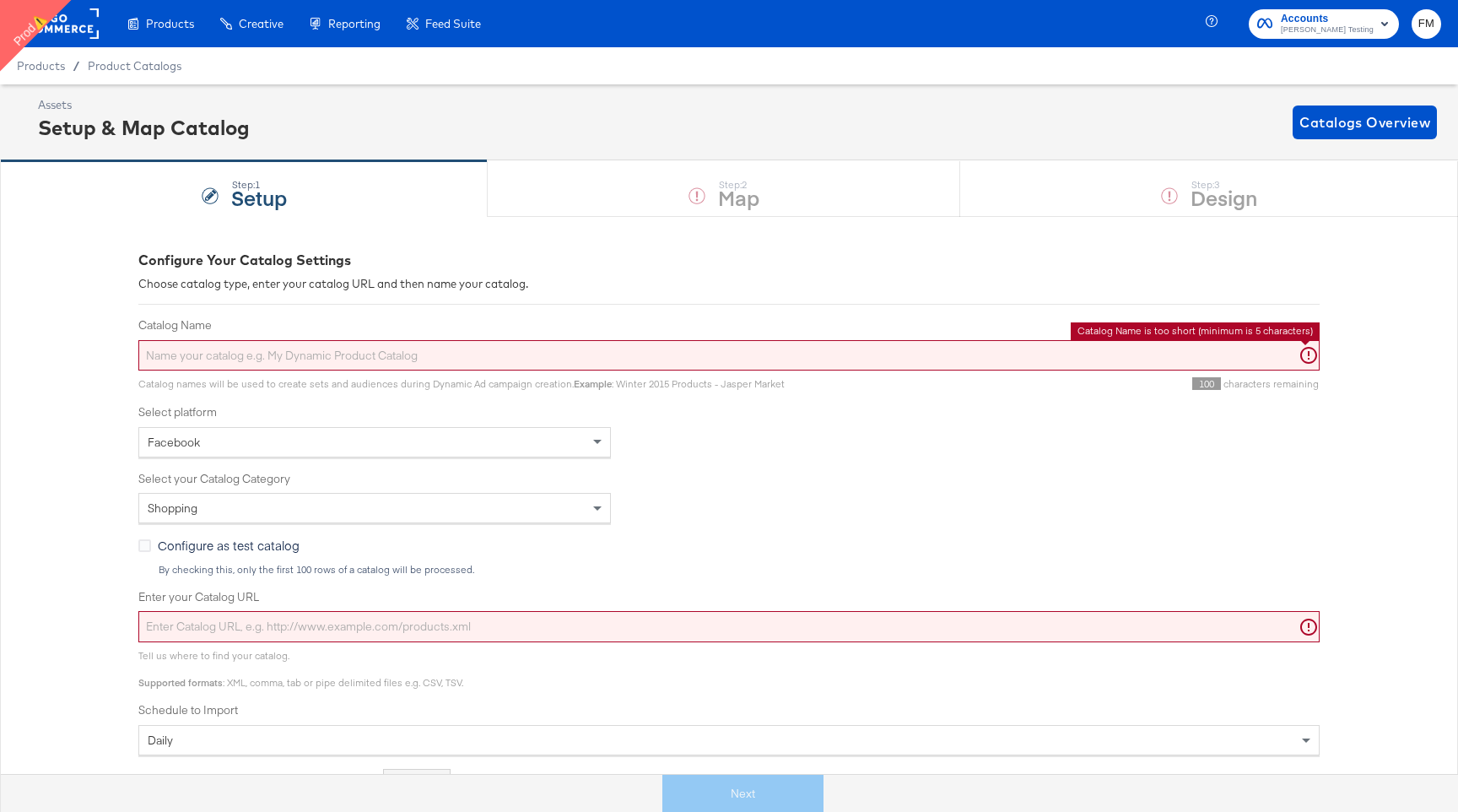
click at [655, 357] on input "Catalog Name" at bounding box center [729, 355] width 1181 height 31
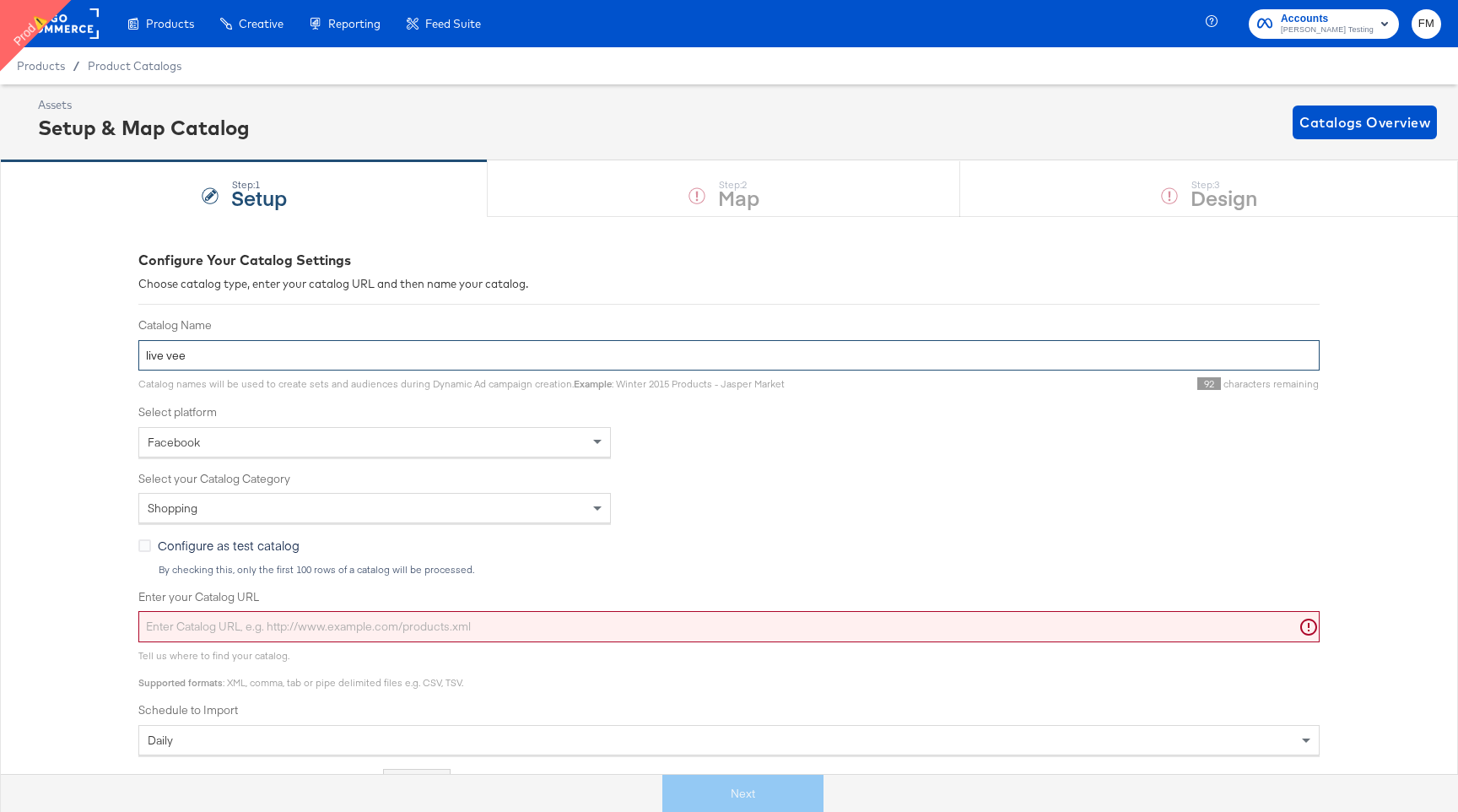
type input "live vee"
click at [494, 625] on input "Enter your Catalog URL" at bounding box center [729, 627] width 1181 height 31
paste input "[URL][DOMAIN_NAME]"
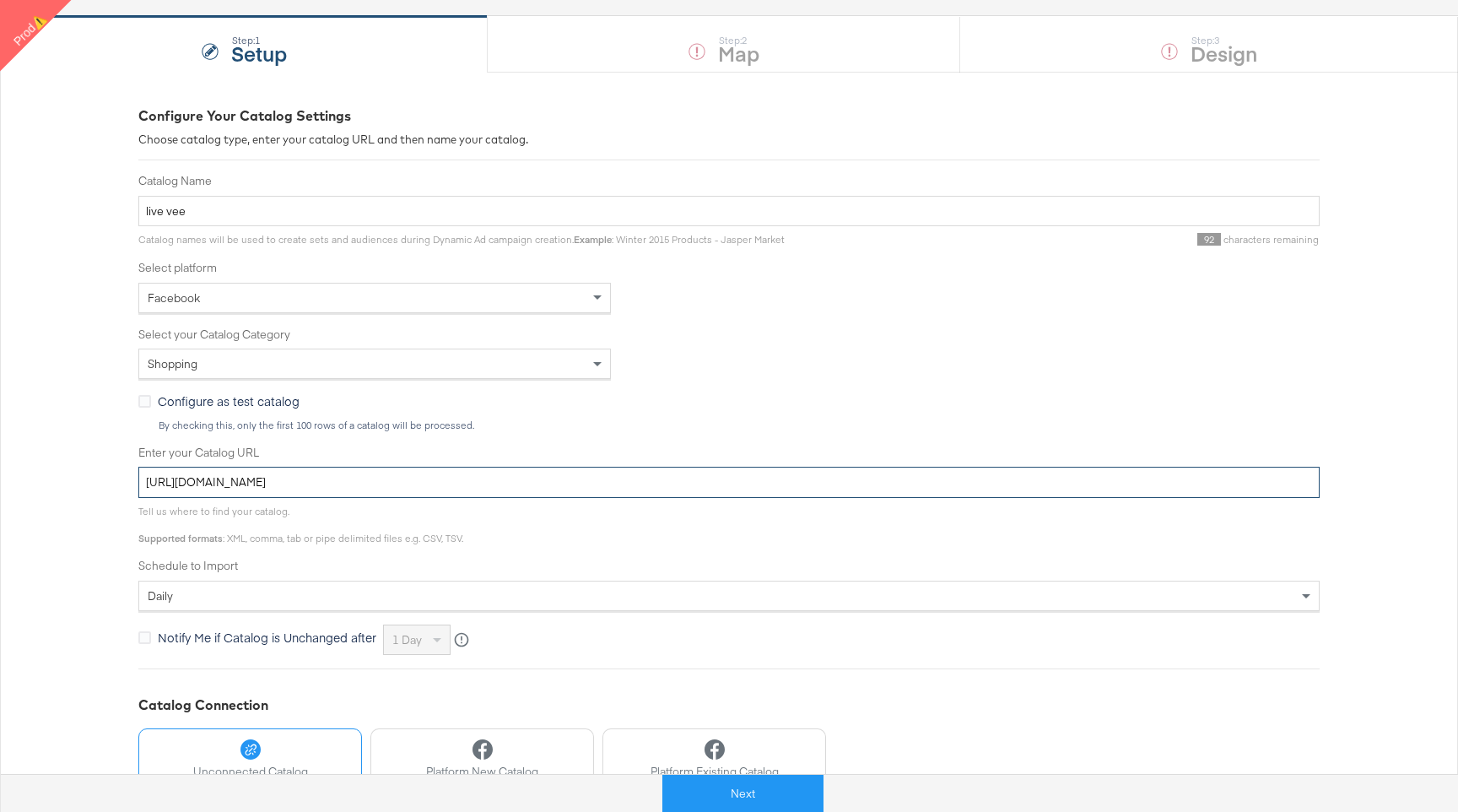
scroll to position [153, 0]
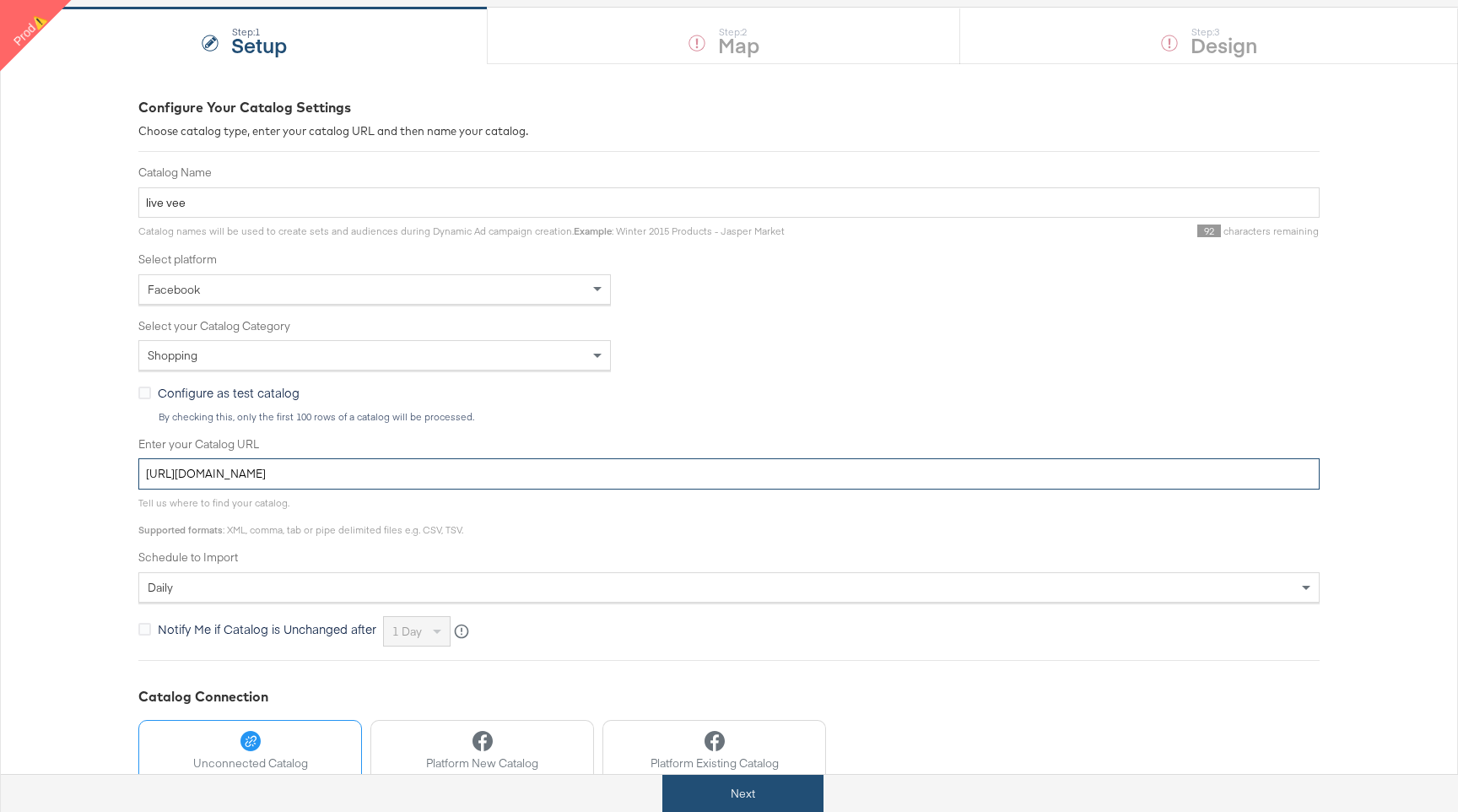
type input "[URL][DOMAIN_NAME]"
click at [728, 790] on button "Next" at bounding box center [743, 794] width 161 height 38
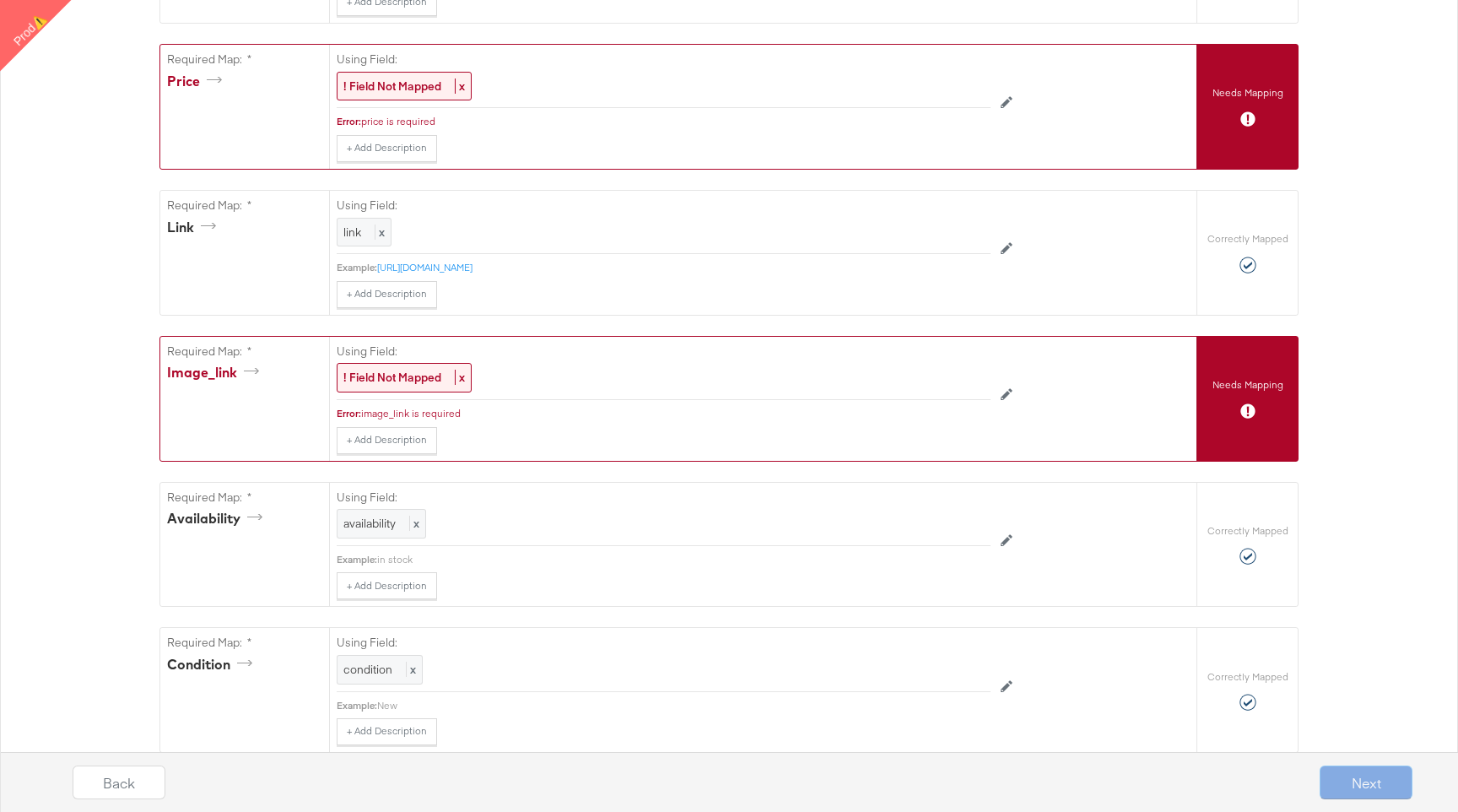
scroll to position [998, 0]
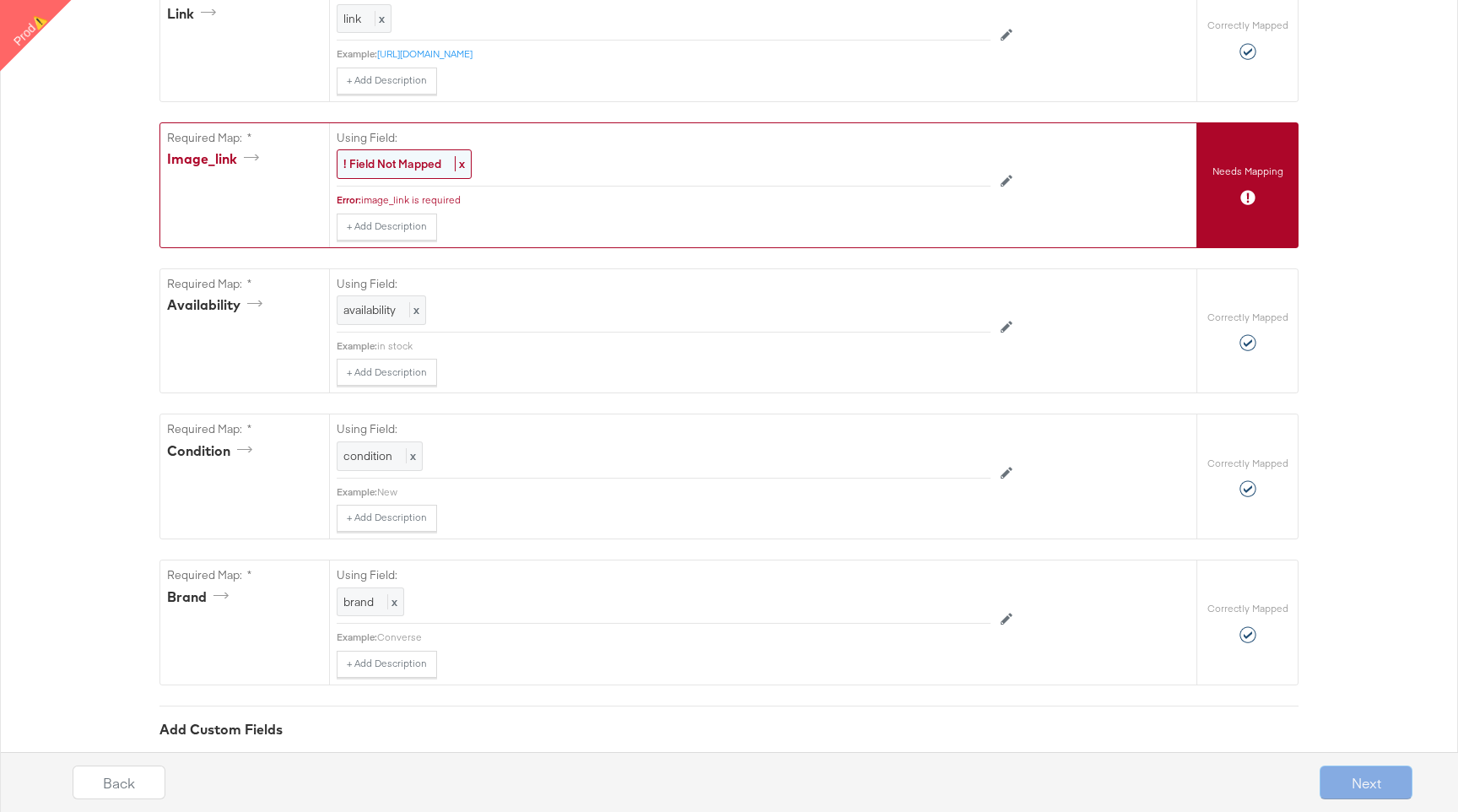
click at [390, 163] on strong "! Field Not Mapped" at bounding box center [392, 164] width 98 height 16
click at [395, 160] on div "Select..." at bounding box center [625, 164] width 576 height 29
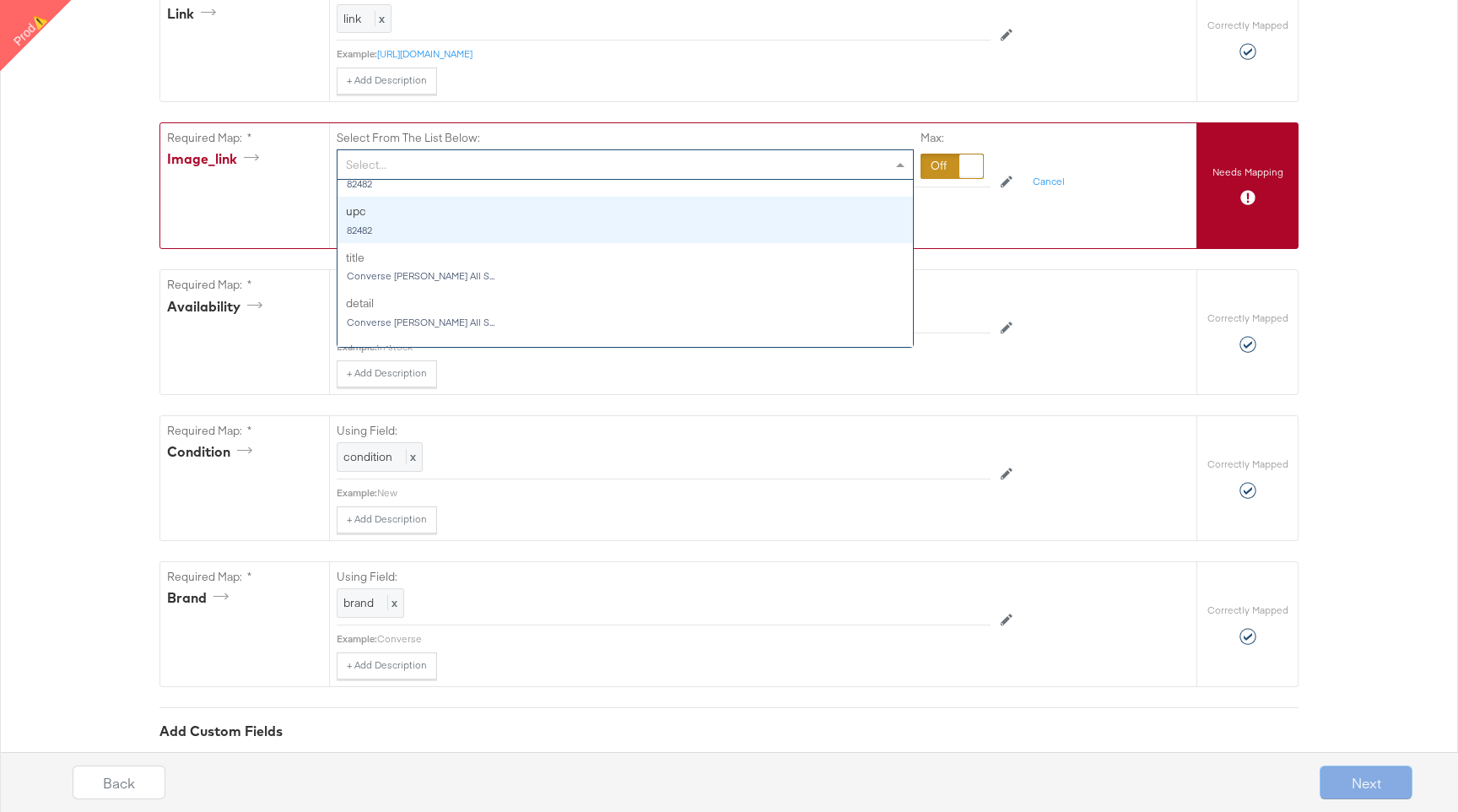
scroll to position [30, 0]
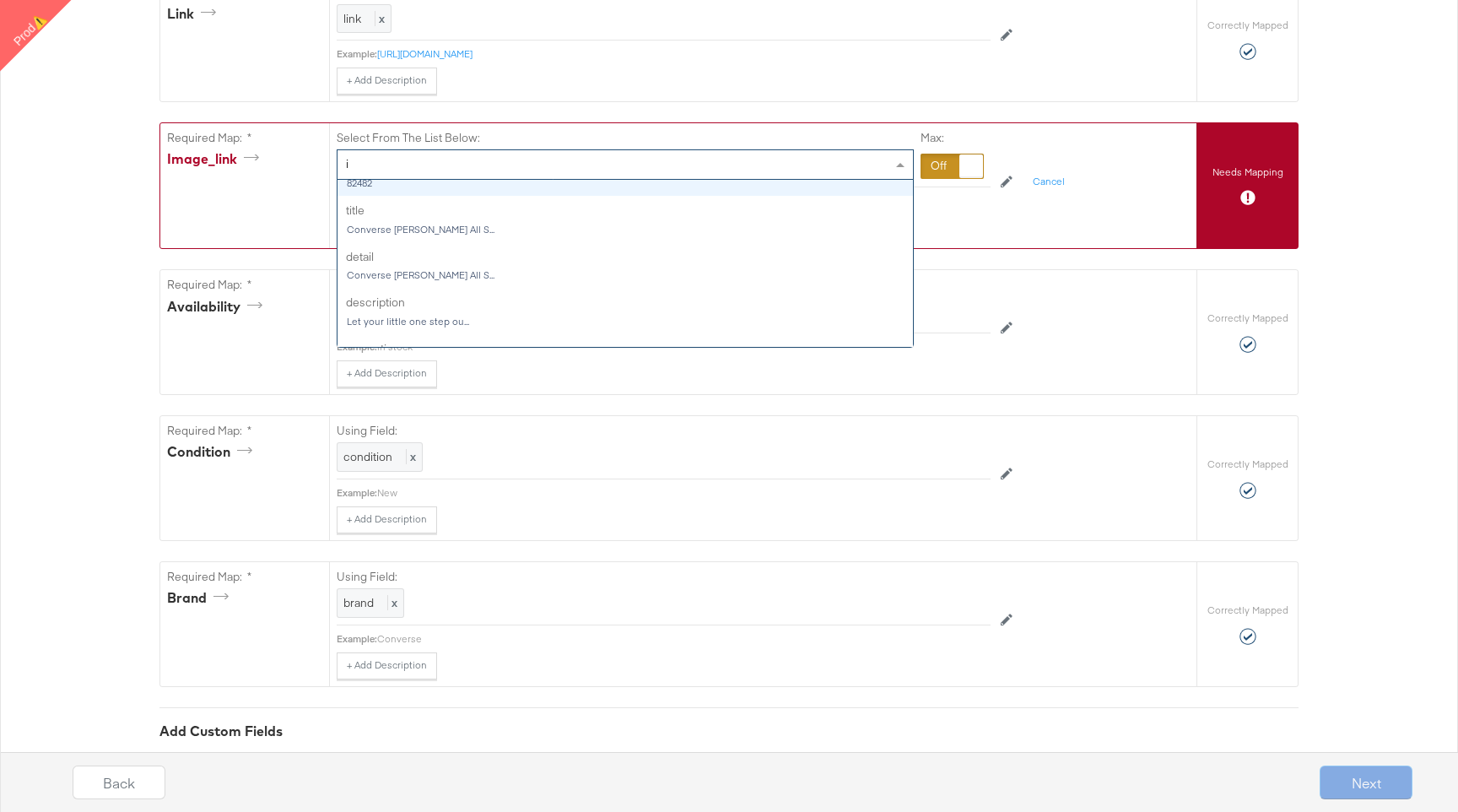
type input "im"
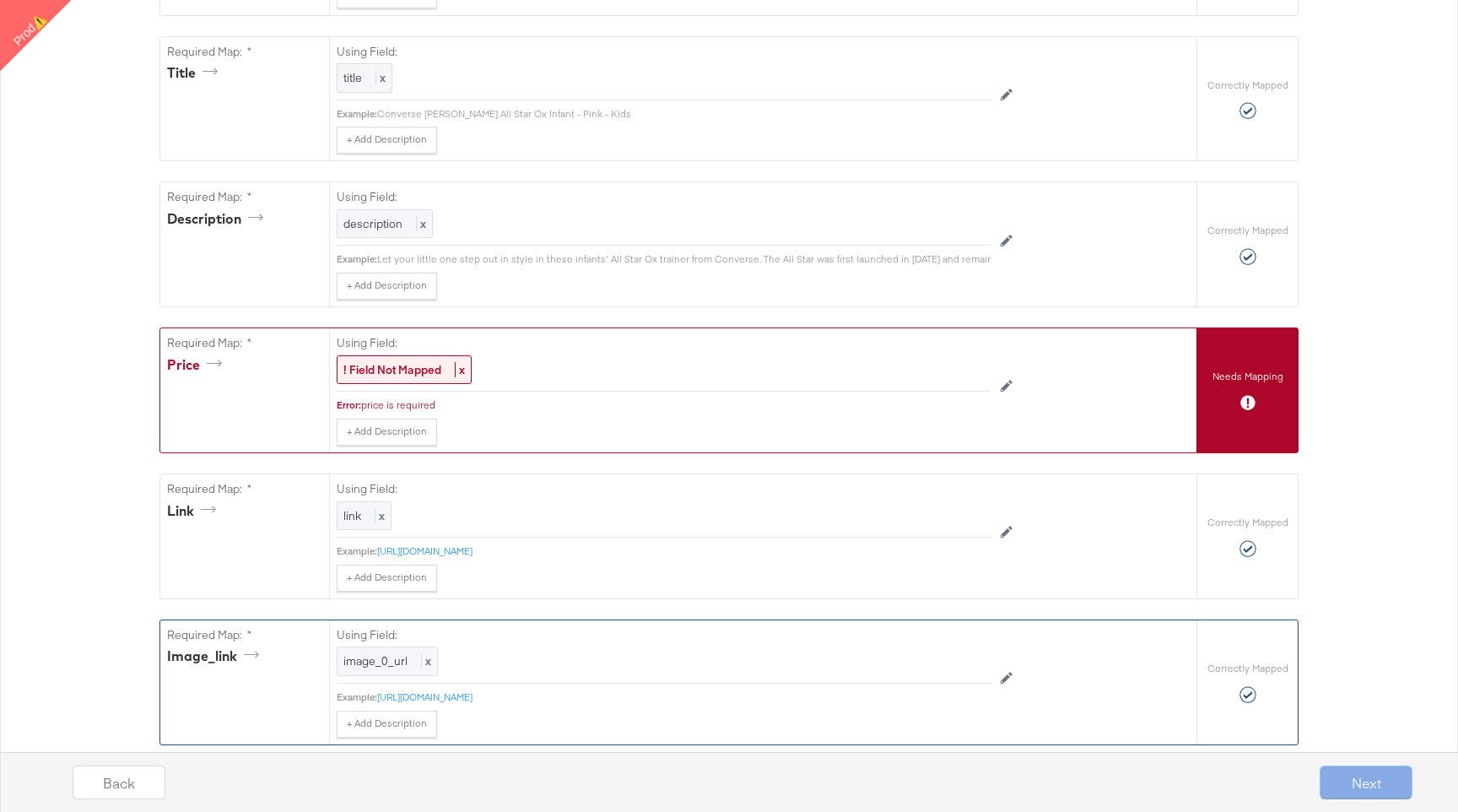
scroll to position [381, 0]
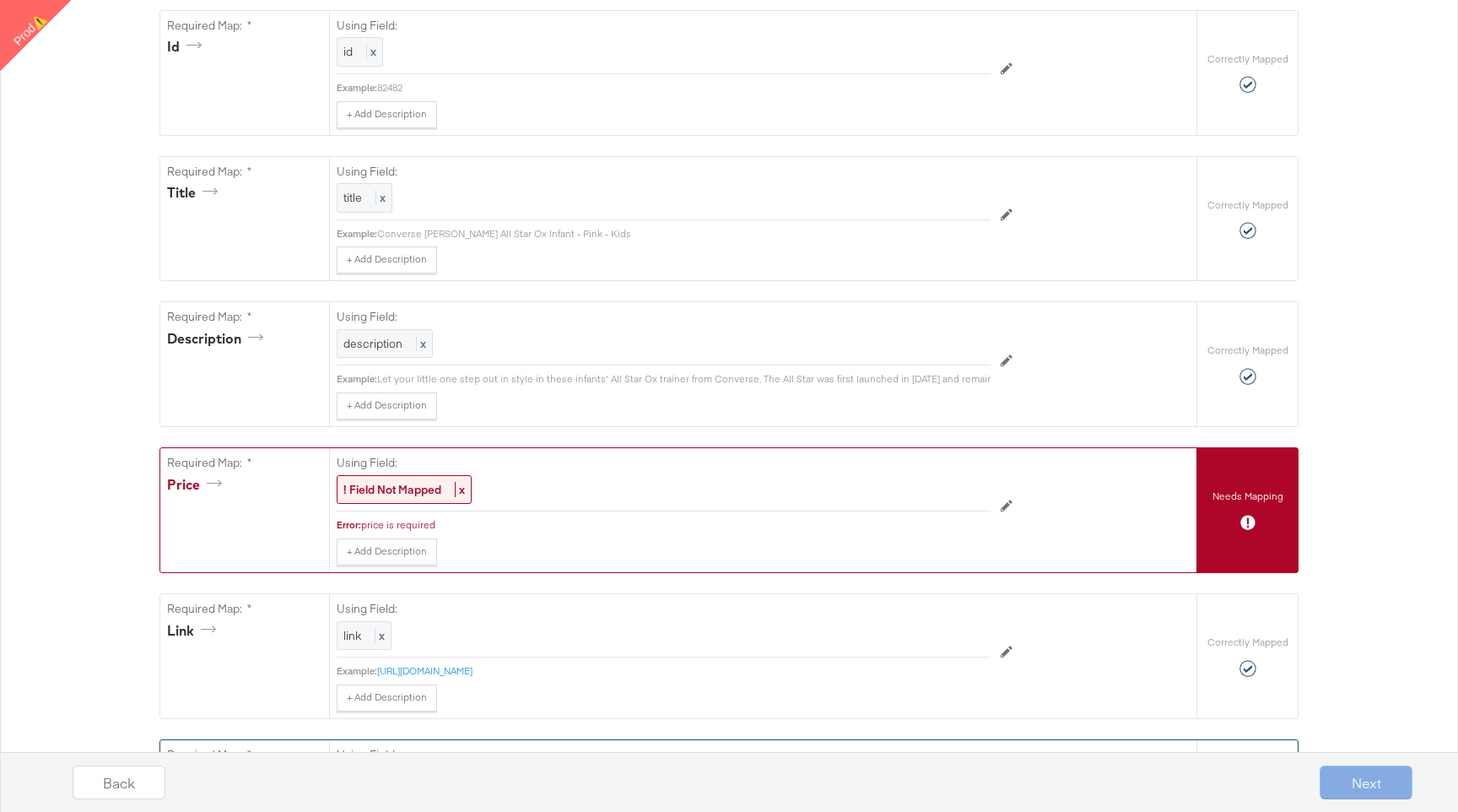
click at [1032, 508] on div "Using Field: ! Field Not Mapped x Error: price is required + Add Description Ad…" at bounding box center [763, 509] width 867 height 124
click at [345, 484] on strong "! Field Not Mapped" at bounding box center [392, 489] width 98 height 16
click at [395, 489] on div "Select..." at bounding box center [625, 489] width 576 height 29
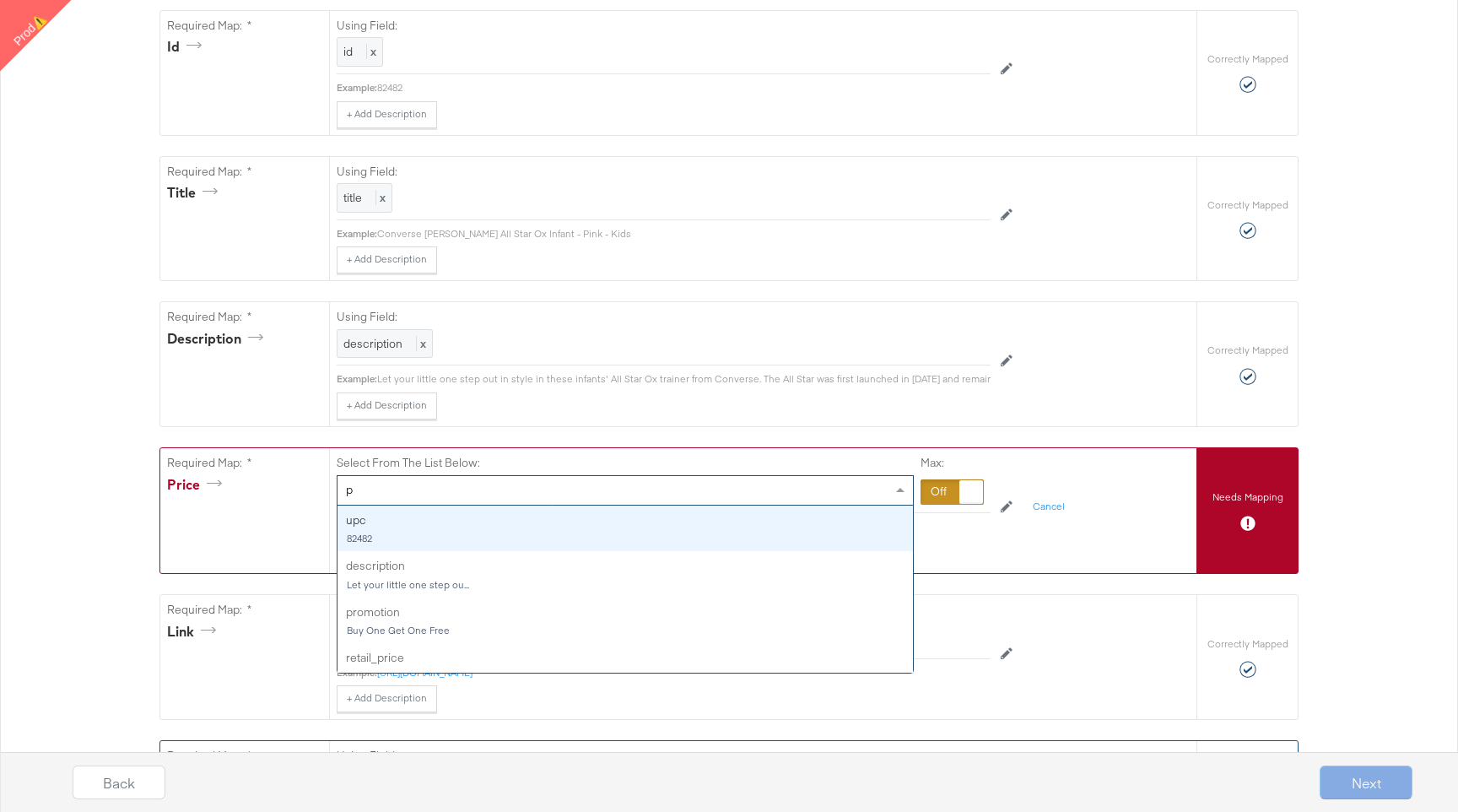
type input "pr"
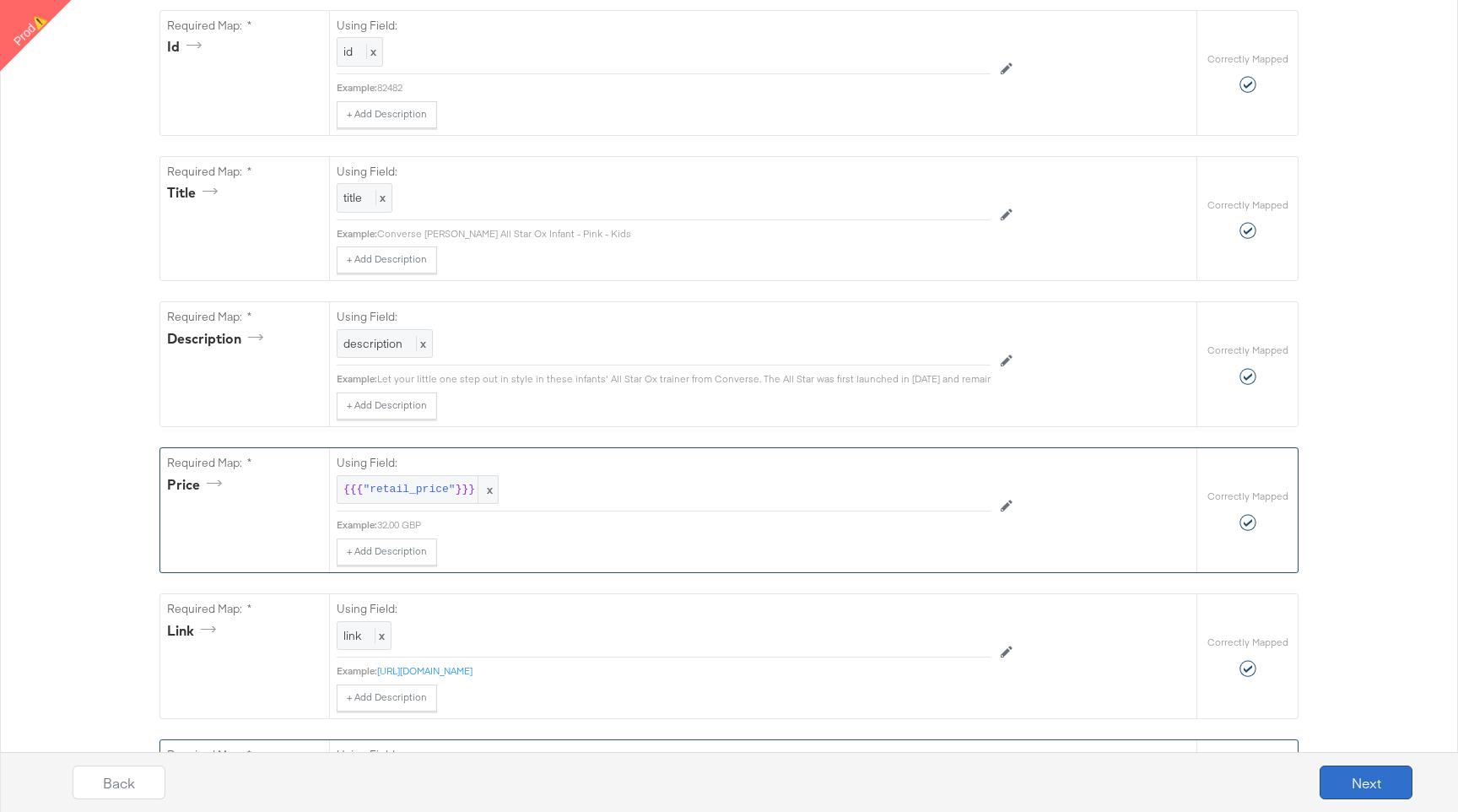
click at [1351, 769] on button "Next" at bounding box center [1365, 782] width 93 height 34
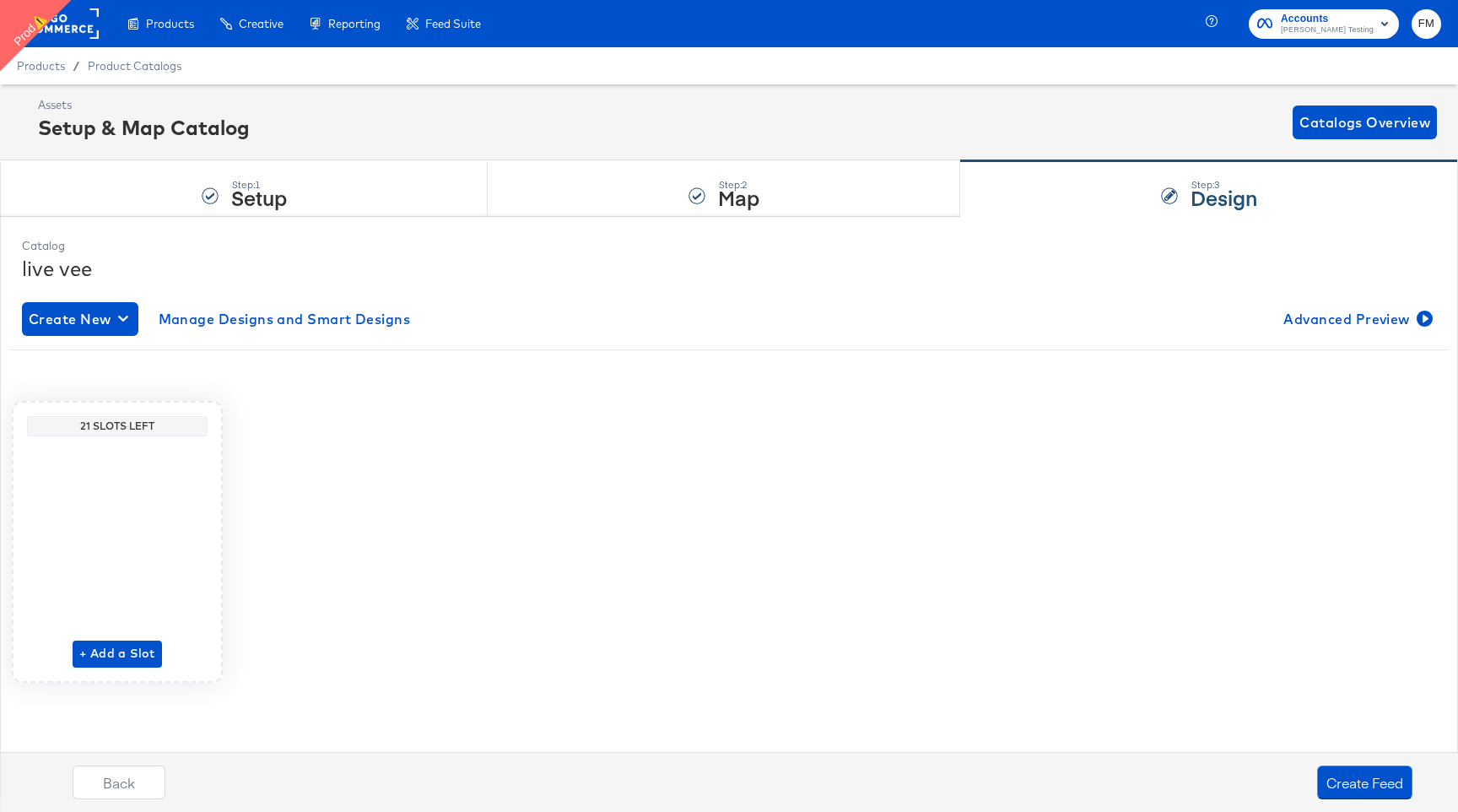
scroll to position [0, 0]
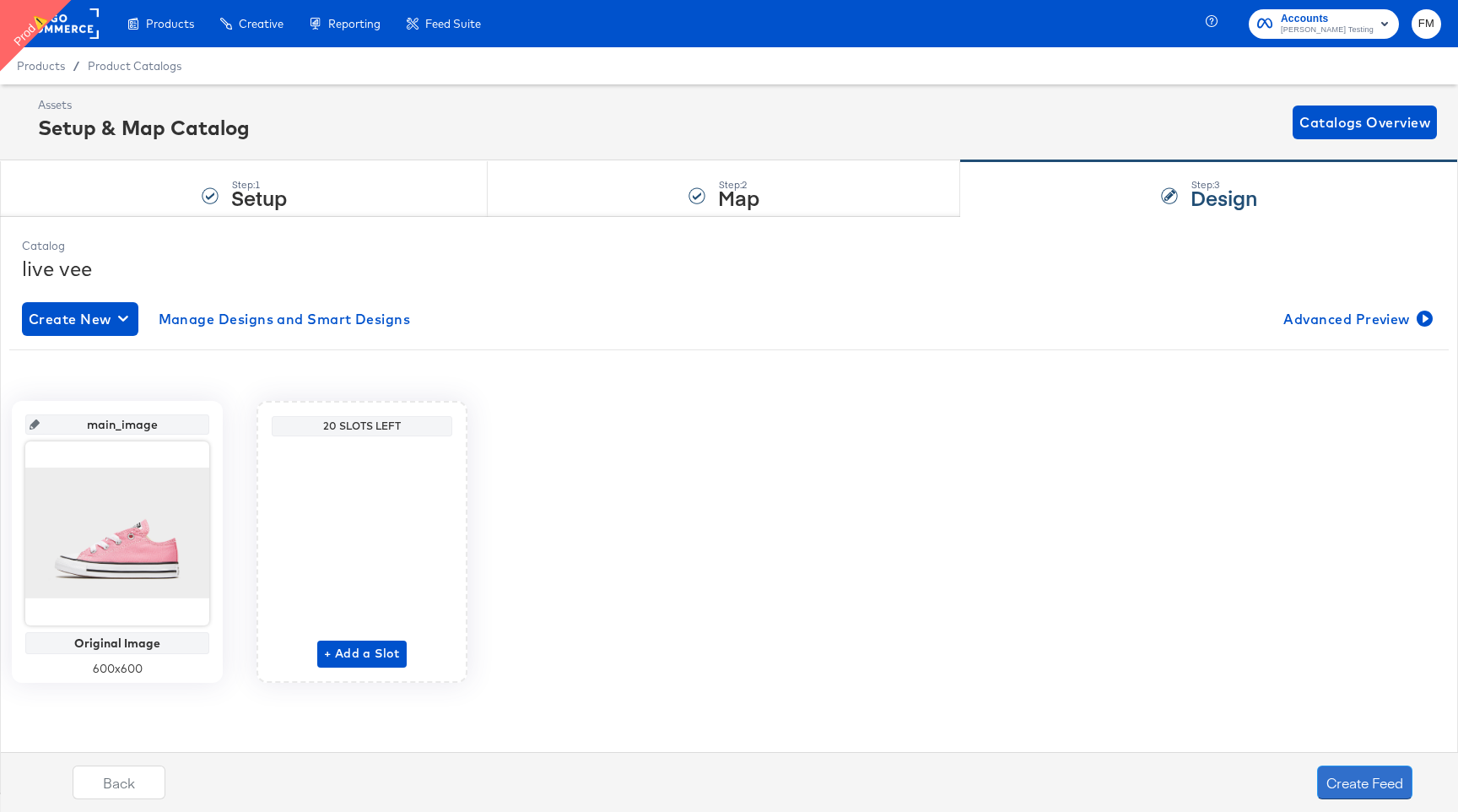
click at [1351, 769] on button "Create Feed" at bounding box center [1365, 782] width 95 height 34
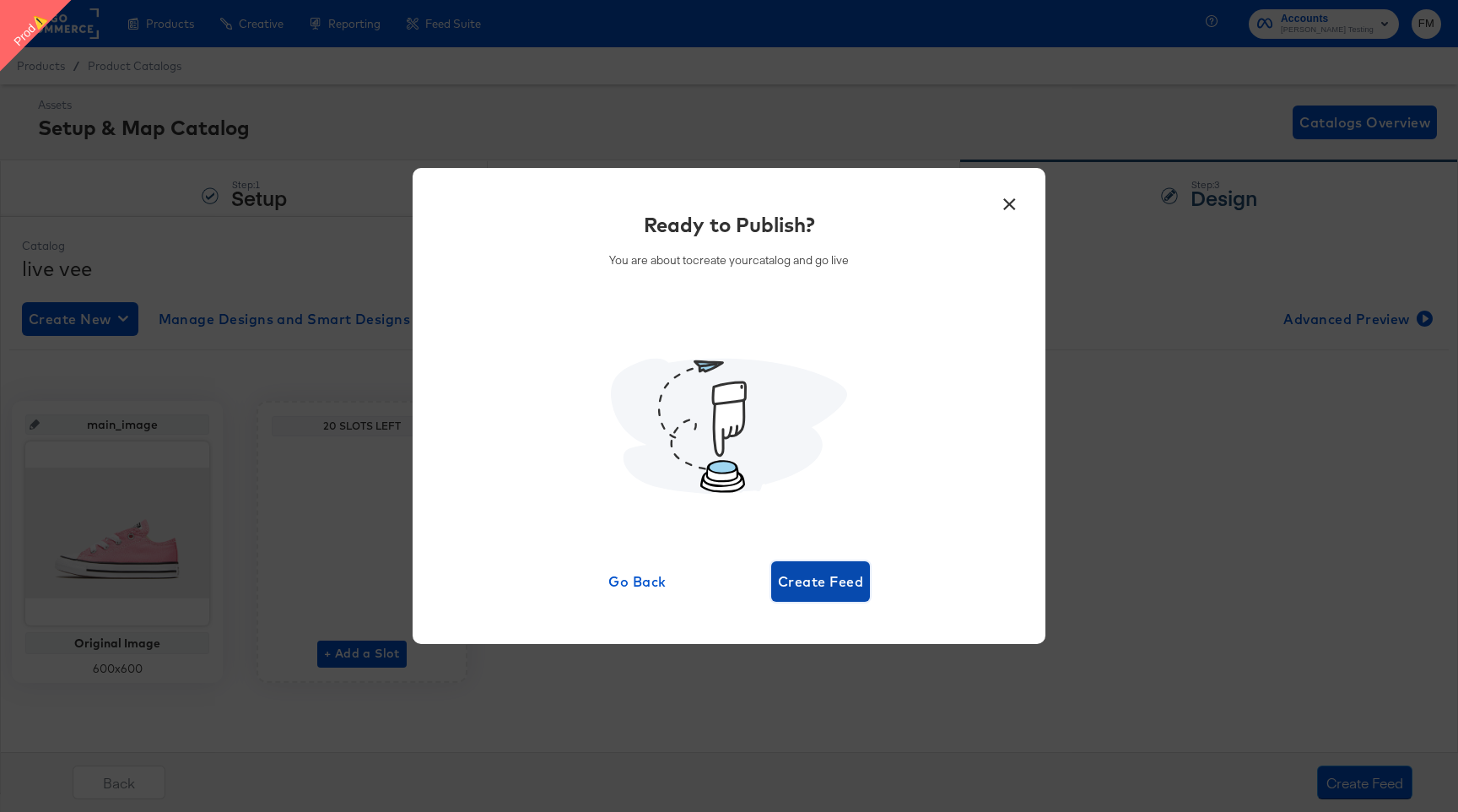
click at [838, 577] on span "Create Feed" at bounding box center [821, 581] width 86 height 23
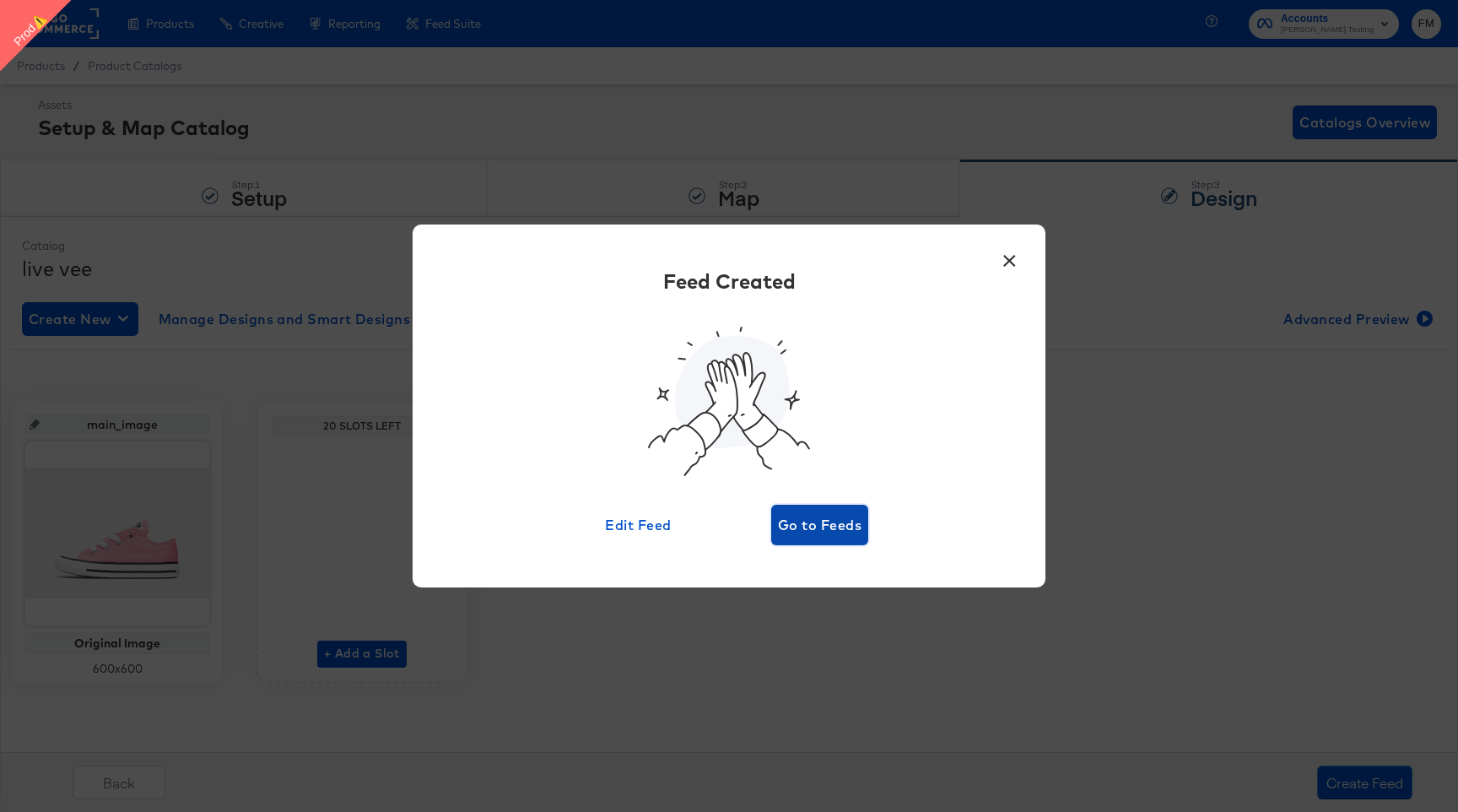
click at [828, 521] on span "Go to Feeds" at bounding box center [820, 524] width 84 height 23
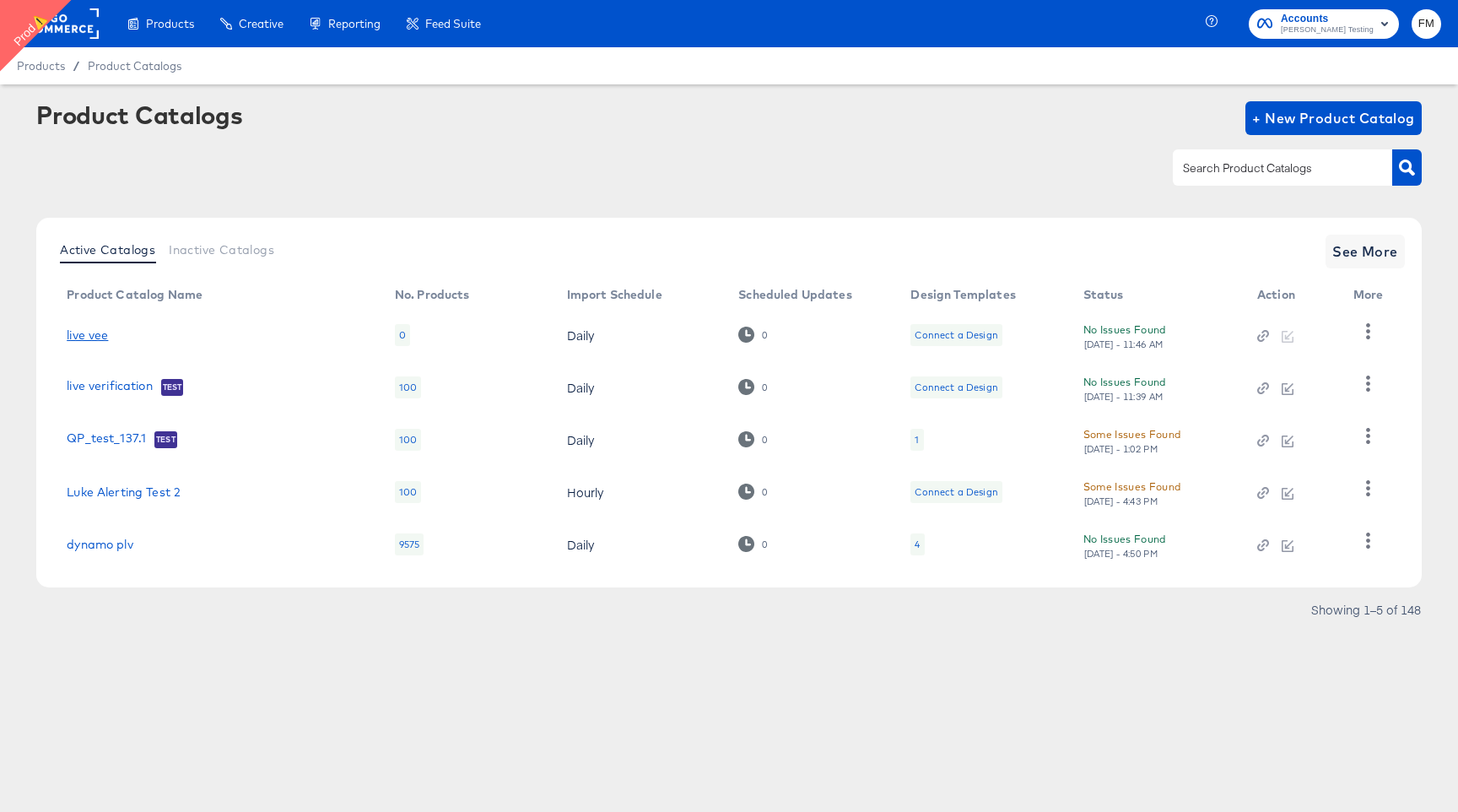
click at [92, 329] on link "live vee" at bounding box center [87, 336] width 42 height 14
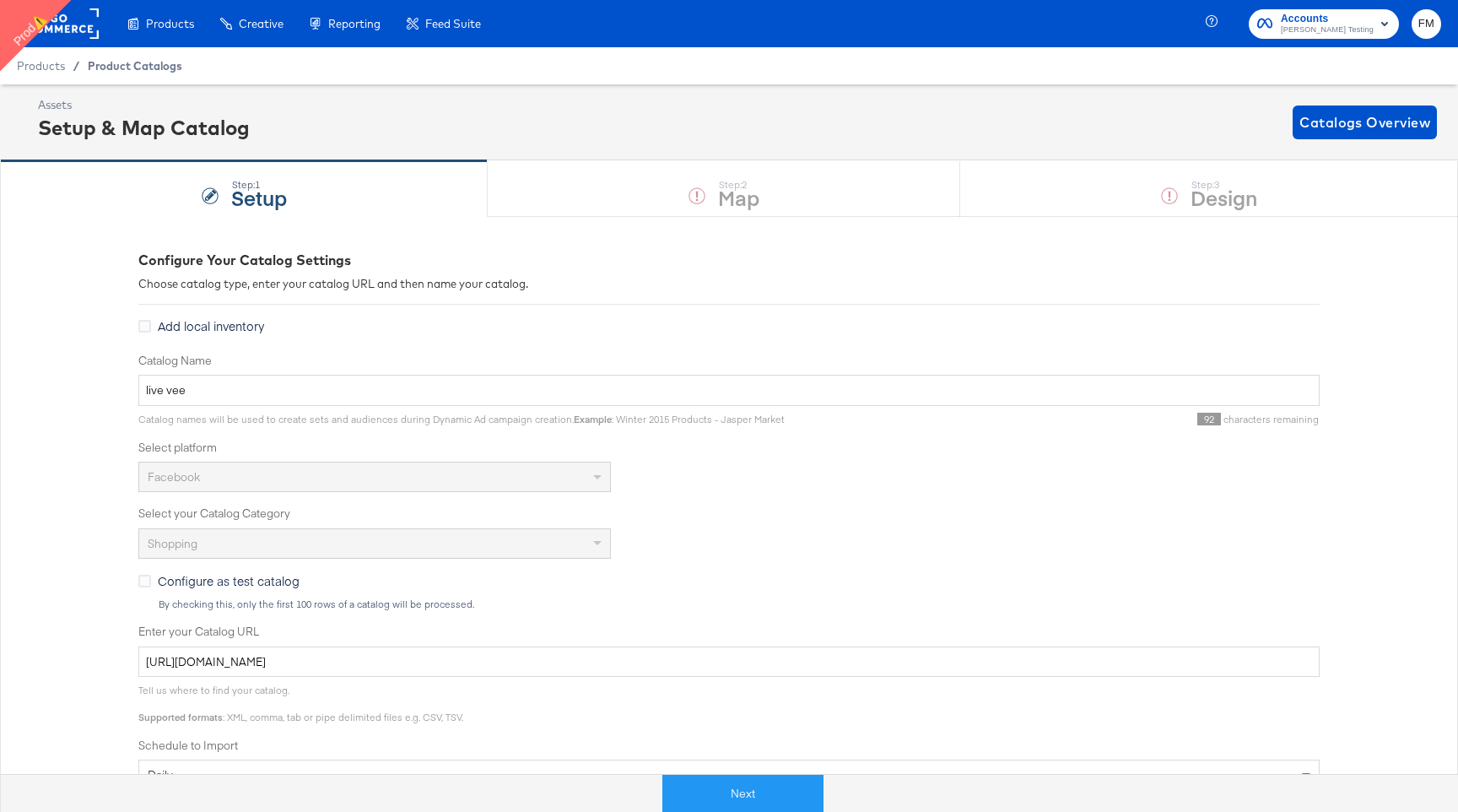
click at [166, 59] on span "Product Catalogs" at bounding box center [134, 66] width 94 height 14
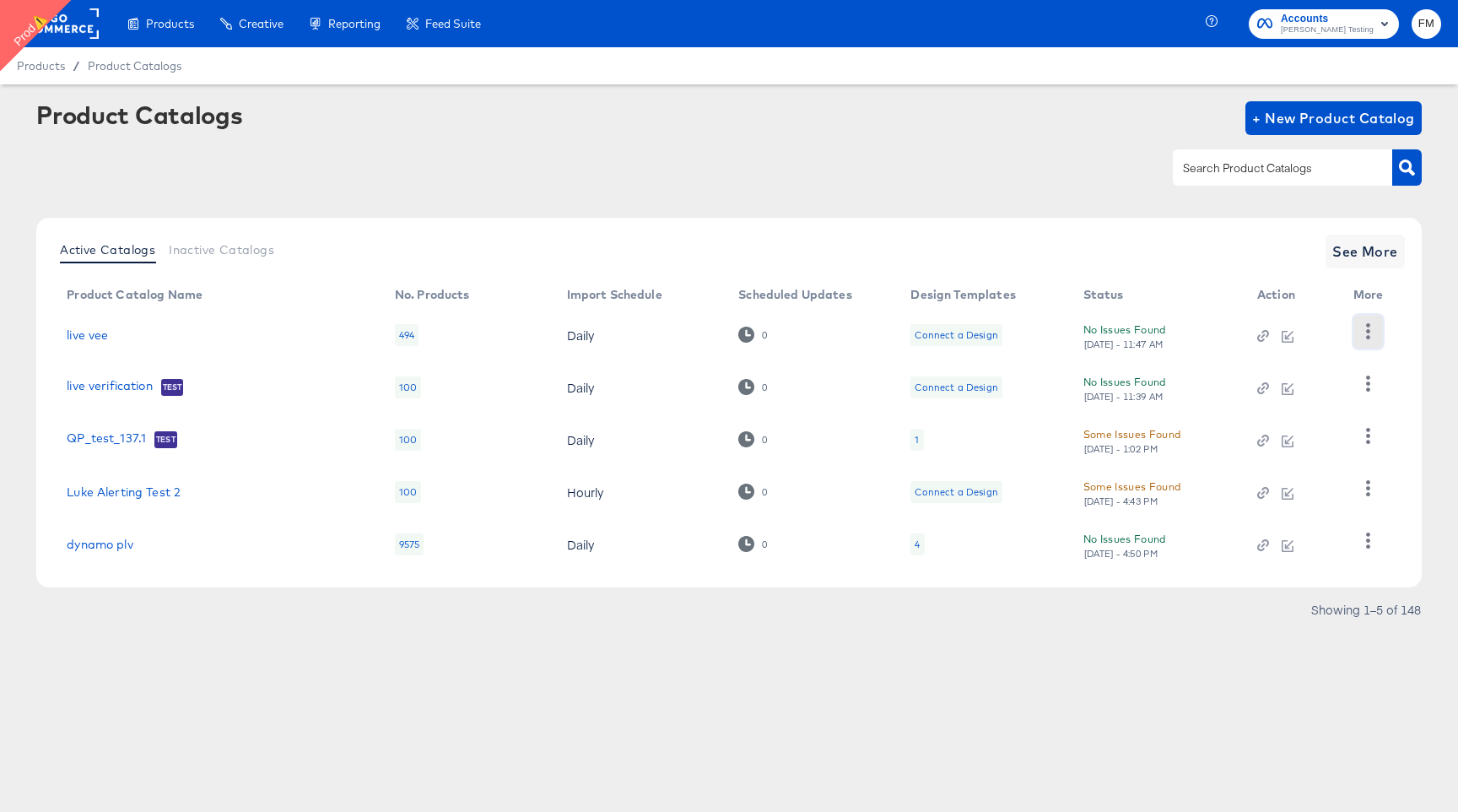
click at [1366, 331] on icon "button" at bounding box center [1368, 331] width 4 height 16
click at [1323, 402] on div "HUD Checks (Internal)" at bounding box center [1298, 393] width 169 height 27
